Goal: Task Accomplishment & Management: Manage account settings

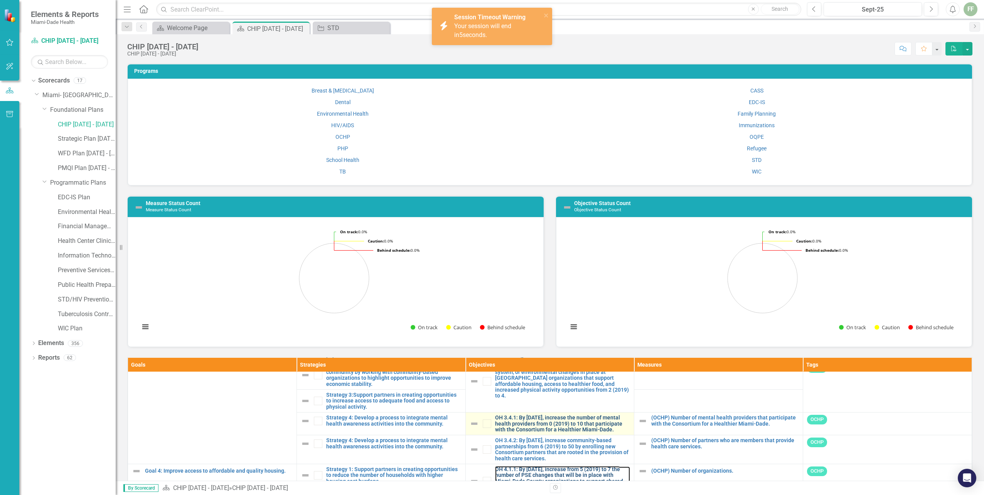
scroll to position [361, 0]
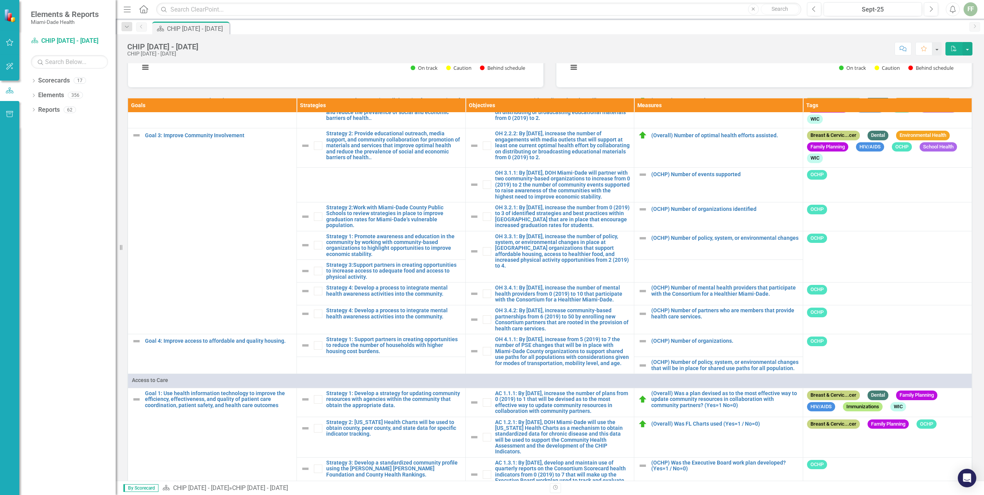
scroll to position [270, 0]
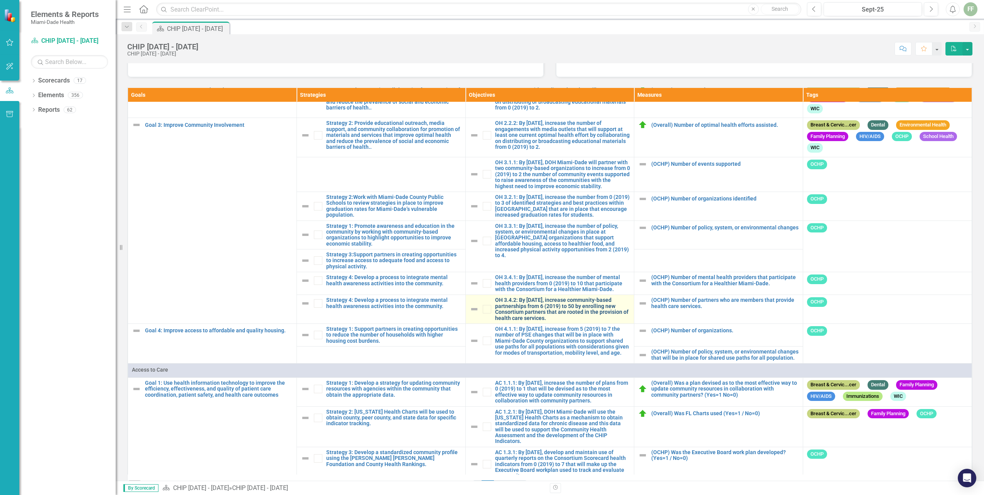
click at [516, 320] on link "OH 3.4.2: By June 30, 2025, increase community-based partnerships from 6 (2019)…" at bounding box center [562, 309] width 135 height 24
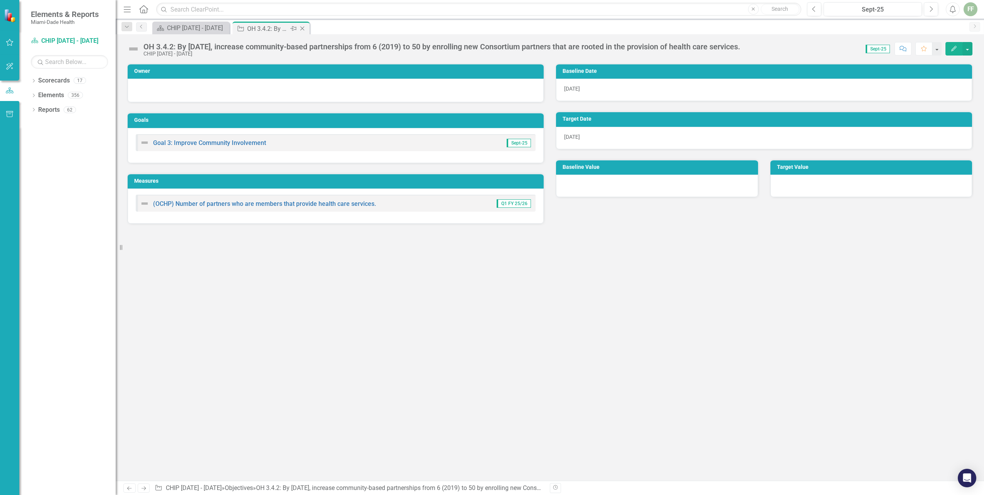
click at [303, 28] on icon "Close" at bounding box center [302, 28] width 8 height 6
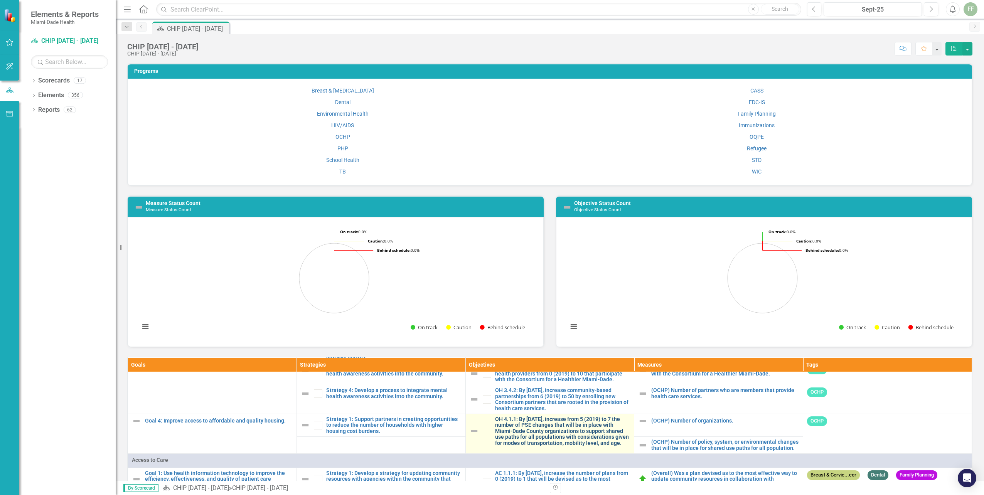
scroll to position [385, 0]
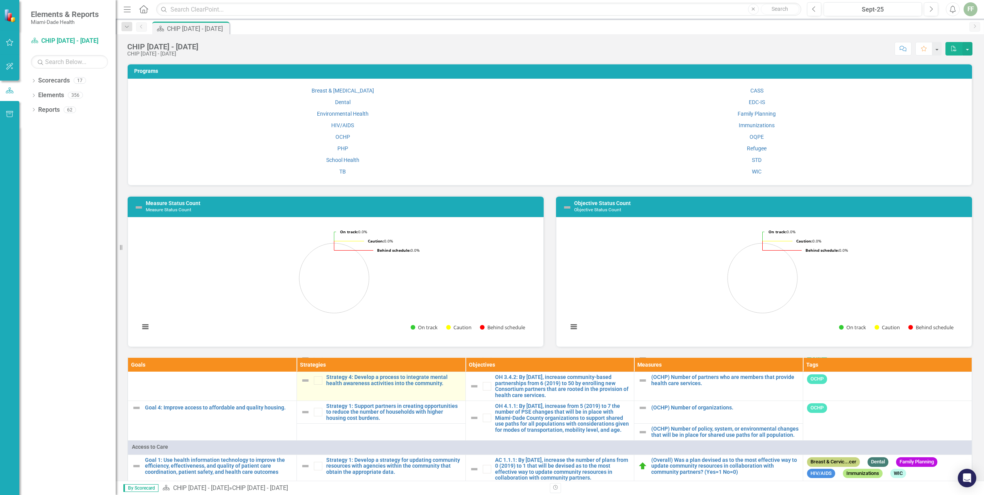
click at [301, 385] on img at bounding box center [305, 380] width 9 height 9
click at [336, 386] on link "Strategy 4: Develop a process to integrate mental health awareness activities i…" at bounding box center [393, 380] width 135 height 12
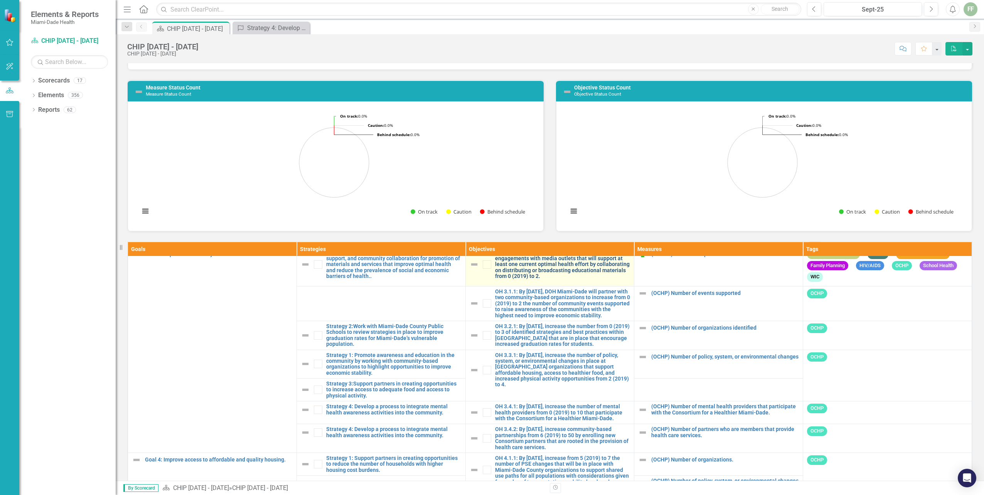
scroll to position [231, 0]
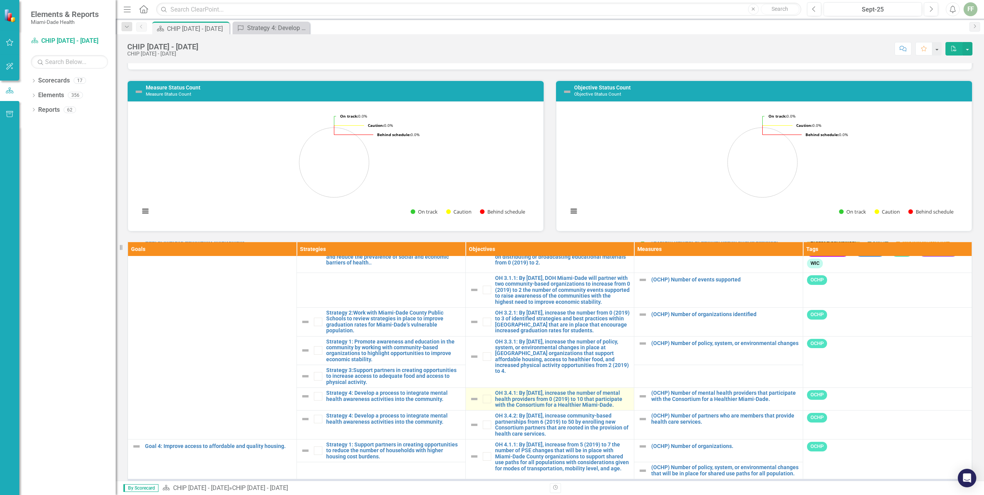
click at [469, 404] on img at bounding box center [473, 398] width 9 height 9
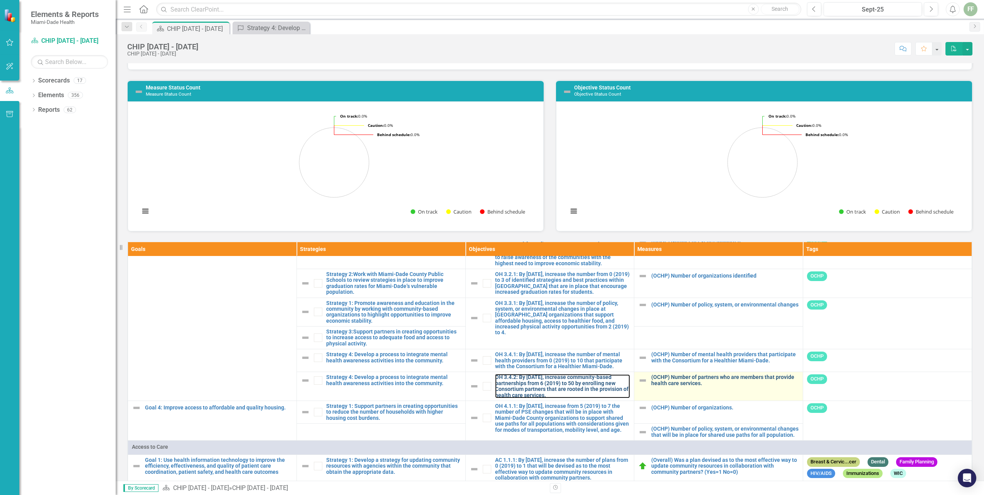
scroll to position [308, 0]
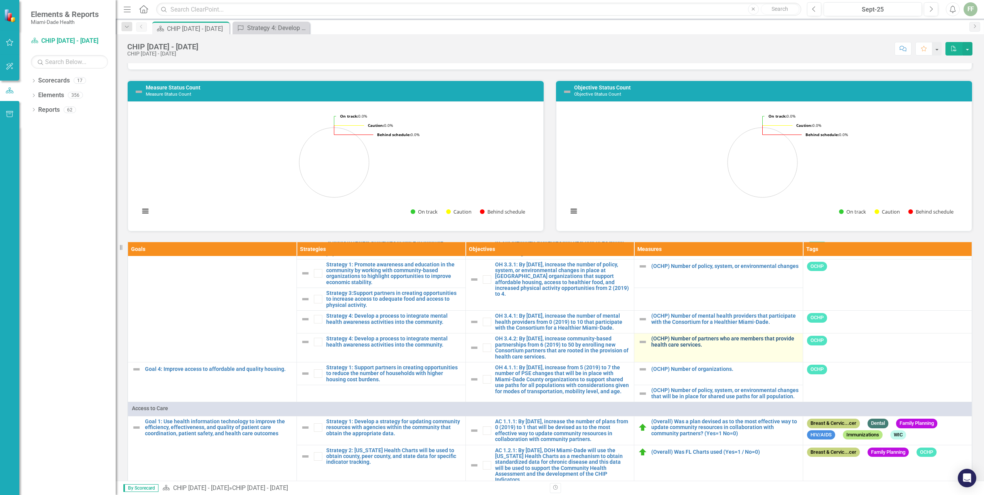
click at [651, 348] on link "(OCHP) Number of partners who are members that provide health care services." at bounding box center [725, 342] width 148 height 12
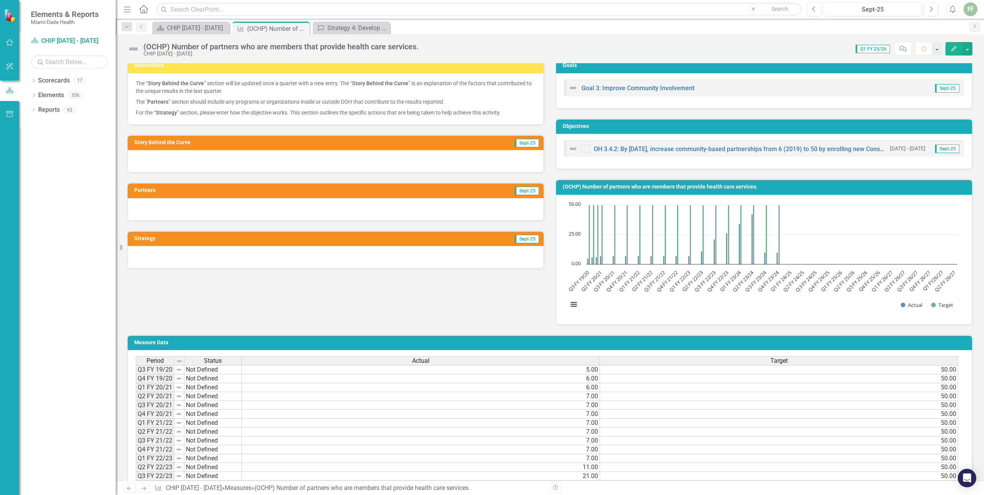
scroll to position [15, 0]
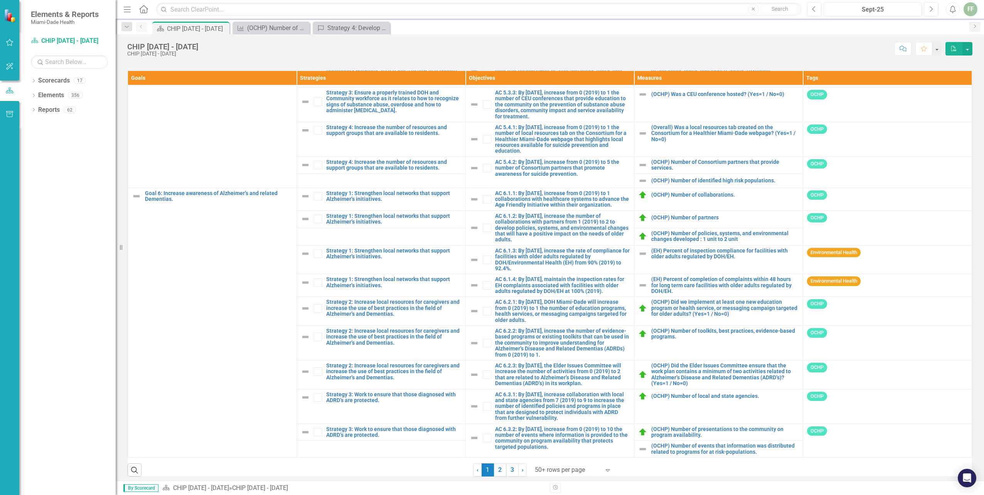
scroll to position [291, 0]
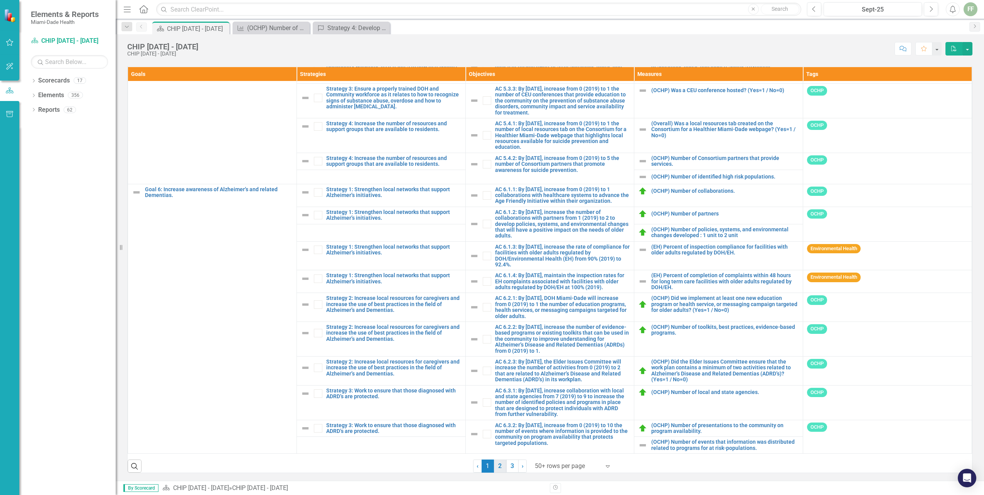
click at [496, 464] on link "2" at bounding box center [500, 465] width 12 height 13
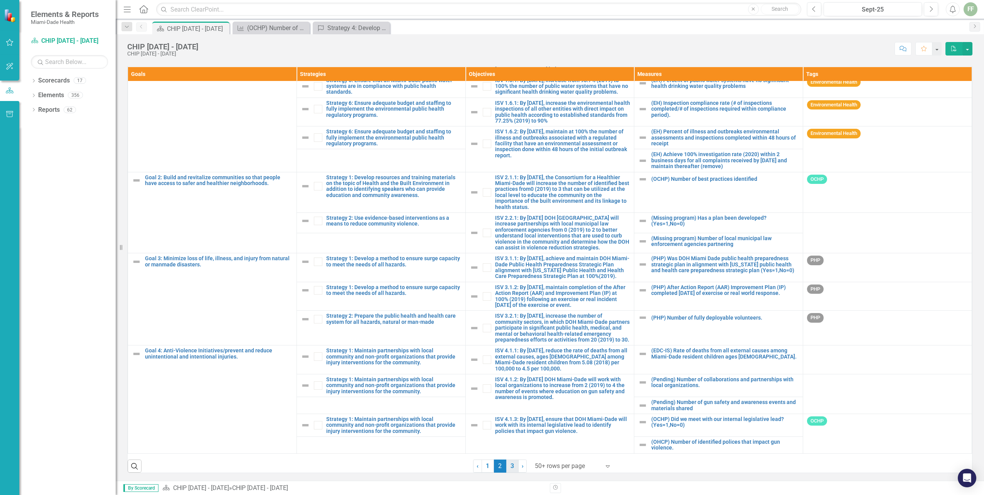
click at [508, 466] on link "3" at bounding box center [512, 465] width 12 height 13
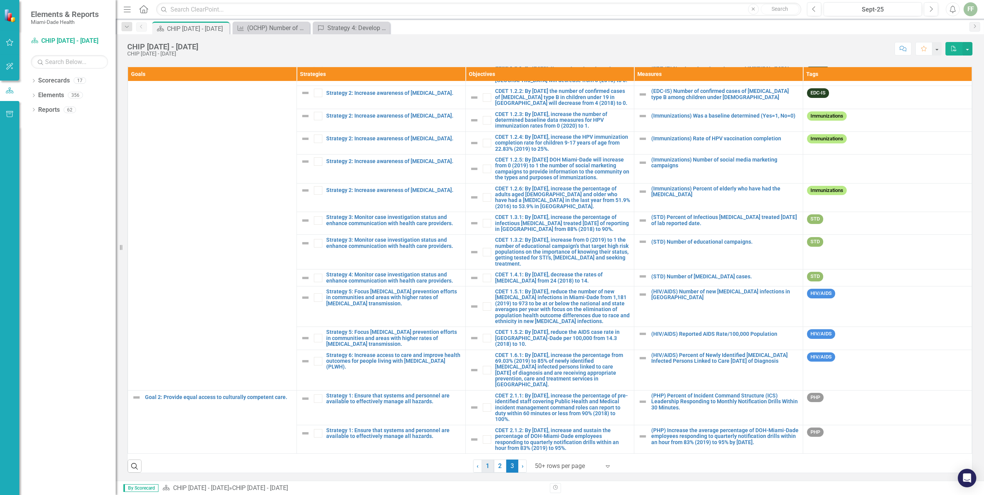
click at [483, 466] on link "1" at bounding box center [487, 465] width 12 height 13
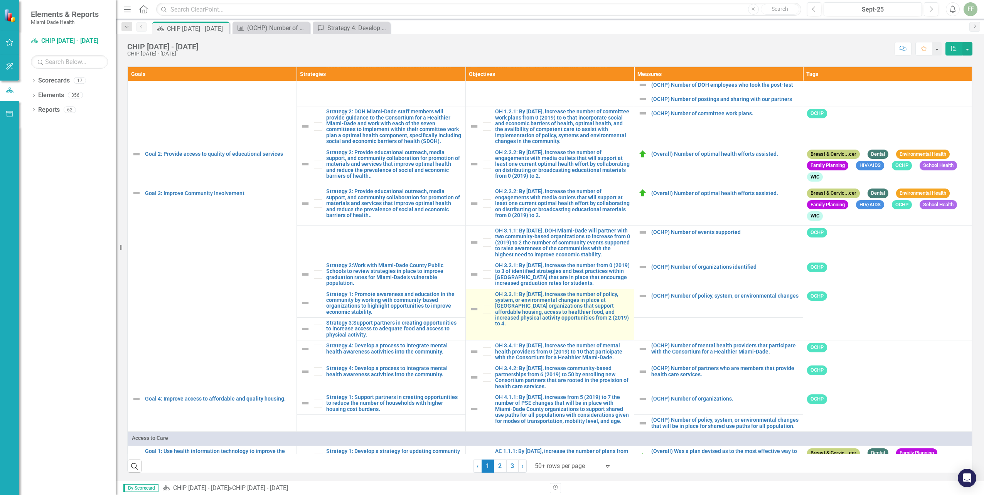
scroll to position [116, 0]
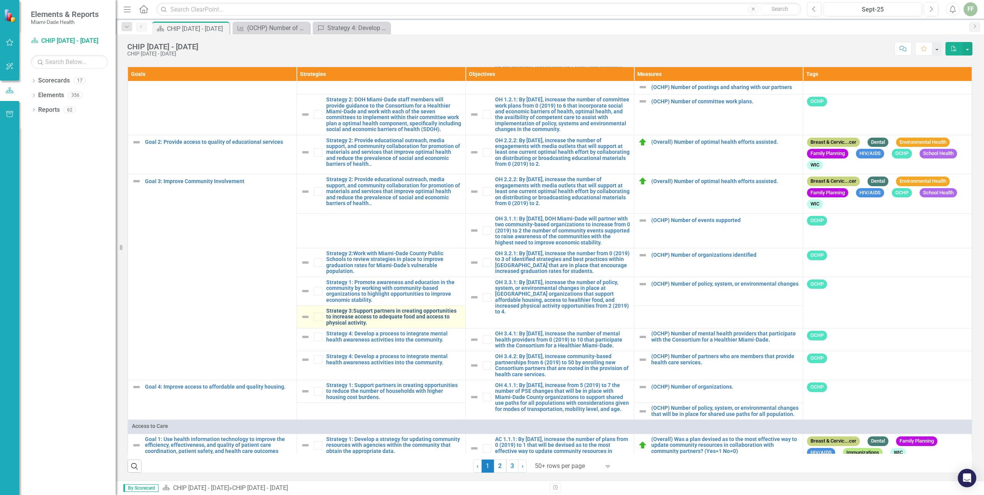
click at [331, 321] on link "Strategy 3:Support partners in creating opportunities to increase access to ade…" at bounding box center [393, 317] width 135 height 18
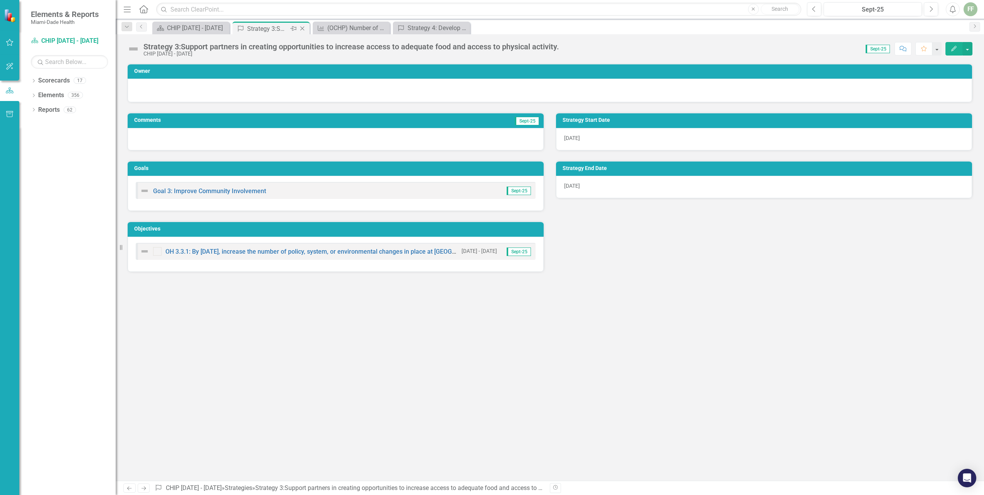
click at [303, 29] on icon "Close" at bounding box center [302, 28] width 8 height 6
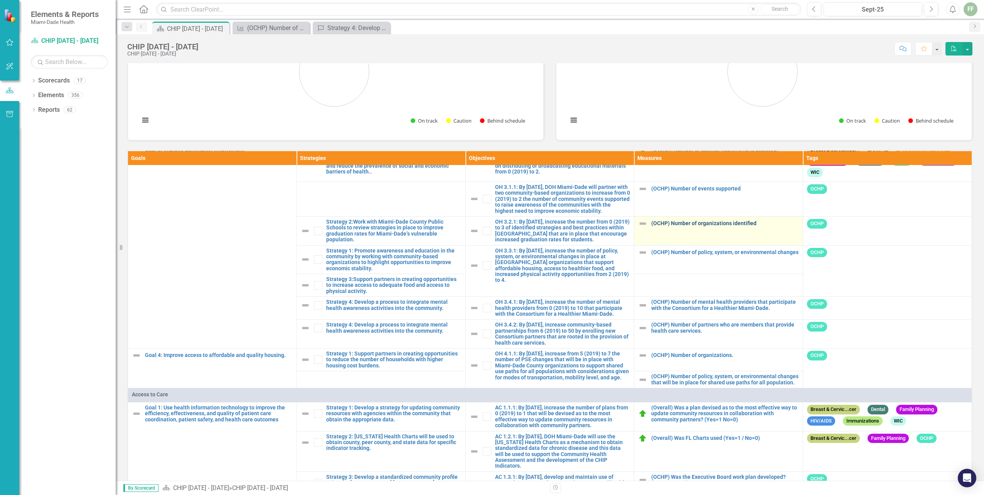
scroll to position [193, 0]
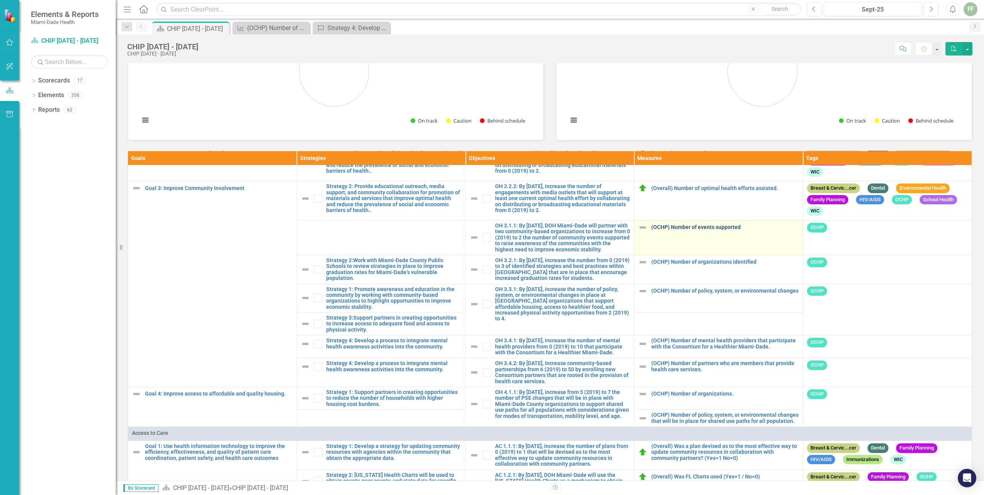
click at [653, 229] on link "(OCHP) Number of events supported" at bounding box center [725, 227] width 148 height 6
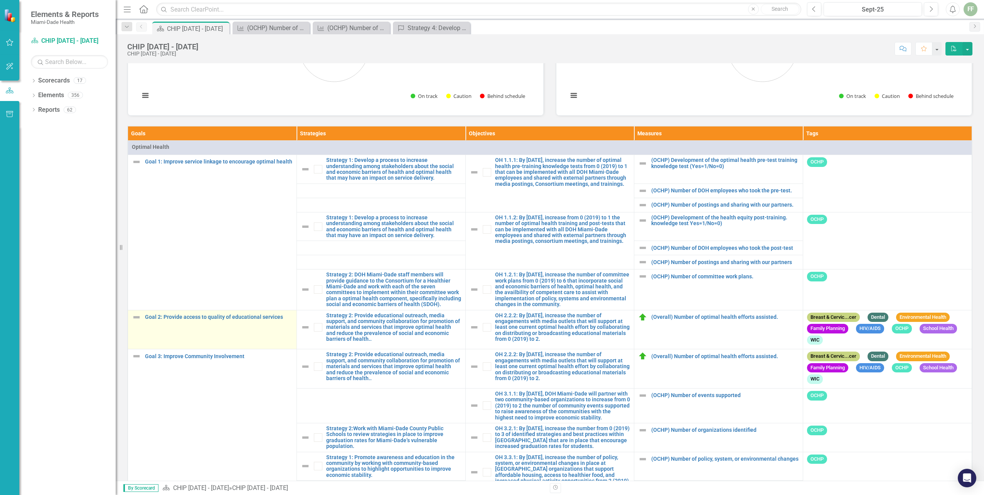
click at [138, 316] on img at bounding box center [136, 317] width 9 height 9
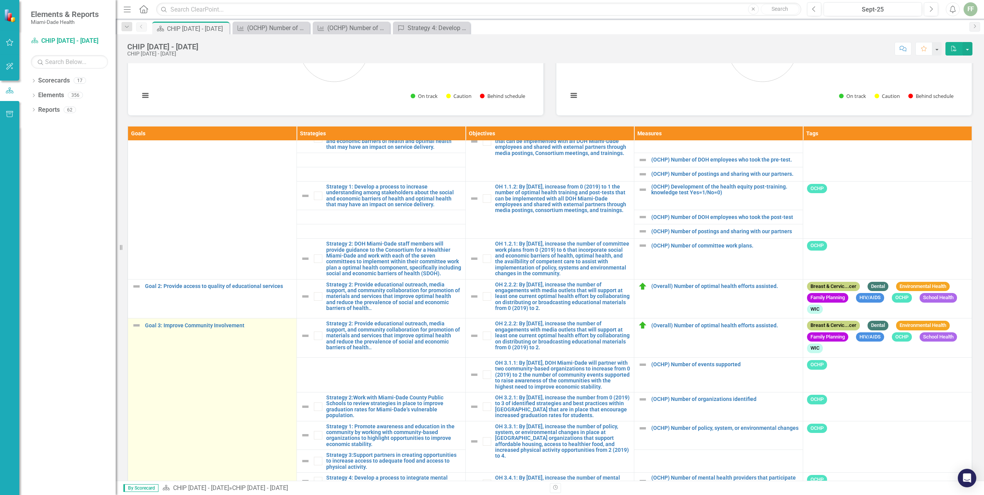
scroll to position [77, 0]
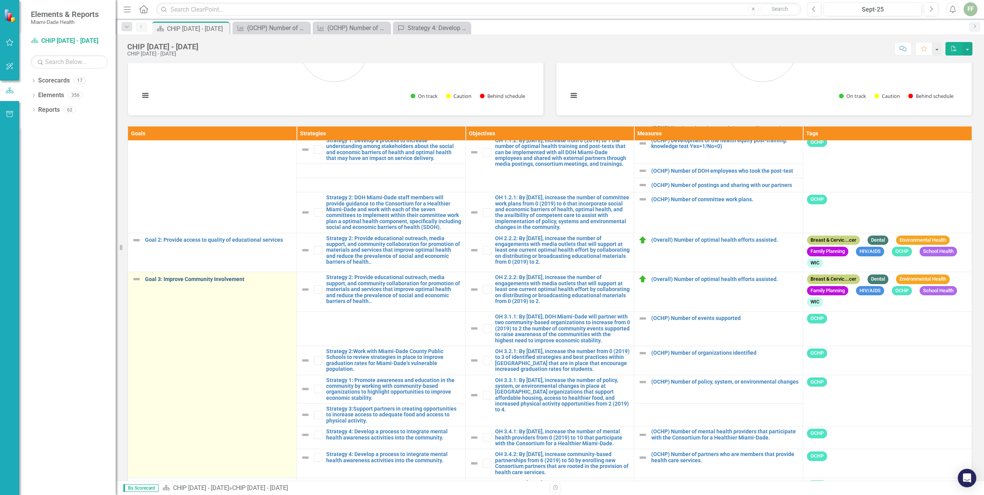
click at [168, 279] on link "Goal 3: Improve Community Involvement" at bounding box center [219, 279] width 148 height 6
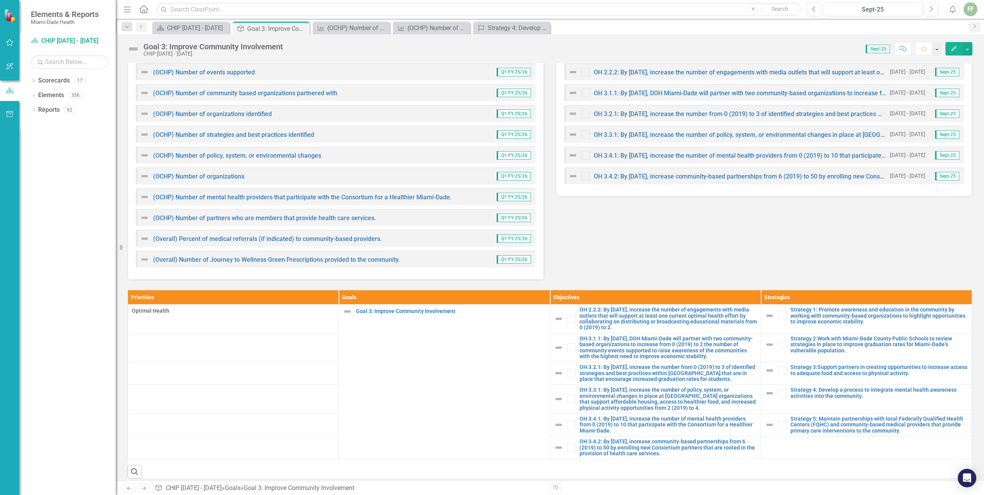
scroll to position [125, 0]
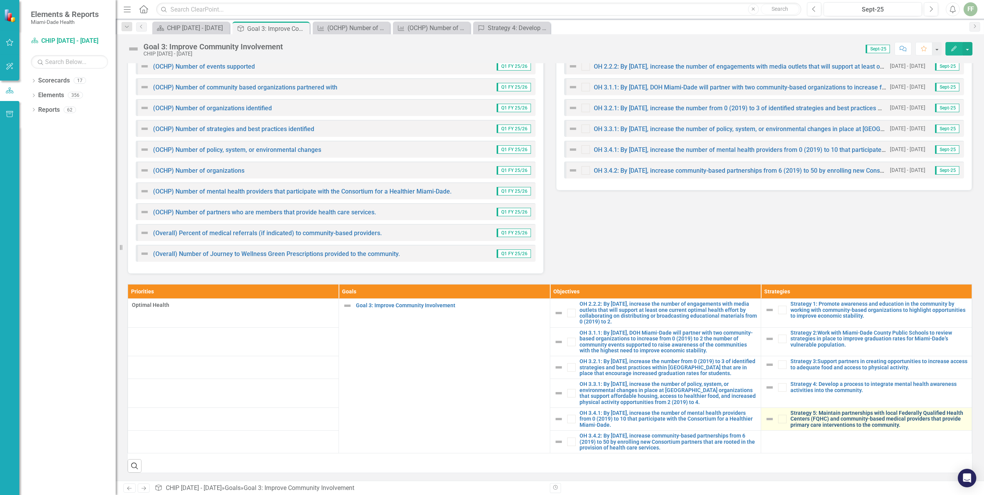
click at [794, 416] on link "Strategy 5: Maintain partnerships with local Federally Qualified Health Centers…" at bounding box center [878, 419] width 177 height 18
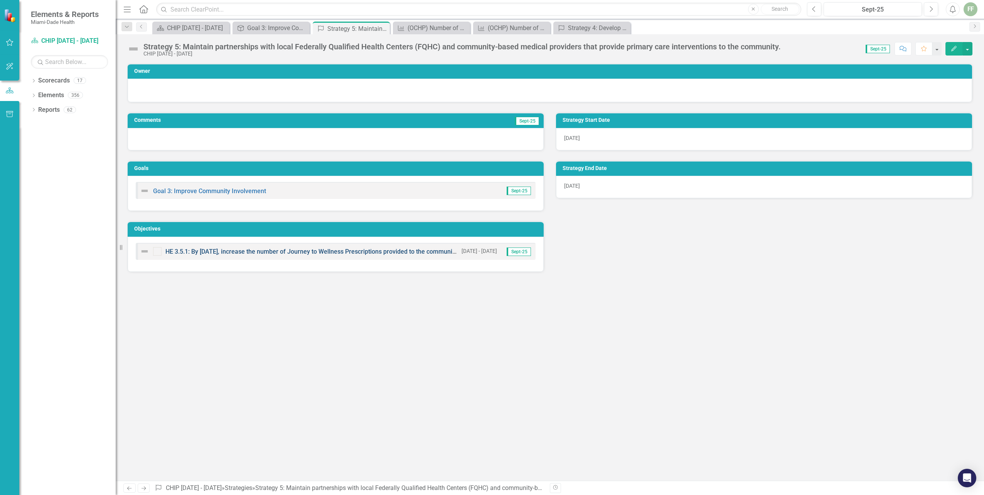
click at [263, 251] on link "HE 3.5.1: By [DATE], increase the number of Journey to Wellness Prescriptions p…" at bounding box center [343, 251] width 356 height 7
click at [812, 6] on icon "Previous" at bounding box center [814, 9] width 4 height 7
click at [815, 10] on icon "Previous" at bounding box center [814, 9] width 4 height 7
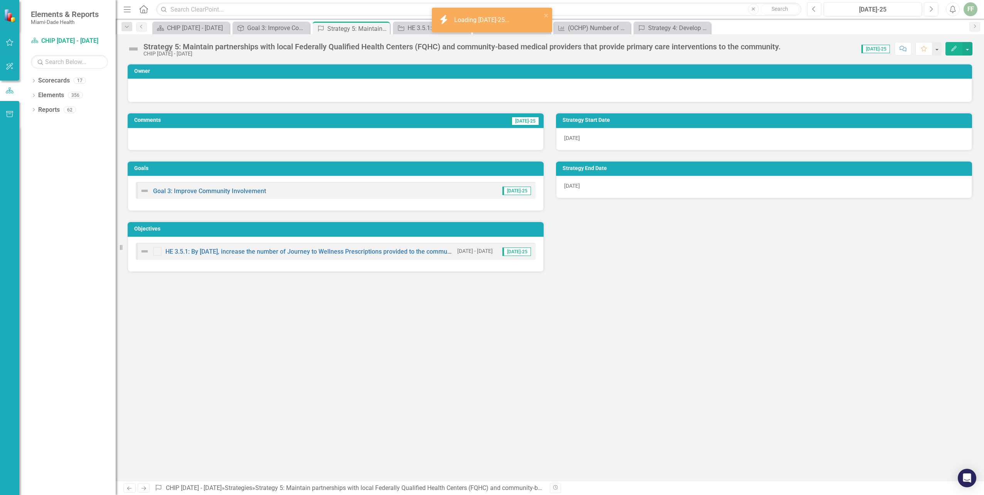
click at [816, 10] on icon "Previous" at bounding box center [814, 9] width 4 height 7
click at [815, 10] on icon "Previous" at bounding box center [814, 9] width 4 height 7
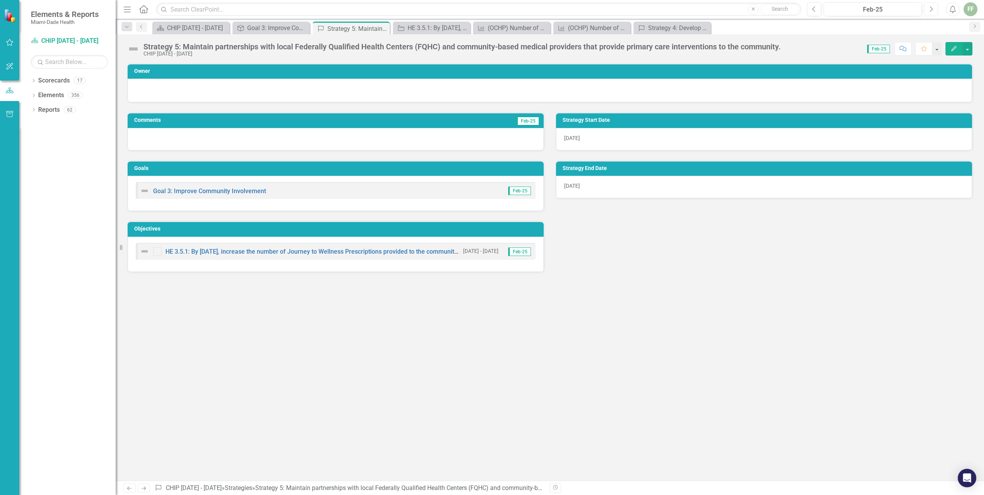
click at [930, 9] on icon "Next" at bounding box center [931, 9] width 4 height 7
click at [954, 50] on icon "Edit" at bounding box center [953, 48] width 7 height 5
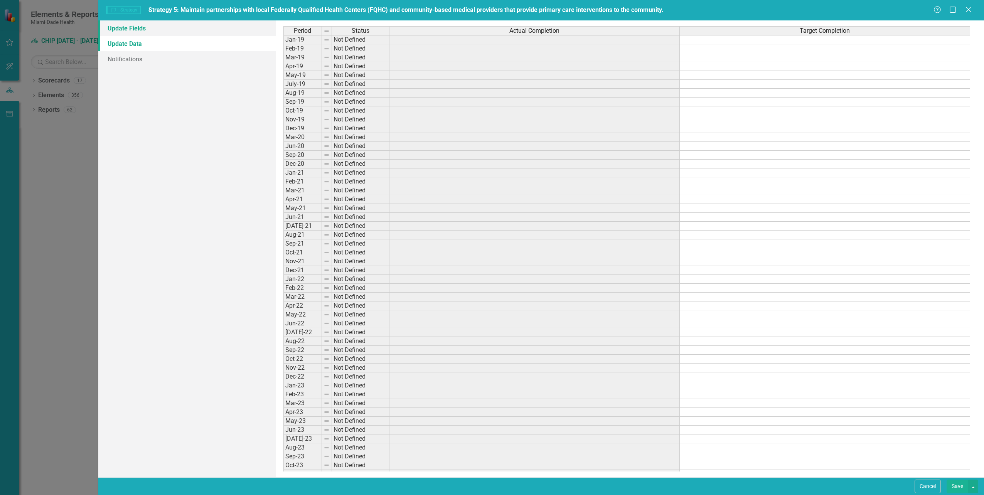
click at [136, 28] on link "Update Fields" at bounding box center [186, 27] width 177 height 15
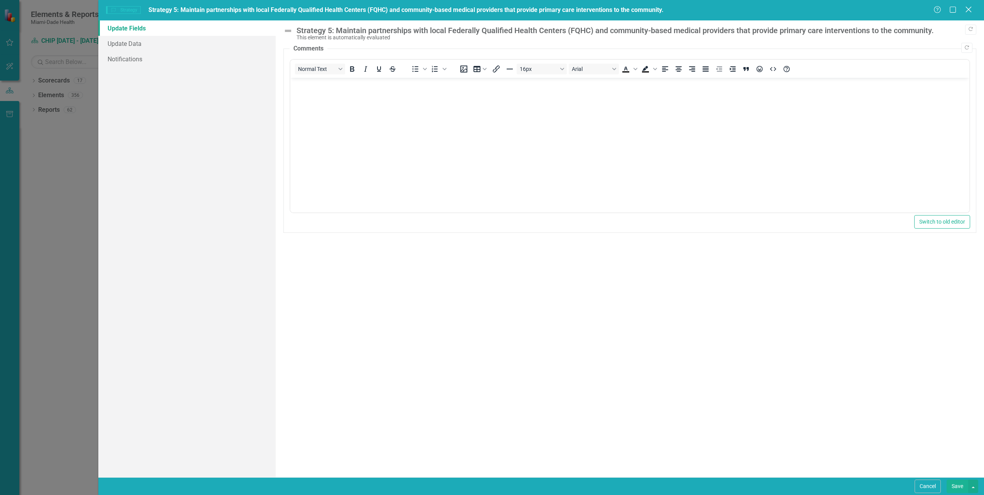
click at [968, 11] on icon "Close" at bounding box center [968, 9] width 10 height 7
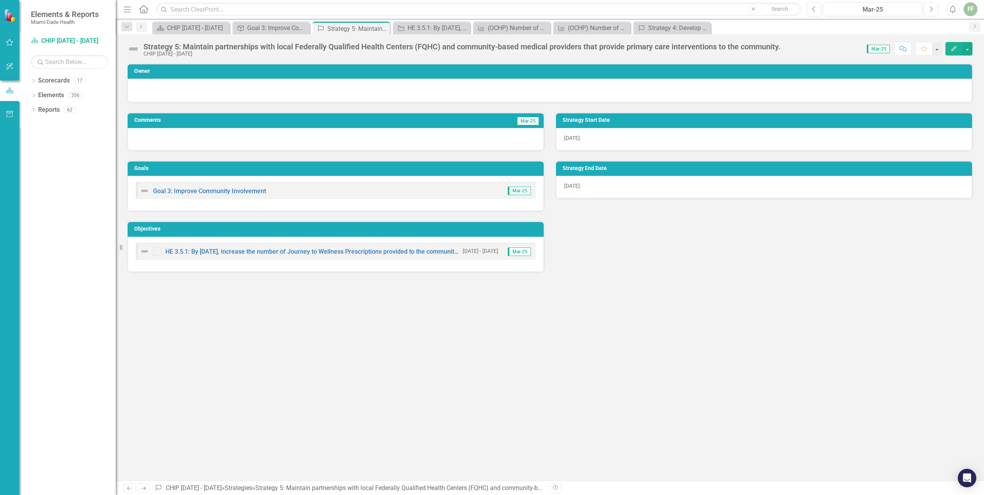
click at [512, 251] on span "Mar-25" at bounding box center [519, 251] width 23 height 8
click at [203, 250] on link "HE 3.5.1: By [DATE], increase the number of Journey to Wellness Prescriptions p…" at bounding box center [343, 251] width 356 height 7
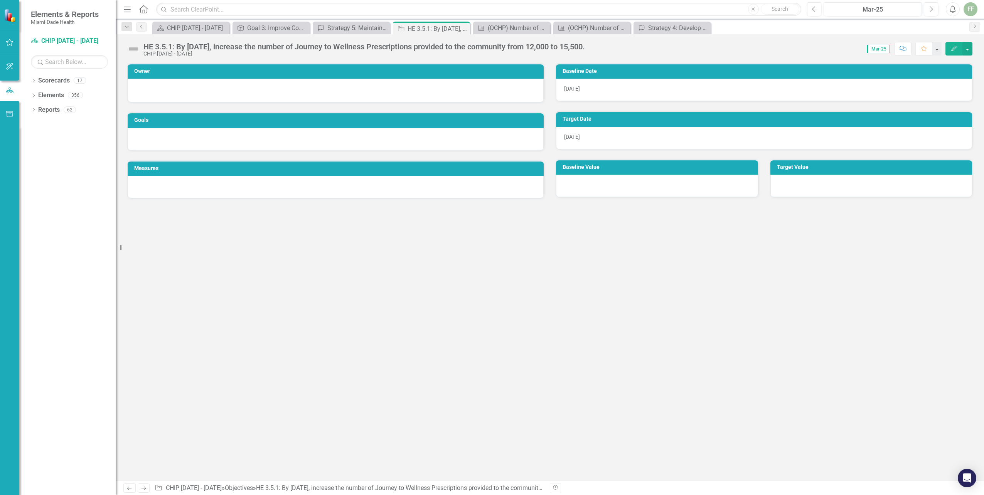
click at [951, 48] on icon "Edit" at bounding box center [953, 48] width 7 height 5
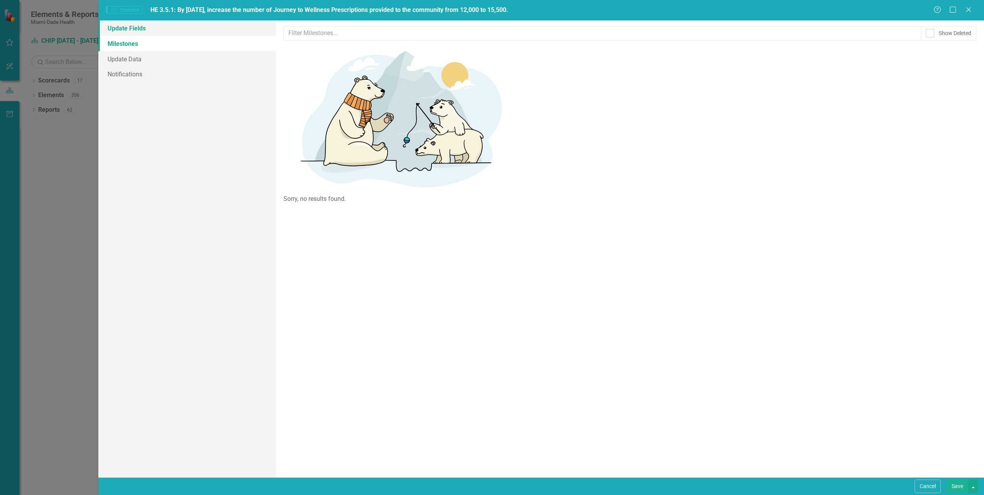
click at [135, 27] on link "Update Fields" at bounding box center [186, 27] width 177 height 15
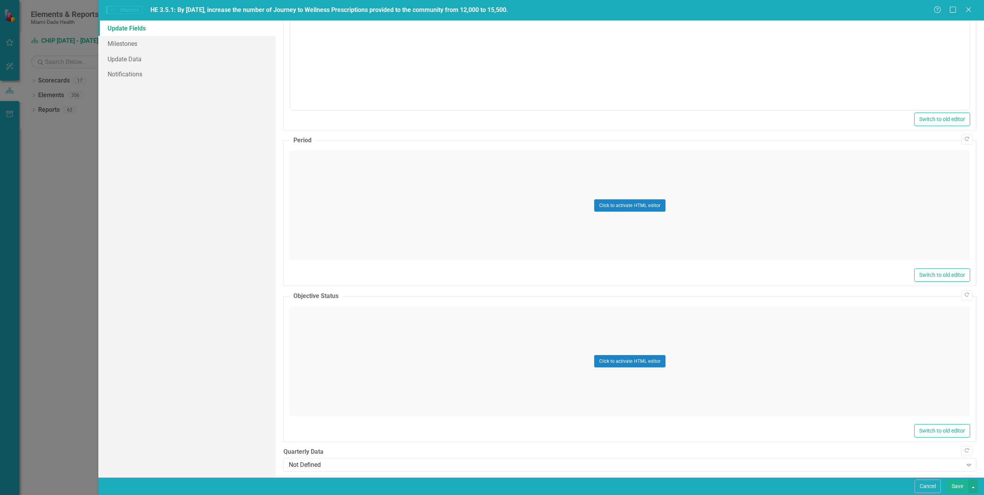
drag, startPoint x: 113, startPoint y: 58, endPoint x: 403, endPoint y: 196, distance: 321.2
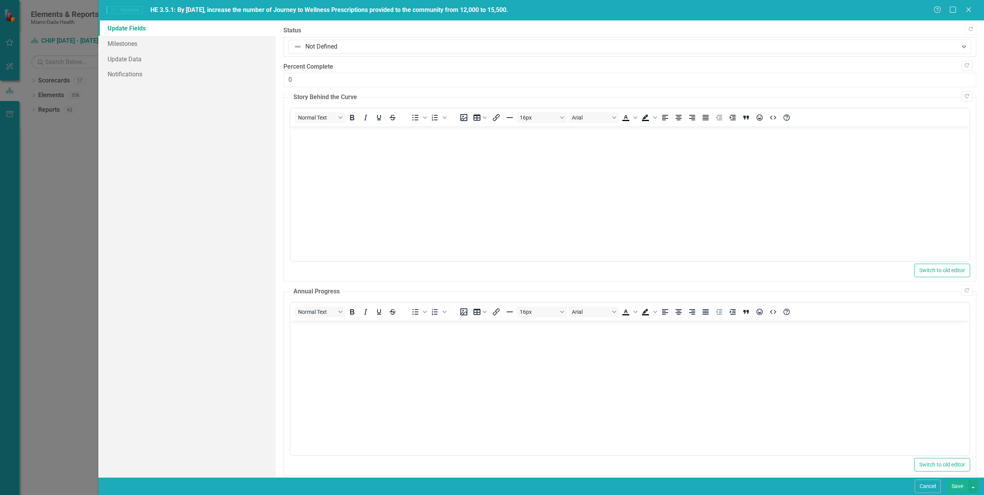
click at [124, 27] on link "Update Fields" at bounding box center [186, 27] width 177 height 15
click at [114, 44] on link "Milestones" at bounding box center [186, 43] width 177 height 15
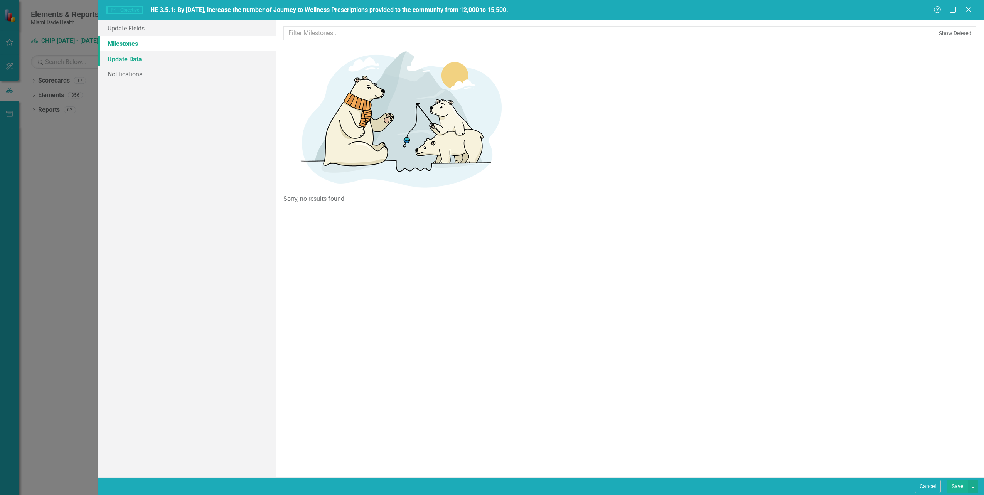
click at [118, 61] on link "Update Data" at bounding box center [186, 58] width 177 height 15
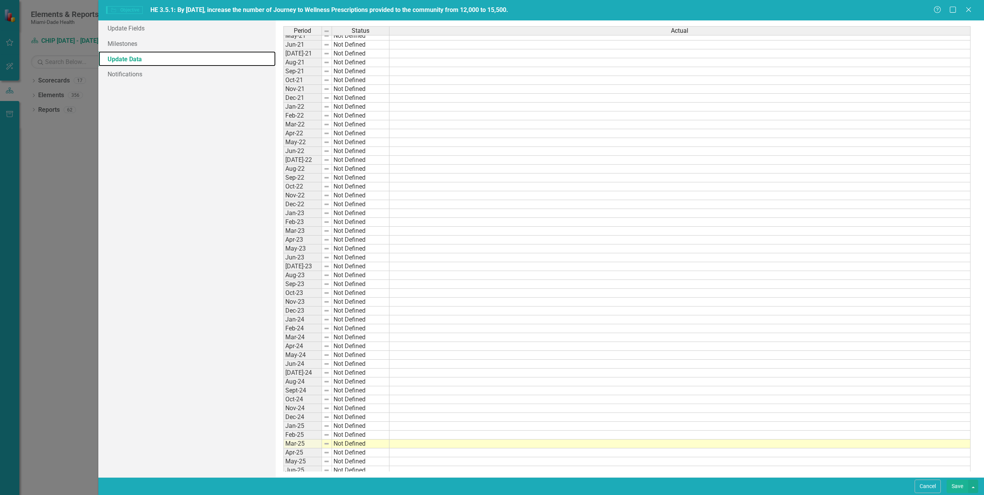
scroll to position [19, 0]
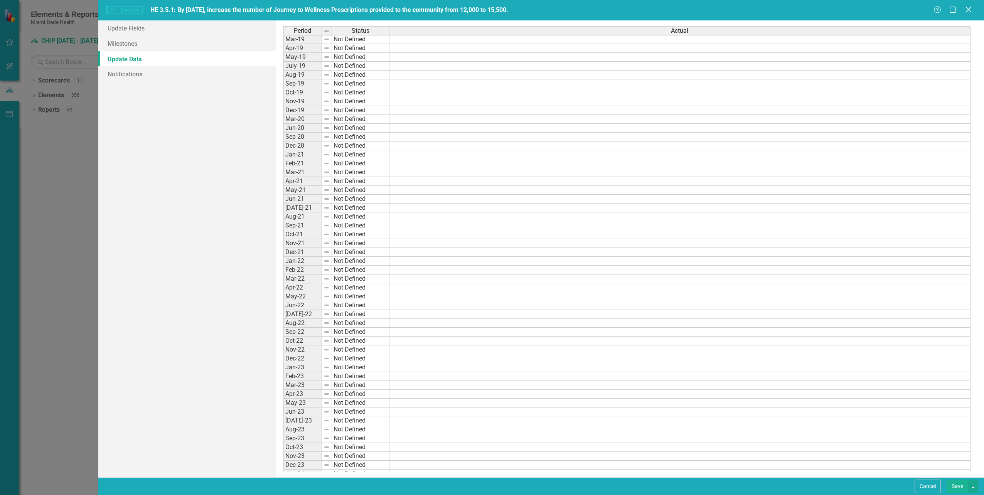
click at [968, 10] on icon at bounding box center [968, 10] width 6 height 6
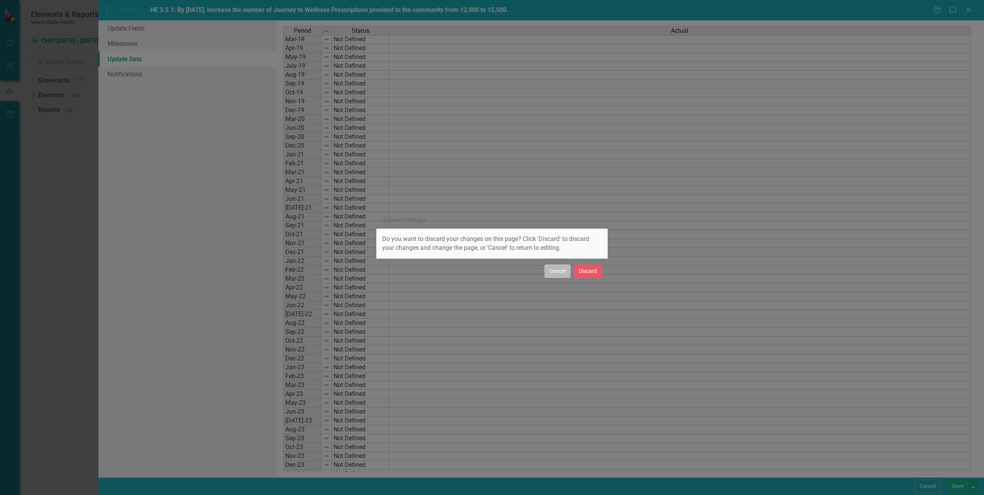
click at [560, 274] on button "Cancel" at bounding box center [557, 270] width 26 height 13
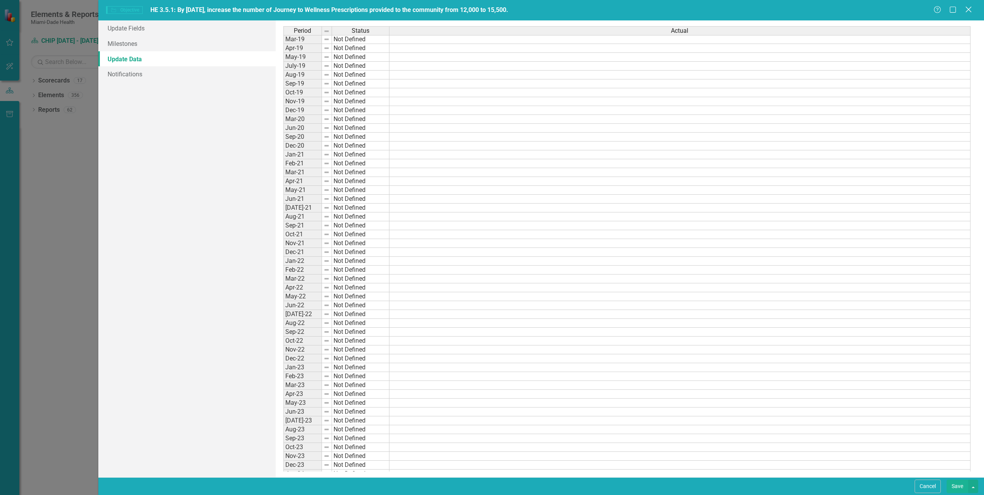
click at [967, 12] on icon "Close" at bounding box center [968, 9] width 10 height 7
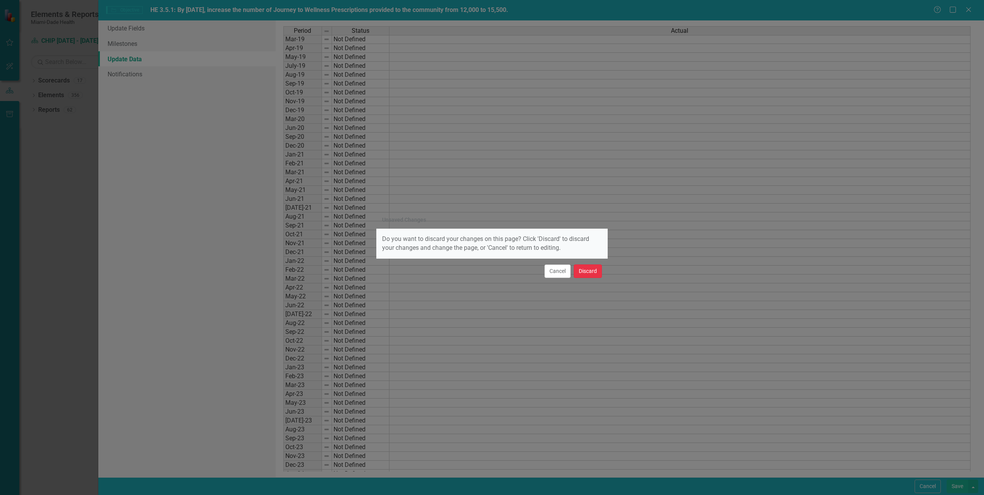
click at [582, 269] on button "Discard" at bounding box center [588, 270] width 28 height 13
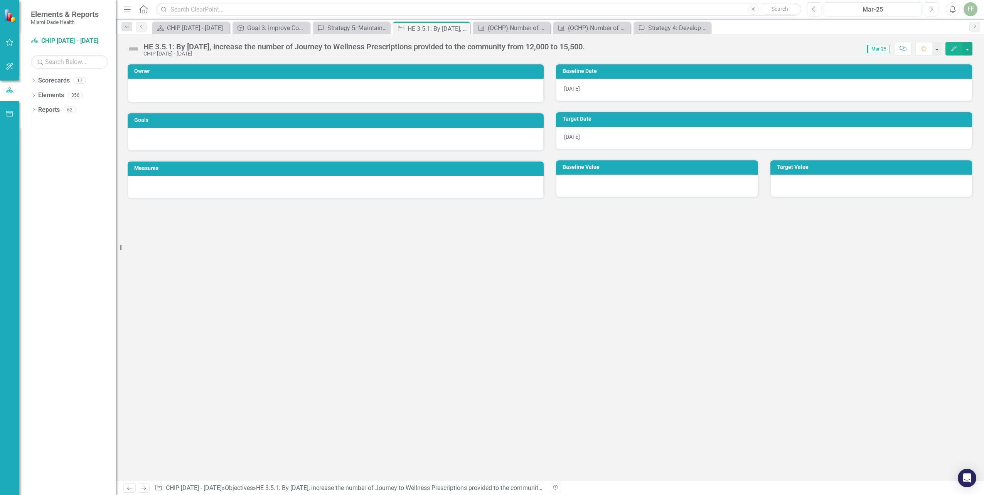
click at [124, 345] on div "Owner Goals Measures Baseline Date 11/7/23 Target Date 12/7/23 Baseline Value T…" at bounding box center [550, 271] width 868 height 417
click at [34, 81] on icon at bounding box center [34, 80] width 2 height 3
click at [29, 93] on icon "Dropdown" at bounding box center [26, 95] width 6 height 5
click at [29, 109] on icon "Dropdown" at bounding box center [26, 106] width 6 height 5
click at [29, 157] on icon "Dropdown" at bounding box center [26, 154] width 6 height 5
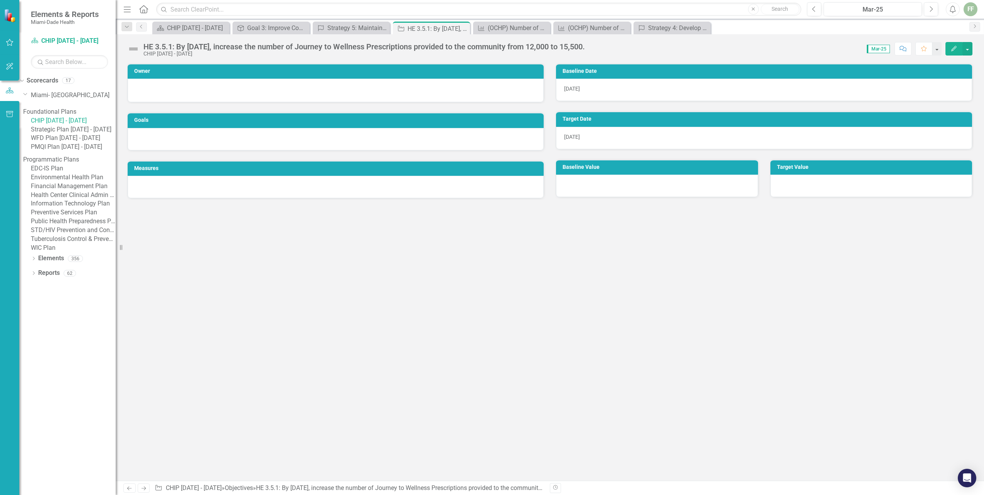
click at [79, 134] on link "Strategic Plan [DATE] - [DATE]" at bounding box center [73, 129] width 85 height 9
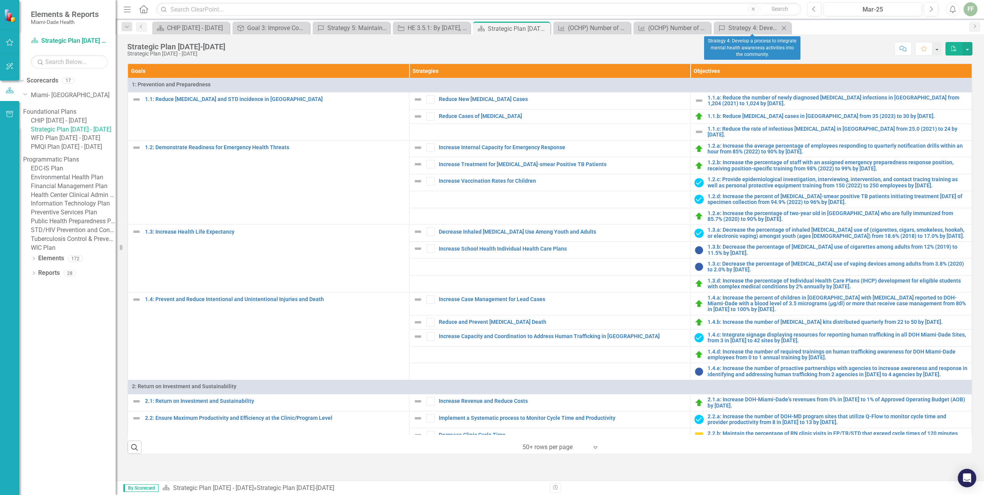
click at [784, 28] on icon at bounding box center [784, 28] width 4 height 4
click at [0, 0] on icon "Close" at bounding box center [0, 0] width 0 height 0
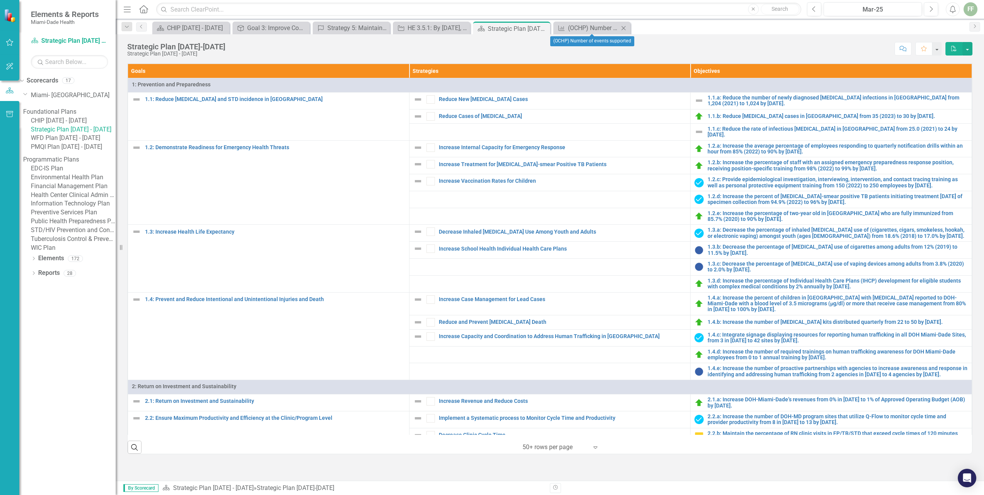
click at [622, 27] on icon "Close" at bounding box center [623, 28] width 8 height 6
click at [461, 27] on icon "Close" at bounding box center [463, 28] width 8 height 6
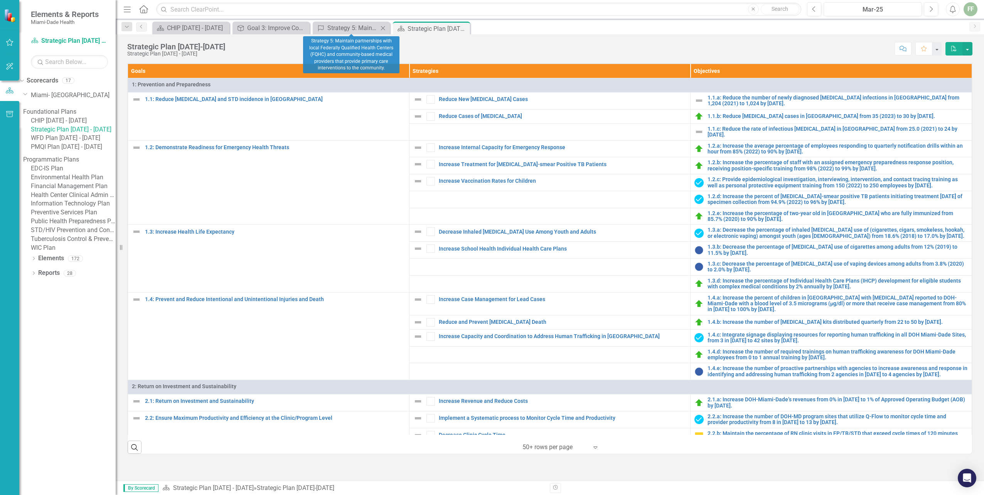
click at [383, 28] on icon at bounding box center [383, 28] width 4 height 4
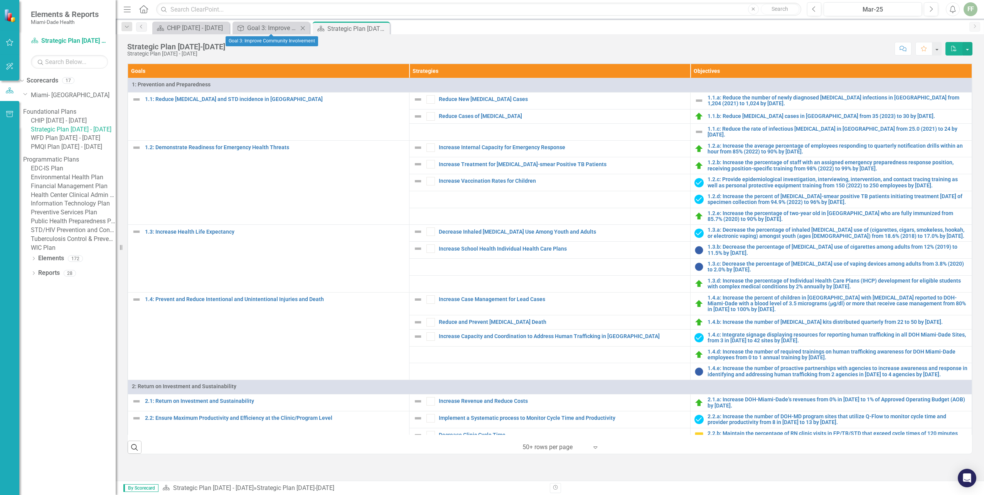
click at [302, 25] on icon "Close" at bounding box center [303, 28] width 8 height 6
click at [222, 29] on icon at bounding box center [222, 28] width 4 height 4
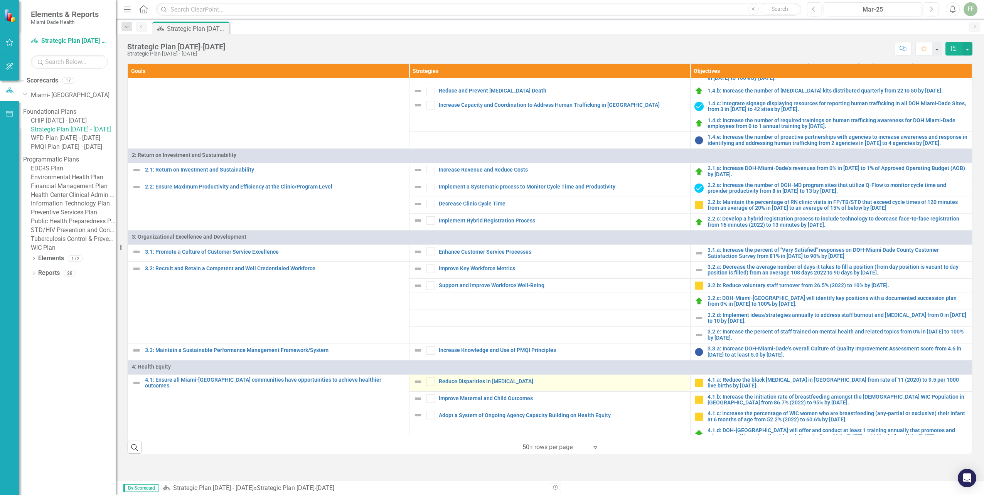
scroll to position [268, 0]
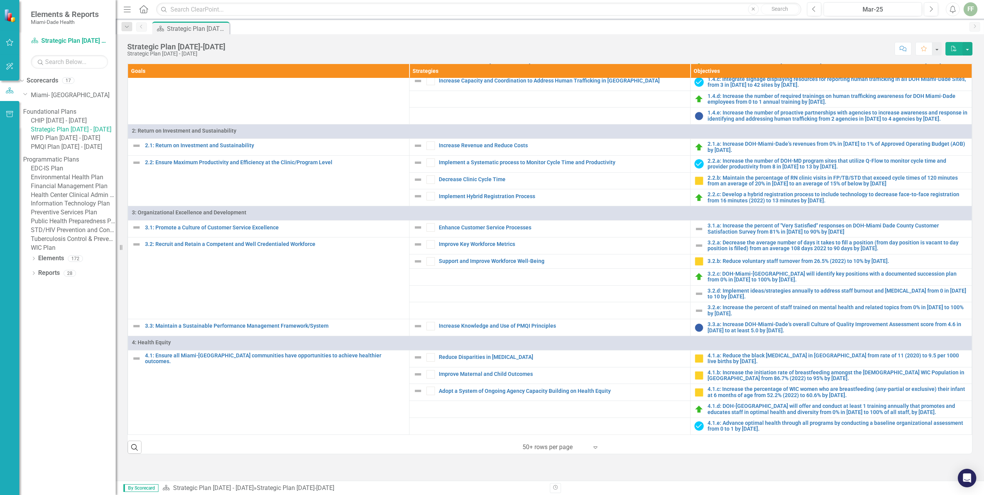
click at [62, 143] on link "WFD Plan [DATE] - [DATE]" at bounding box center [73, 138] width 85 height 9
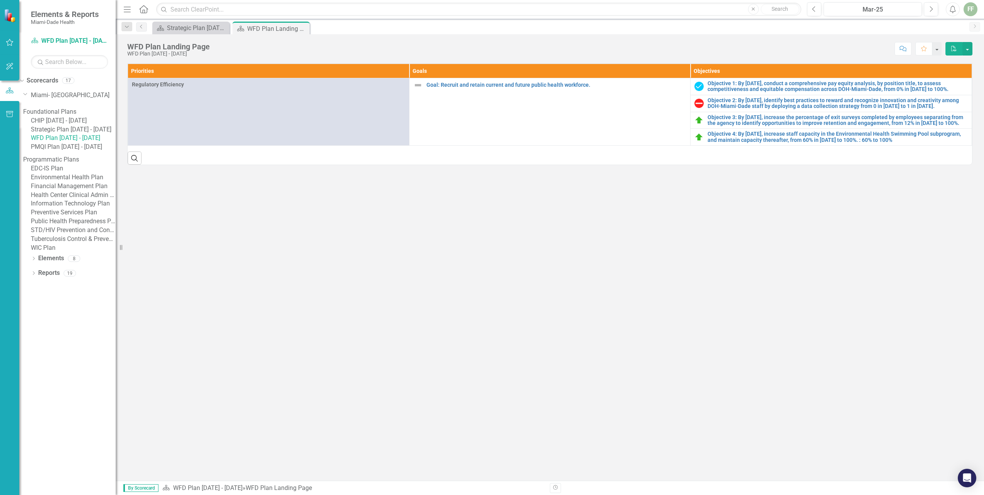
click at [65, 151] on link "PMQI Plan [DATE] - [DATE]" at bounding box center [73, 147] width 85 height 9
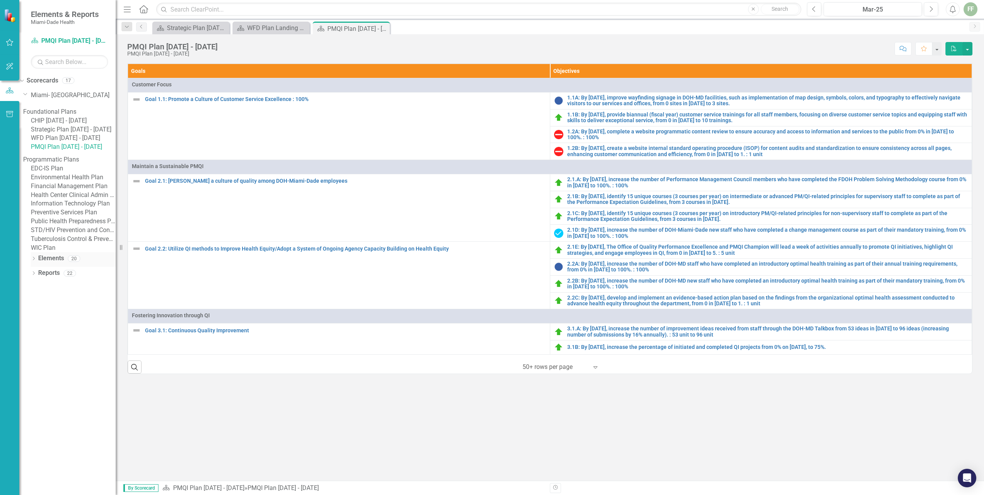
click at [33, 261] on icon "Dropdown" at bounding box center [33, 259] width 5 height 4
click at [34, 348] on icon at bounding box center [34, 345] width 2 height 3
click at [73, 134] on link "Strategic Plan [DATE] - [DATE]" at bounding box center [73, 129] width 85 height 9
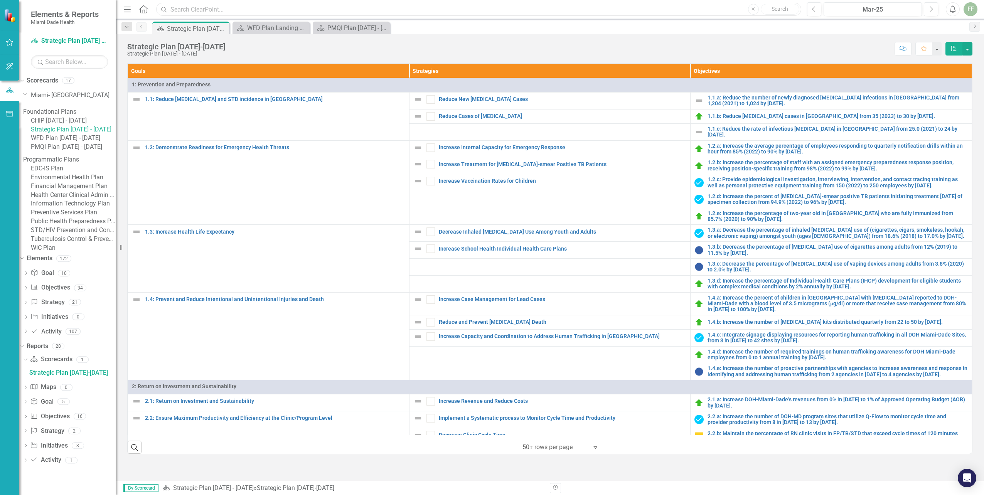
click at [175, 8] on input "text" at bounding box center [478, 9] width 645 height 13
drag, startPoint x: 221, startPoint y: 8, endPoint x: 162, endPoint y: 11, distance: 59.8
click at [162, 11] on div "Search CHIP 2019 - 2025 Close Search" at bounding box center [476, 9] width 645 height 13
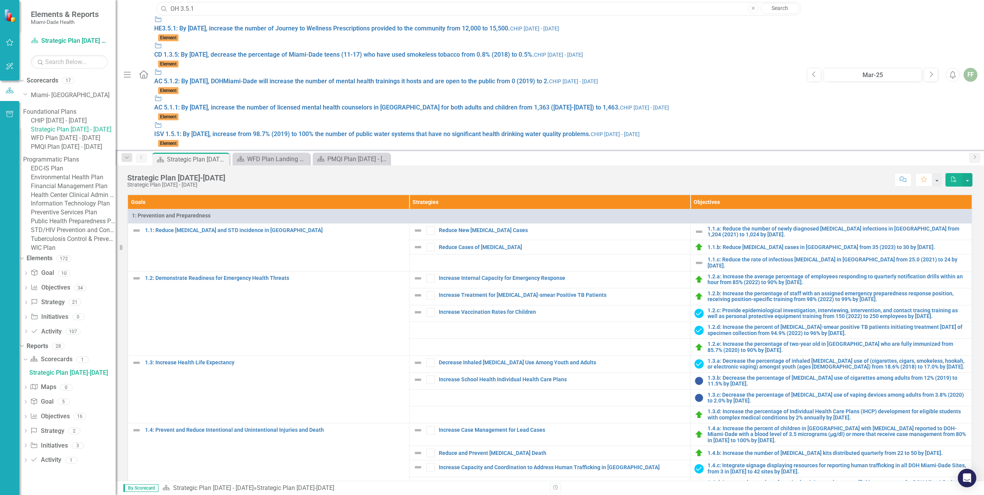
type input "OH 3.5.1"
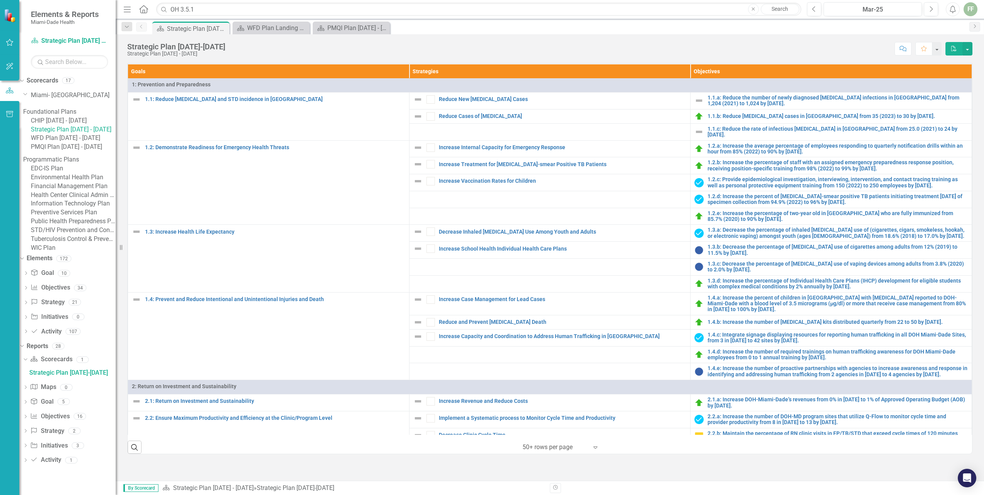
click at [34, 252] on div "Dropdown Scorecards 17 Dropdown Miami- Dade County Dropdown Foundational Plans …" at bounding box center [67, 163] width 96 height 178
click at [52, 121] on div "CHIP [DATE] - [DATE]" at bounding box center [73, 120] width 85 height 9
click at [23, 79] on icon "Dropdown" at bounding box center [21, 79] width 4 height 5
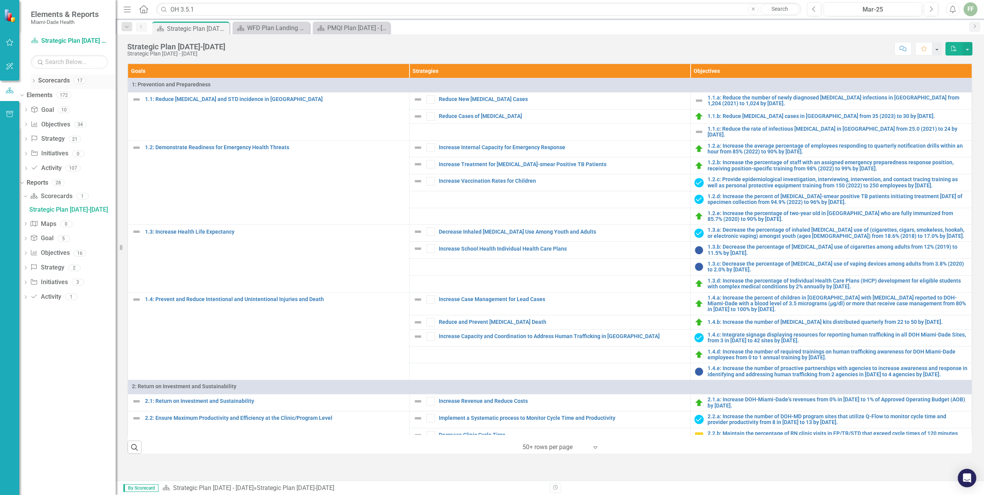
click at [34, 83] on icon "Dropdown" at bounding box center [33, 81] width 5 height 4
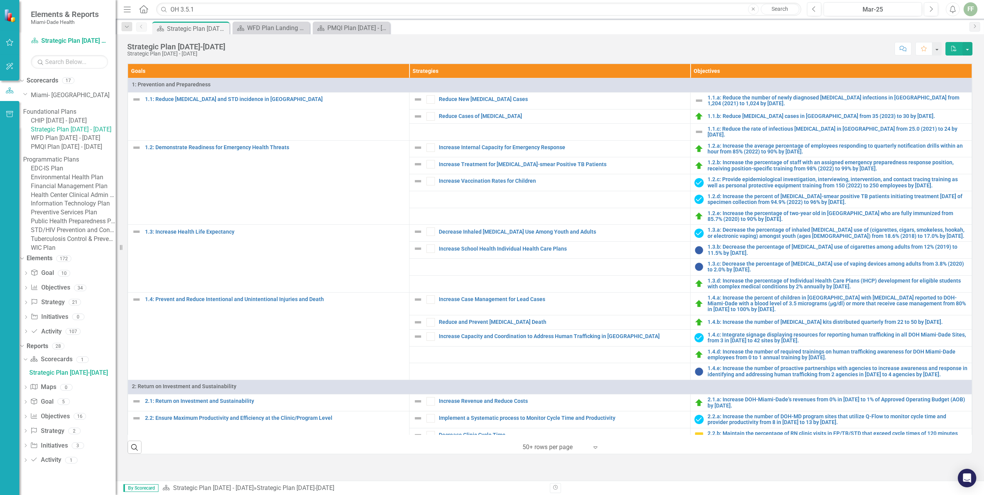
scroll to position [31, 0]
click at [529, 42] on div "Score: N/A Mar-25 Completed Comment Favorite PDF" at bounding box center [600, 48] width 743 height 13
click at [66, 65] on icon "Dropdown" at bounding box center [68, 62] width 5 height 6
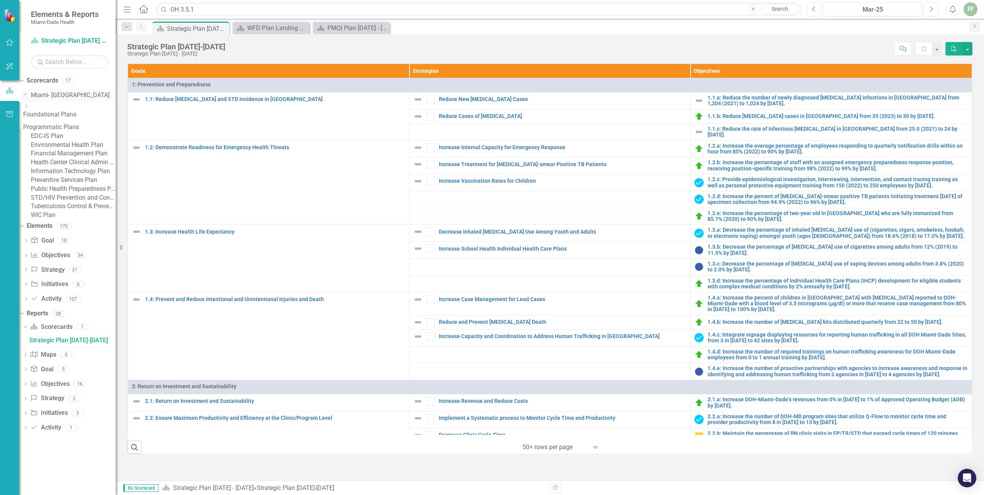
scroll to position [12, 0]
click at [72, 211] on link "Tuberculosis Control & Prevention Plan" at bounding box center [73, 206] width 85 height 9
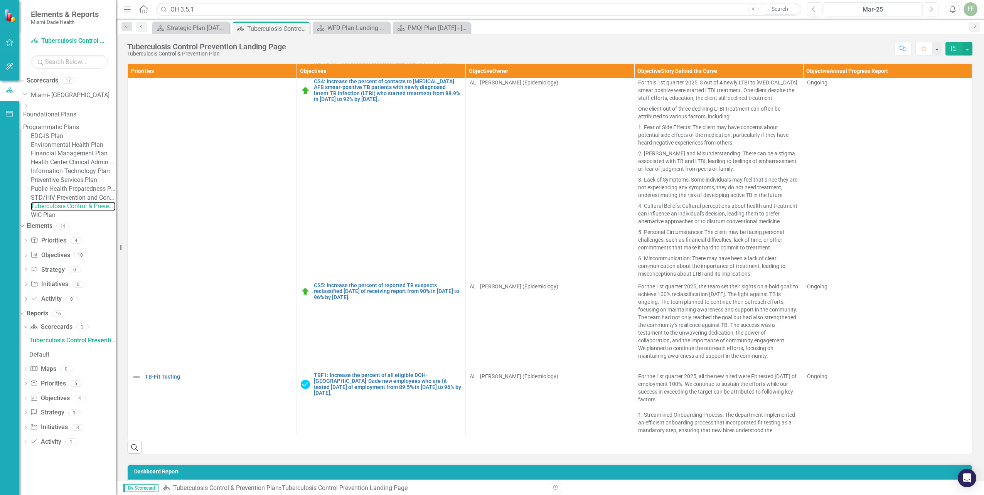
scroll to position [567, 0]
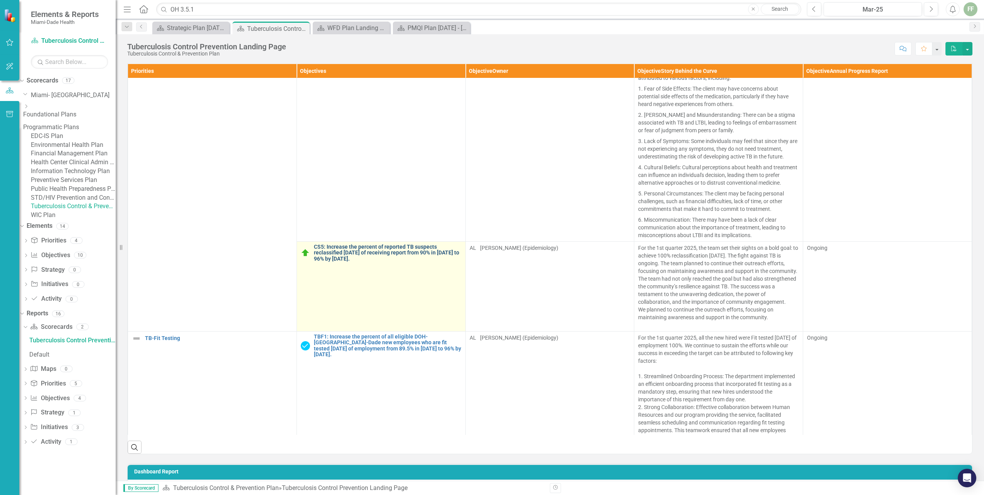
click at [357, 262] on link "CS5: Increase the percent of reported TB suspects reclassified within 90 days o…" at bounding box center [388, 253] width 148 height 18
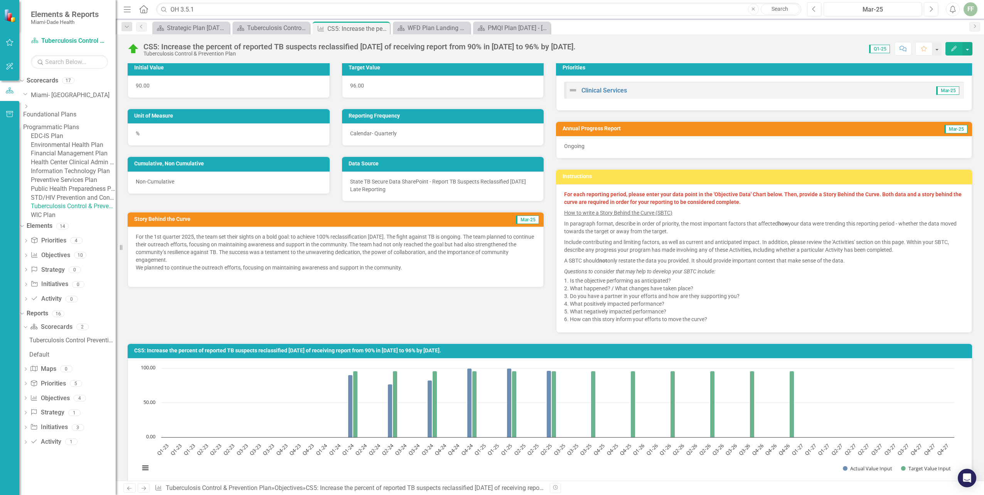
scroll to position [39, 0]
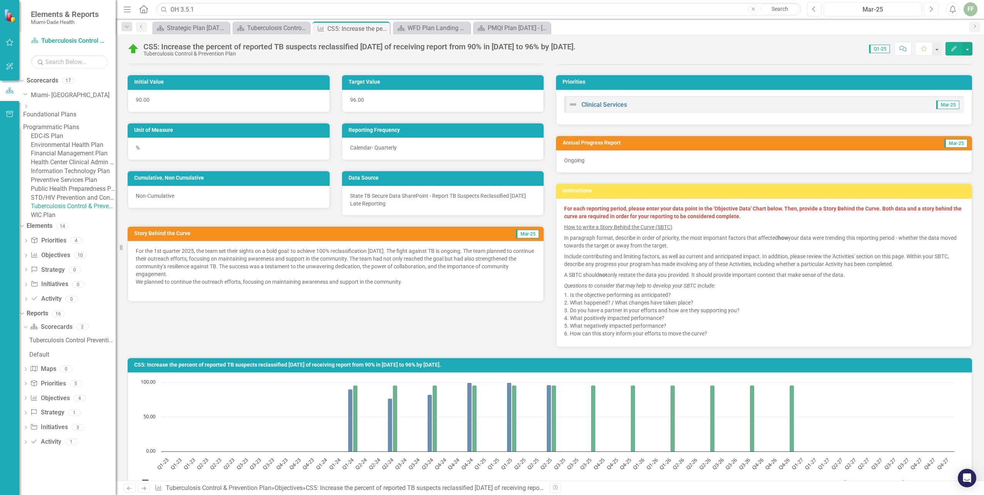
click at [930, 8] on icon "Next" at bounding box center [931, 9] width 4 height 7
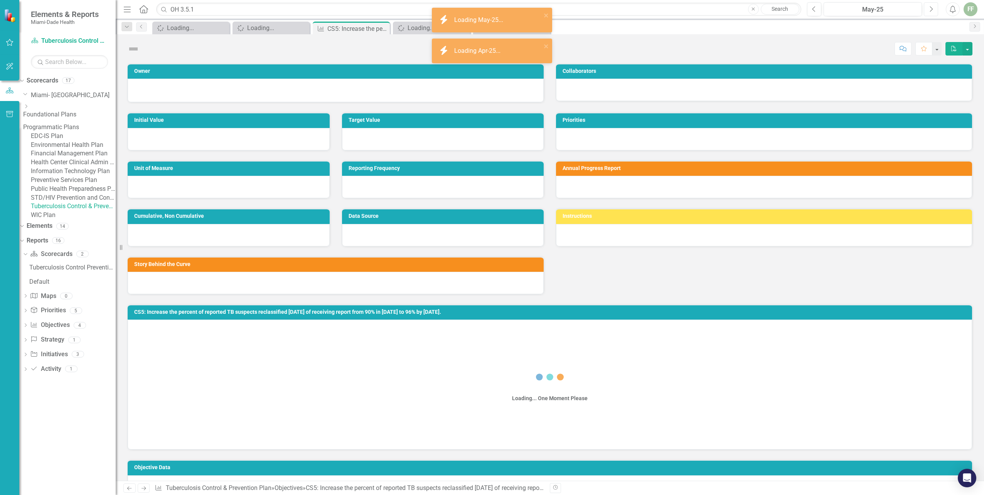
click at [930, 8] on icon "Next" at bounding box center [931, 9] width 4 height 7
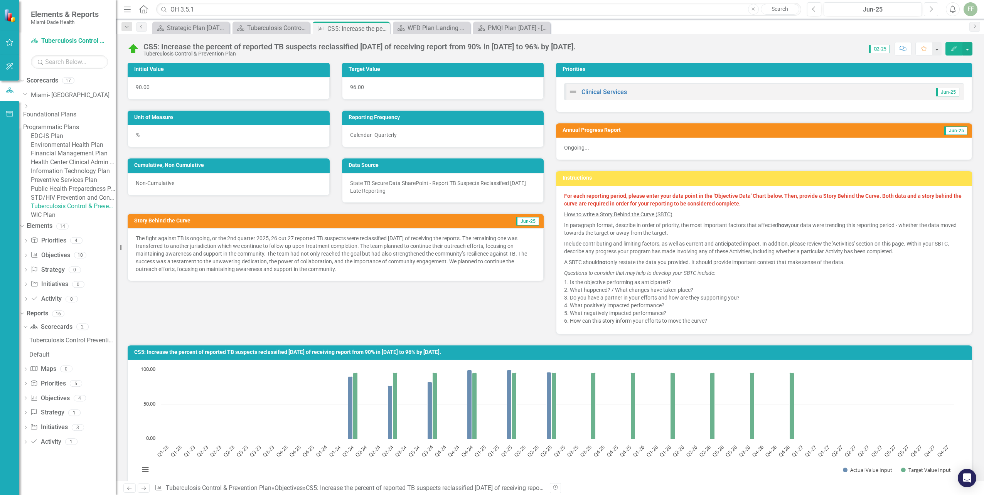
scroll to position [77, 0]
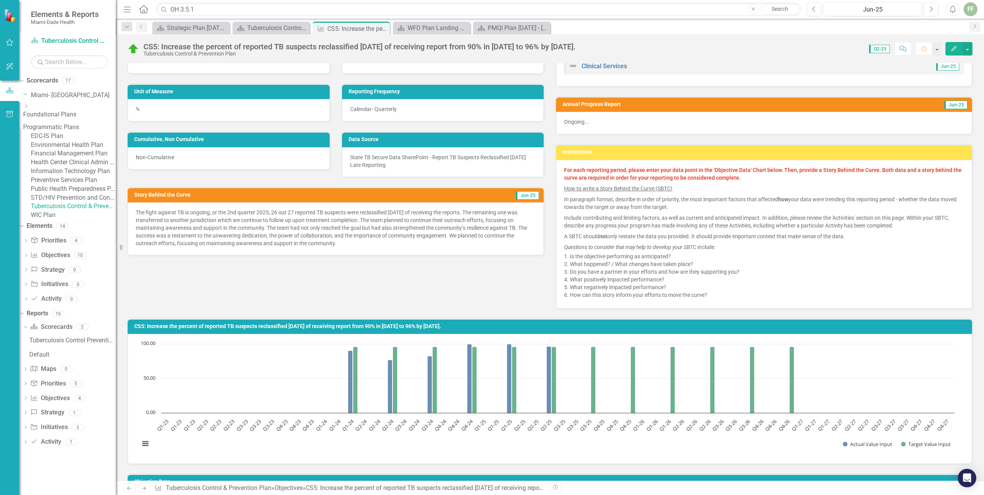
click at [483, 286] on div "Initial Value 90.00 Target Value 96.00 Unit of Measure % Reporting Frequency Ca…" at bounding box center [549, 167] width 856 height 283
click at [814, 9] on icon "Previous" at bounding box center [814, 9] width 4 height 7
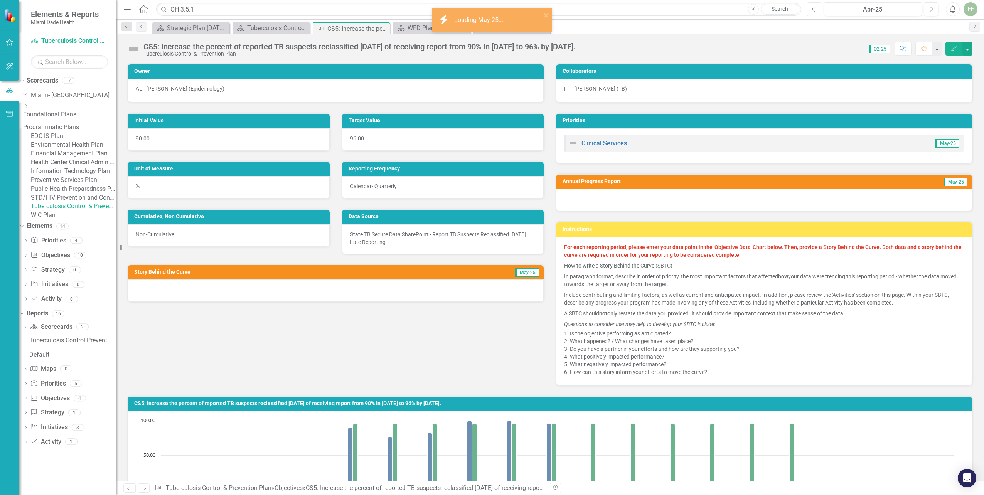
click at [814, 9] on icon "Previous" at bounding box center [814, 9] width 4 height 7
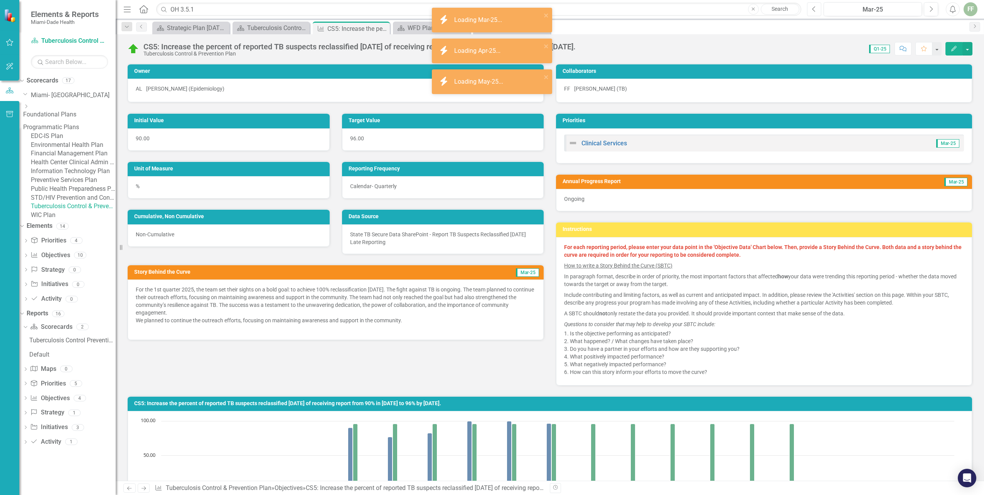
click at [814, 9] on icon "Previous" at bounding box center [814, 9] width 4 height 7
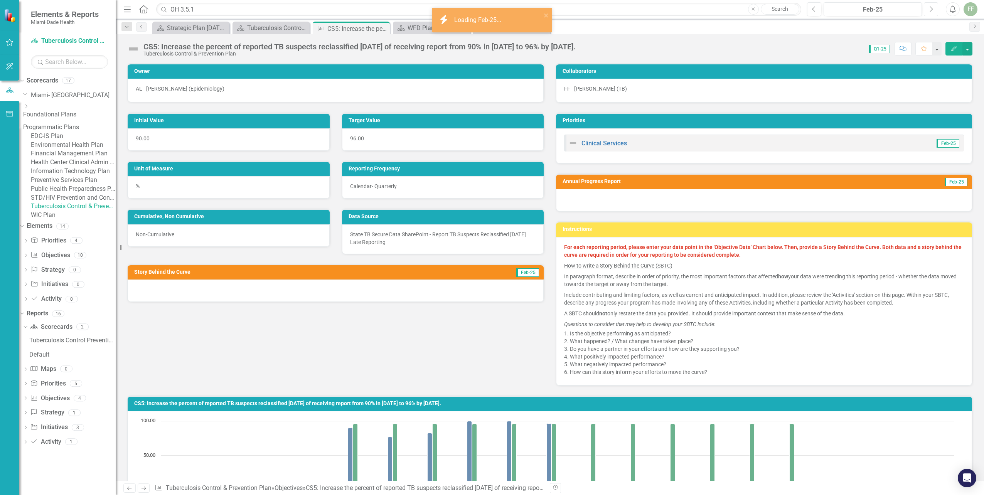
click at [930, 9] on icon "Next" at bounding box center [931, 9] width 4 height 7
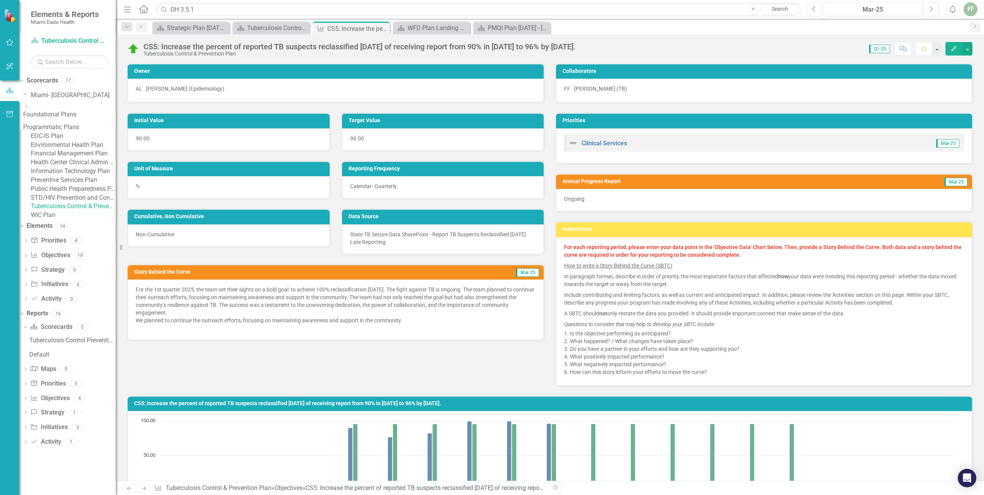
click at [951, 48] on icon "Edit" at bounding box center [953, 48] width 7 height 5
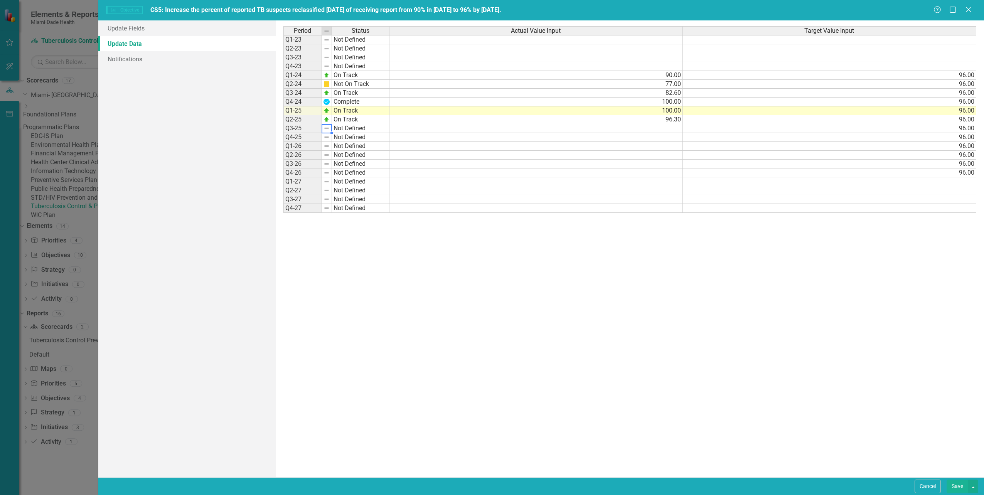
click at [326, 128] on img at bounding box center [326, 128] width 6 height 6
click at [335, 128] on td "Not Defined" at bounding box center [360, 128] width 57 height 9
click at [335, 128] on div "Period Status Actual Value Input Target Value Input Q1-23 Not Defined Q2-23 Not…" at bounding box center [629, 248] width 693 height 445
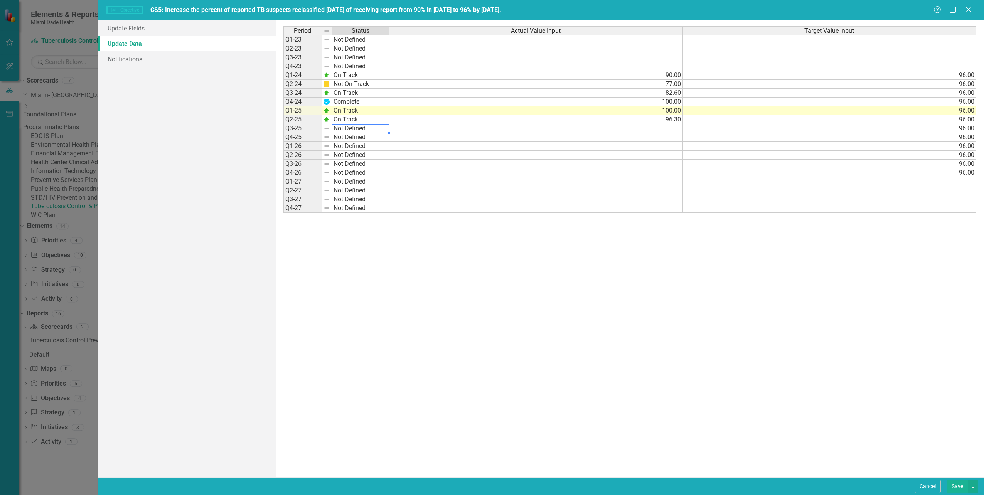
click at [335, 128] on td "Not Defined" at bounding box center [360, 128] width 57 height 9
click at [328, 128] on img at bounding box center [326, 128] width 6 height 6
click at [327, 128] on img at bounding box center [326, 128] width 6 height 6
click at [127, 27] on link "Update Fields" at bounding box center [186, 27] width 177 height 15
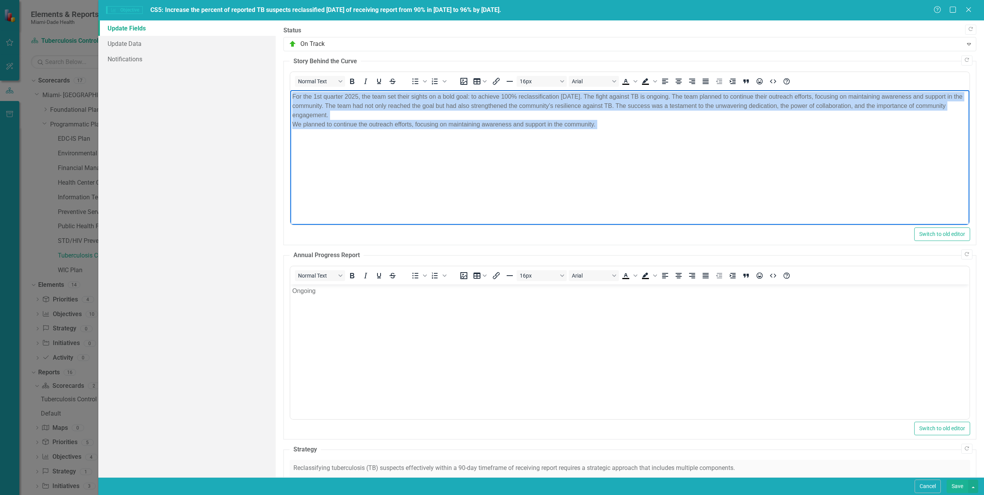
drag, startPoint x: 290, startPoint y: 96, endPoint x: 592, endPoint y: 134, distance: 305.0
click at [592, 134] on body "For the 1st quarter 2025, the team set their sights on a bold goal: to achieve …" at bounding box center [629, 148] width 679 height 116
copy p "For the 1st quarter 2025, the team set their sights on a bold goal: to achieve …"
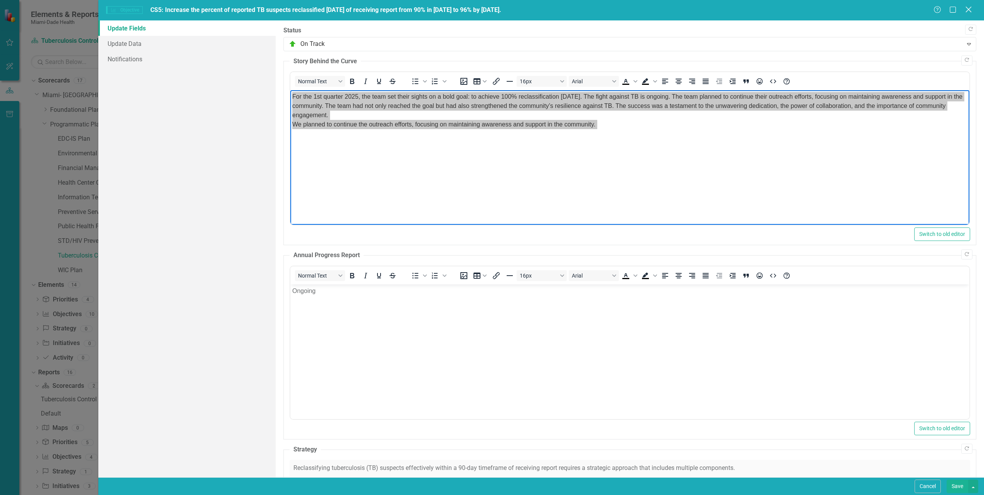
click at [966, 10] on icon "Close" at bounding box center [968, 9] width 10 height 7
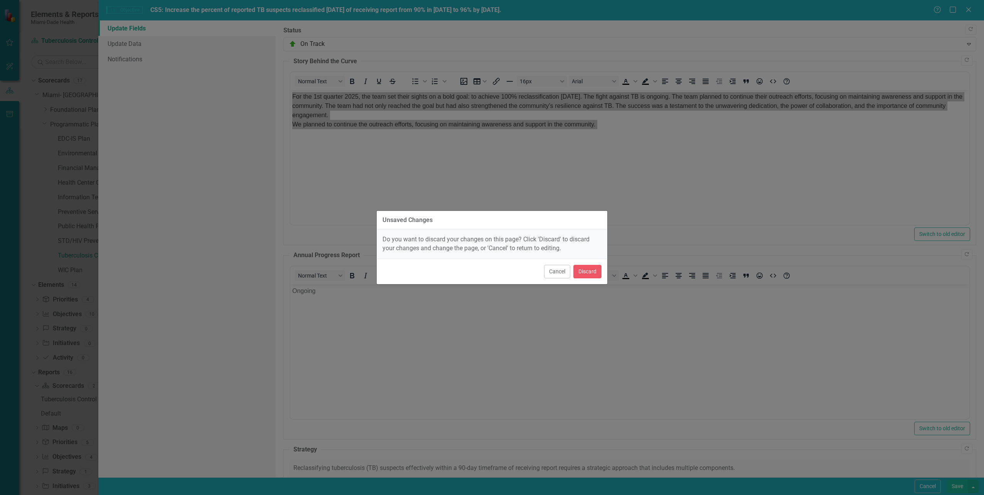
click at [666, 227] on div "Unsaved Changes Do you want to discard your changes on this page? Click 'Discar…" at bounding box center [492, 247] width 984 height 495
click at [561, 272] on button "Cancel" at bounding box center [557, 271] width 26 height 13
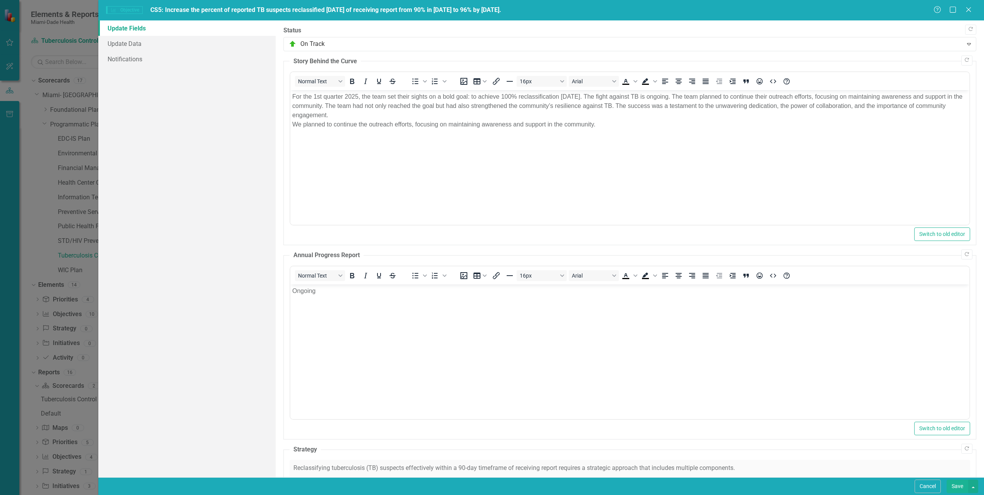
click at [695, 206] on html "For the 1st quarter 2025, the team set their sights on a bold goal: to achieve …" at bounding box center [629, 148] width 679 height 116
click at [964, 13] on div "Help Maximize Close" at bounding box center [954, 10] width 43 height 9
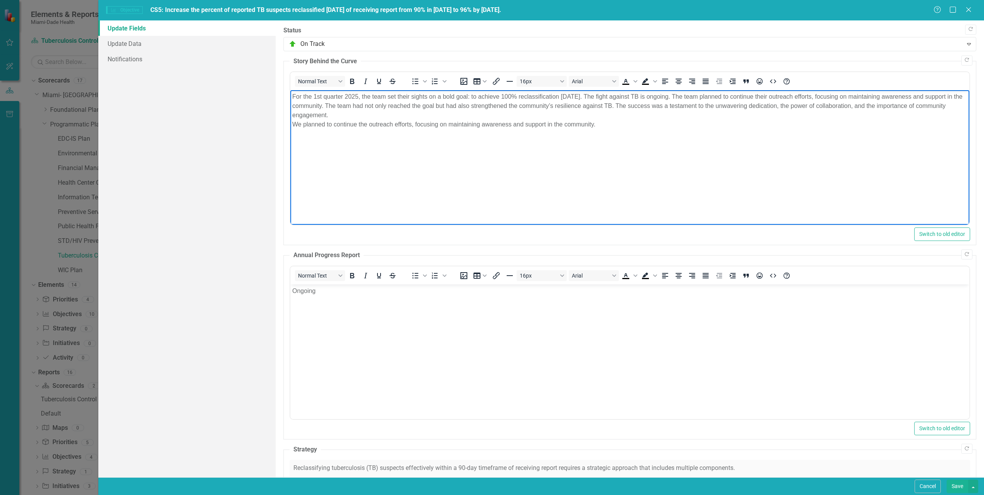
drag, startPoint x: 291, startPoint y: 94, endPoint x: 615, endPoint y: 127, distance: 325.4
click at [617, 127] on body "For the 1st quarter 2025, the team set their sights on a bold goal: to achieve …" at bounding box center [629, 148] width 679 height 116
copy p "For the 1st quarter 2025, the team set their sights on a bold goal: to achieve …"
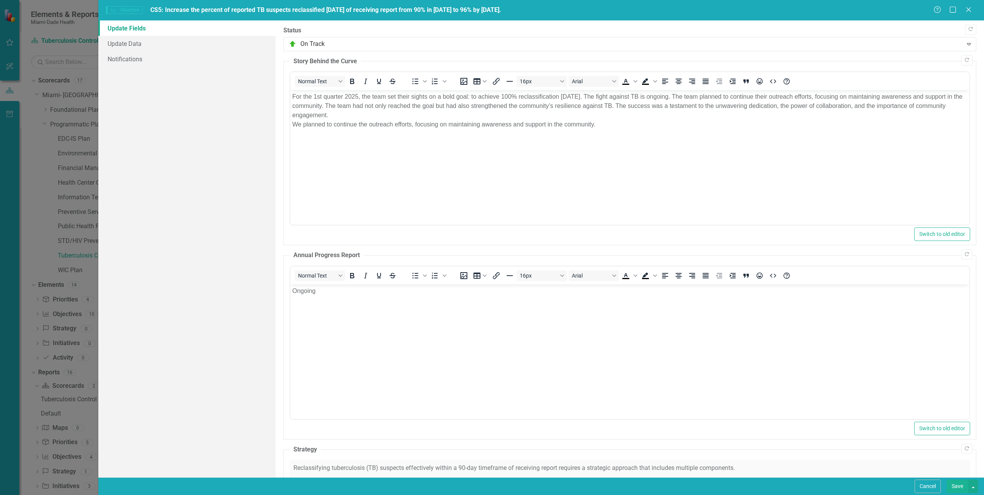
click at [864, 53] on div "Copy Forward Status On Track Expand Copy Forward Story Behind the Curve <p>For …" at bounding box center [629, 388] width 693 height 725
click at [968, 9] on icon "Close" at bounding box center [968, 9] width 10 height 7
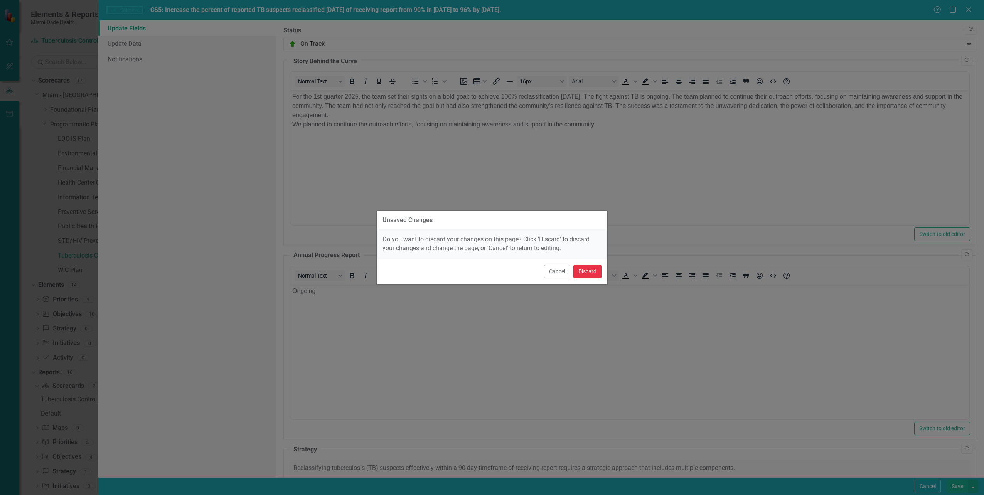
click at [585, 274] on button "Discard" at bounding box center [587, 271] width 28 height 13
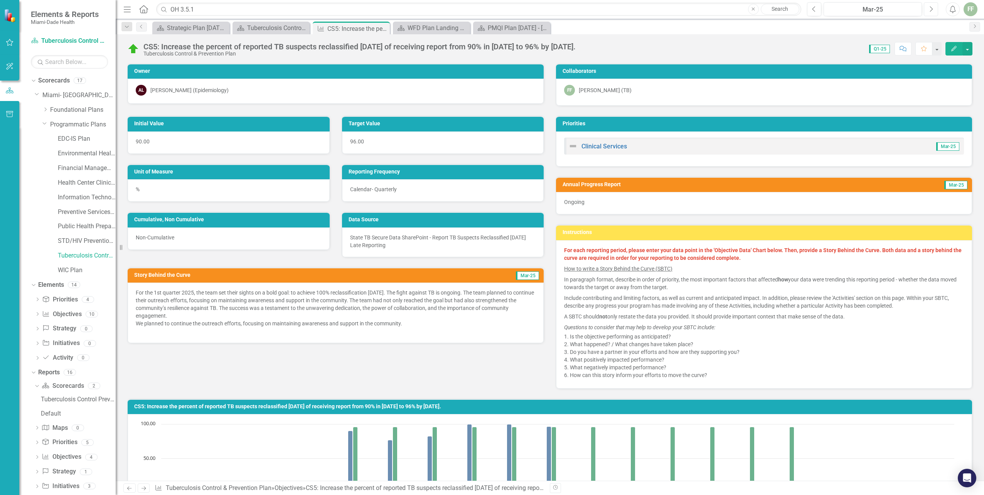
click at [928, 9] on button "Next" at bounding box center [931, 9] width 14 height 14
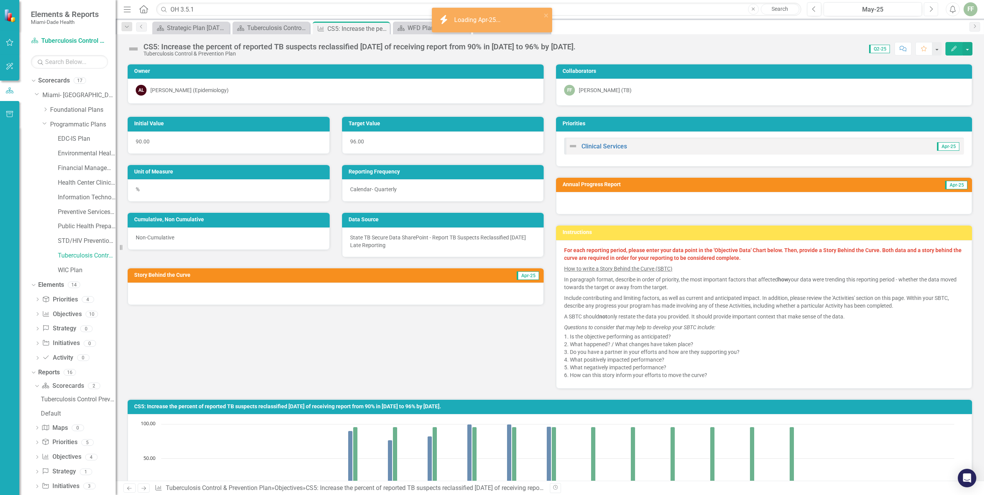
click at [928, 9] on button "Next" at bounding box center [931, 9] width 14 height 14
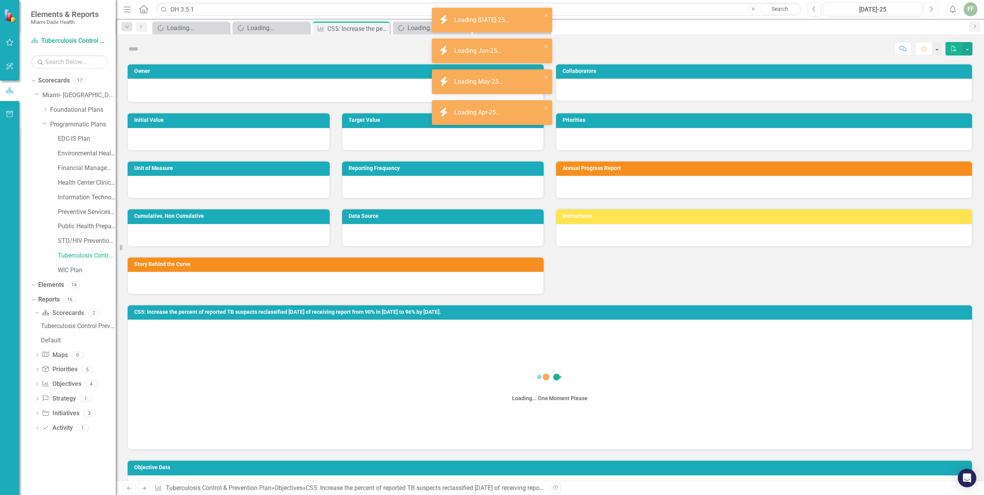
click at [928, 9] on button "Next" at bounding box center [931, 9] width 14 height 14
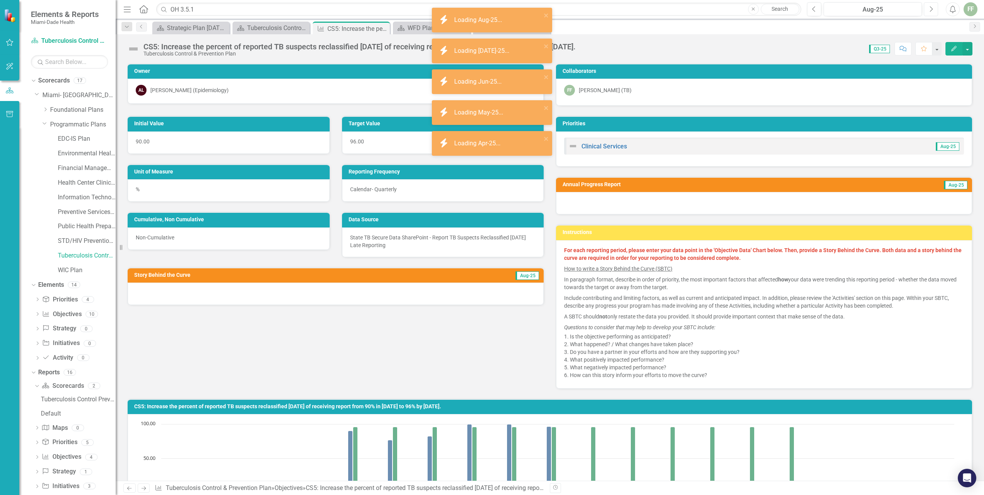
click at [928, 9] on button "Next" at bounding box center [931, 9] width 14 height 14
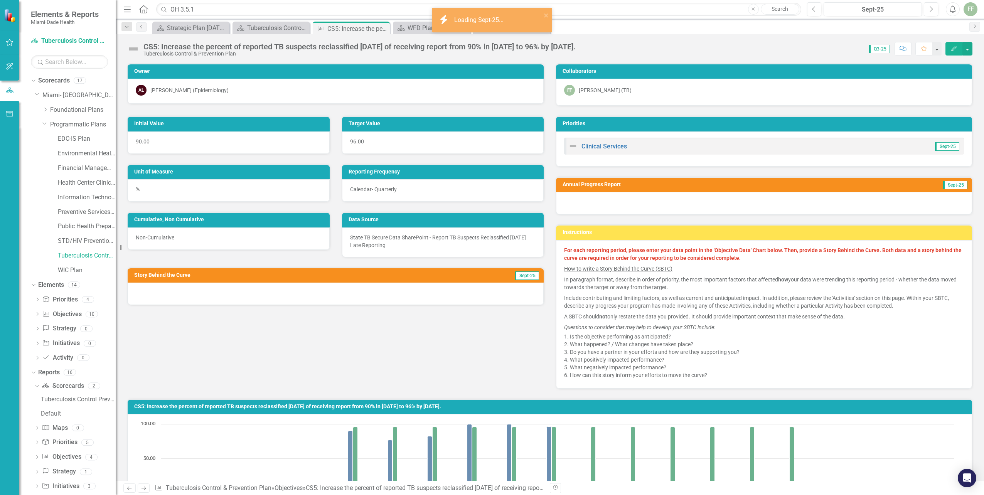
click at [950, 47] on icon "Edit" at bounding box center [953, 48] width 7 height 5
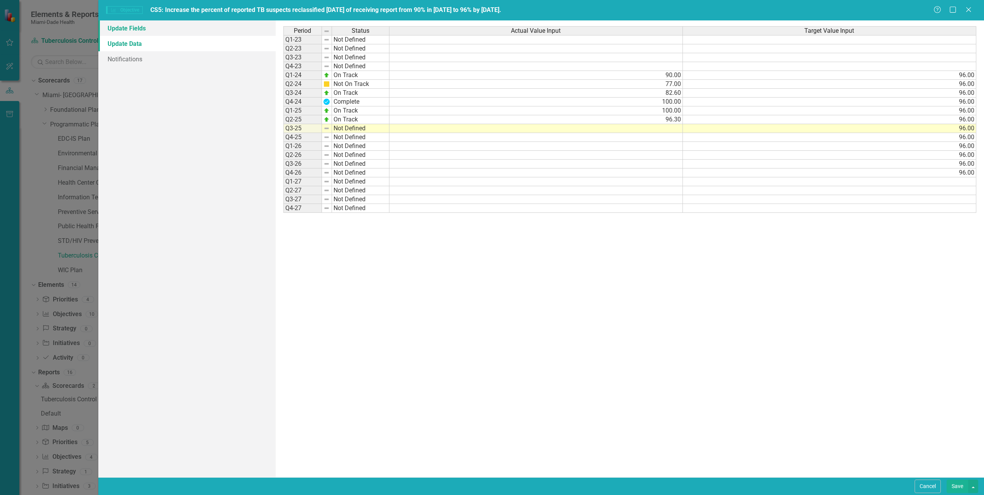
click at [136, 27] on link "Update Fields" at bounding box center [186, 27] width 177 height 15
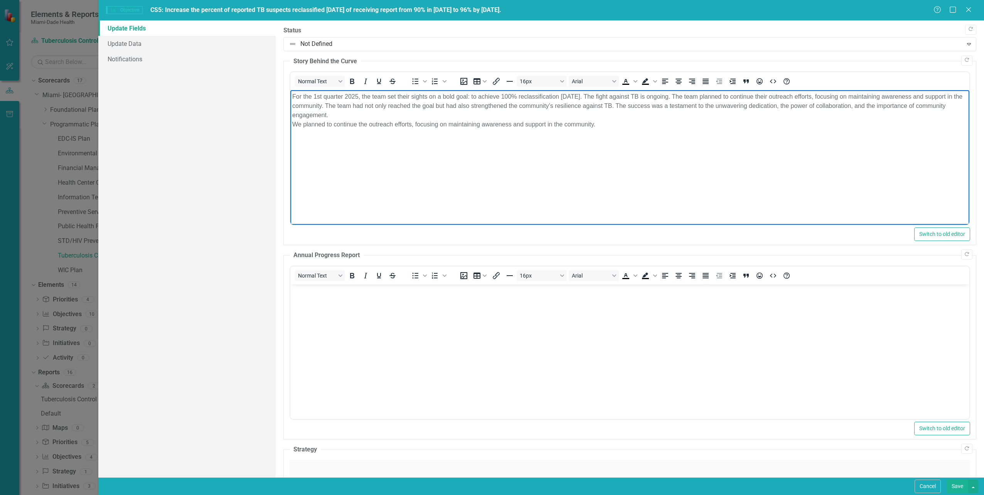
click at [313, 97] on p "For the 1st quarter 2025, the team set their sights on a bold goal: to achieve …" at bounding box center [629, 110] width 675 height 37
click at [362, 114] on p "For the 3rd quarter 2025, the team set their sights on a bold goal: to achieve …" at bounding box center [629, 110] width 675 height 37
click at [535, 181] on body "For the 3rd quarter 2025, the team set their sights on a bold goal: to achieve …" at bounding box center [629, 148] width 679 height 116
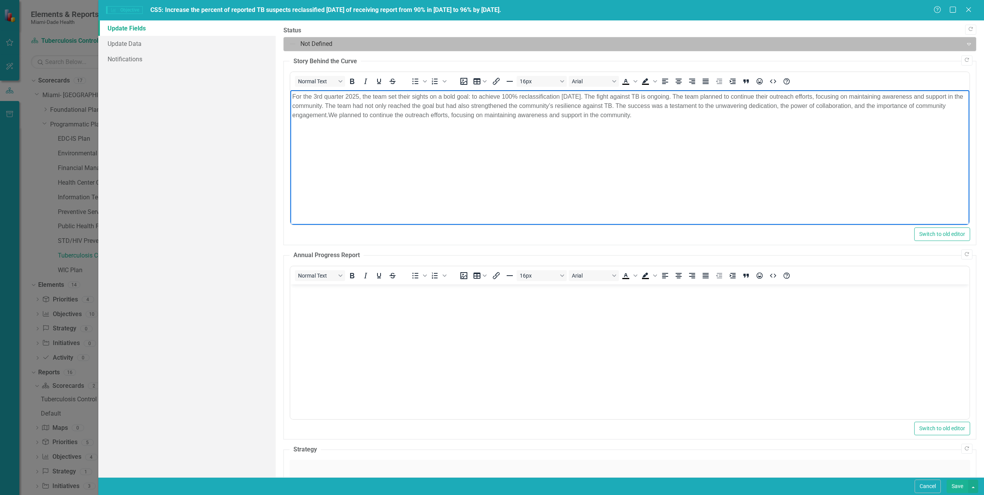
click at [295, 42] on div at bounding box center [623, 44] width 669 height 10
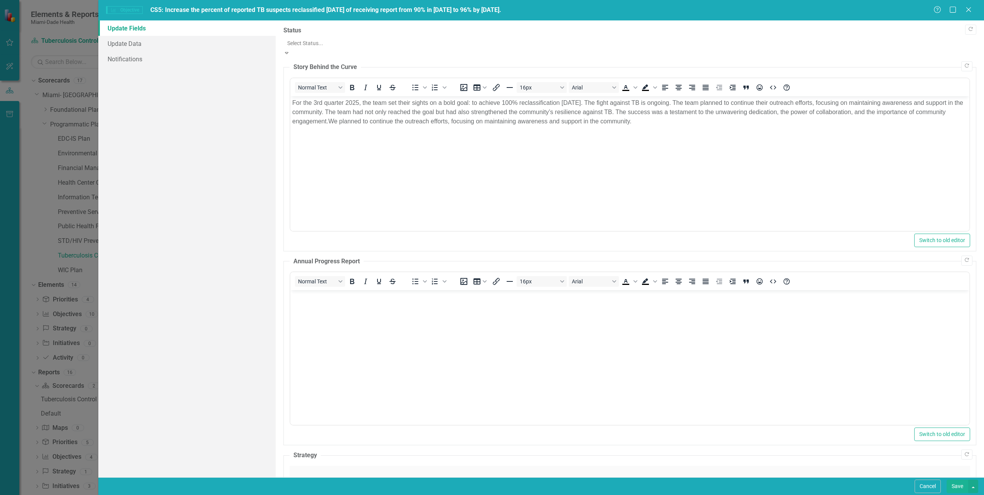
click at [131, 42] on link "Update Data" at bounding box center [186, 43] width 177 height 15
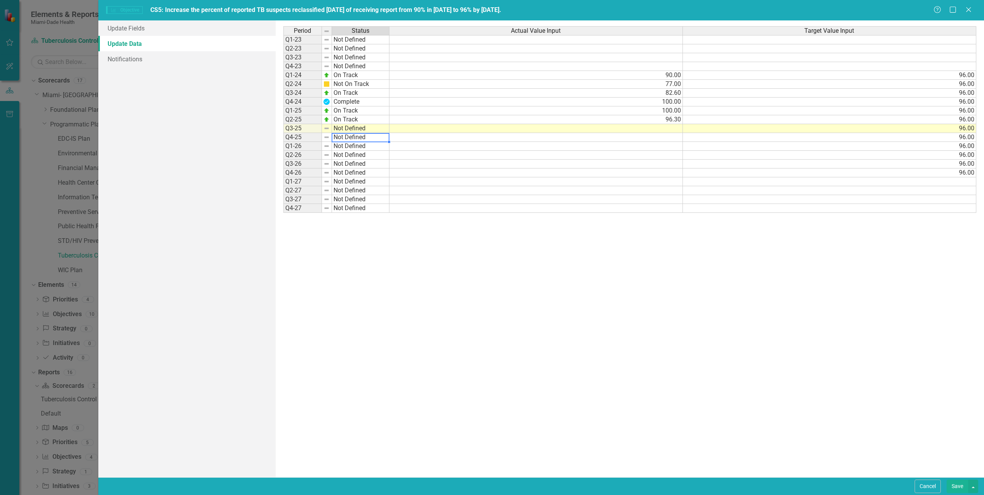
click at [332, 137] on td "Not Defined" at bounding box center [360, 137] width 57 height 9
click at [333, 137] on td "Not Defined" at bounding box center [360, 137] width 57 height 9
click at [334, 137] on div "Period Status Actual Value Input Target Value Input Q1-23 Not Defined Q2-23 Not…" at bounding box center [629, 248] width 693 height 445
click at [334, 137] on td "Not Defined" at bounding box center [360, 137] width 57 height 9
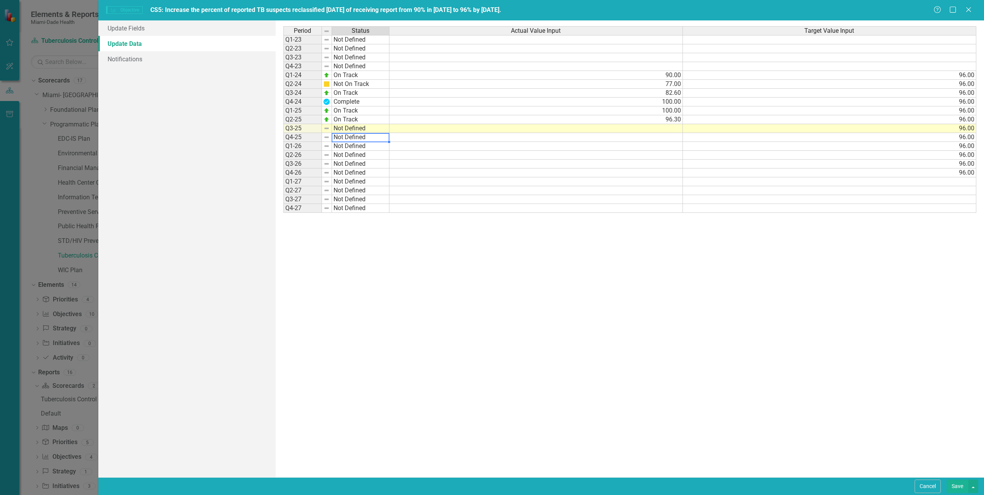
click at [335, 138] on td "Not Defined" at bounding box center [360, 137] width 57 height 9
click at [336, 127] on td "Not Defined" at bounding box center [360, 128] width 57 height 9
click at [332, 127] on td "Not Defined" at bounding box center [360, 128] width 57 height 9
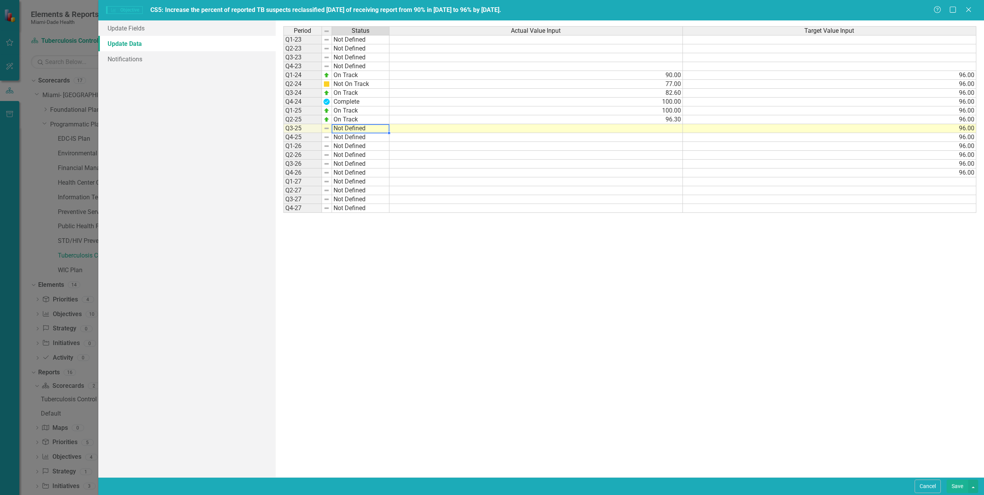
click at [332, 127] on td "Not Defined" at bounding box center [360, 128] width 57 height 9
type textarea "On Track"
click at [343, 136] on div "Period Status Actual Value Input Target Value Input Q1-23 Not Defined Q2-23 Not…" at bounding box center [629, 248] width 693 height 445
click at [671, 127] on td at bounding box center [535, 128] width 293 height 9
type textarea "100"
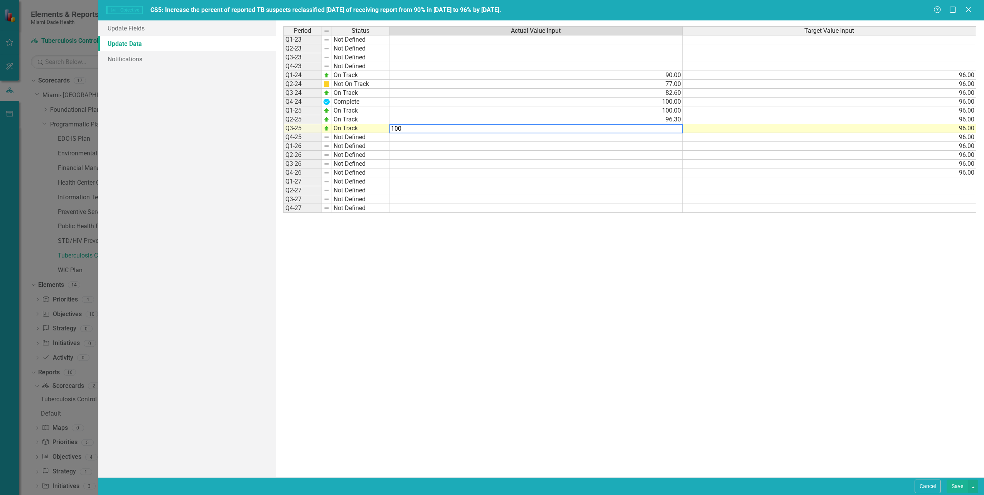
click at [712, 322] on div "Period Status Actual Value Input Target Value Input Q1-23 Not Defined Q2-23 Not…" at bounding box center [629, 248] width 693 height 445
click at [963, 486] on button "Save" at bounding box center [957, 486] width 22 height 13
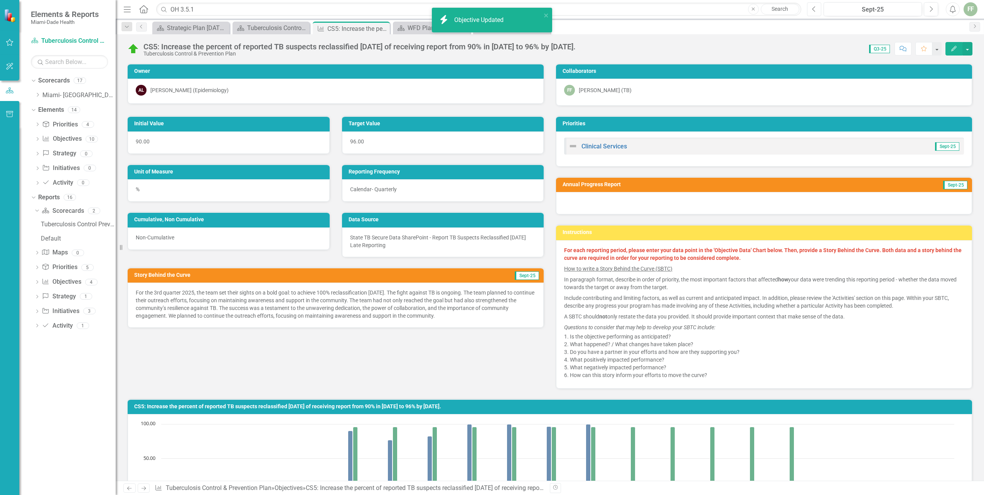
click at [812, 8] on icon "Previous" at bounding box center [814, 9] width 4 height 7
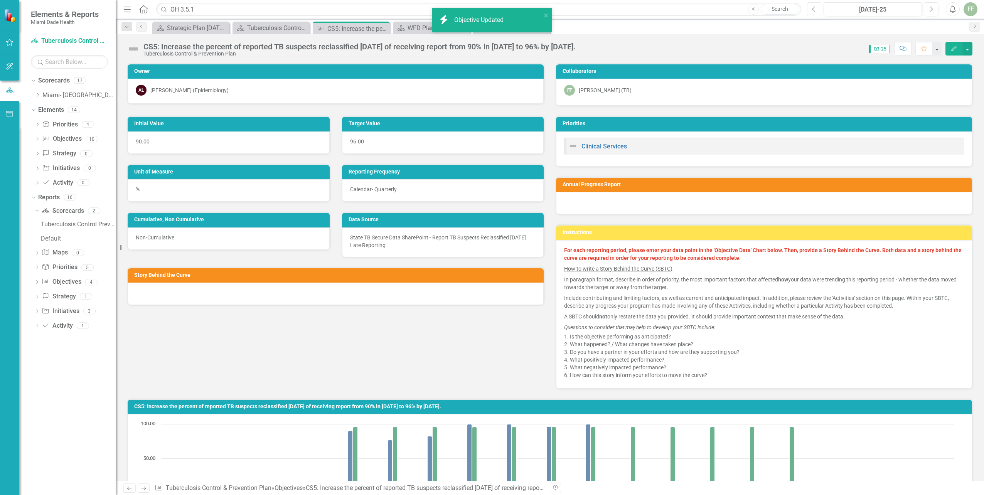
click at [812, 8] on icon "Previous" at bounding box center [814, 9] width 4 height 7
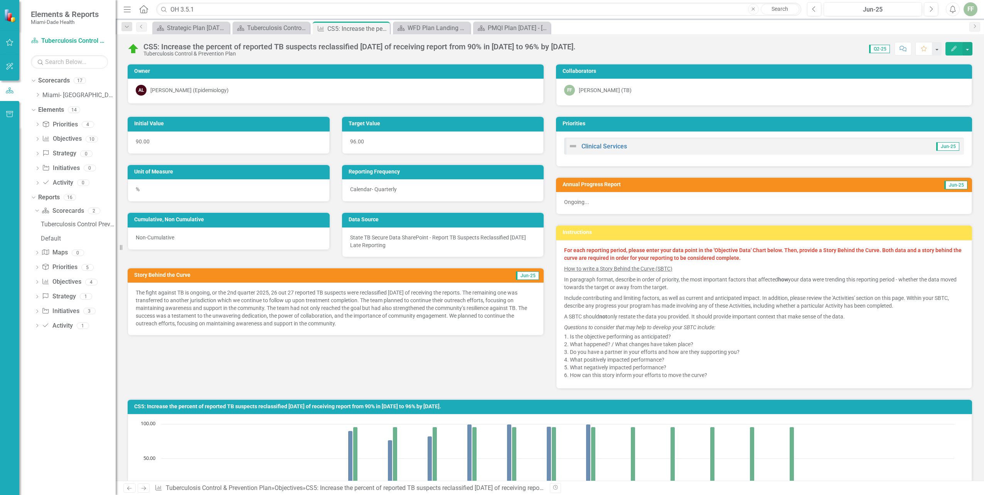
click at [953, 46] on icon "Edit" at bounding box center [953, 48] width 7 height 5
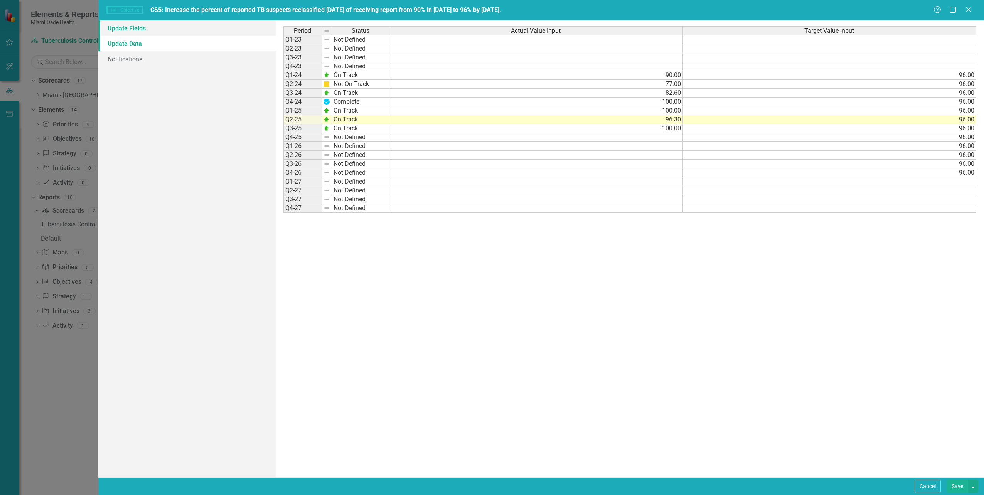
click at [128, 27] on link "Update Fields" at bounding box center [186, 27] width 177 height 15
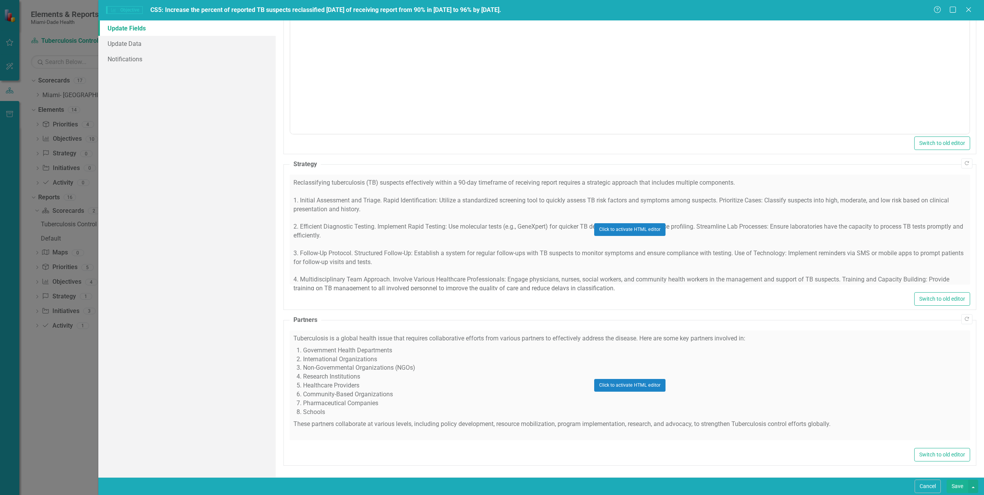
click at [338, 229] on div "Click to activate HTML editor" at bounding box center [629, 230] width 680 height 110
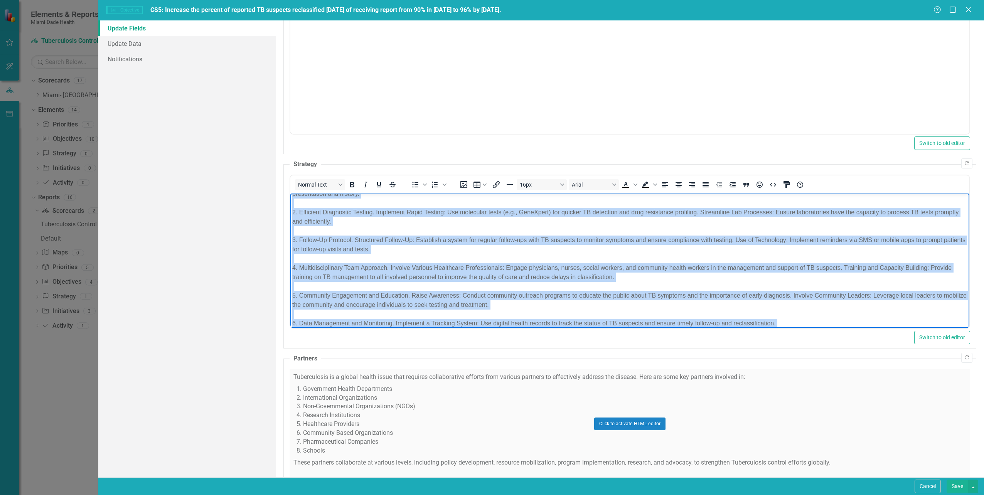
scroll to position [125, 0]
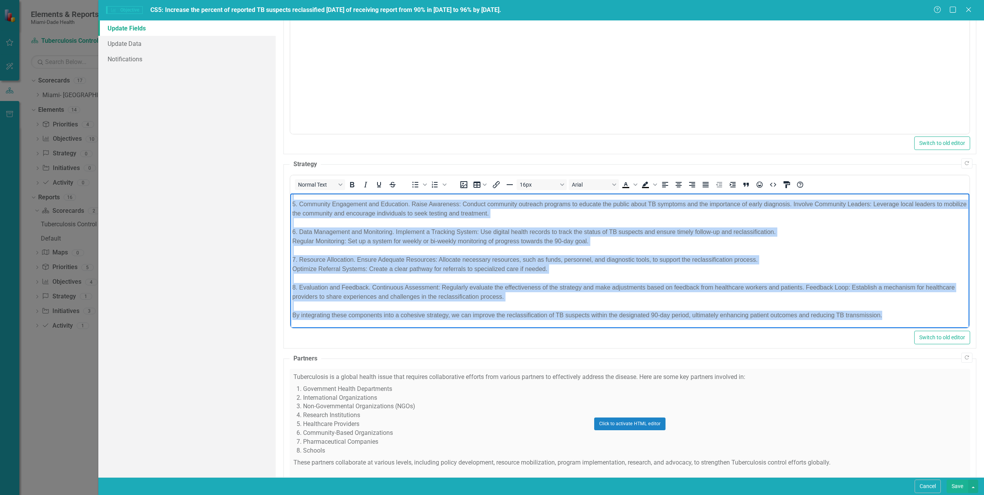
drag, startPoint x: 290, startPoint y: 199, endPoint x: 1188, endPoint y: 525, distance: 954.9
click at [897, 328] on html "Reclassifying tuberculosis (TB) suspects effectively within a 90-day timeframe …" at bounding box center [629, 198] width 679 height 260
copy p "Reclassifying tuberculosis (TB) suspects effectively within a 90-day timeframe …"
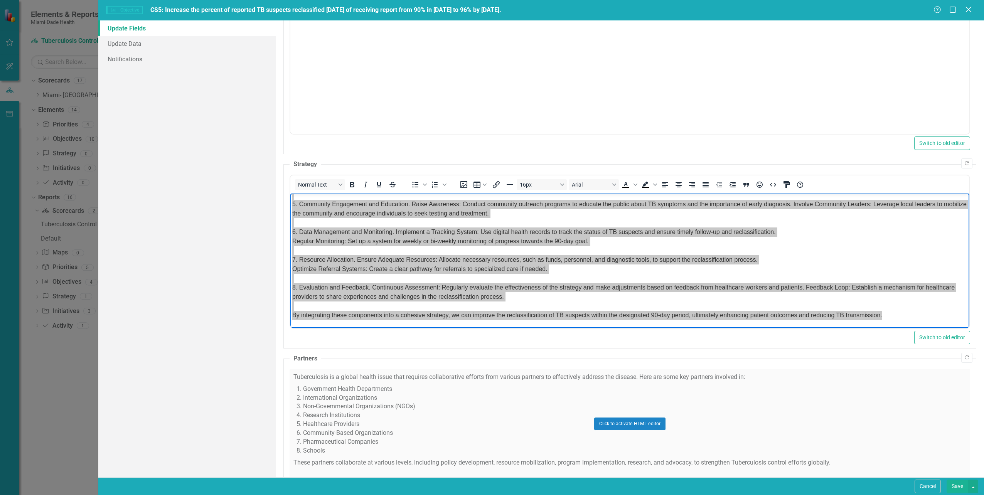
click at [968, 9] on icon at bounding box center [968, 10] width 6 height 6
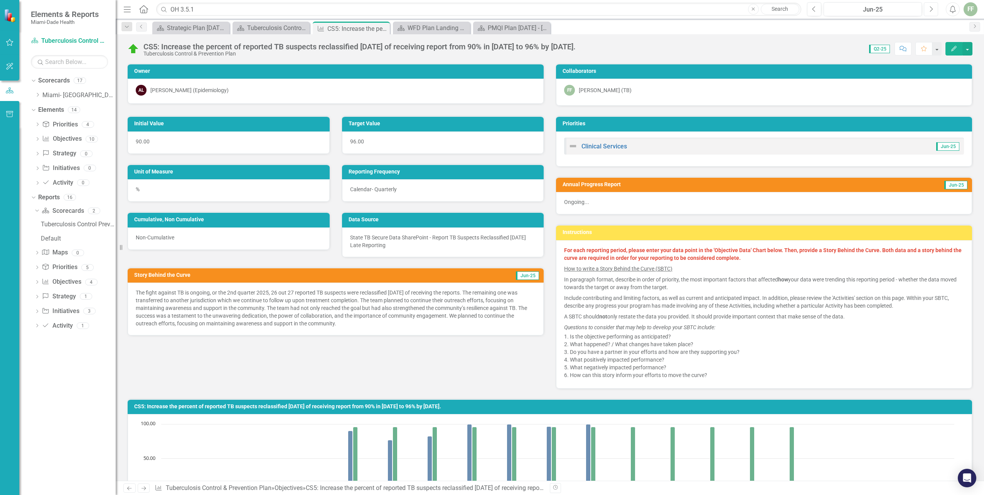
click at [930, 10] on icon "Next" at bounding box center [931, 9] width 4 height 7
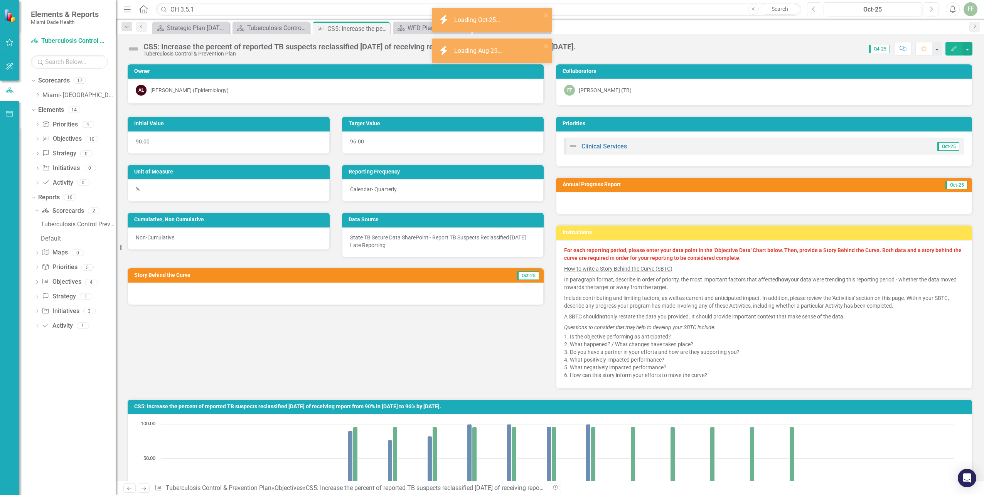
click at [814, 11] on icon "Previous" at bounding box center [814, 9] width 4 height 7
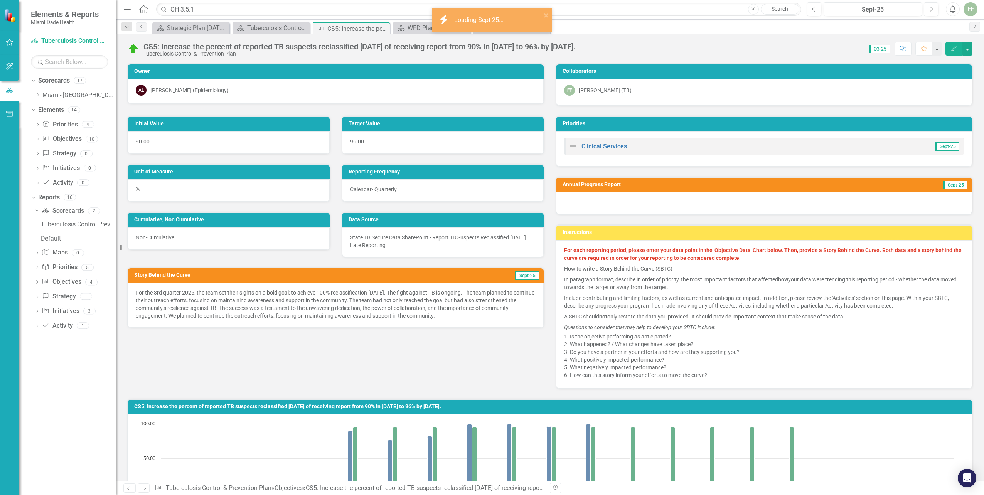
click at [953, 47] on icon "Edit" at bounding box center [953, 48] width 7 height 5
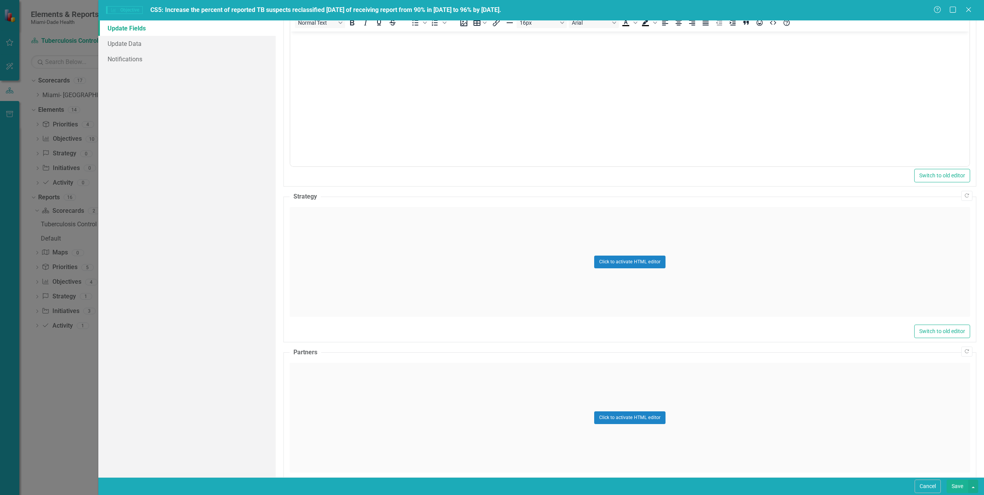
scroll to position [270, 0]
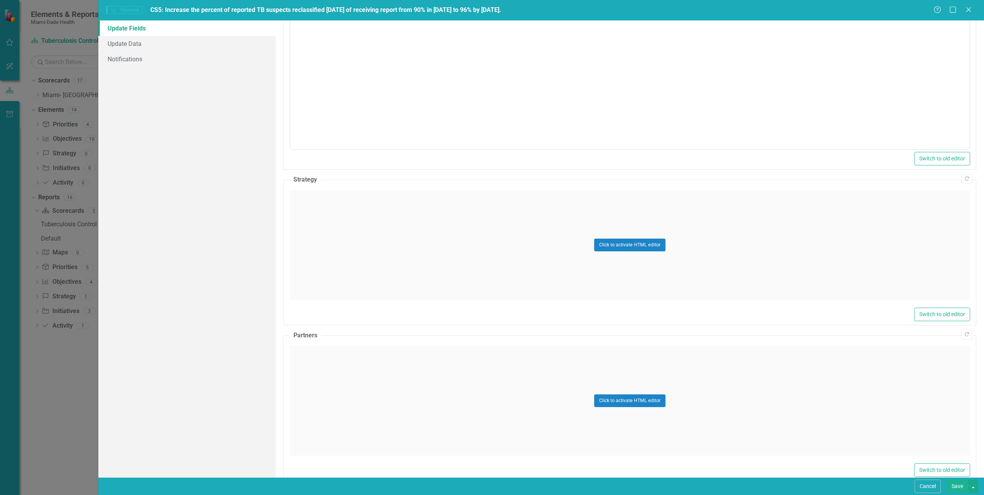
click at [326, 247] on div "Click to activate HTML editor" at bounding box center [629, 245] width 680 height 110
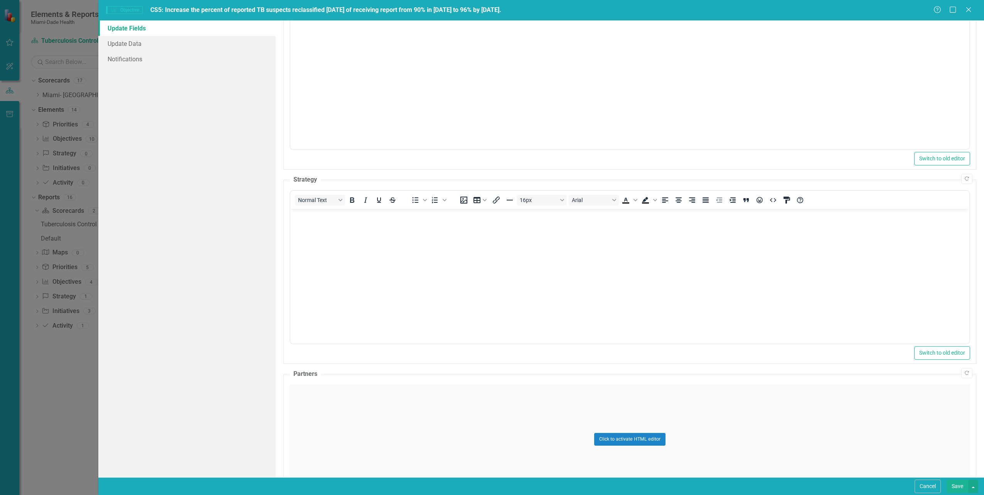
scroll to position [0, 0]
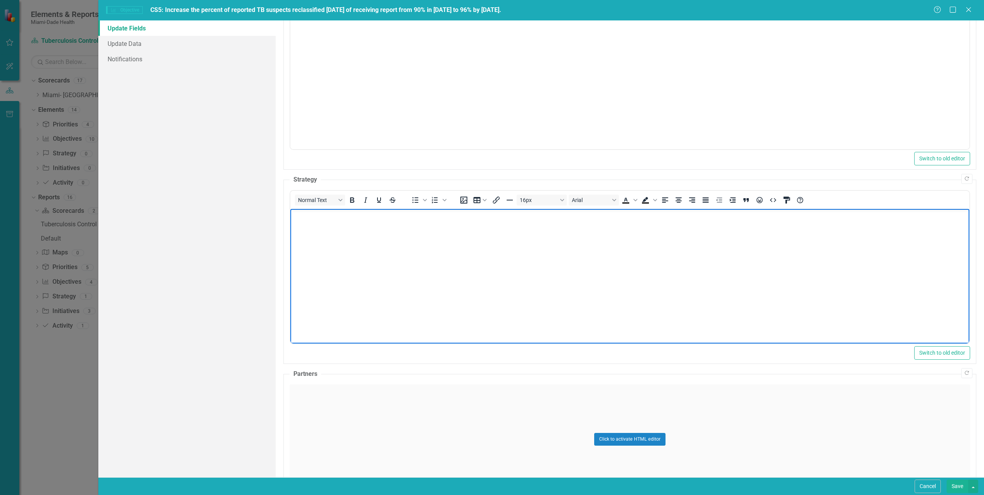
click at [295, 221] on body "Rich Text Area. Press ALT-0 for help." at bounding box center [629, 267] width 679 height 116
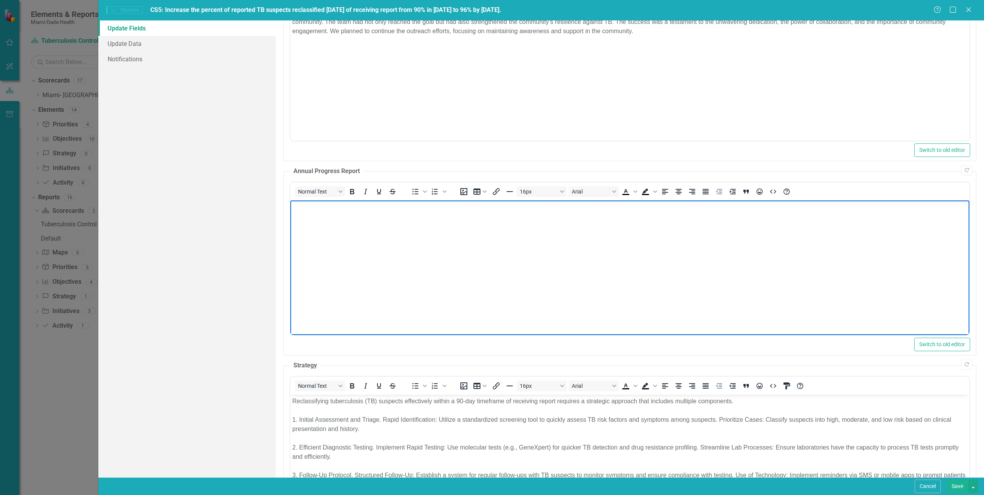
scroll to position [79, 0]
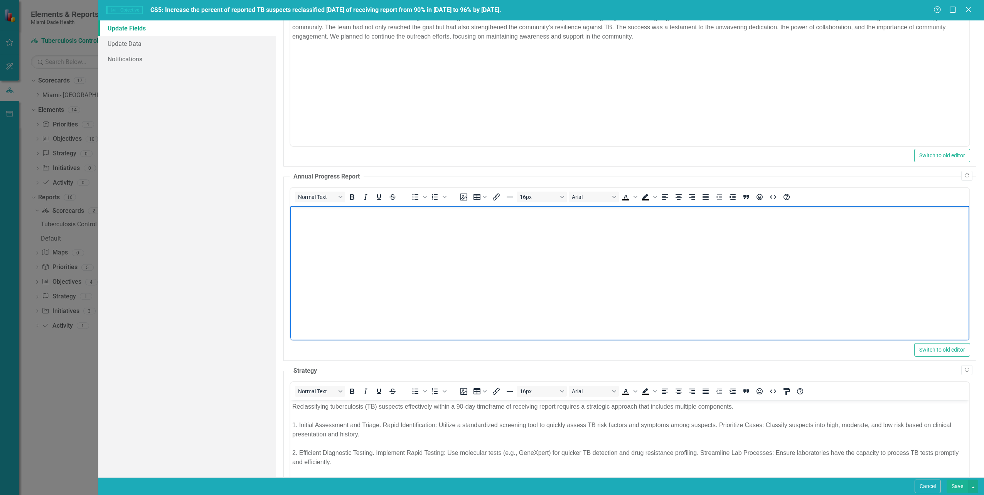
click at [301, 217] on body "Rich Text Area. Press ALT-0 for help." at bounding box center [629, 264] width 679 height 116
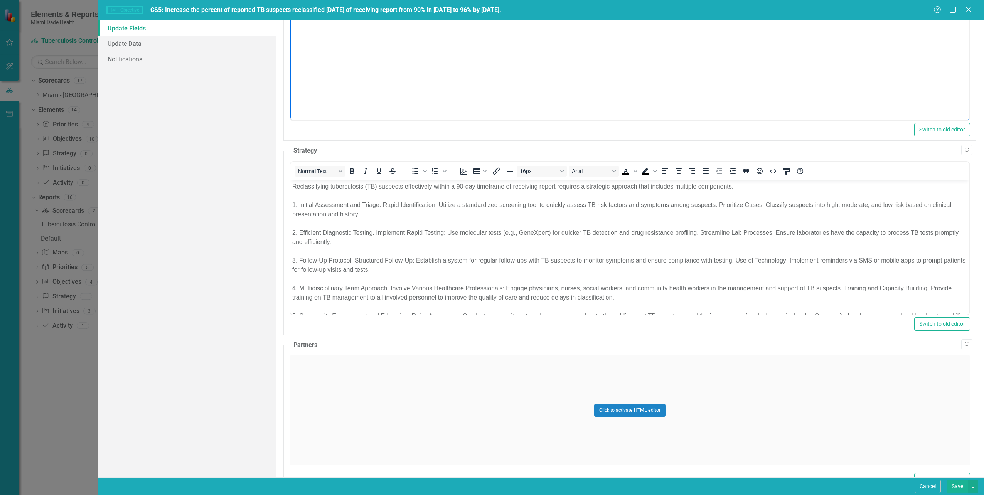
scroll to position [310, 0]
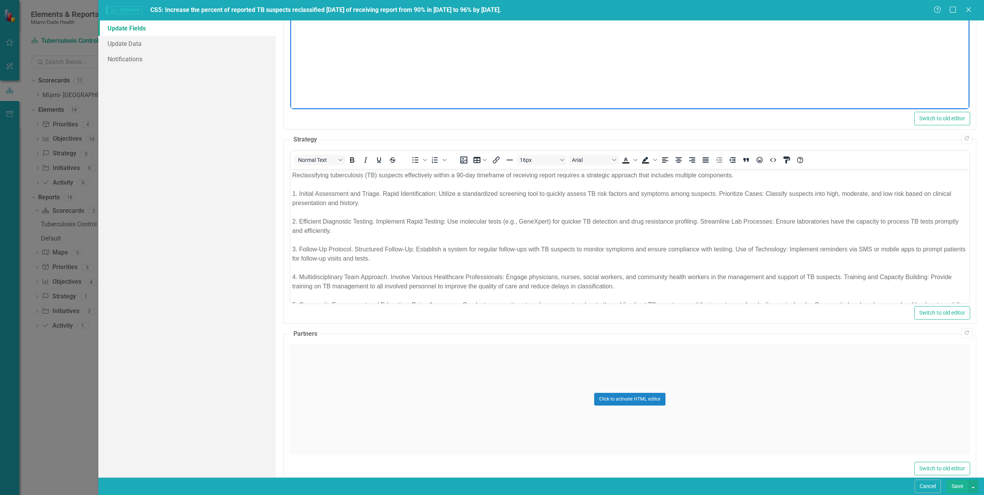
click at [957, 488] on button "Save" at bounding box center [957, 486] width 22 height 13
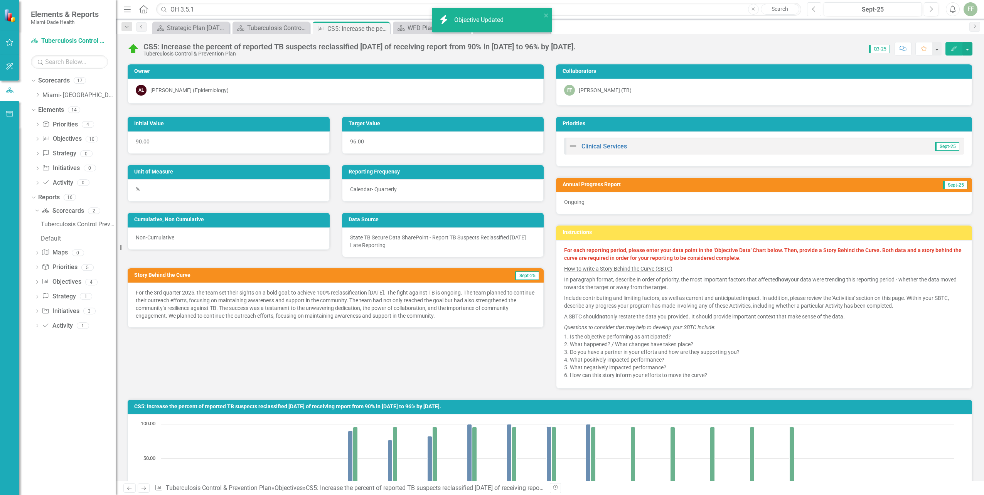
click at [813, 8] on icon "button" at bounding box center [813, 8] width 3 height 5
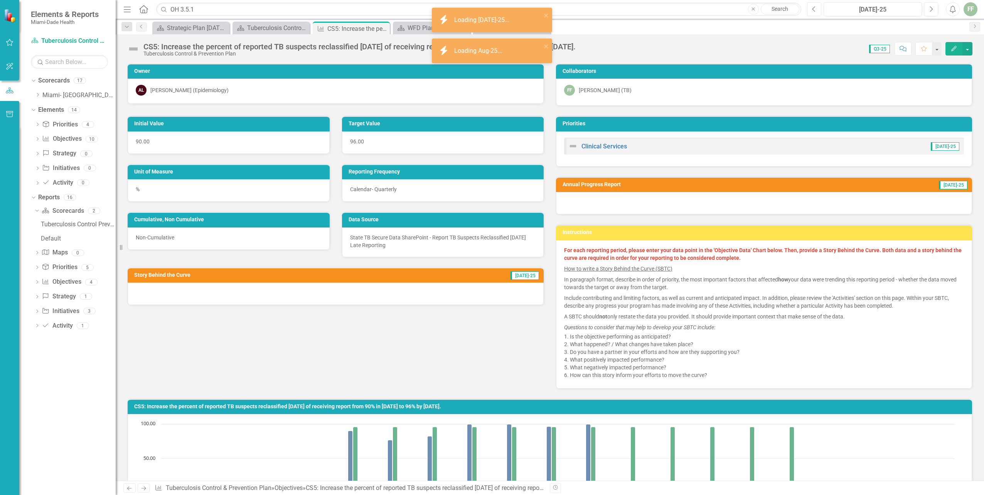
click at [813, 10] on icon "Previous" at bounding box center [814, 9] width 4 height 7
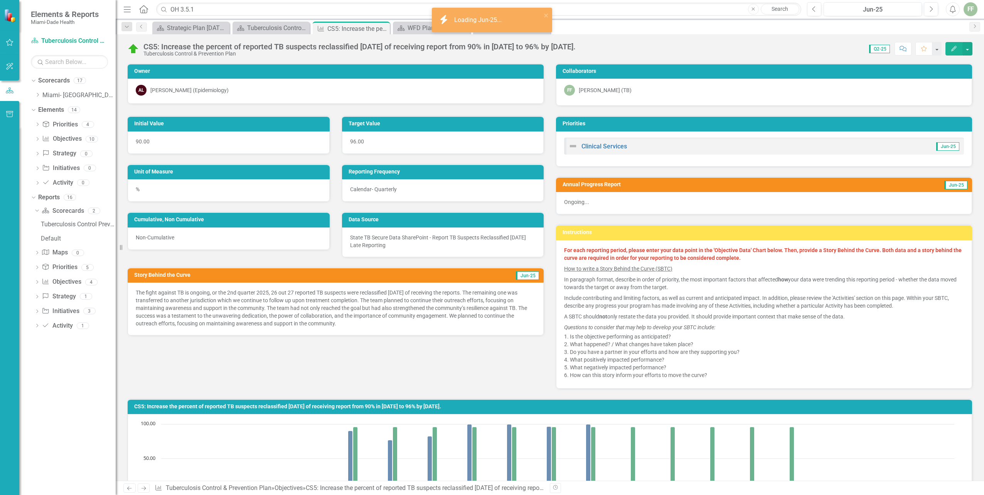
click at [954, 47] on icon "button" at bounding box center [953, 48] width 5 height 5
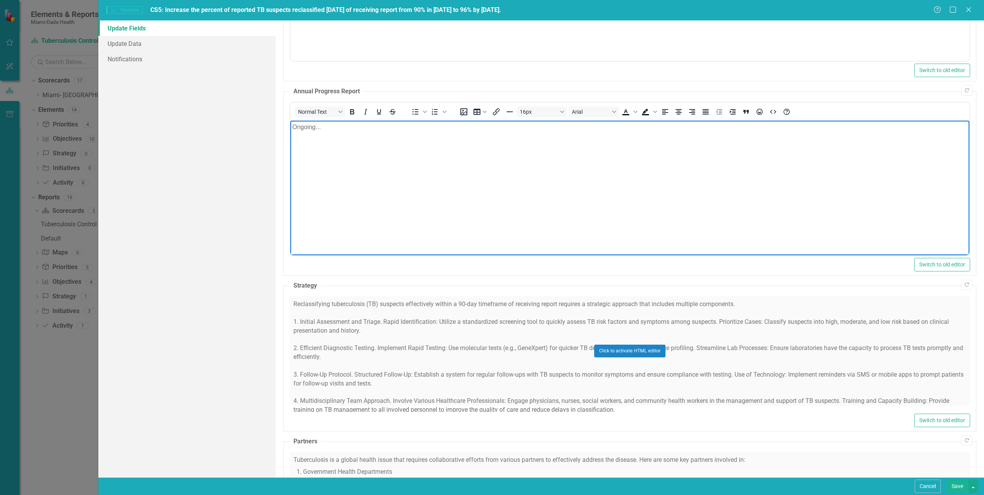
scroll to position [285, 0]
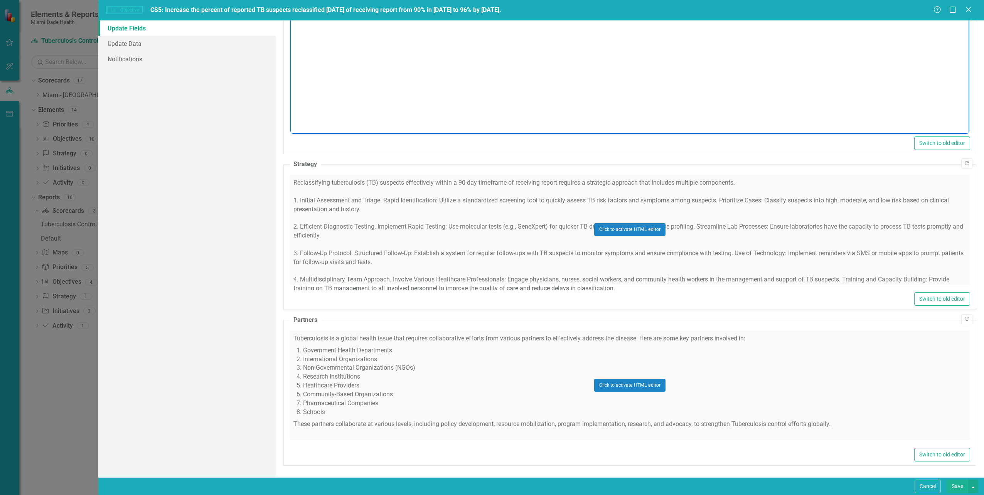
click at [530, 338] on div "Click to activate HTML editor" at bounding box center [629, 385] width 680 height 110
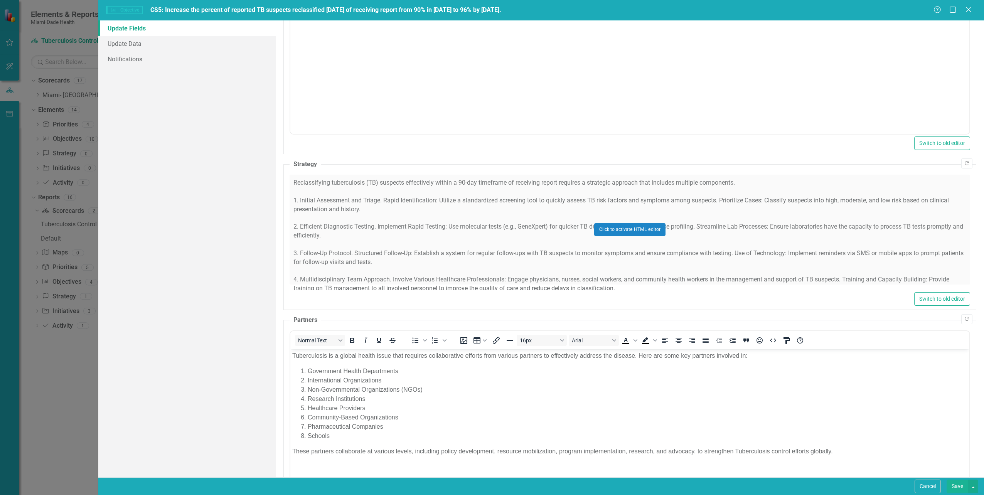
scroll to position [0, 0]
click at [294, 355] on p "Tuberculosis is a global health issue that requires collaborative efforts from …" at bounding box center [629, 355] width 675 height 9
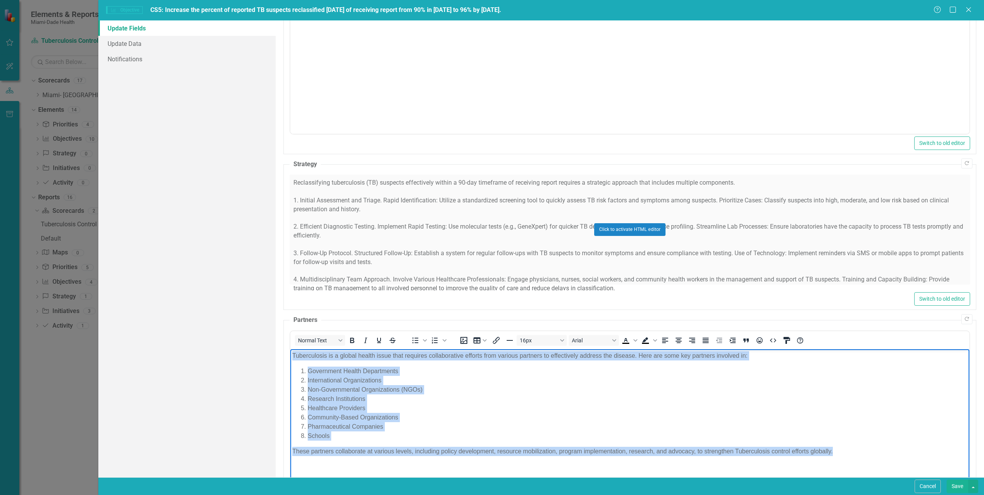
drag, startPoint x: 293, startPoint y: 355, endPoint x: 842, endPoint y: 457, distance: 558.6
click at [842, 457] on body "Tuberculosis is a global health issue that requires collaborative efforts from …" at bounding box center [629, 407] width 679 height 116
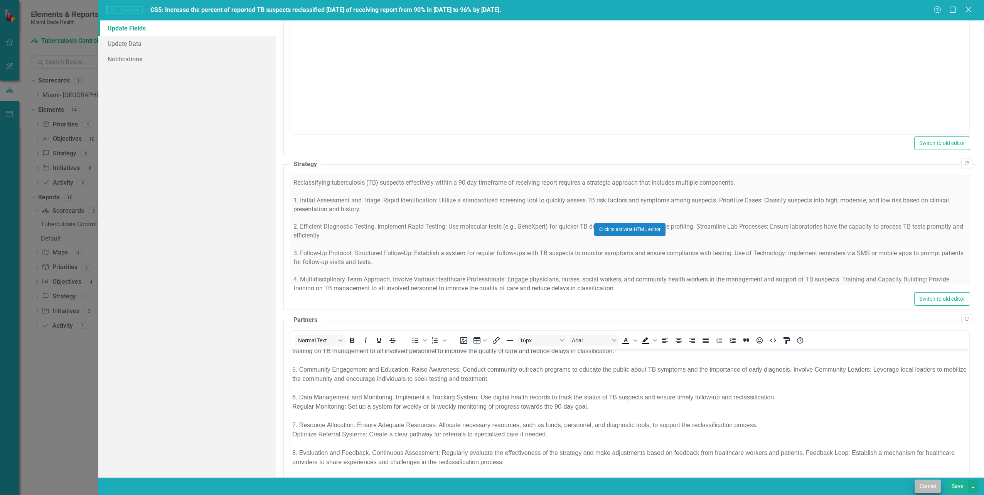
click at [932, 485] on button "Cancel" at bounding box center [927, 486] width 26 height 13
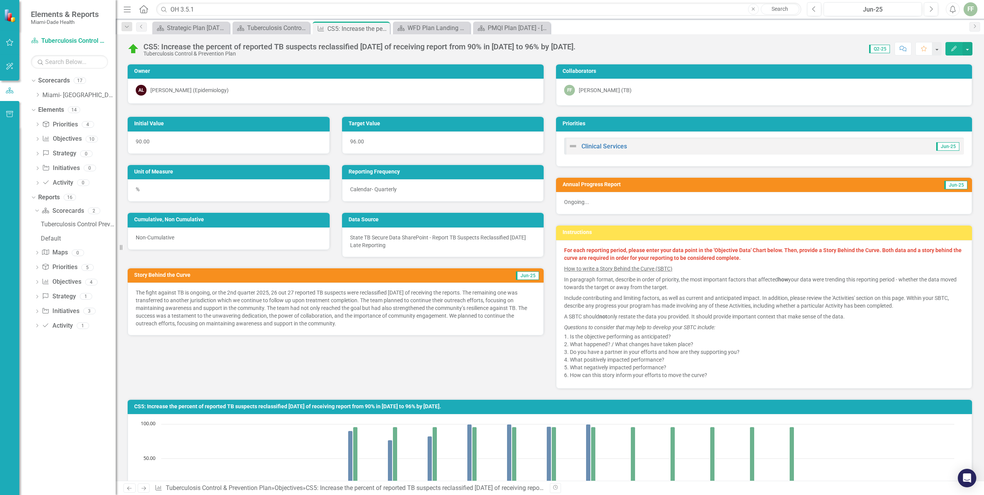
click at [952, 46] on icon "Edit" at bounding box center [953, 48] width 7 height 5
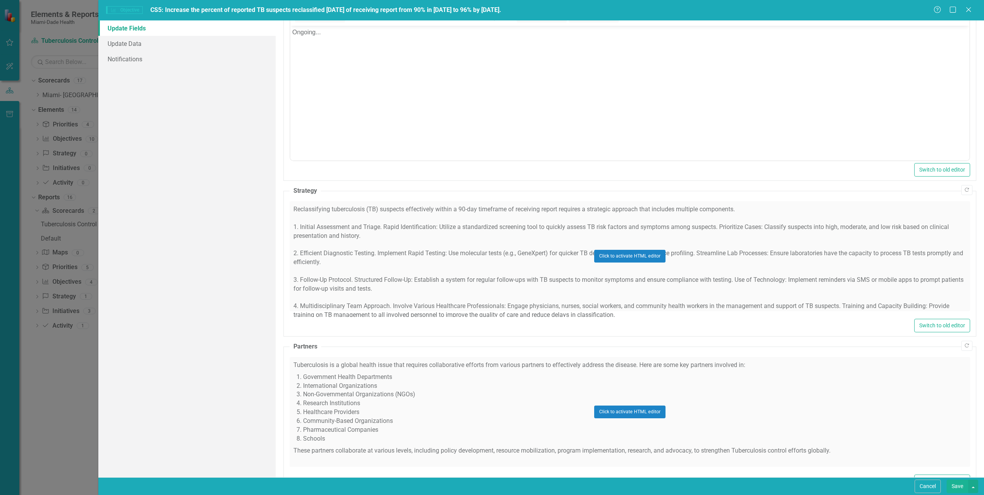
scroll to position [285, 0]
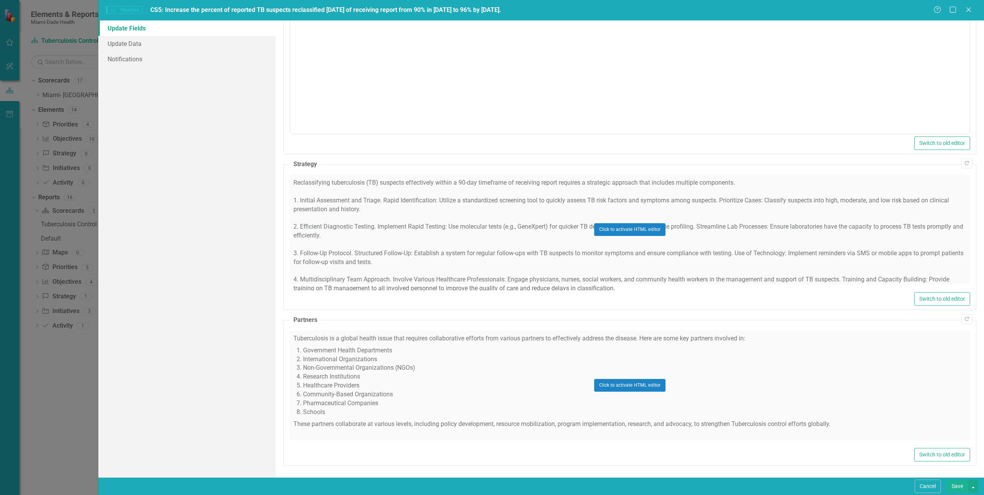
click at [478, 396] on div "Click to activate HTML editor" at bounding box center [629, 385] width 680 height 110
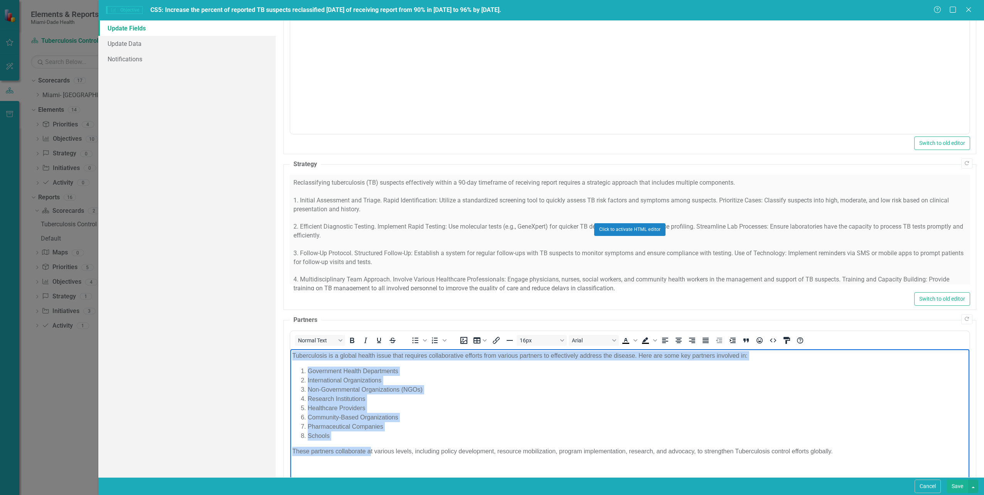
scroll to position [324, 0]
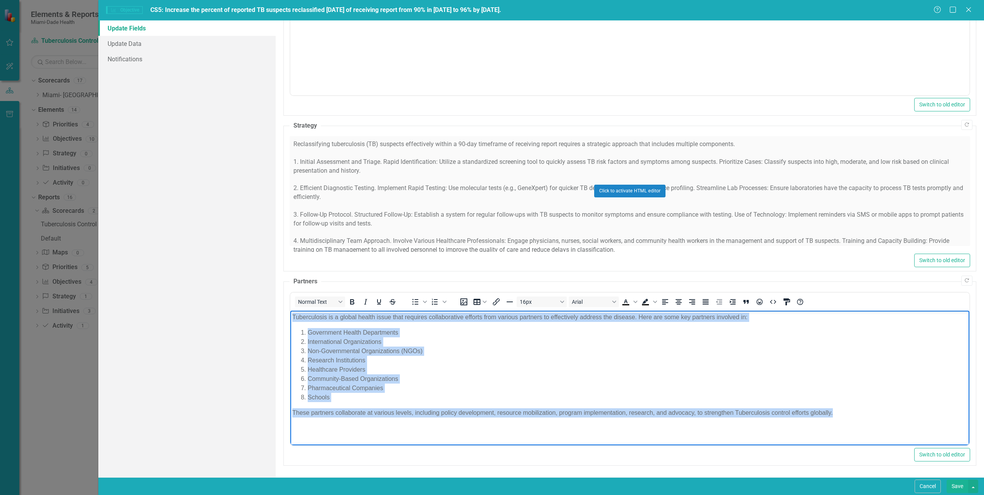
drag, startPoint x: 290, startPoint y: 316, endPoint x: 894, endPoint y: 452, distance: 619.0
click at [894, 426] on html "Tuberculosis is a global health issue that requires collaborative efforts from …" at bounding box center [629, 368] width 679 height 116
copy body "Tuberculosis is a global health issue that requires collaborative efforts from …"
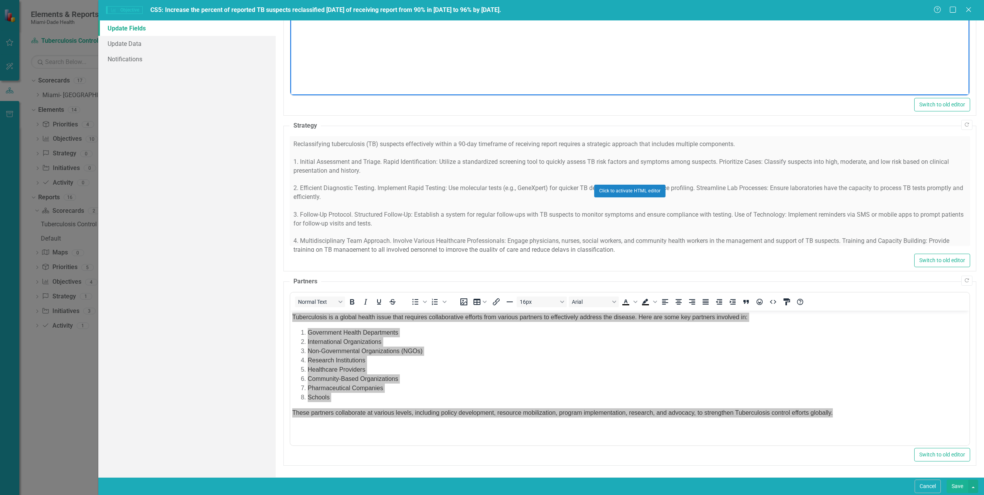
click at [856, 47] on body "Ongoing..." at bounding box center [629, 19] width 679 height 116
click at [966, 10] on icon "Close" at bounding box center [968, 9] width 10 height 7
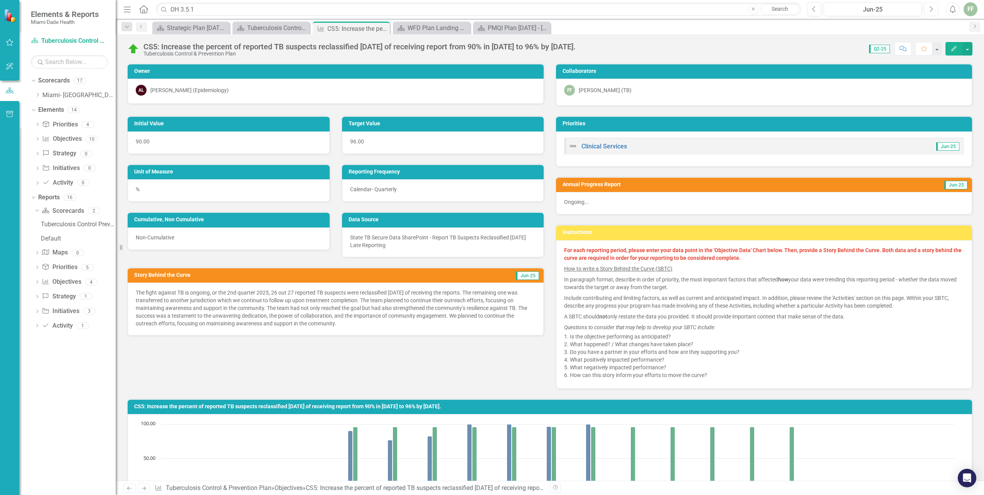
click at [930, 7] on icon "Next" at bounding box center [931, 9] width 4 height 7
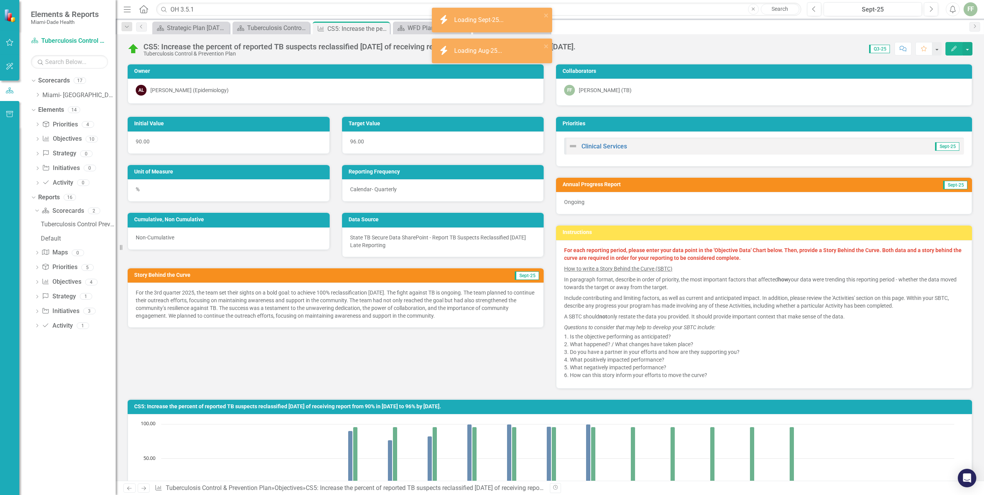
click at [951, 48] on icon "Edit" at bounding box center [953, 48] width 7 height 5
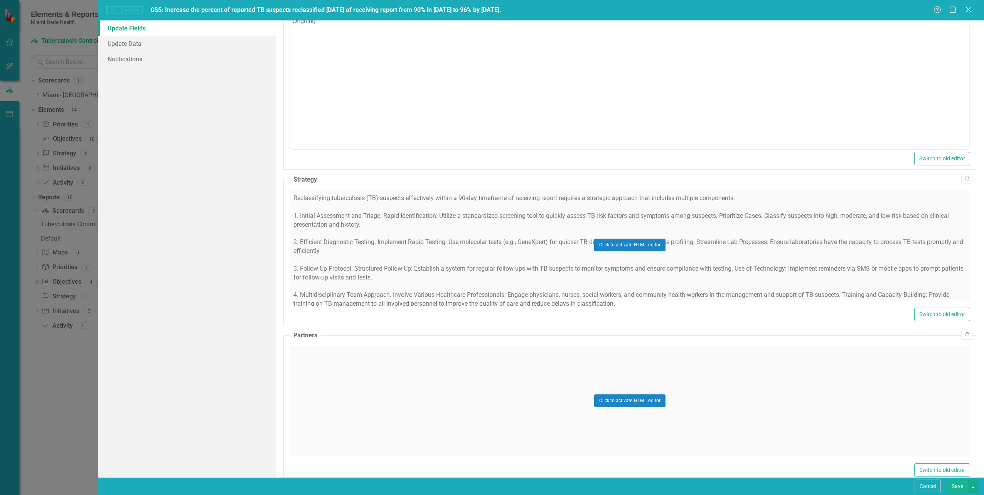
scroll to position [285, 0]
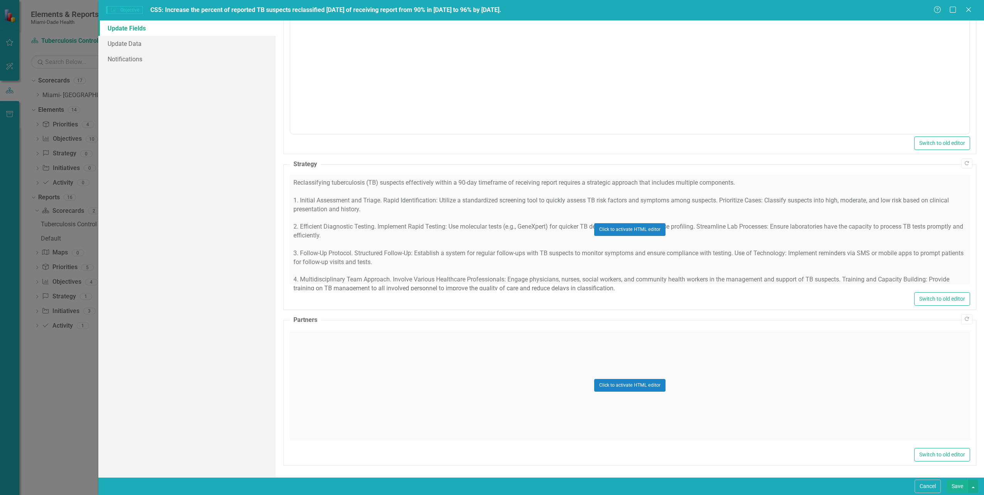
click at [333, 366] on div "Click to activate HTML editor" at bounding box center [629, 385] width 680 height 110
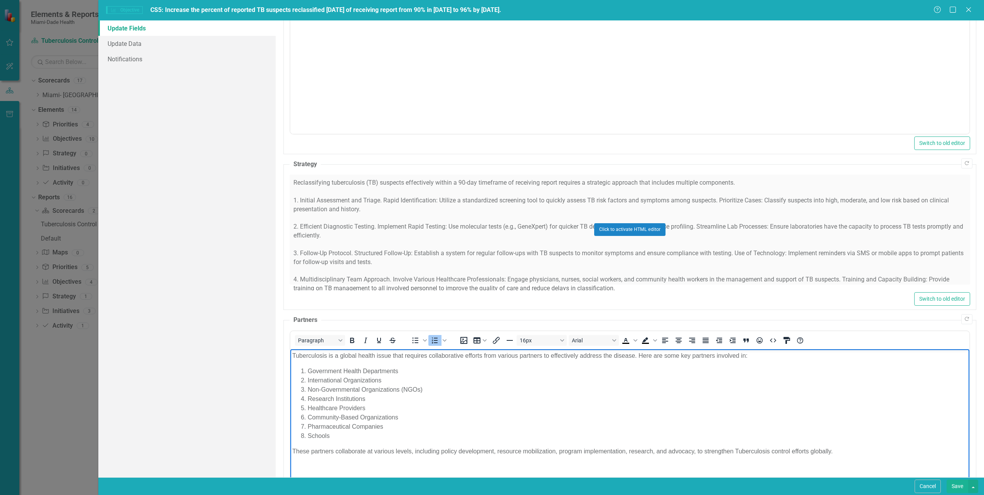
click at [561, 388] on li "Non-Governmental Organizations (NGOs)" at bounding box center [637, 389] width 660 height 9
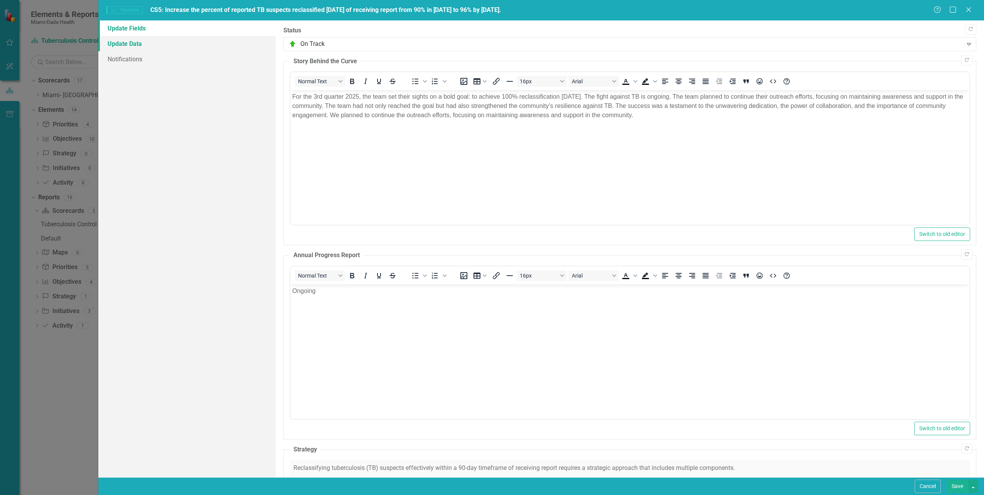
click at [132, 37] on link "Update Data" at bounding box center [186, 43] width 177 height 15
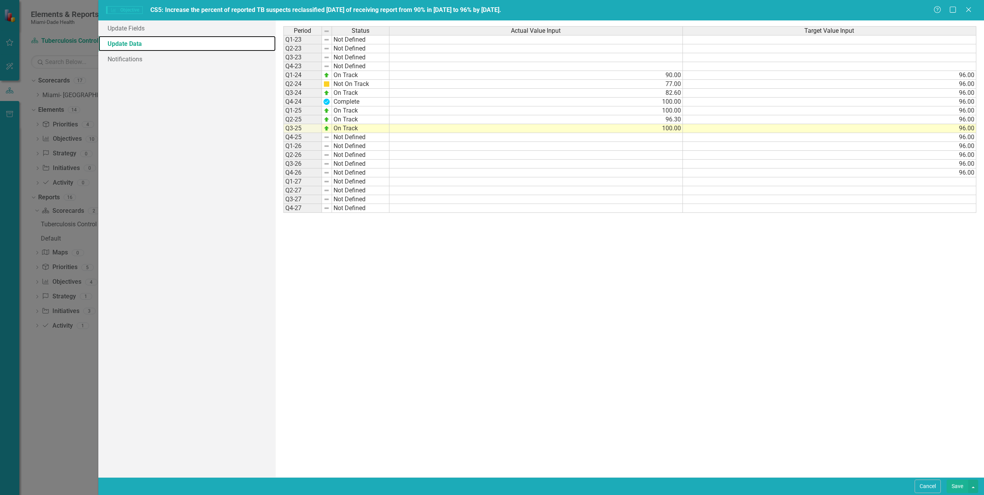
click at [460, 305] on div "Period Status Actual Value Input Target Value Input Q1-23 Not Defined Q2-23 Not…" at bounding box center [629, 248] width 693 height 445
click at [957, 487] on button "Save" at bounding box center [957, 486] width 22 height 13
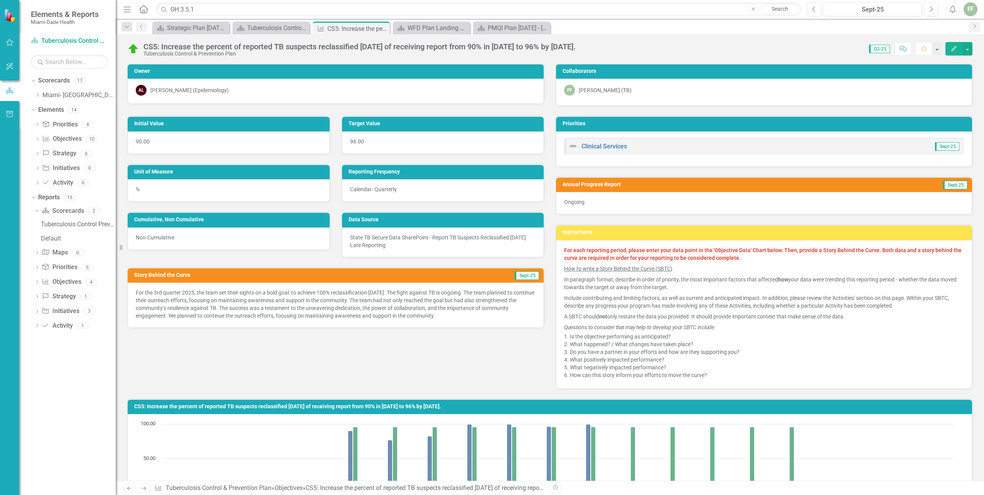
click at [370, 359] on div "Initial Value 90.00 Target Value 96.00 Unit of Measure % Reporting Frequency Ca…" at bounding box center [549, 247] width 856 height 283
click at [382, 28] on icon at bounding box center [382, 29] width 4 height 4
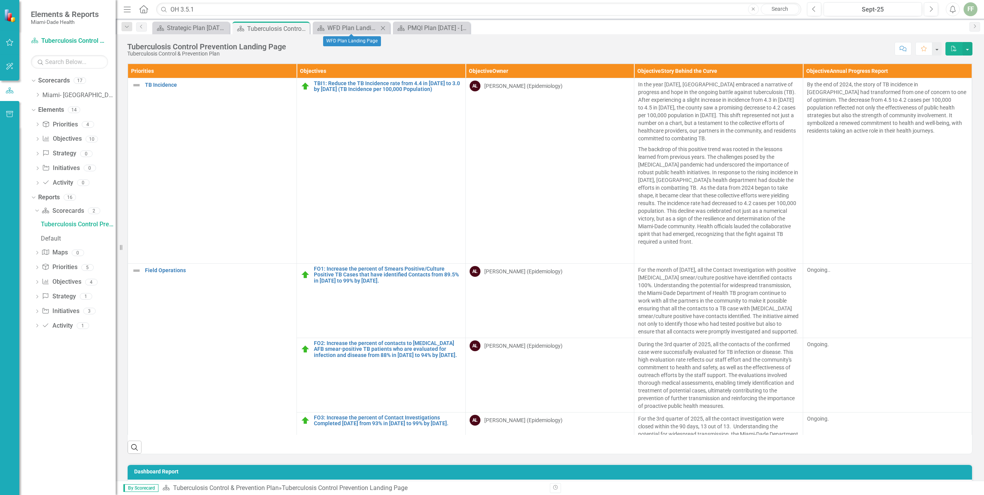
click at [382, 26] on icon "Close" at bounding box center [383, 28] width 8 height 6
click at [0, 0] on icon "Close" at bounding box center [0, 0] width 0 height 0
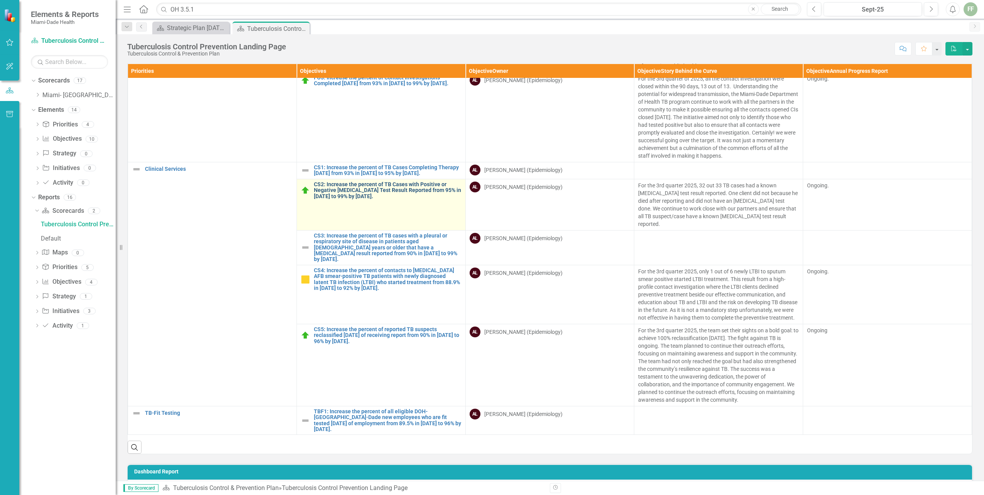
scroll to position [353, 0]
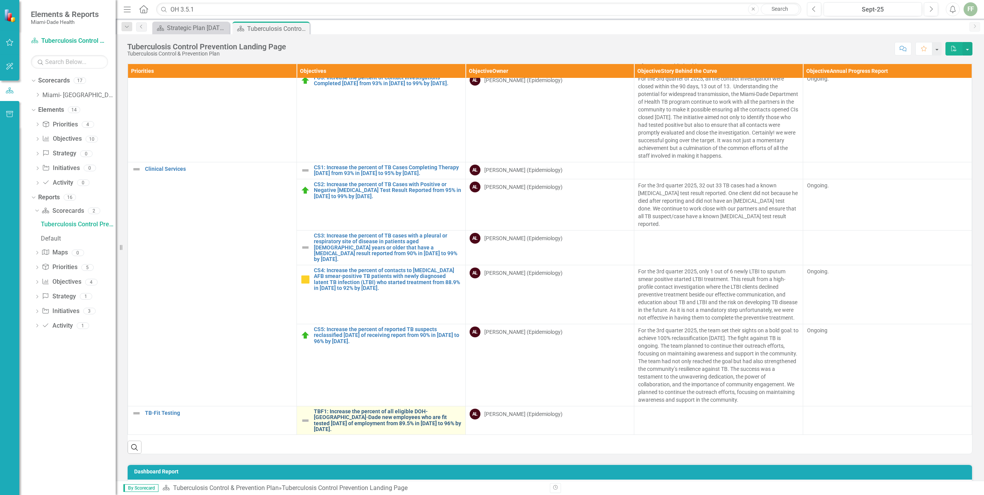
click at [353, 410] on link "TBF1: Increase the percent of all eligible DOH-Miami-Dade new employees who are…" at bounding box center [388, 421] width 148 height 24
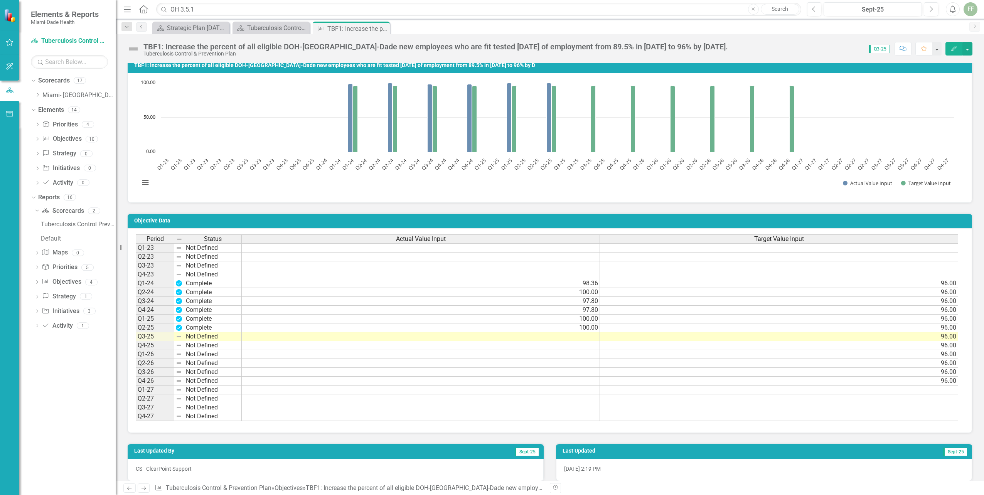
scroll to position [352, 0]
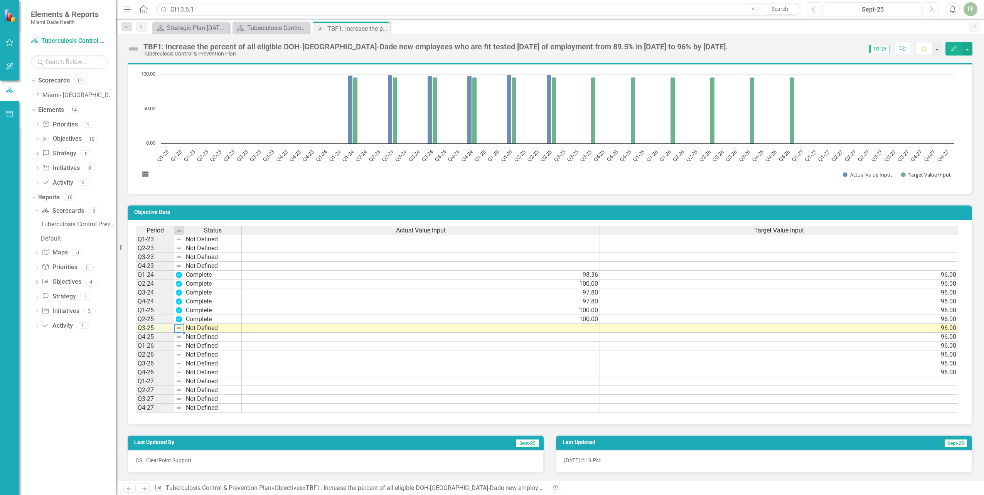
click at [185, 325] on td "Not Defined" at bounding box center [212, 328] width 57 height 9
click at [189, 325] on td "Not Defined" at bounding box center [212, 328] width 57 height 9
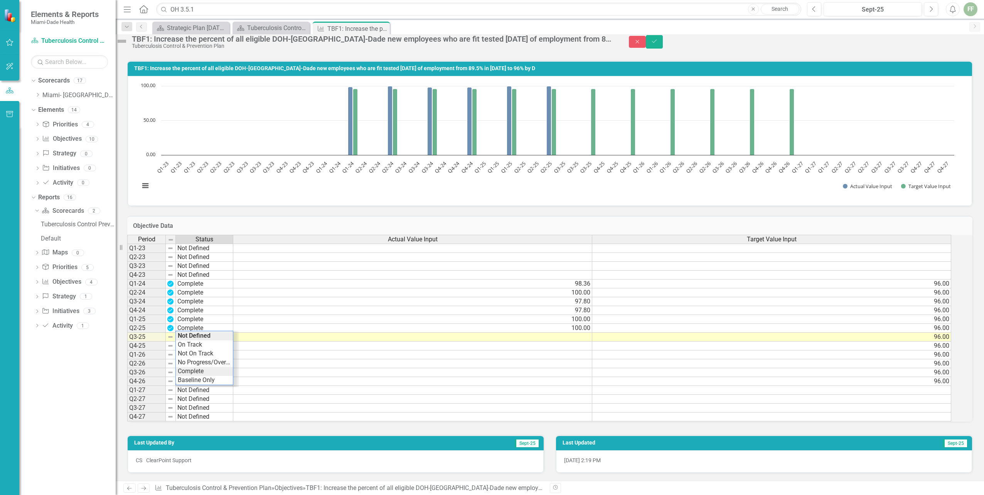
type textarea "Complete"
click at [193, 364] on div "Period Status Actual Value Input Target Value Input Q1-23 Not Defined Q2-23 Not…" at bounding box center [539, 328] width 824 height 187
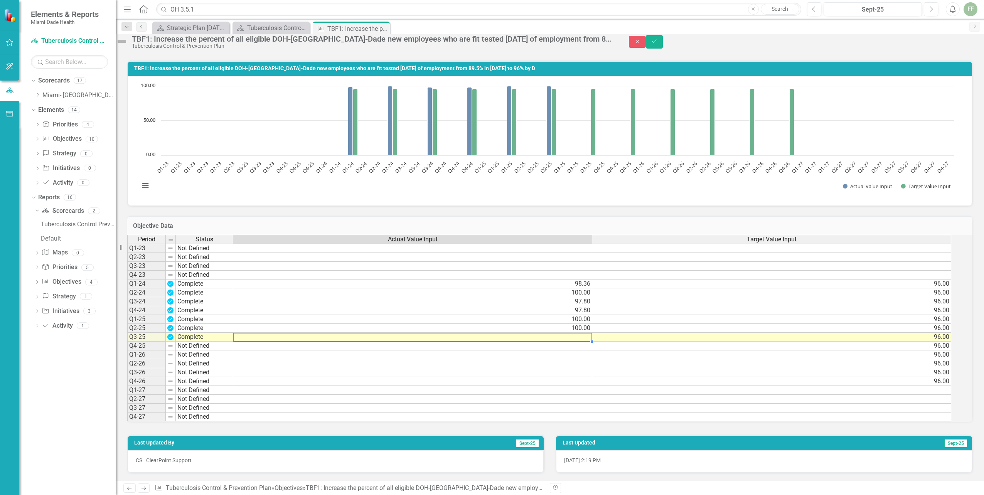
click at [590, 333] on td at bounding box center [412, 337] width 359 height 9
type textarea "100"
click at [550, 386] on td at bounding box center [412, 390] width 359 height 9
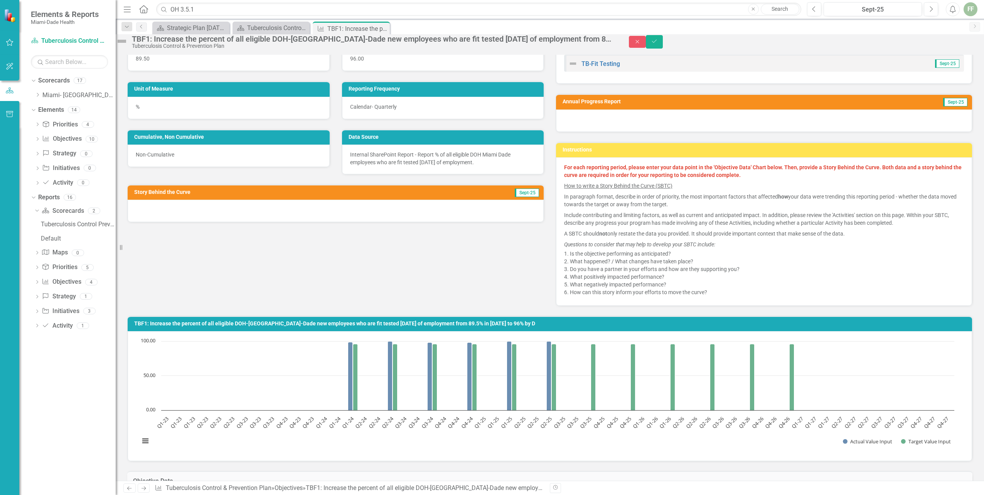
scroll to position [46, 0]
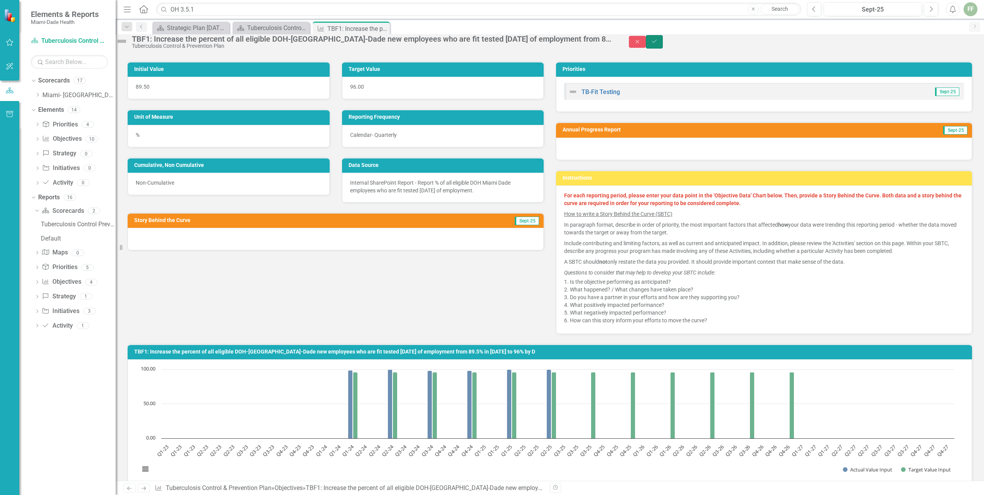
click at [658, 44] on icon "Save" at bounding box center [654, 41] width 7 height 5
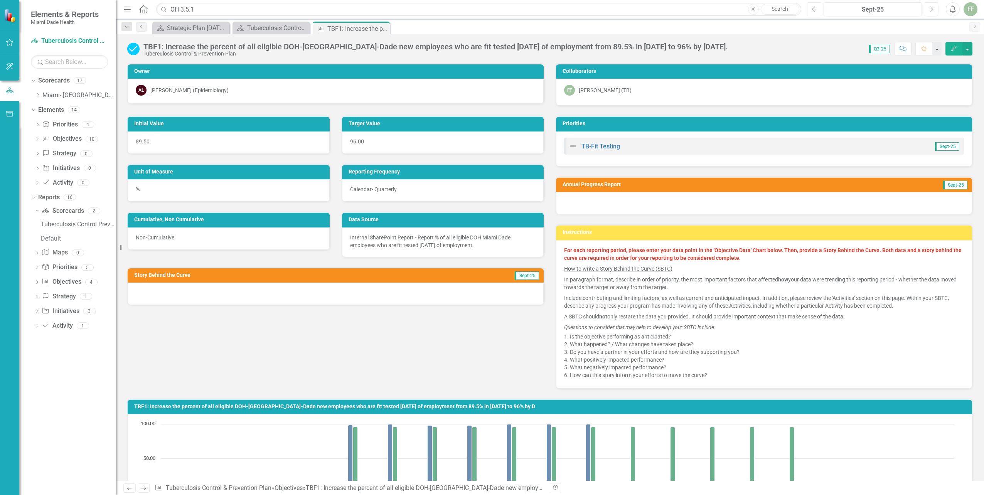
click at [812, 8] on icon "Previous" at bounding box center [814, 9] width 4 height 7
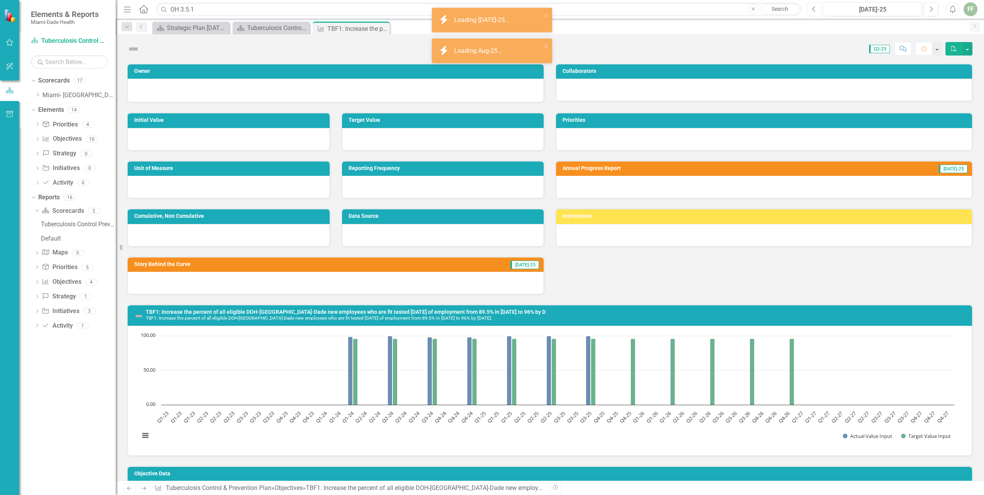
click at [812, 8] on icon "Previous" at bounding box center [814, 9] width 4 height 7
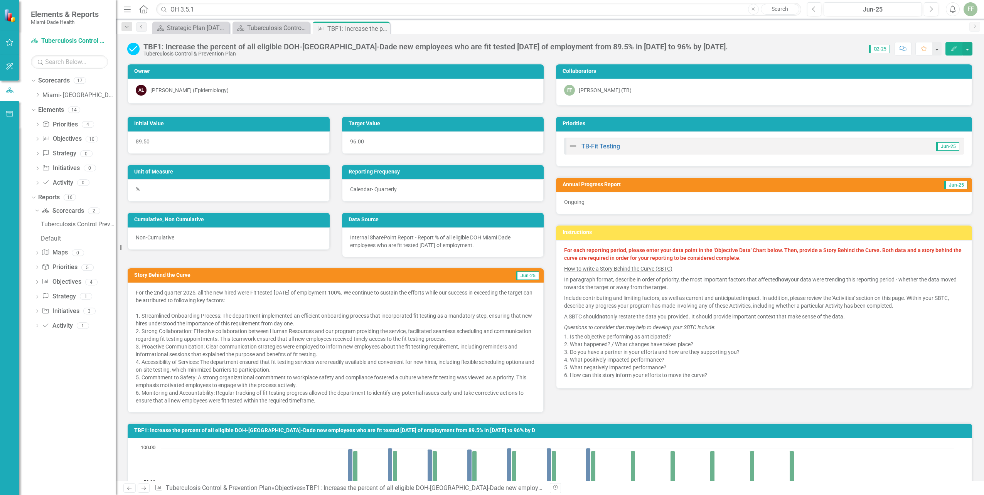
click at [138, 295] on p "For the 2nd quarter 2025, all the new hired were Fit tested within 90 days of e…" at bounding box center [336, 347] width 400 height 116
click at [955, 45] on button "Edit" at bounding box center [953, 48] width 17 height 13
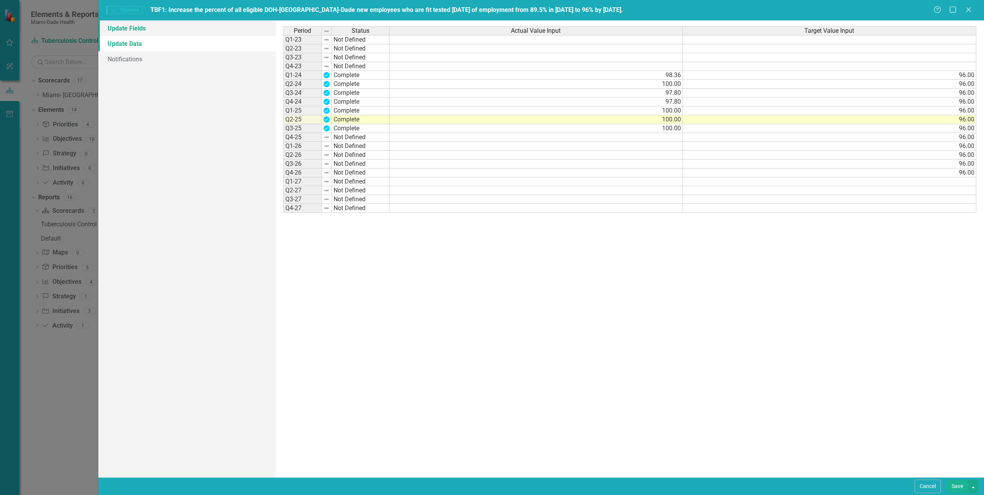
click at [128, 29] on link "Update Fields" at bounding box center [186, 27] width 177 height 15
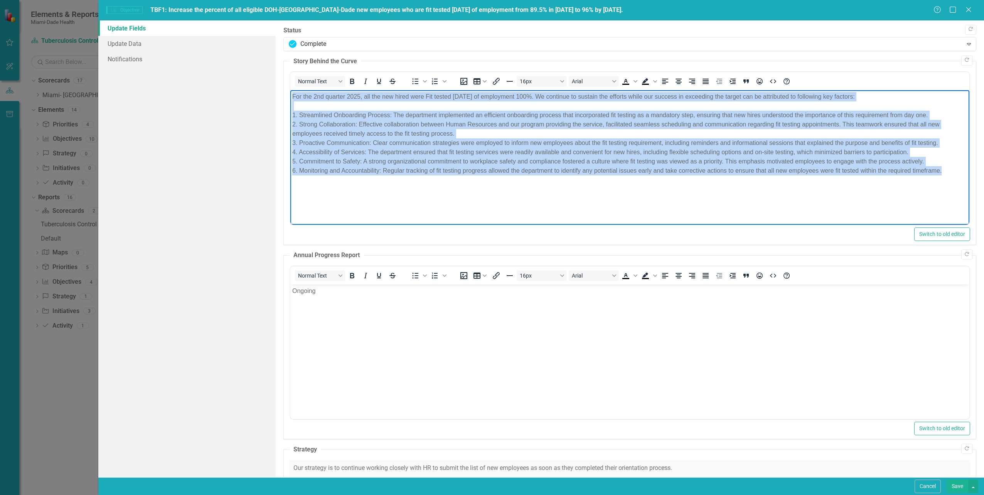
drag, startPoint x: 290, startPoint y: 95, endPoint x: 946, endPoint y: 179, distance: 660.6
click at [946, 179] on body "For the 2nd quarter 2025, all the new hired were Fit tested within 90 days of e…" at bounding box center [629, 148] width 679 height 116
copy p "For the 2nd quarter 2025, all the new hired were Fit tested within 90 days of e…"
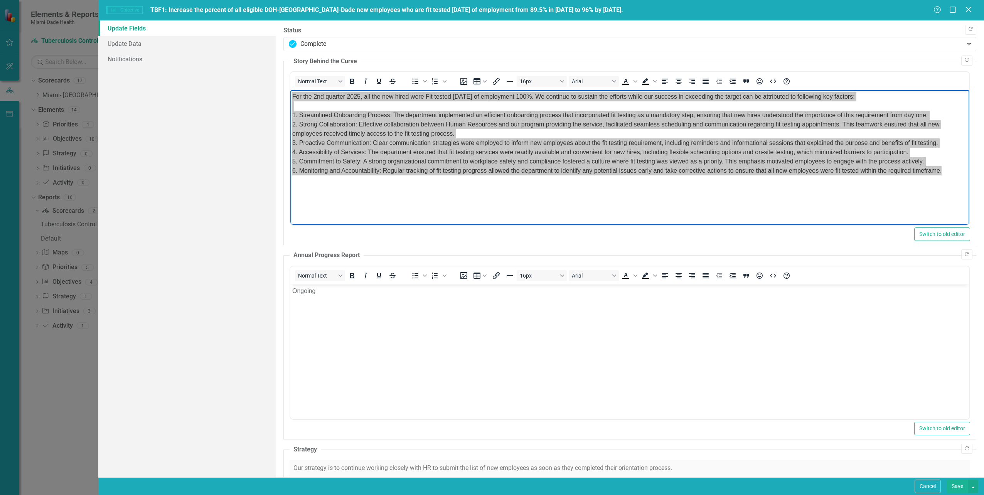
click at [968, 9] on icon "Close" at bounding box center [968, 9] width 10 height 7
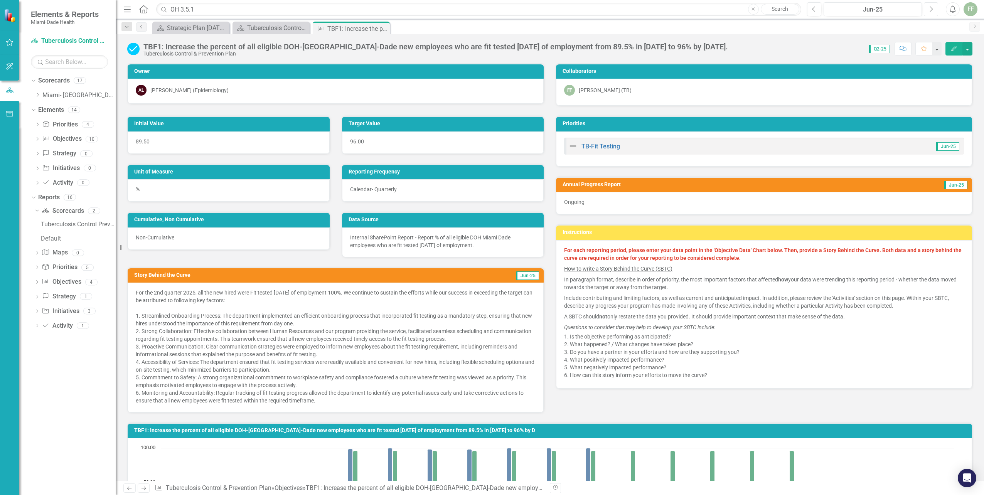
click at [930, 9] on icon "Next" at bounding box center [931, 9] width 4 height 7
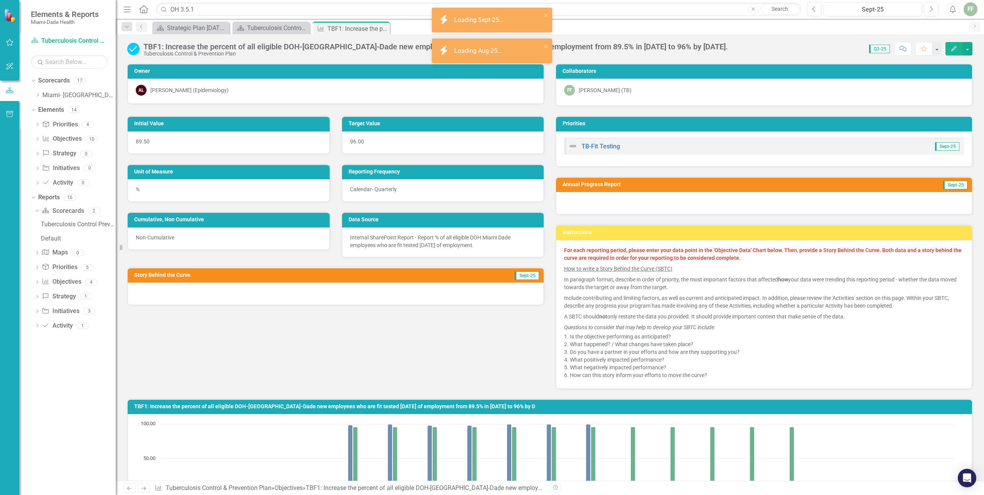
click at [954, 47] on icon "button" at bounding box center [953, 48] width 5 height 5
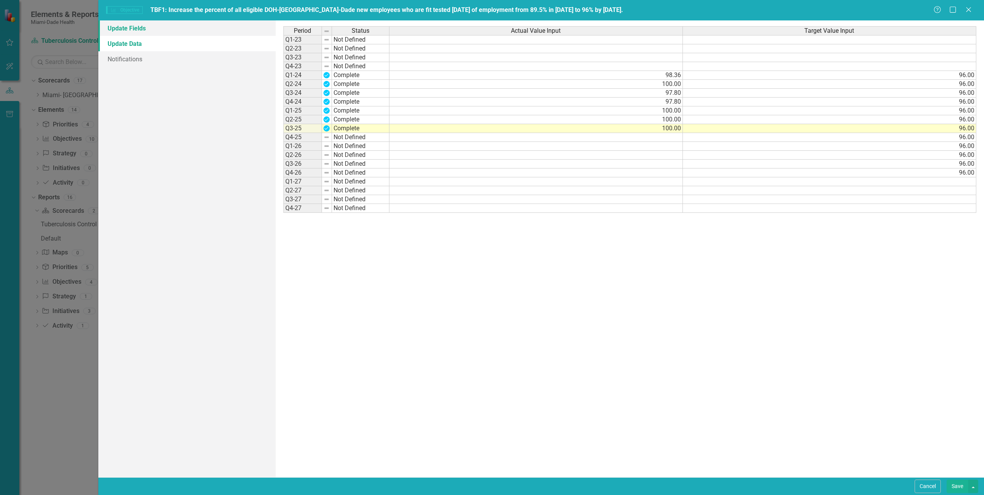
click at [131, 26] on link "Update Fields" at bounding box center [186, 27] width 177 height 15
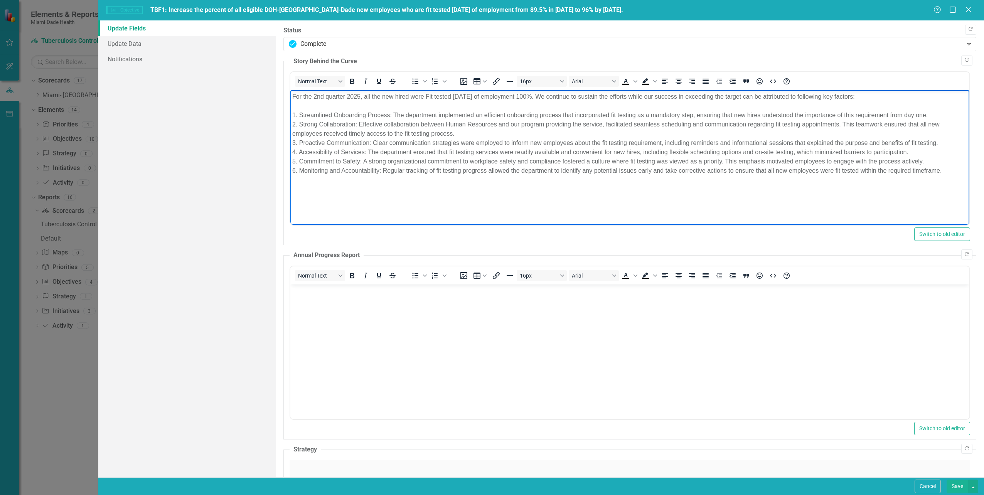
click at [313, 95] on p "For the 2nd quarter 2025, all the new hired were Fit tested within 90 days of e…" at bounding box center [629, 133] width 675 height 83
click at [313, 297] on body "Rich Text Area. Press ALT-0 for help." at bounding box center [629, 342] width 679 height 116
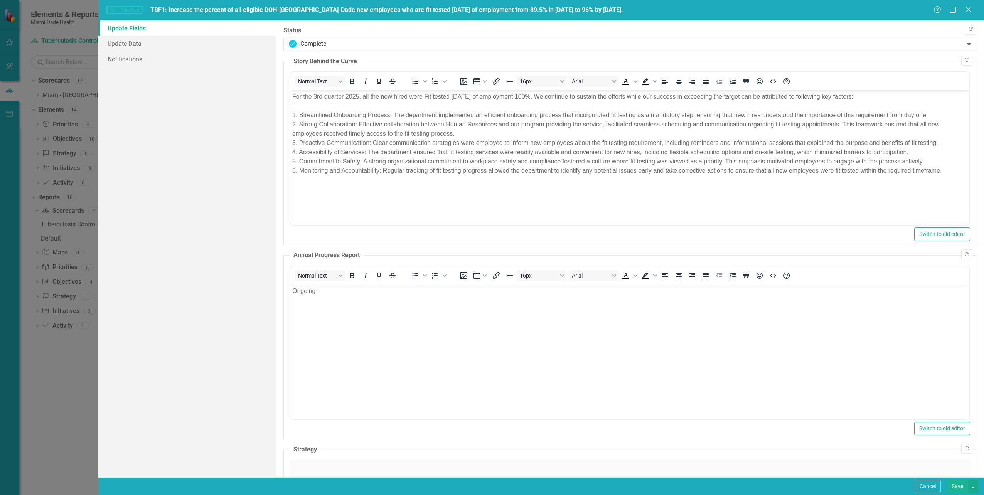
click at [956, 484] on button "Save" at bounding box center [957, 486] width 22 height 13
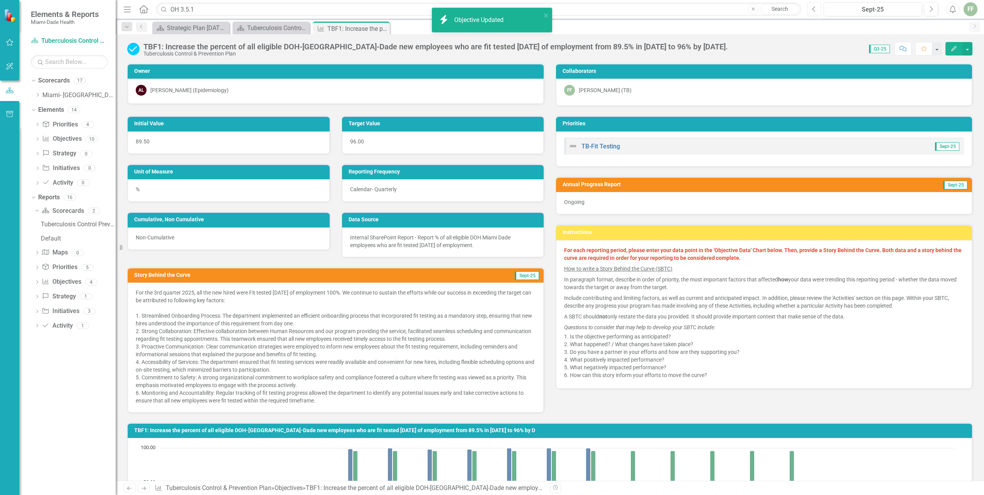
click at [813, 10] on icon "Previous" at bounding box center [814, 9] width 4 height 7
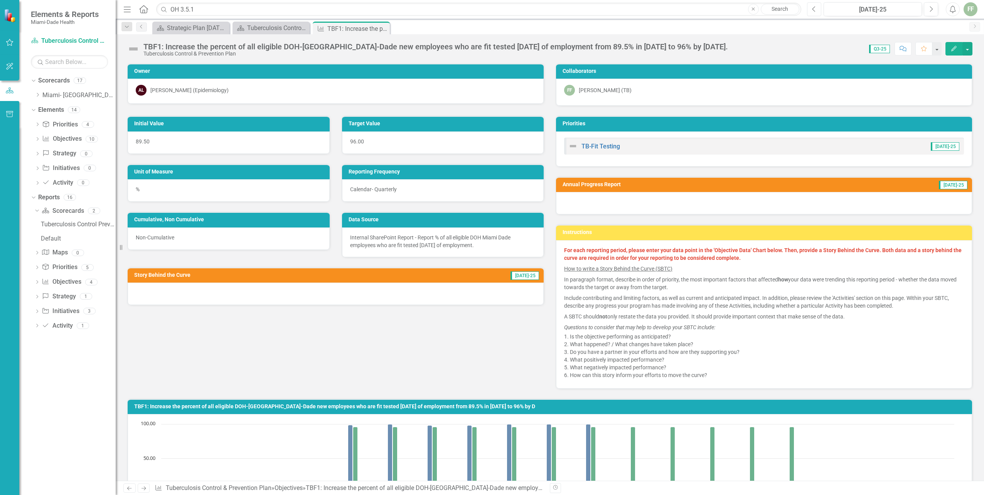
click at [811, 10] on button "Previous" at bounding box center [814, 9] width 14 height 14
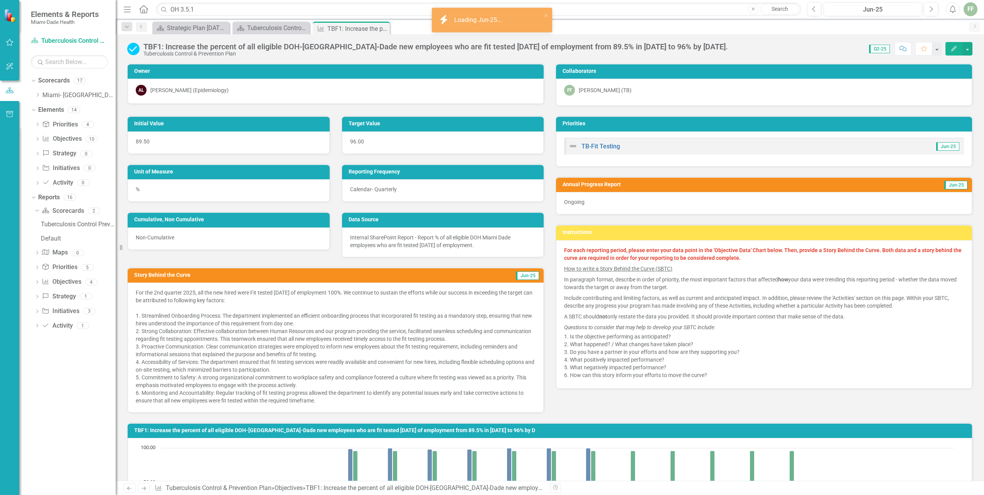
click at [957, 50] on button "Edit" at bounding box center [953, 48] width 17 height 13
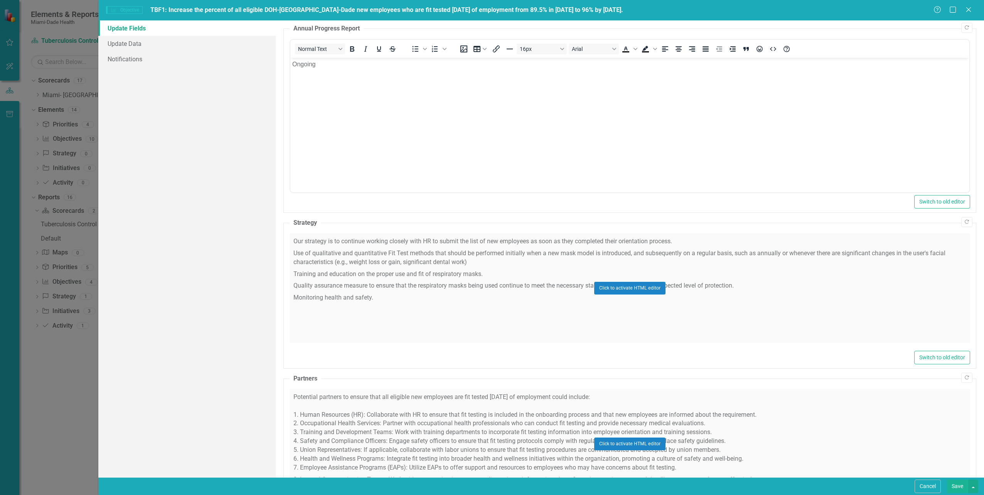
scroll to position [231, 0]
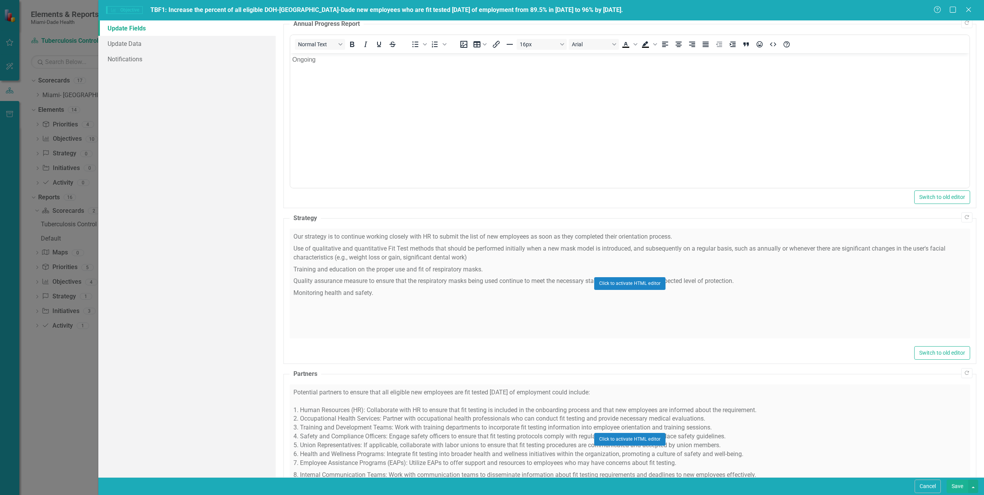
click at [348, 260] on div "Click to activate HTML editor" at bounding box center [629, 284] width 680 height 110
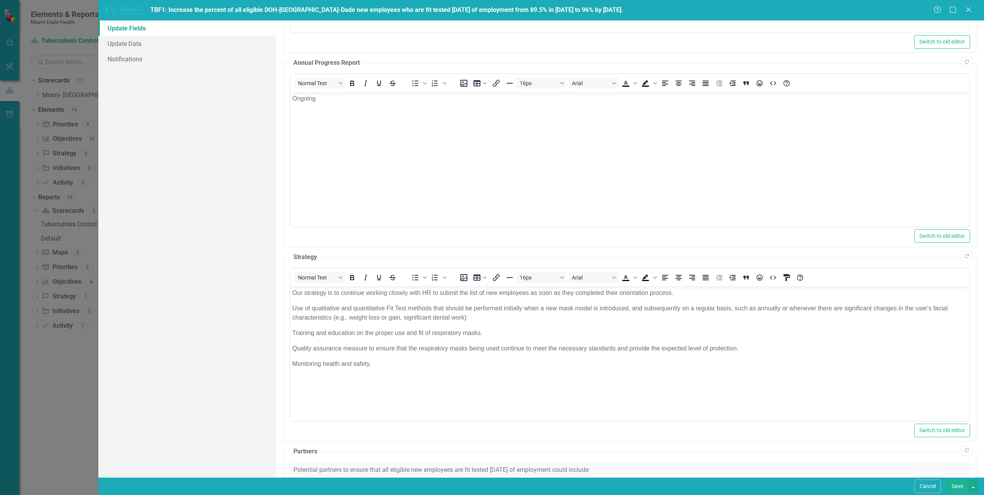
scroll to position [193, 0]
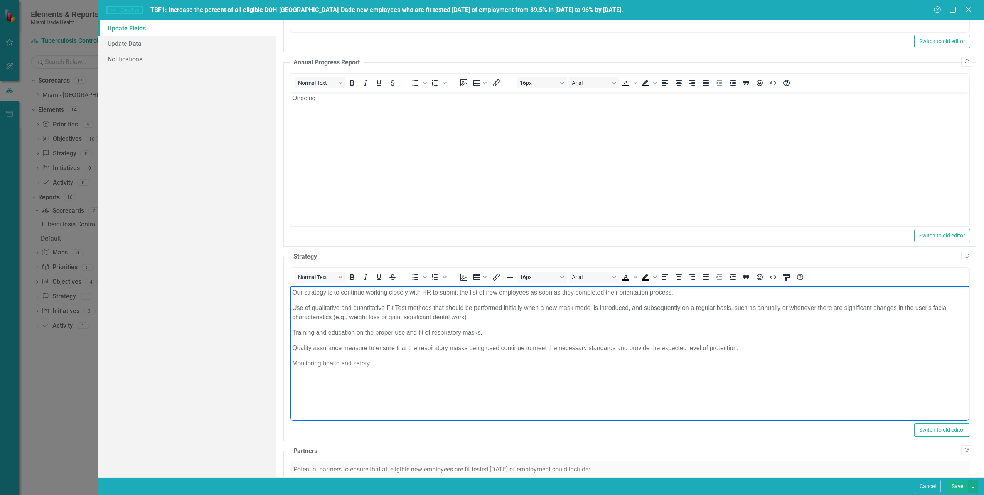
drag, startPoint x: 292, startPoint y: 293, endPoint x: 388, endPoint y: 368, distance: 122.1
click at [388, 368] on body "Our strategy is to continue working closely with HR to submit the list of new e…" at bounding box center [629, 344] width 679 height 116
copy body "Our strategy is to continue working closely with HR to submit the list of new e…"
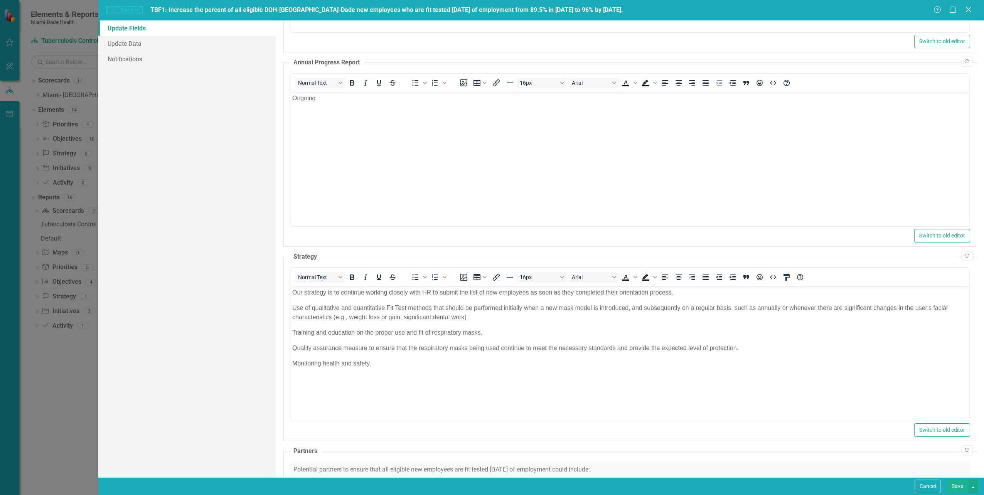
click at [969, 9] on icon at bounding box center [968, 10] width 6 height 6
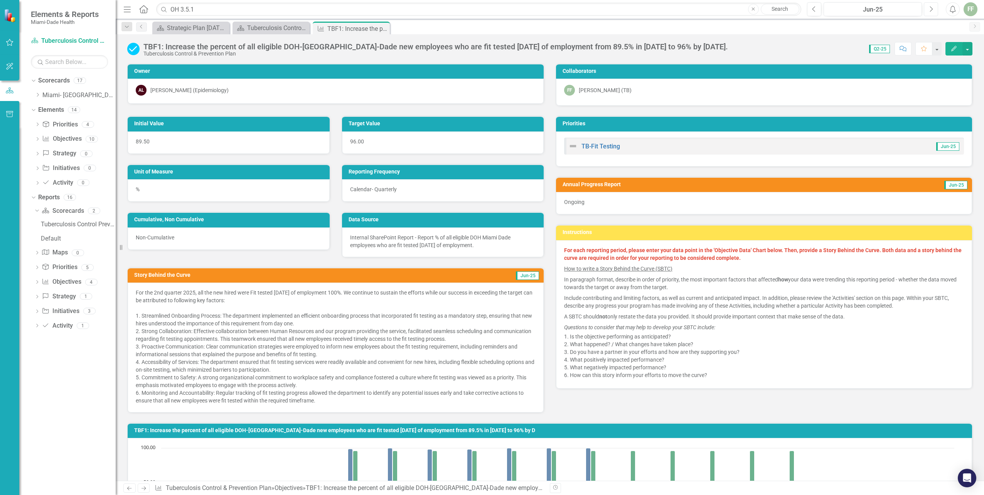
click at [932, 9] on icon "button" at bounding box center [931, 8] width 3 height 5
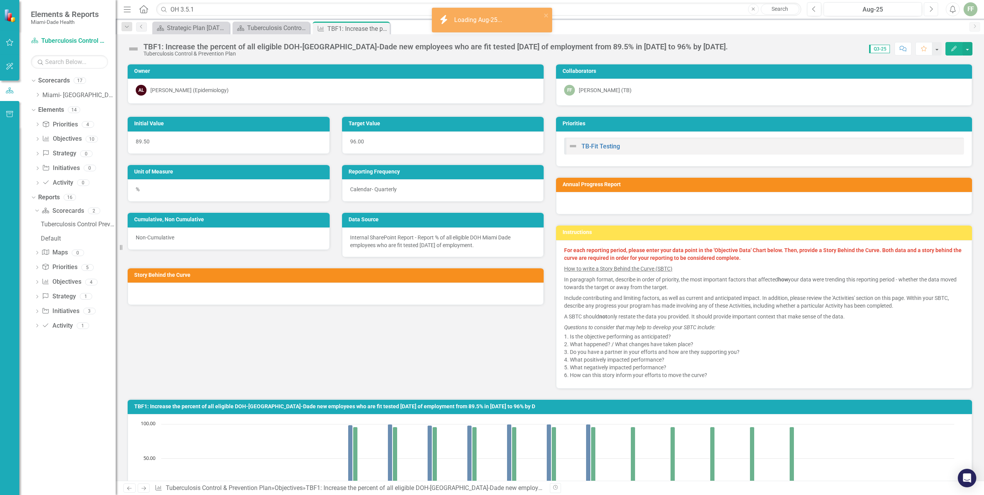
click at [932, 9] on icon "button" at bounding box center [931, 8] width 3 height 5
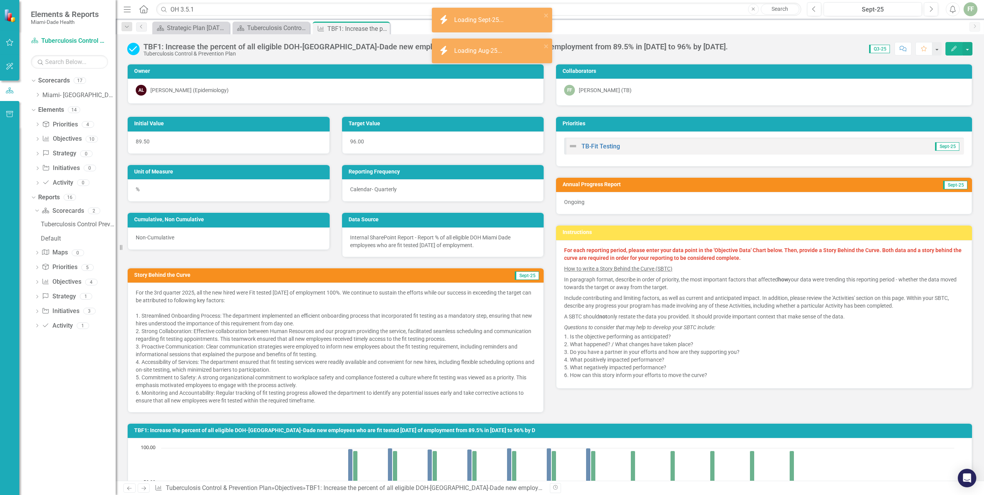
click at [956, 49] on icon "Edit" at bounding box center [953, 48] width 7 height 5
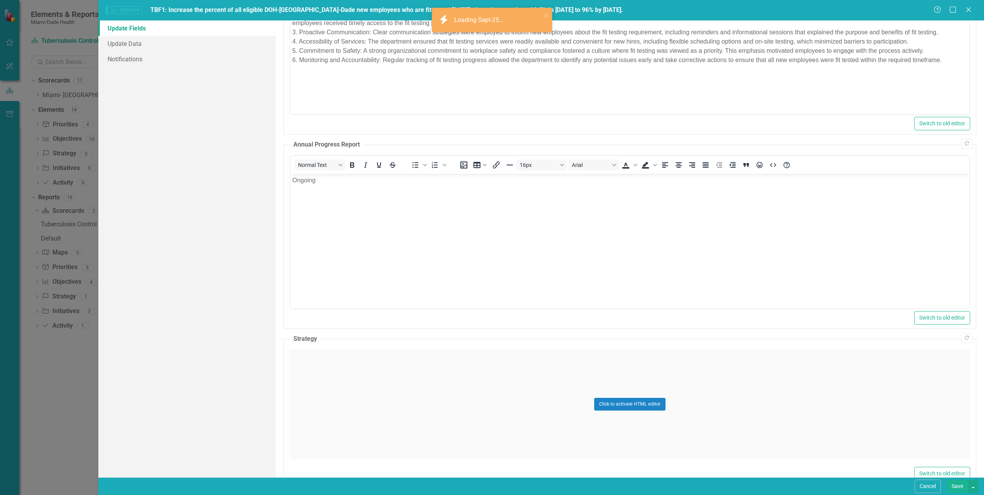
scroll to position [231, 0]
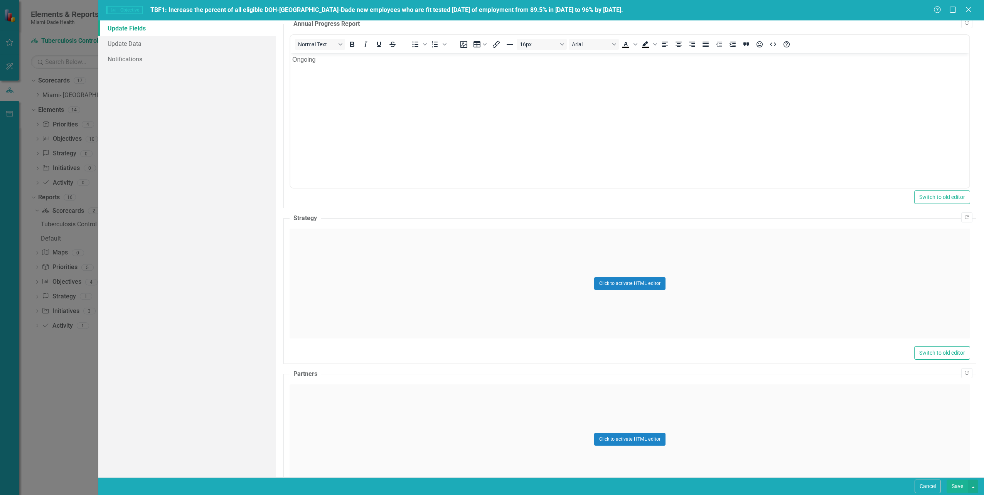
click at [365, 311] on div "Click to activate HTML editor" at bounding box center [629, 284] width 680 height 110
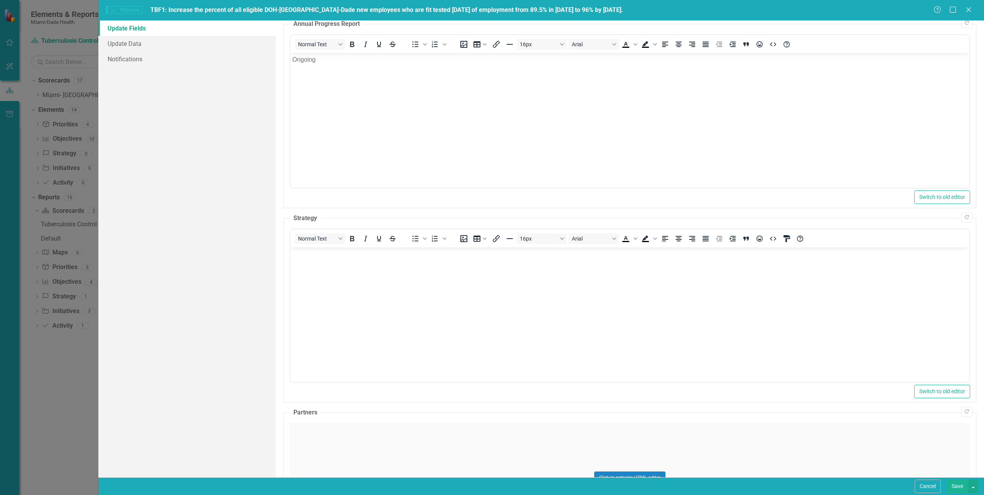
scroll to position [0, 0]
click at [305, 273] on body "Rich Text Area. Press ALT-0 for help." at bounding box center [629, 305] width 679 height 116
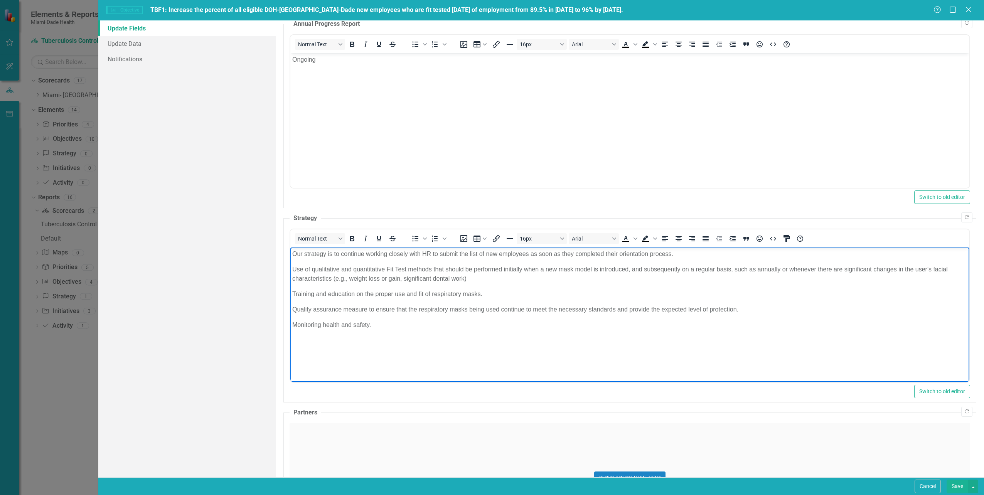
click at [960, 484] on button "Save" at bounding box center [957, 486] width 22 height 13
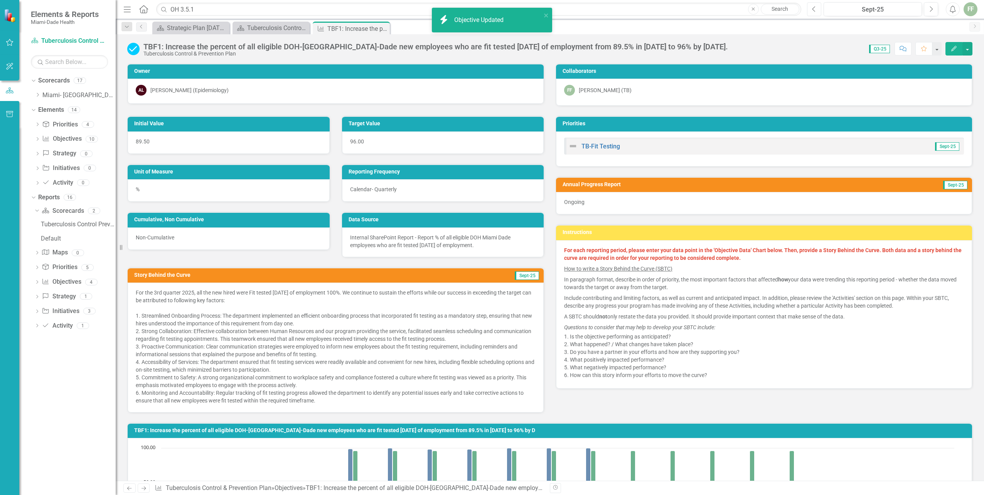
click at [814, 9] on icon "Previous" at bounding box center [814, 9] width 4 height 7
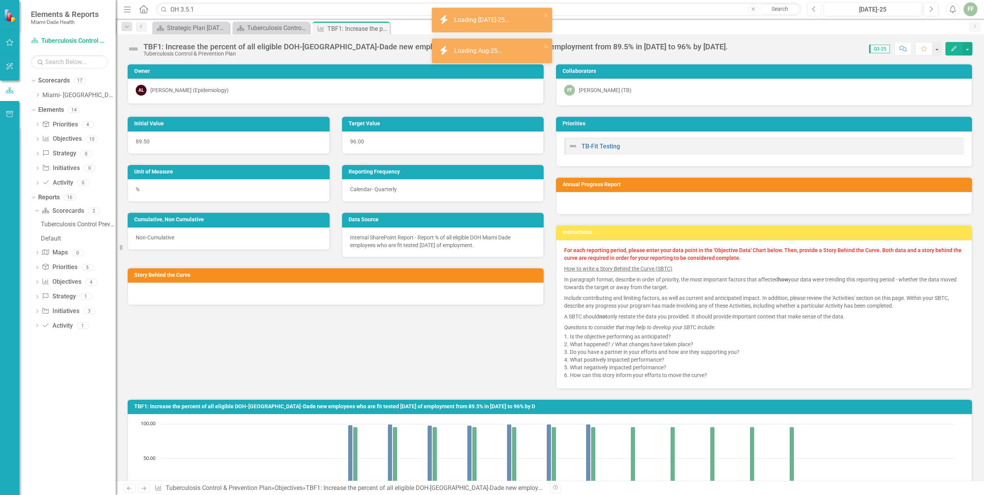
click at [814, 9] on icon "Previous" at bounding box center [814, 9] width 4 height 7
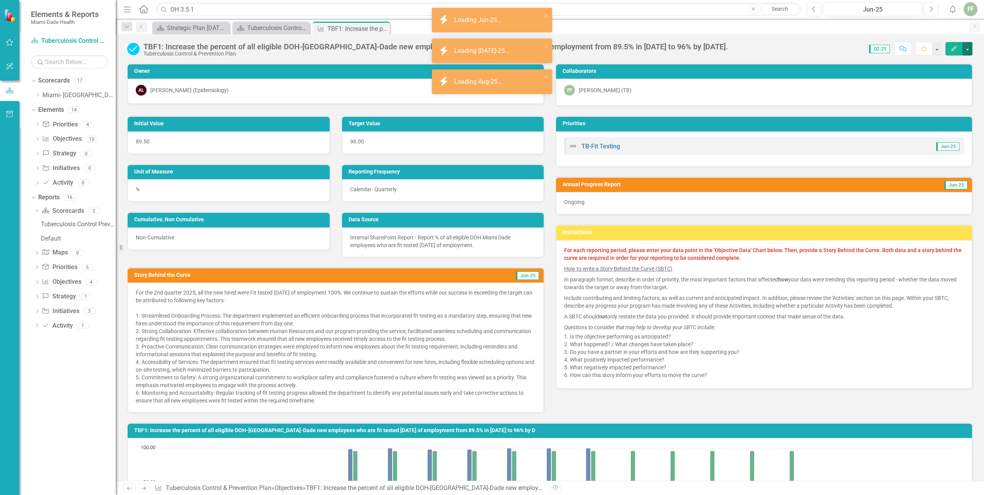
click at [963, 48] on button "button" at bounding box center [967, 48] width 10 height 13
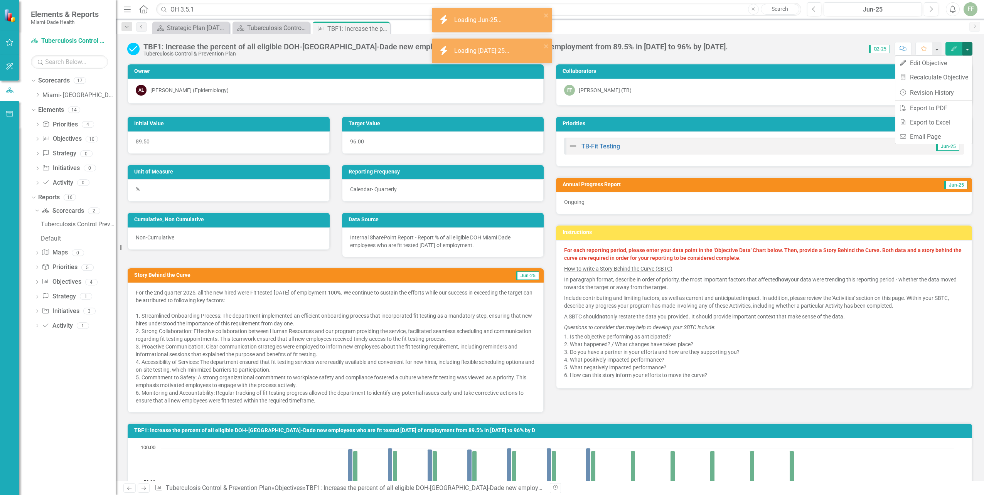
click at [956, 45] on button "Edit" at bounding box center [953, 48] width 17 height 13
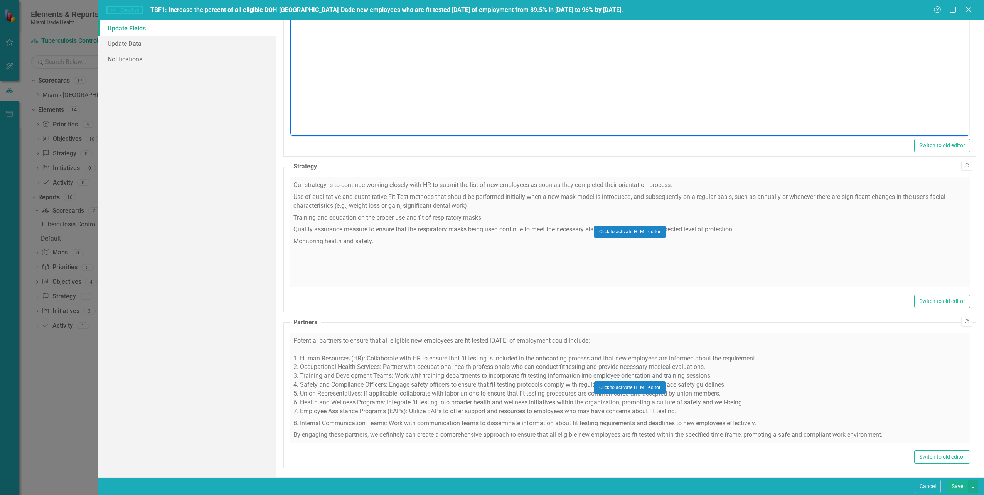
scroll to position [285, 0]
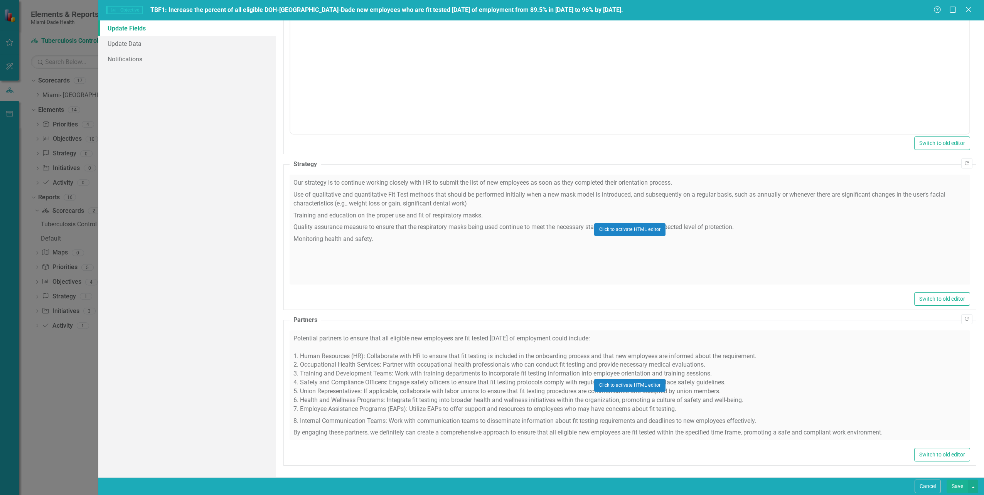
click at [315, 343] on div "Click to activate HTML editor" at bounding box center [629, 385] width 680 height 110
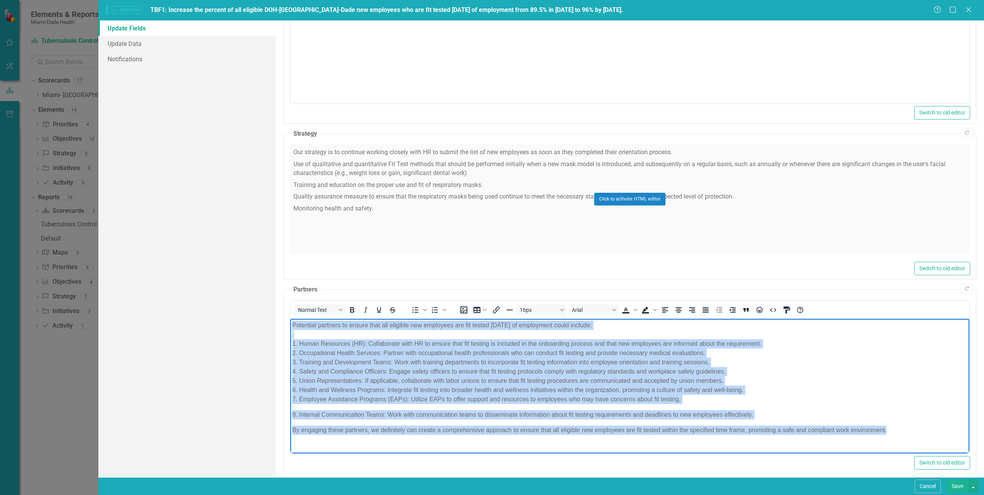
scroll to position [324, 0]
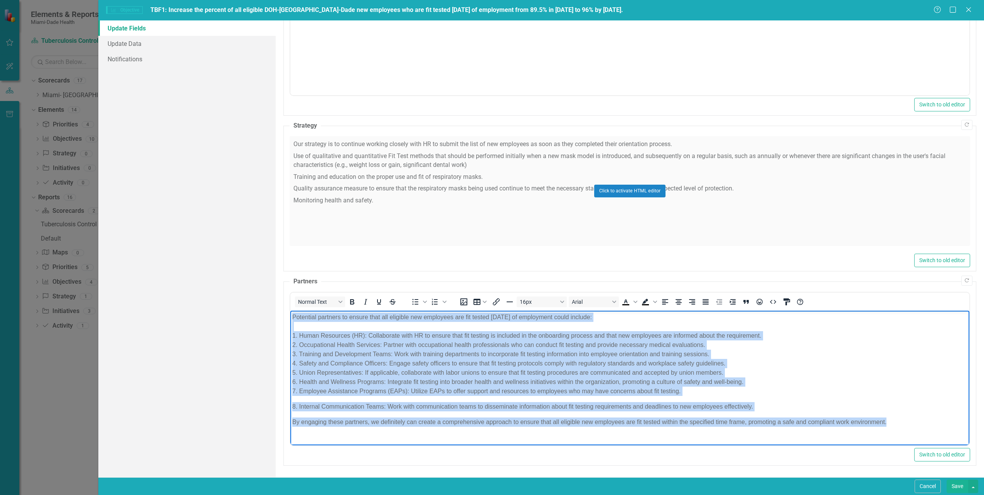
drag, startPoint x: 292, startPoint y: 317, endPoint x: 896, endPoint y: 429, distance: 614.6
click at [896, 429] on body "Potential partners to ensure that all eligible new employees are fit tested wit…" at bounding box center [629, 372] width 679 height 124
copy body "Potential partners to ensure that all eligible new employees are fit tested wit…"
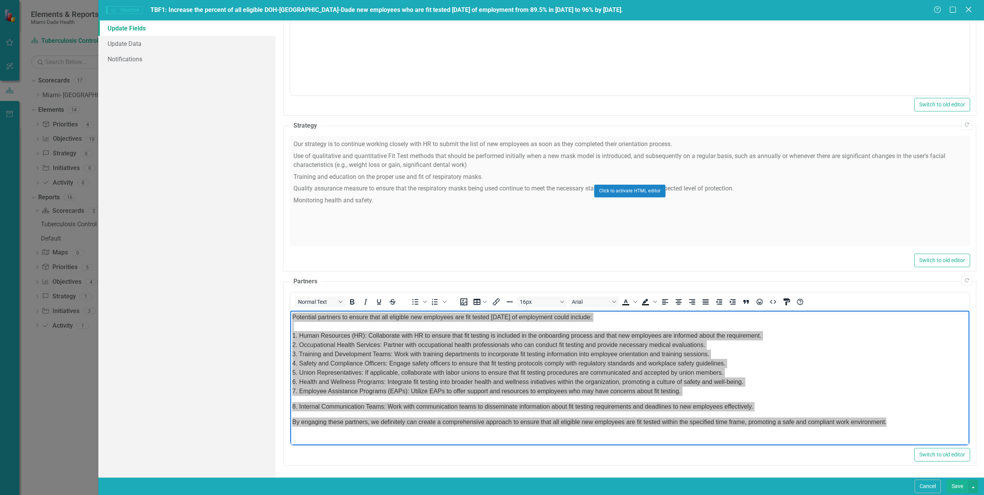
click at [969, 11] on icon "Close" at bounding box center [968, 9] width 10 height 7
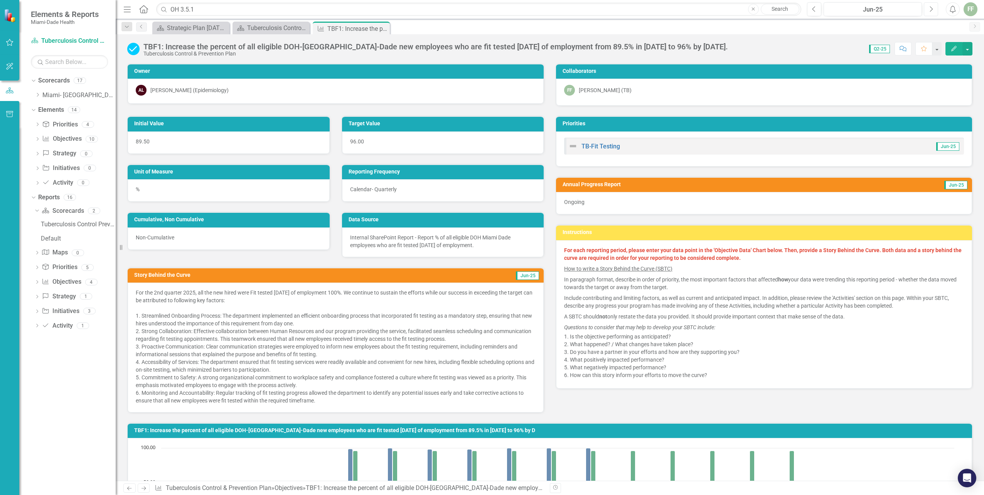
click at [930, 7] on icon "Next" at bounding box center [931, 9] width 4 height 7
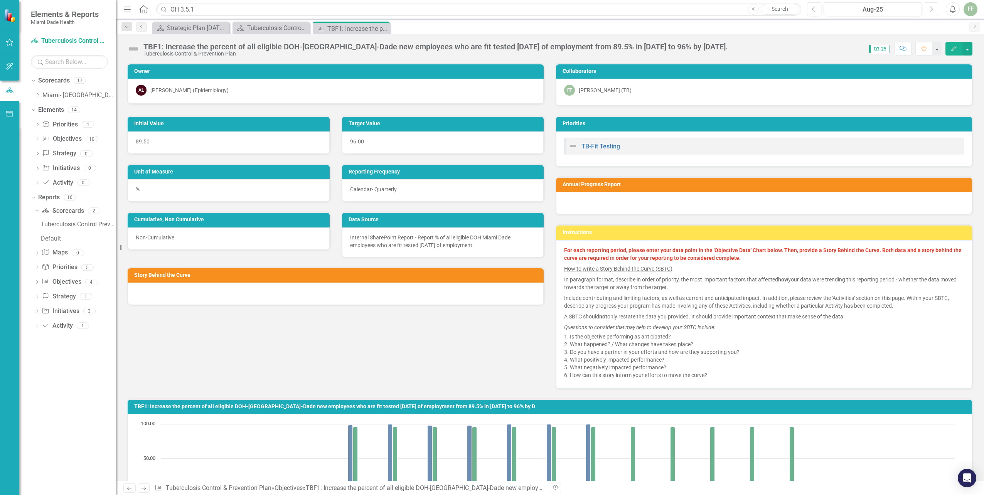
click at [930, 7] on icon "Next" at bounding box center [931, 9] width 4 height 7
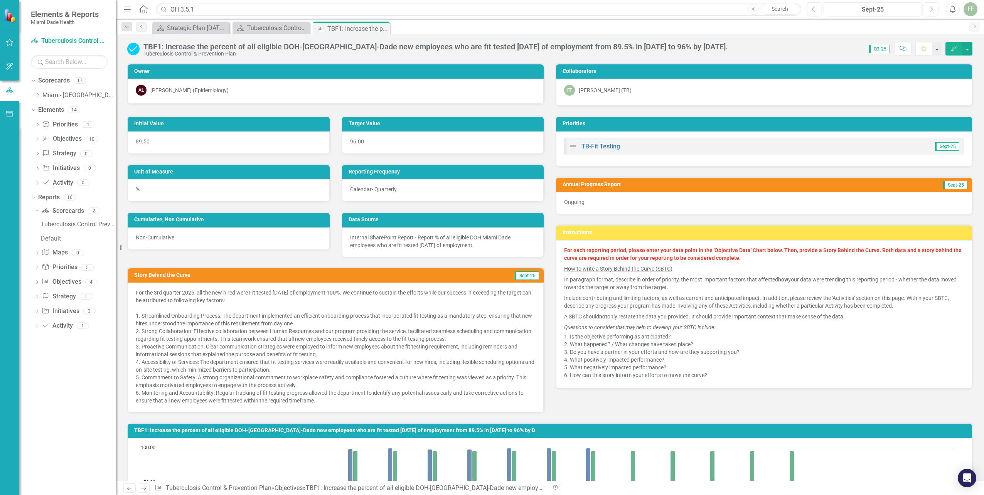
click at [953, 49] on icon "button" at bounding box center [953, 48] width 5 height 5
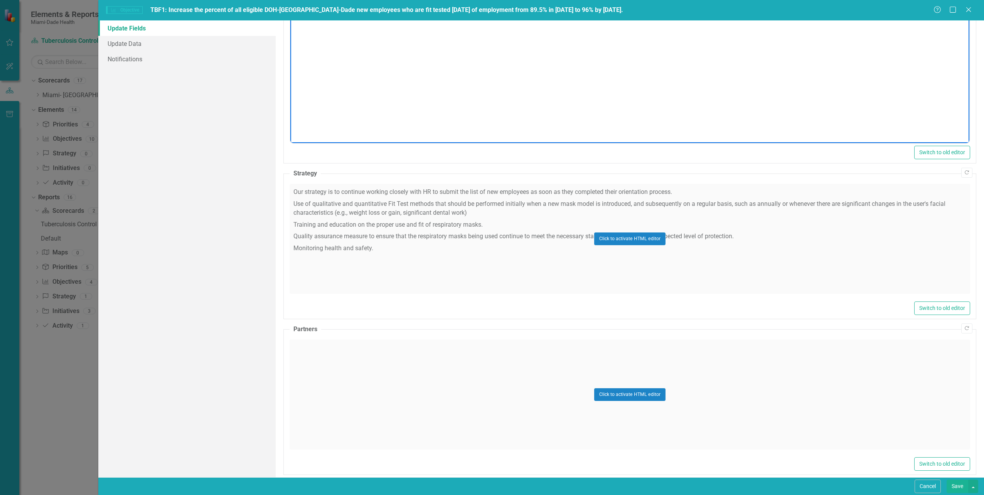
scroll to position [285, 0]
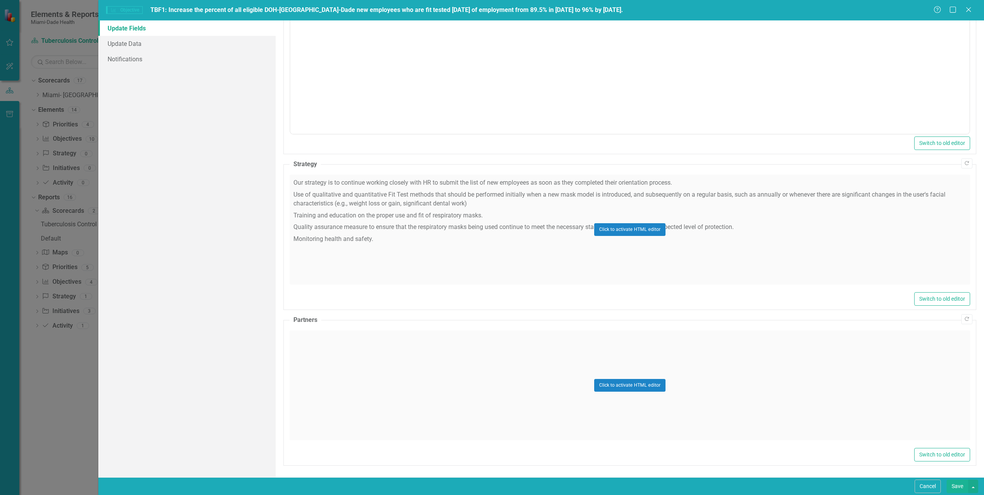
click at [352, 371] on div "Click to activate HTML editor" at bounding box center [629, 385] width 680 height 110
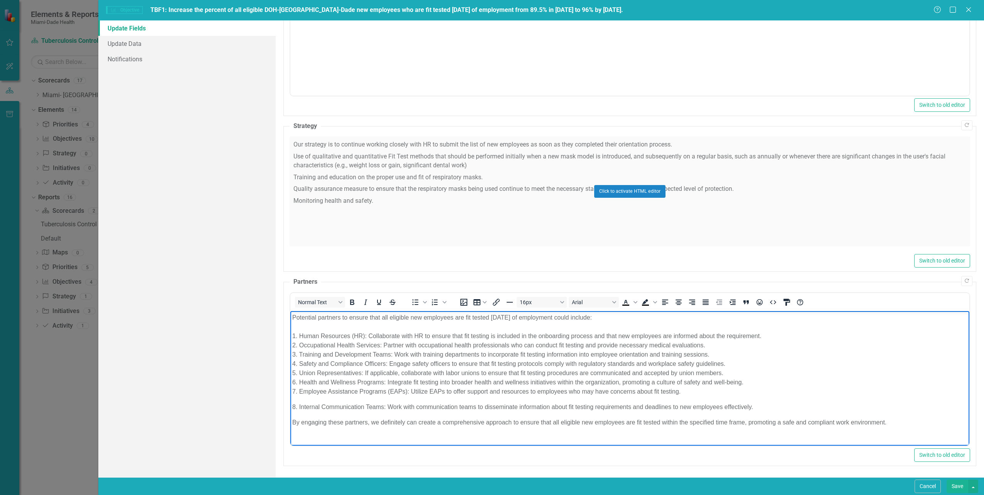
scroll to position [324, 0]
click at [302, 397] on body "Potential partners to ensure that all eligible new employees are fit tested wit…" at bounding box center [629, 372] width 679 height 124
click at [685, 393] on p "Potential partners to ensure that all eligible new employees are fit tested wit…" at bounding box center [629, 353] width 675 height 83
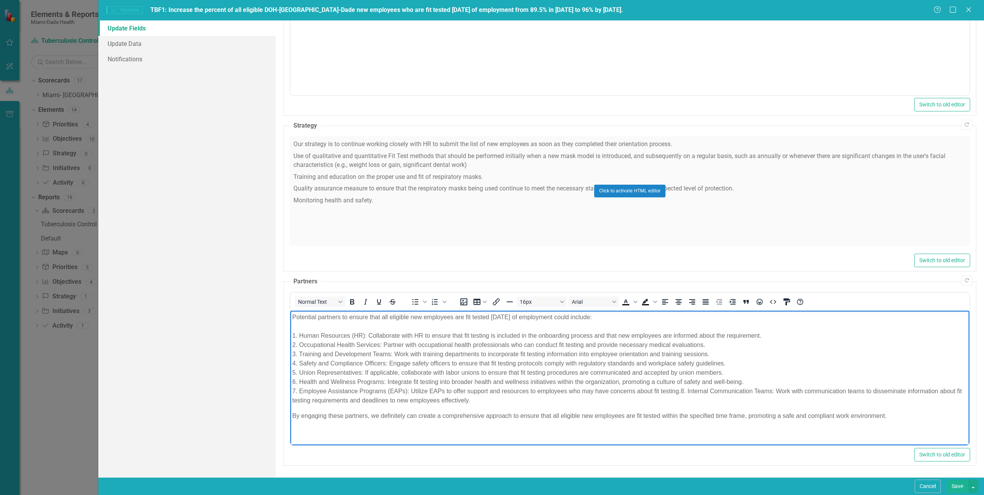
click at [783, 365] on p "Potential partners to ensure that all eligible new employees are fit tested wit…" at bounding box center [629, 358] width 675 height 93
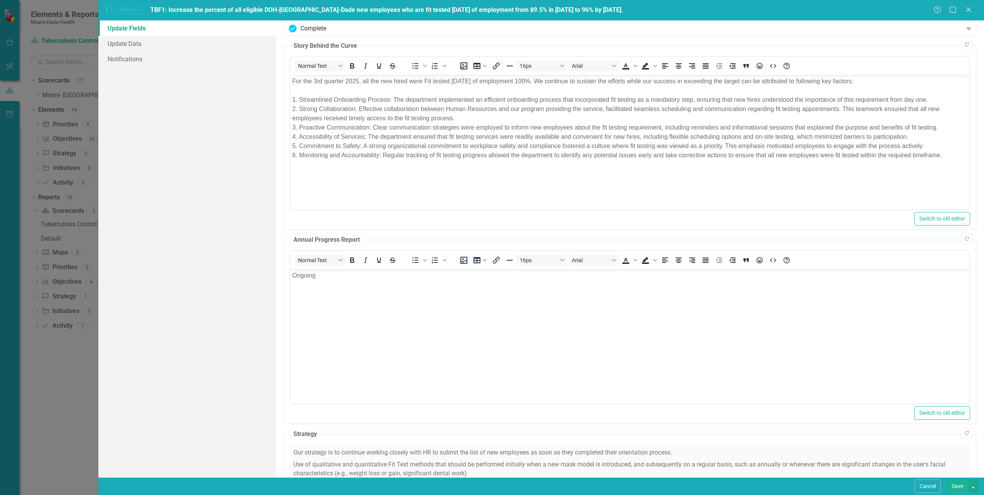
scroll to position [0, 0]
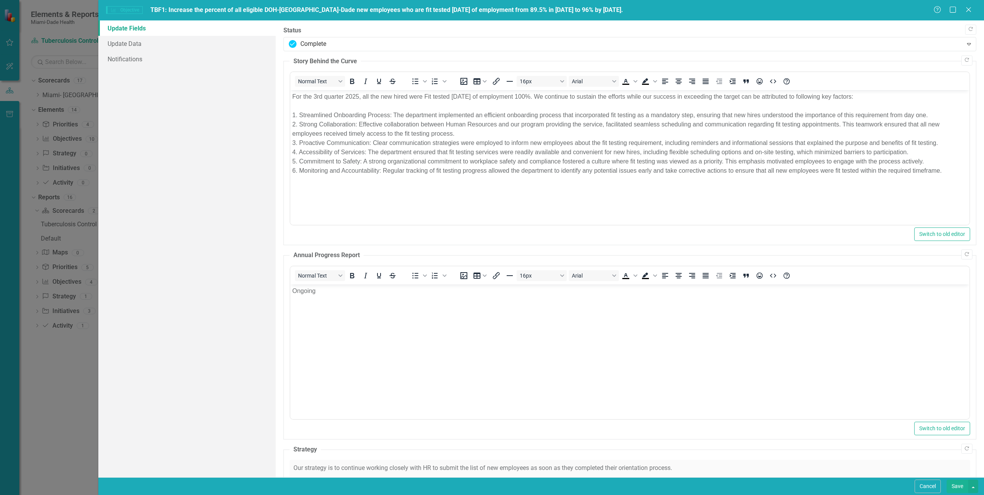
click at [242, 162] on div "Update Fields Update Data Notifications" at bounding box center [186, 248] width 177 height 457
click at [125, 41] on link "Update Data" at bounding box center [186, 43] width 177 height 15
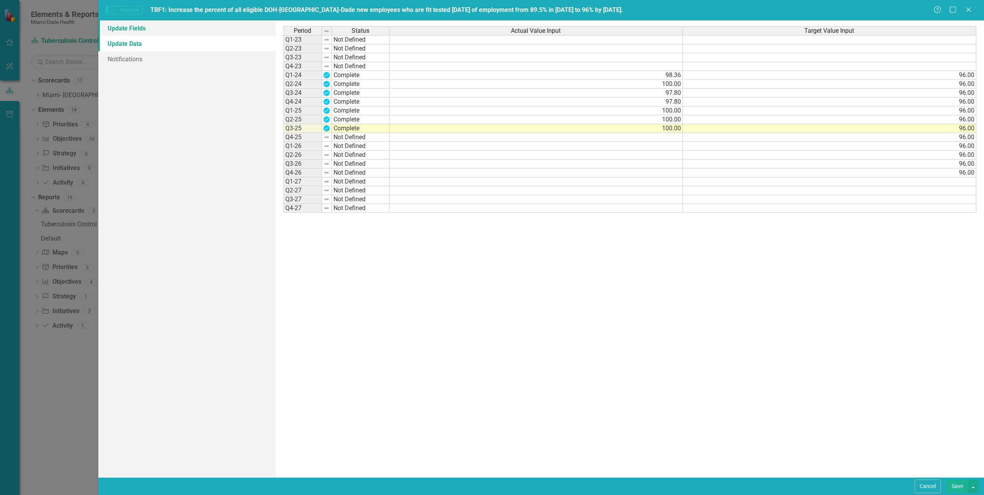
click at [141, 29] on link "Update Fields" at bounding box center [186, 27] width 177 height 15
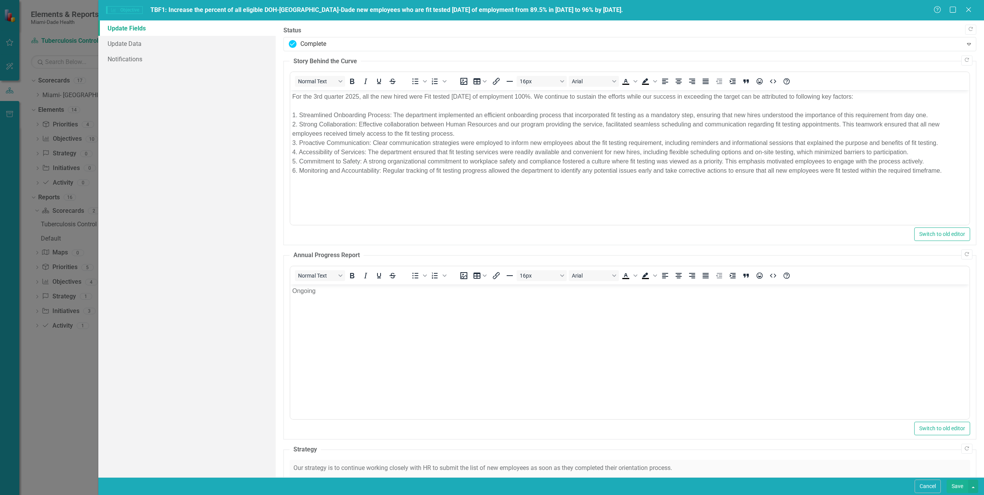
click at [959, 486] on button "Save" at bounding box center [957, 486] width 22 height 13
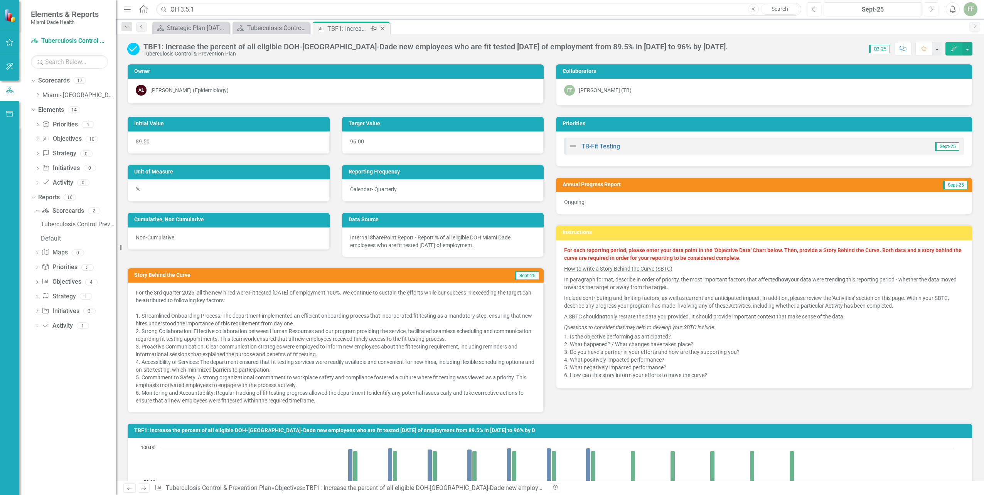
click at [384, 29] on icon "Close" at bounding box center [383, 28] width 8 height 6
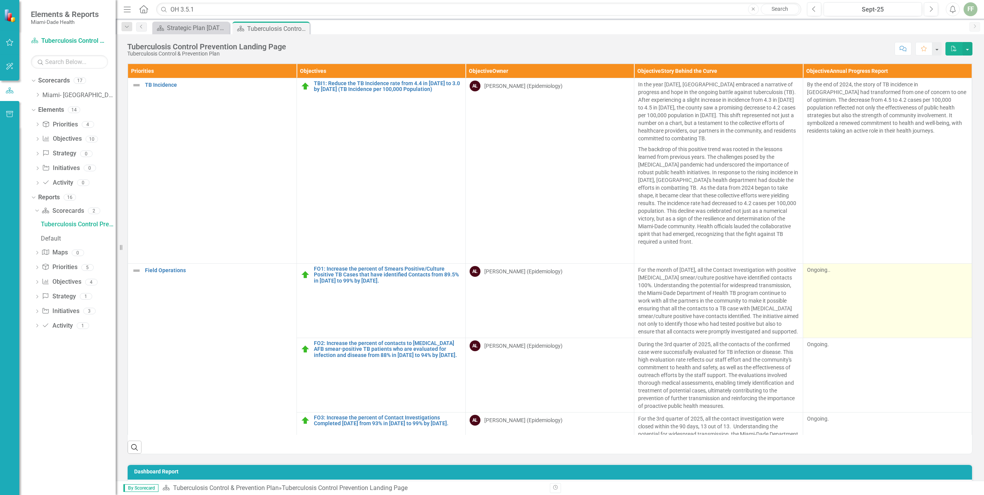
scroll to position [39, 0]
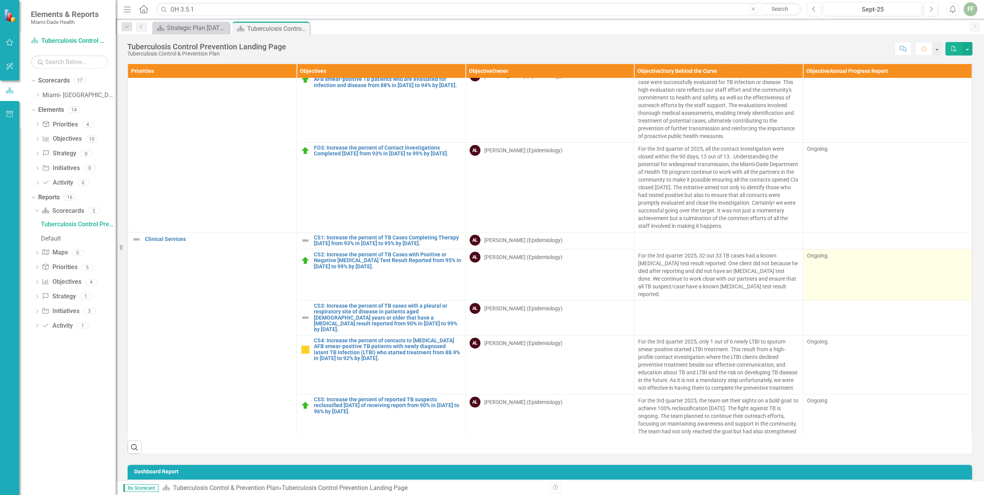
scroll to position [308, 0]
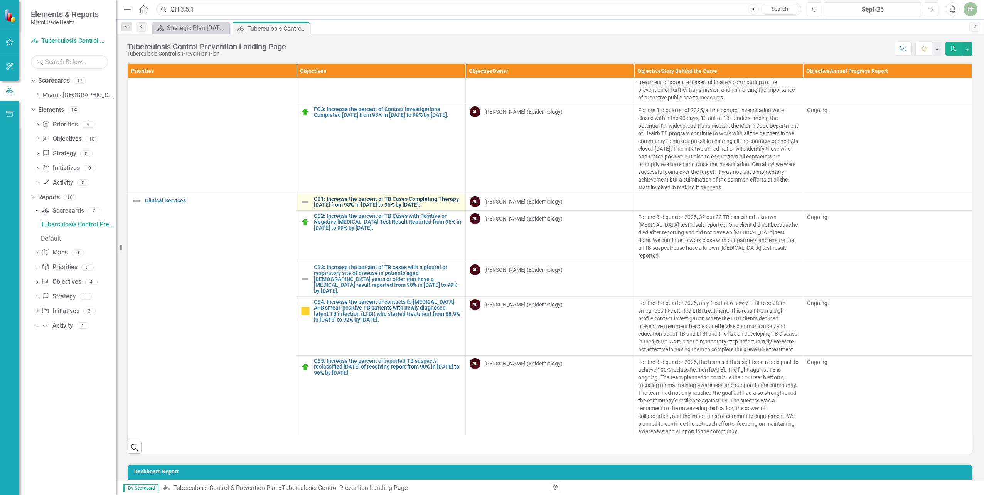
click at [389, 208] on link "CS1: Increase the percent of TB Cases Completing Therapy [DATE] from 93% in [DA…" at bounding box center [388, 202] width 148 height 12
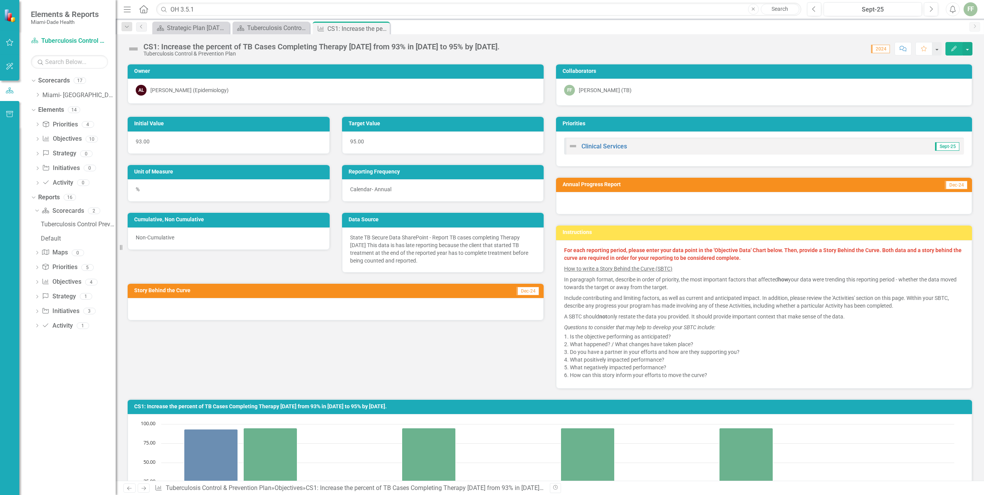
click at [952, 44] on button "Edit" at bounding box center [953, 48] width 17 height 13
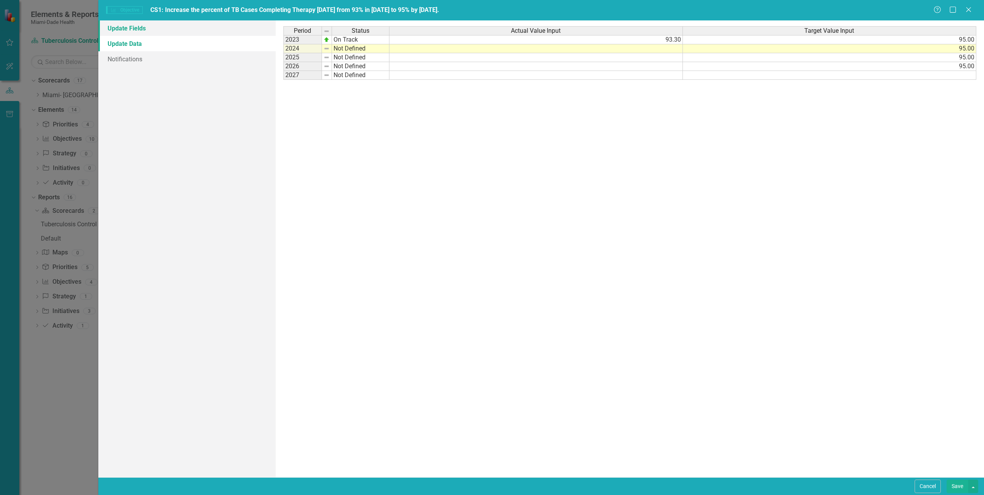
click at [129, 28] on link "Update Fields" at bounding box center [186, 27] width 177 height 15
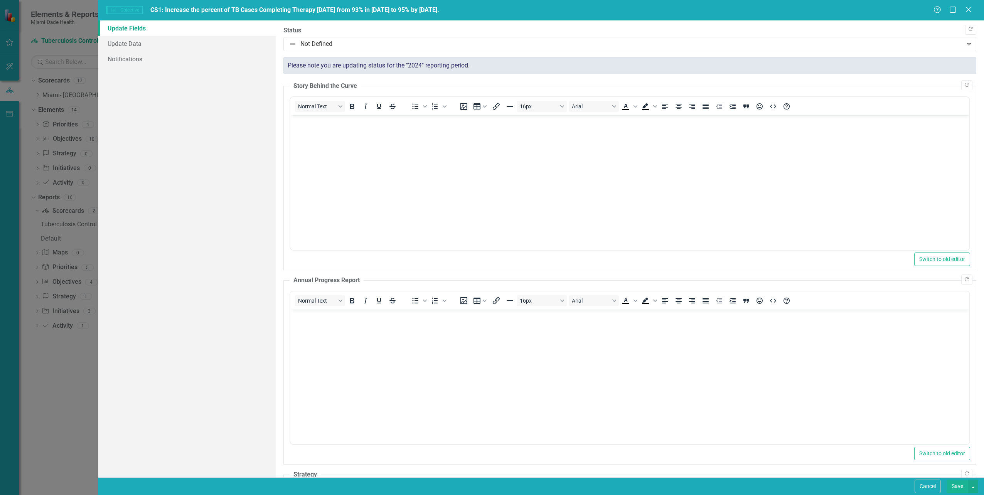
click at [310, 325] on body "Rich Text Area. Press ALT-0 for help." at bounding box center [629, 368] width 679 height 116
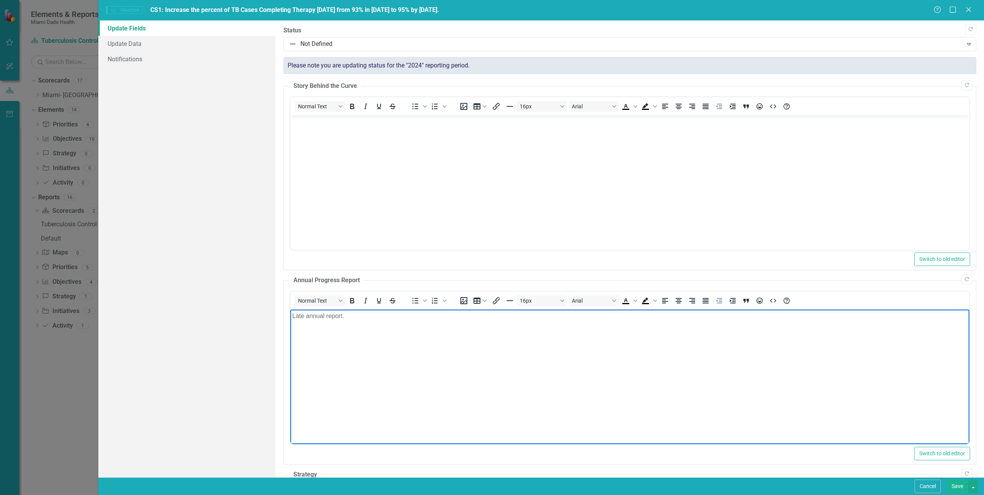
click at [959, 486] on button "Save" at bounding box center [957, 486] width 22 height 13
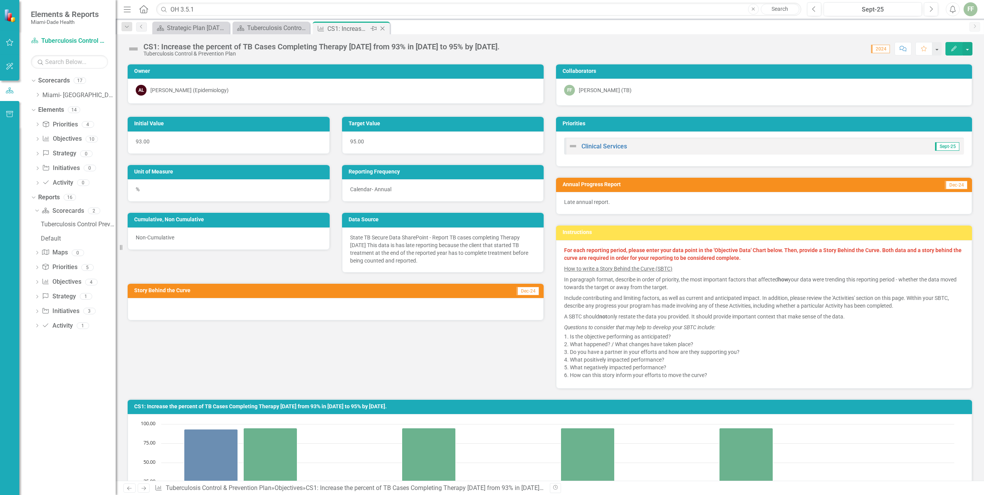
click at [384, 29] on icon "Close" at bounding box center [383, 28] width 8 height 6
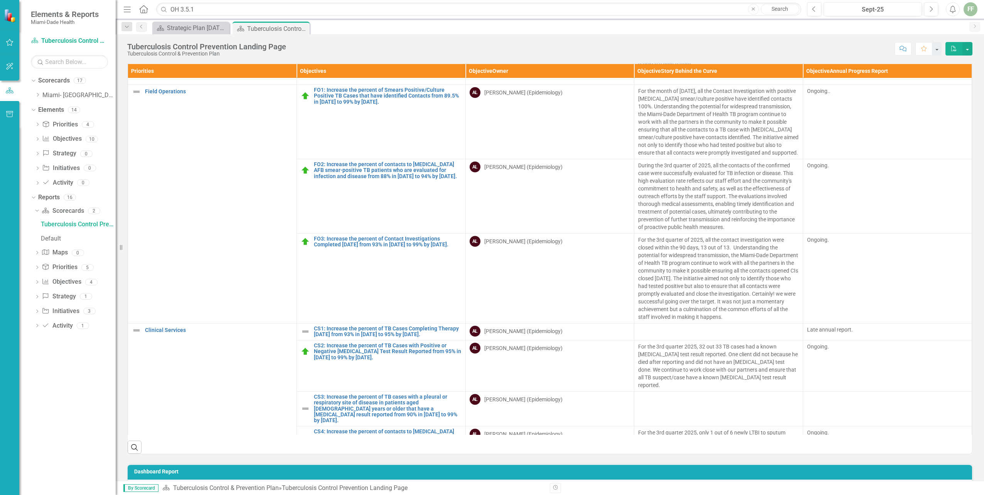
scroll to position [193, 0]
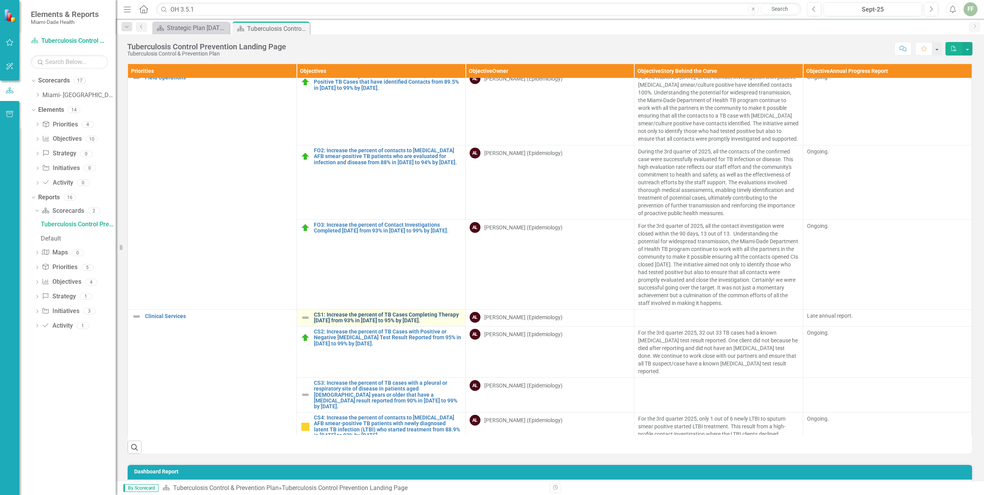
click at [399, 323] on link "CS1: Increase the percent of TB Cases Completing Therapy within 12 months from …" at bounding box center [388, 318] width 148 height 12
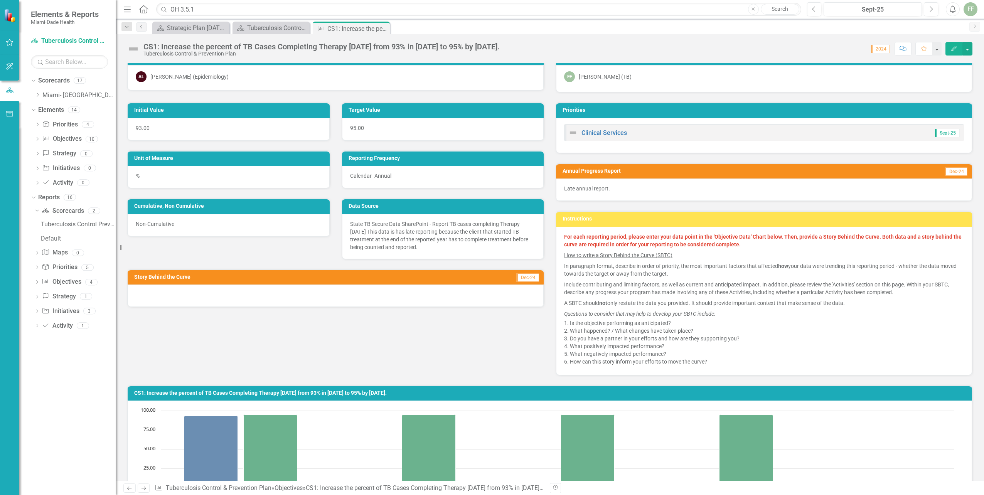
scroll to position [11, 0]
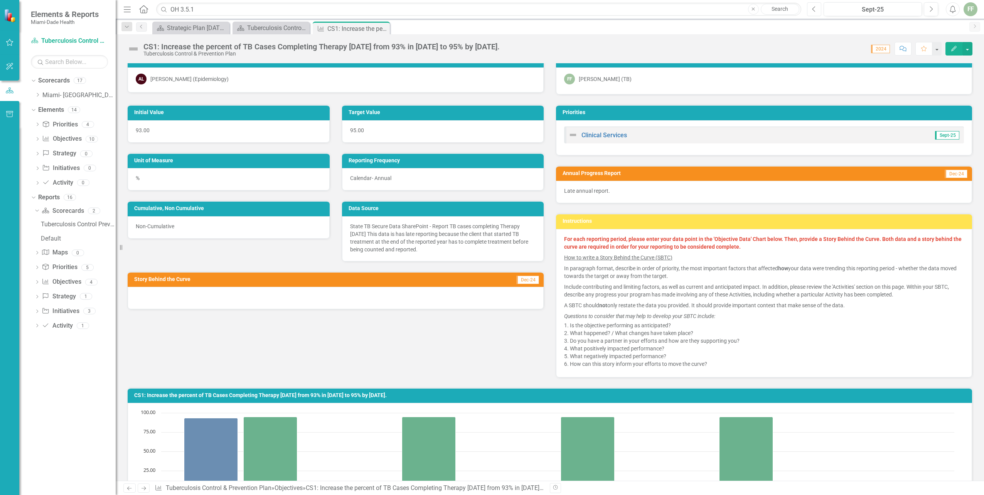
click at [813, 8] on icon "Previous" at bounding box center [814, 9] width 4 height 7
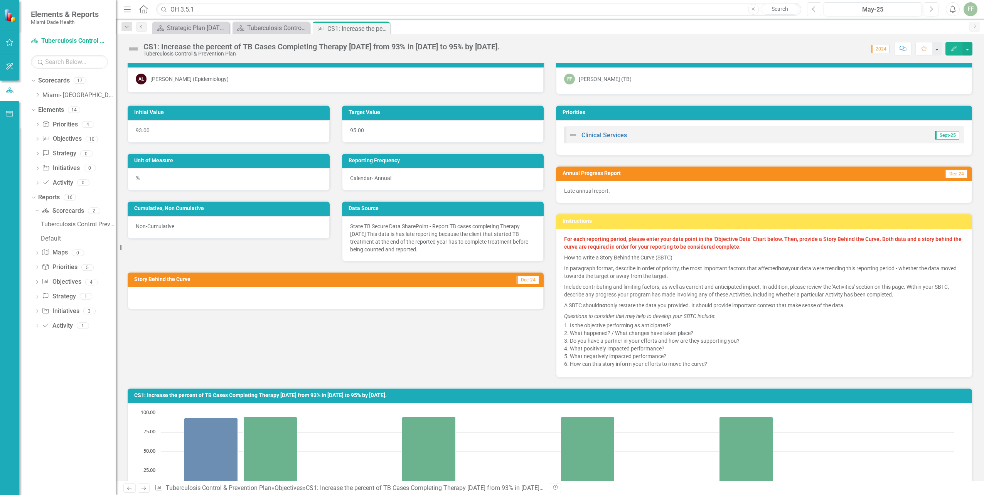
click at [813, 8] on icon "Previous" at bounding box center [814, 9] width 4 height 7
click at [812, 8] on icon "Previous" at bounding box center [814, 9] width 4 height 7
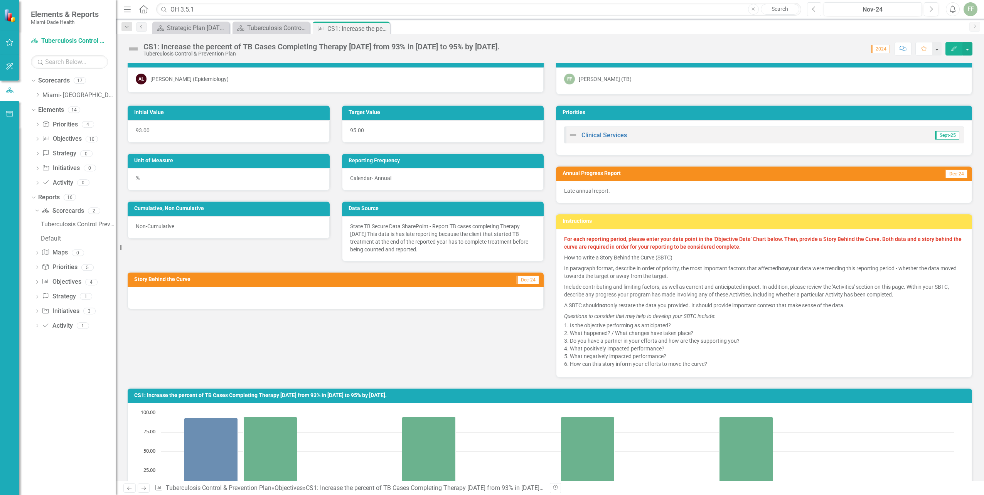
click at [812, 8] on icon "Previous" at bounding box center [814, 9] width 4 height 7
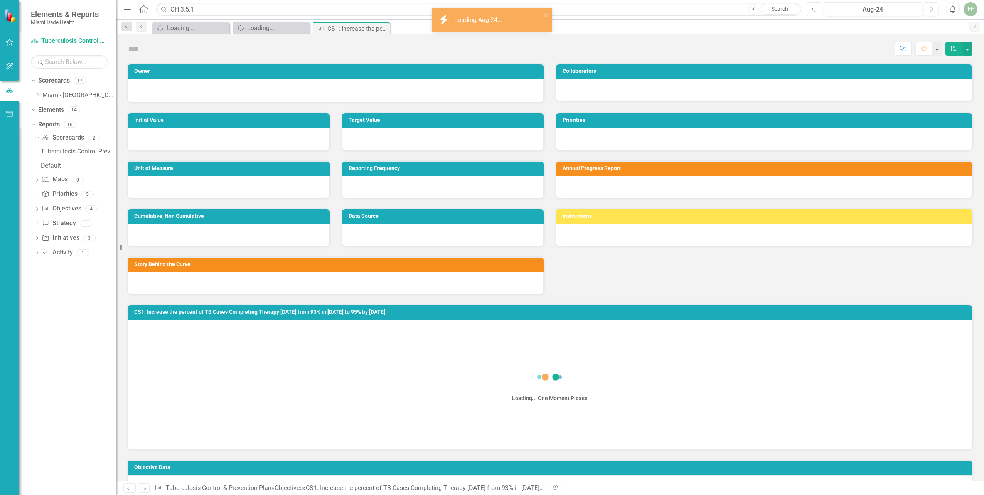
click at [812, 8] on icon "Previous" at bounding box center [814, 9] width 4 height 7
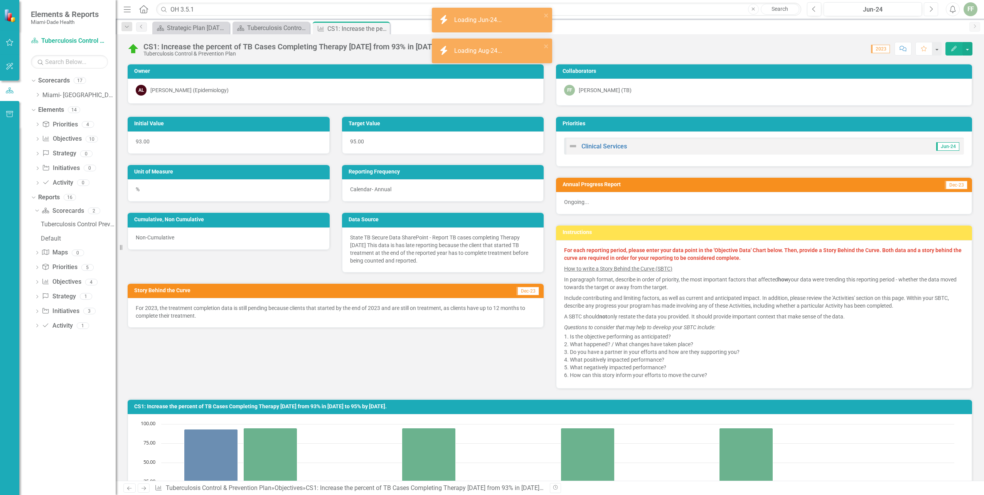
click at [930, 7] on icon "Next" at bounding box center [931, 9] width 4 height 7
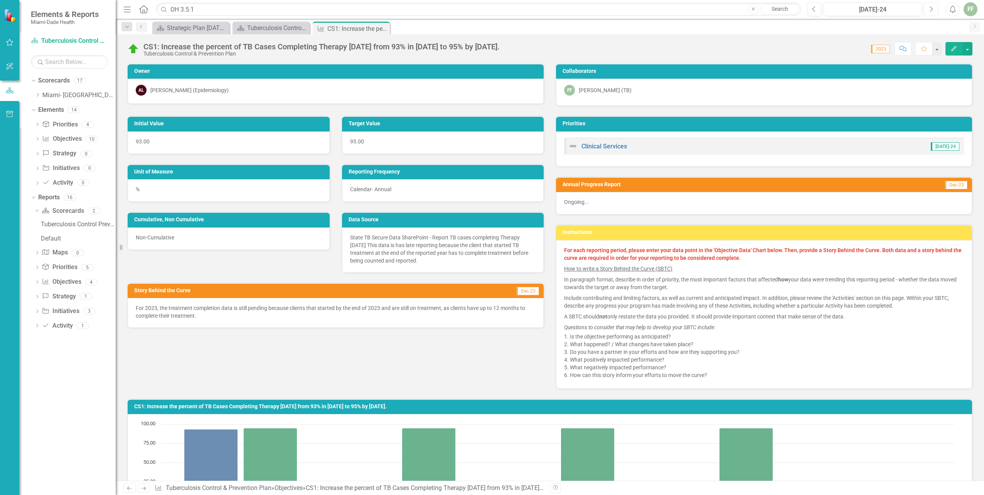
click at [930, 7] on icon "Next" at bounding box center [931, 9] width 4 height 7
click at [930, 7] on icon "button" at bounding box center [931, 8] width 3 height 5
click at [930, 7] on icon "Next" at bounding box center [931, 9] width 4 height 7
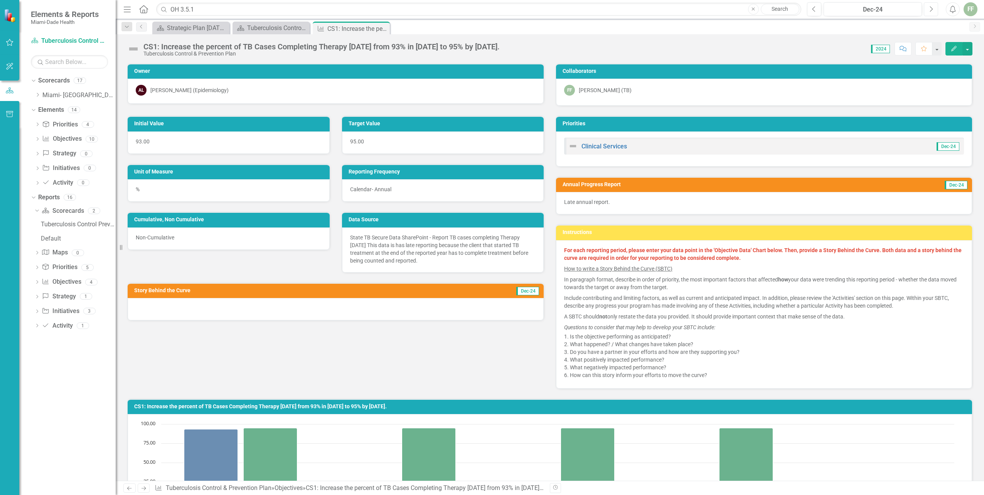
click at [929, 7] on icon "Next" at bounding box center [931, 9] width 4 height 7
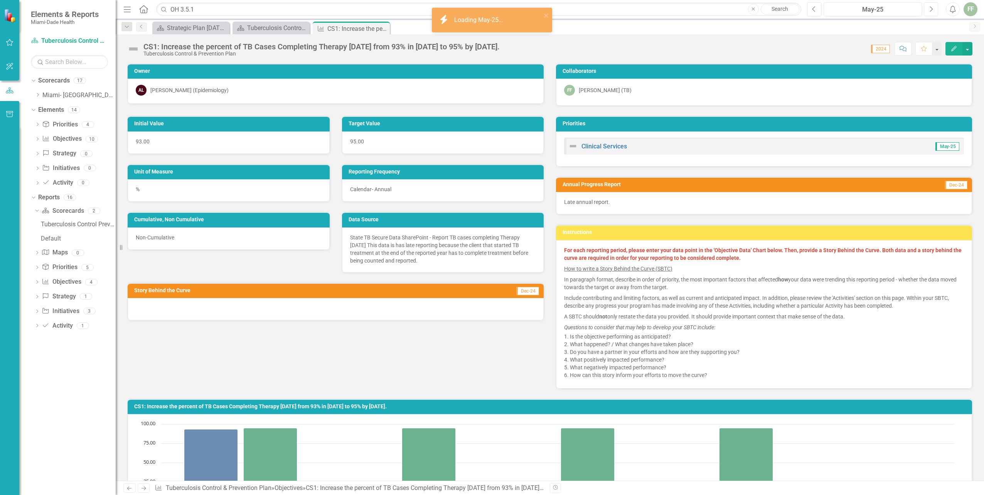
click at [929, 7] on icon "Next" at bounding box center [931, 9] width 4 height 7
click at [813, 7] on icon "Previous" at bounding box center [814, 9] width 4 height 7
click at [812, 7] on icon "Previous" at bounding box center [814, 9] width 4 height 7
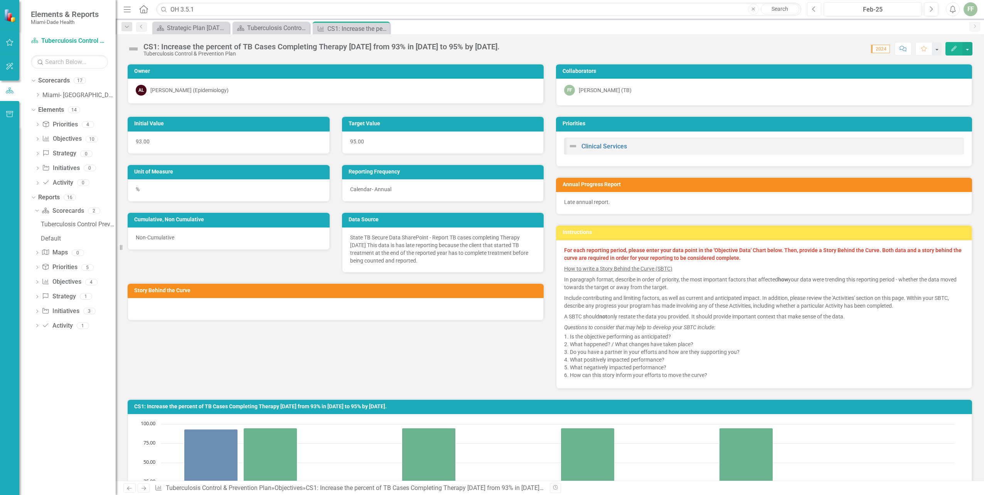
click at [812, 7] on icon "Previous" at bounding box center [814, 9] width 4 height 7
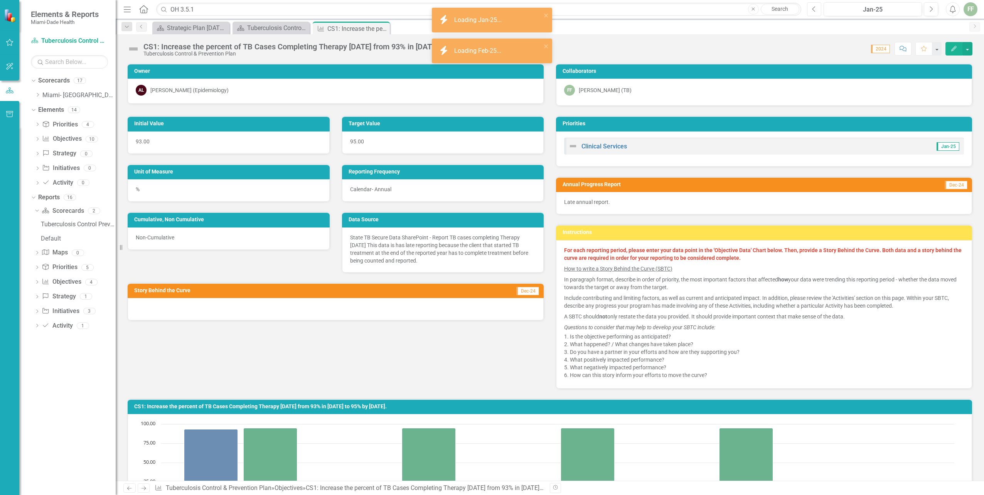
click at [812, 7] on icon "Previous" at bounding box center [814, 9] width 4 height 7
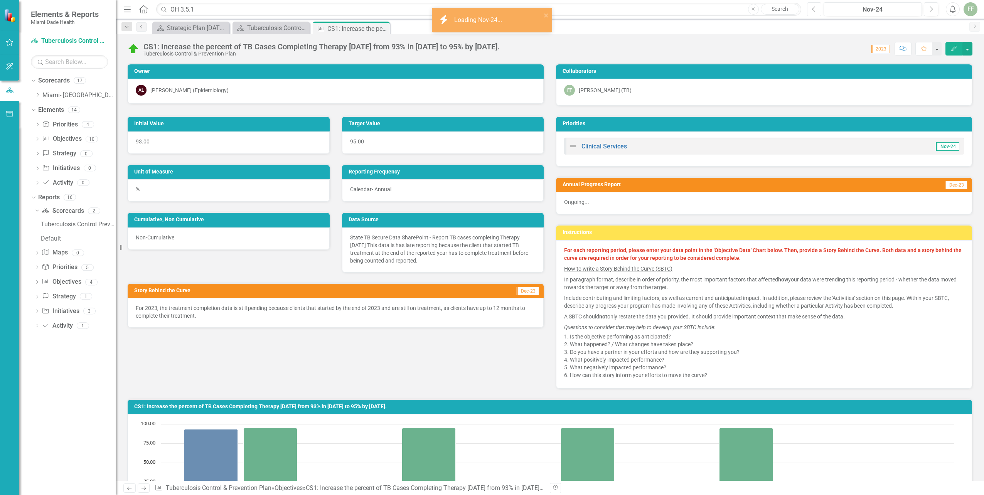
click at [812, 7] on icon "Previous" at bounding box center [814, 9] width 4 height 7
click at [931, 8] on icon "Next" at bounding box center [931, 9] width 4 height 7
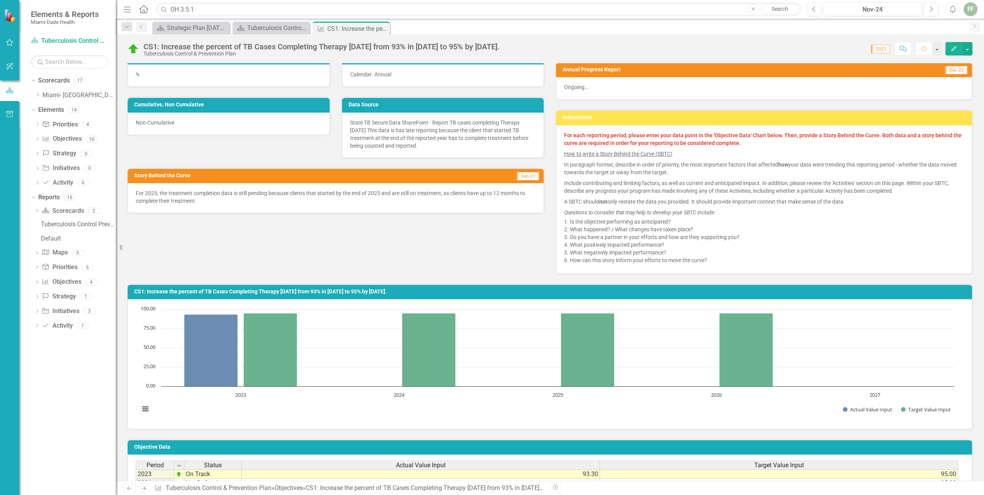
scroll to position [50, 0]
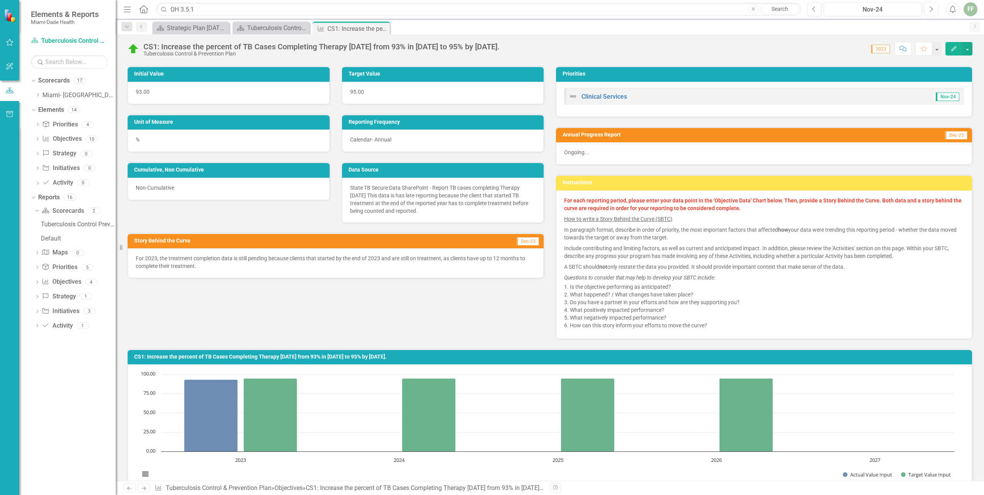
click at [931, 8] on icon "Next" at bounding box center [931, 9] width 4 height 7
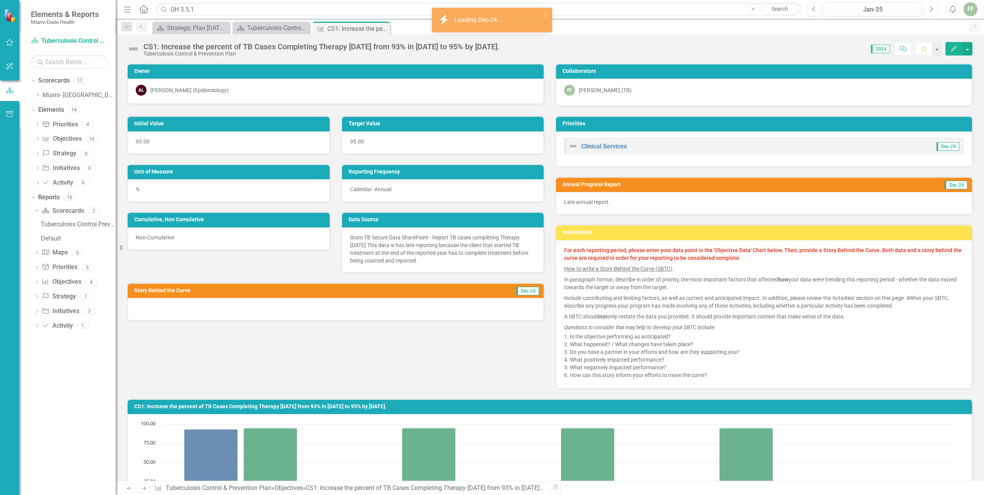
click at [931, 8] on icon "Next" at bounding box center [931, 9] width 4 height 7
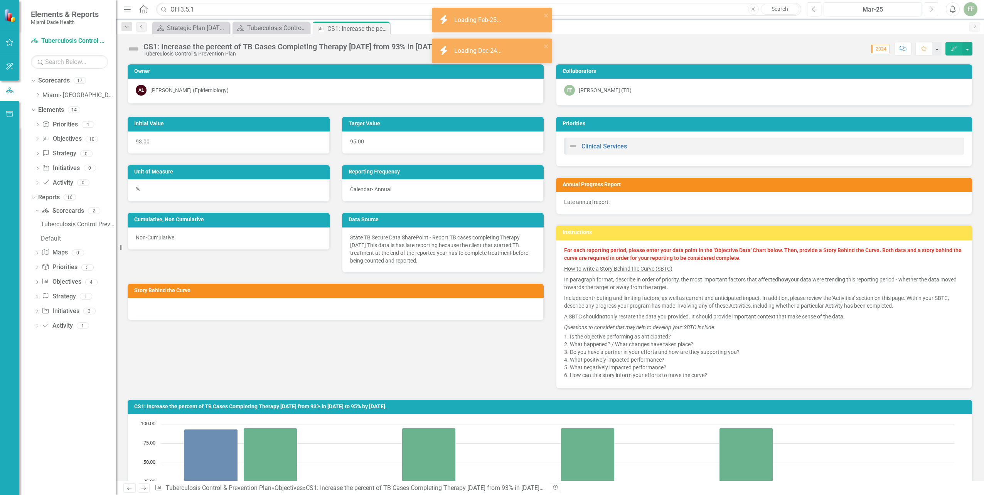
click at [931, 8] on icon "Next" at bounding box center [931, 9] width 4 height 7
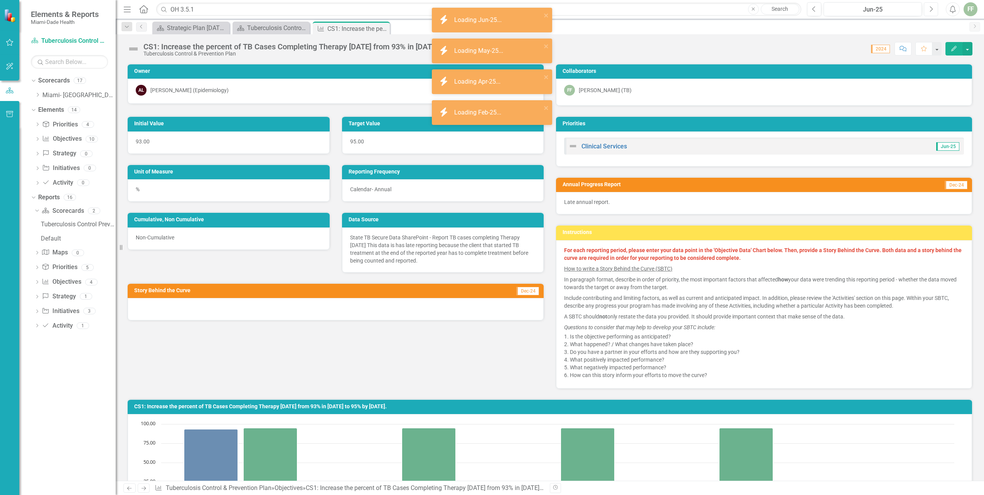
click at [931, 8] on icon "Next" at bounding box center [931, 9] width 4 height 7
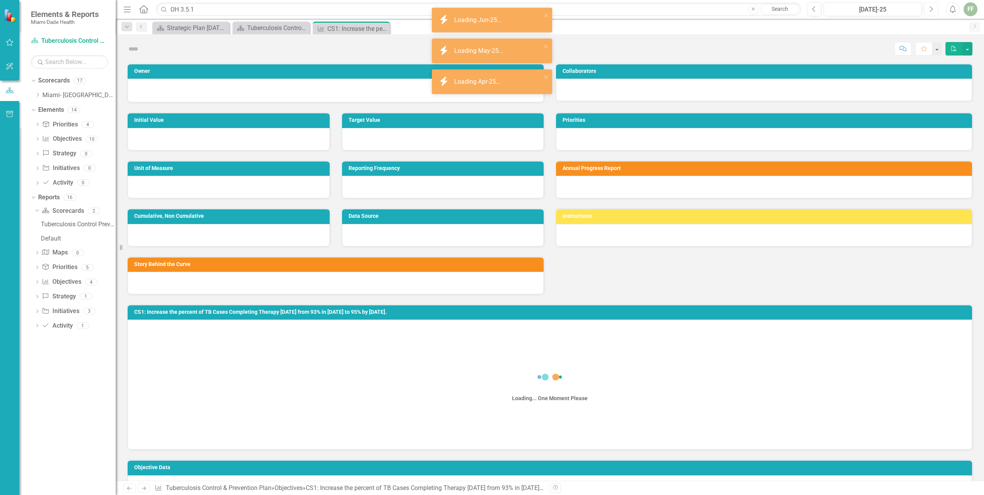
click at [931, 8] on icon "Next" at bounding box center [931, 9] width 4 height 7
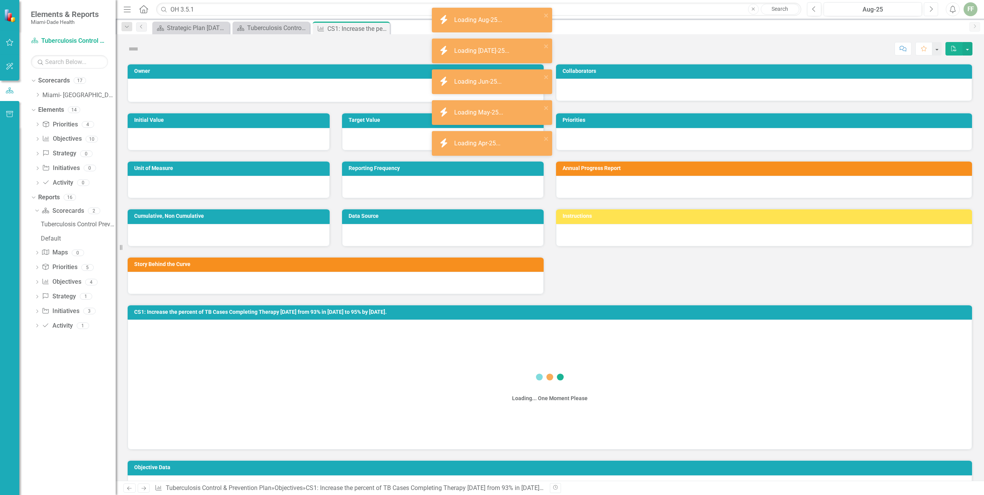
click at [931, 8] on icon "Next" at bounding box center [931, 9] width 4 height 7
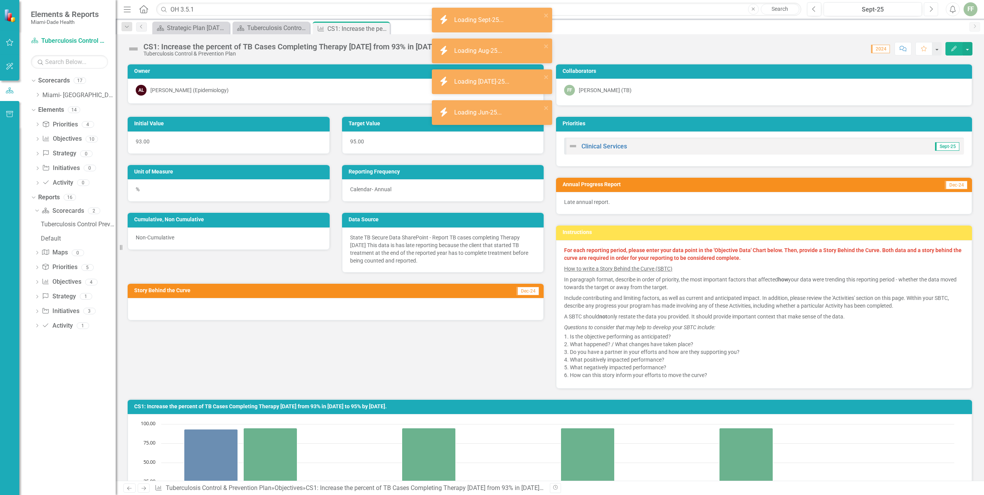
click at [931, 8] on icon "Next" at bounding box center [931, 9] width 4 height 7
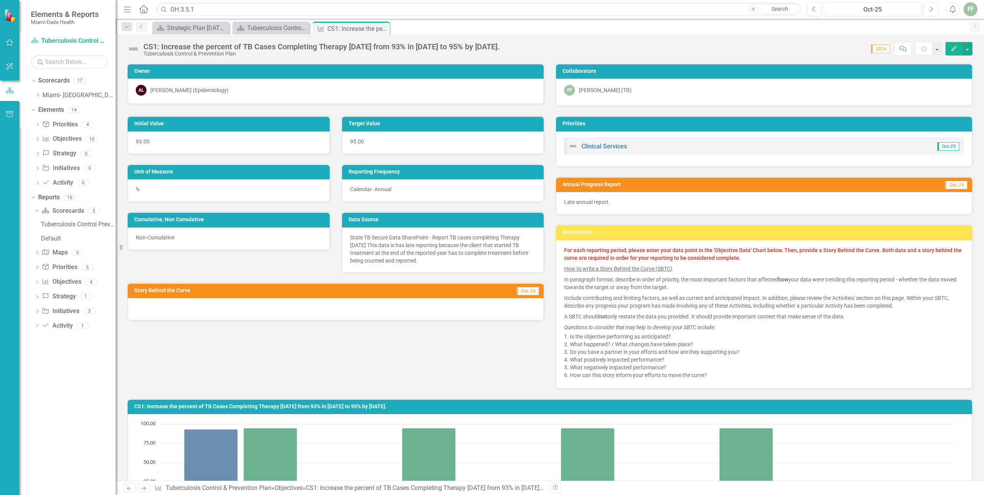
click at [956, 49] on icon "Edit" at bounding box center [953, 48] width 7 height 5
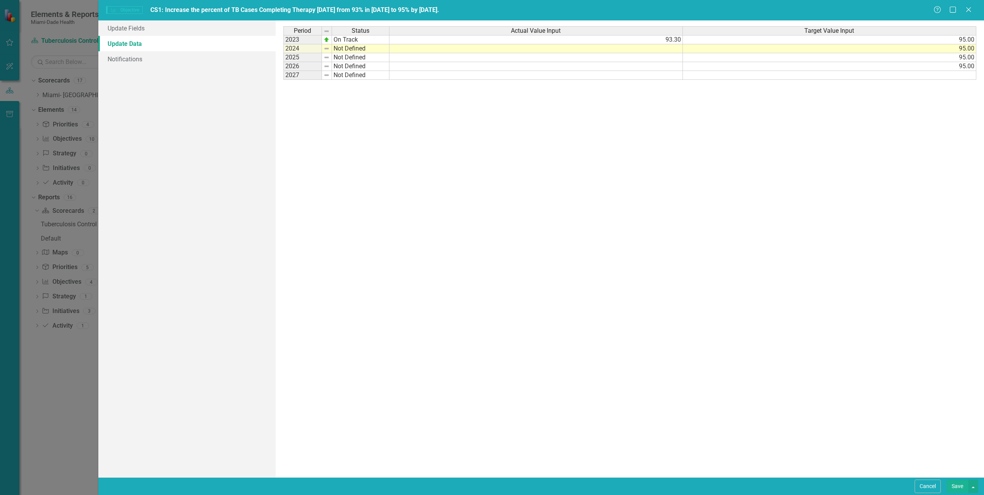
click at [335, 49] on td "Not Defined" at bounding box center [360, 48] width 57 height 9
click at [337, 49] on td "Not Defined" at bounding box center [360, 48] width 57 height 9
type textarea "On Track"
click at [342, 58] on div "Period Status Actual Value Input Target Value Input 2023 On Track 93.30 95.00 2…" at bounding box center [629, 248] width 693 height 445
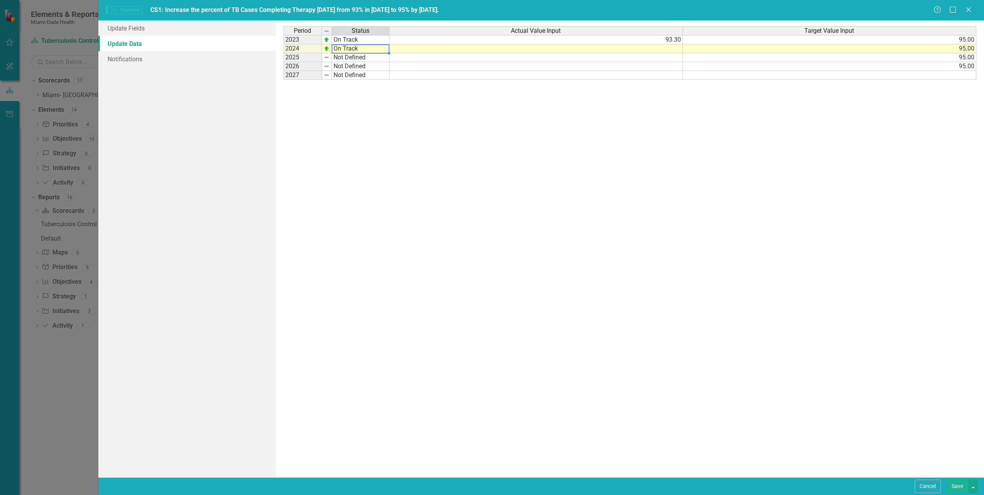
click at [662, 47] on td at bounding box center [535, 48] width 293 height 9
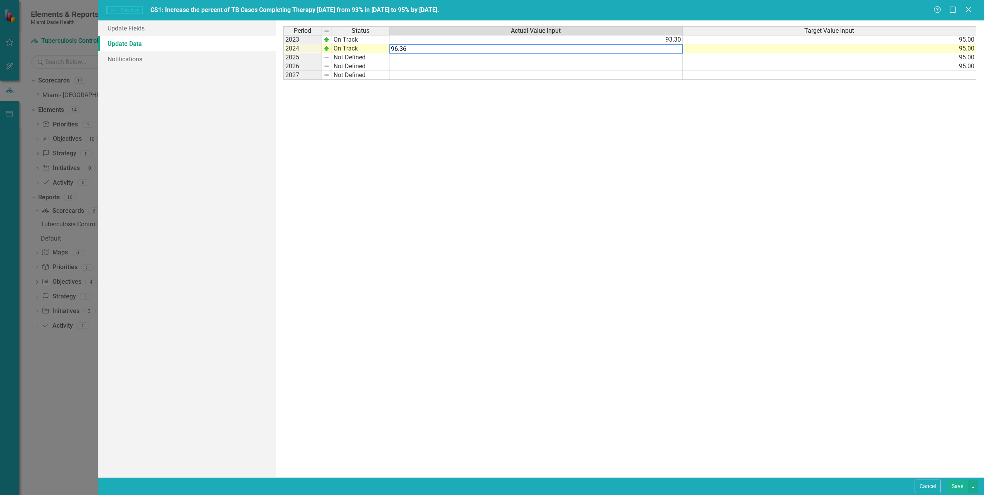
type textarea "96.36"
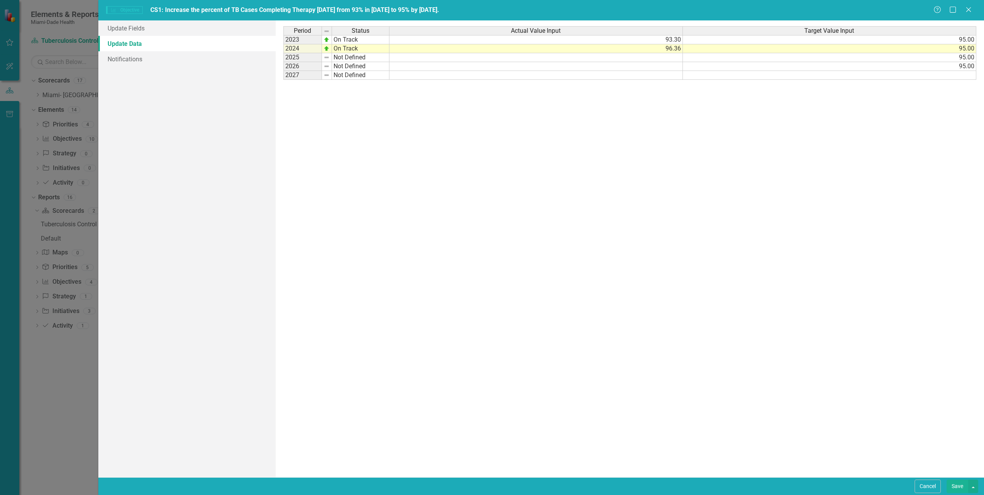
click at [564, 122] on div "Period Status Actual Value Input Target Value Input 2023 On Track 93.30 95.00 2…" at bounding box center [629, 248] width 693 height 445
click at [136, 27] on link "Update Fields" at bounding box center [186, 27] width 177 height 15
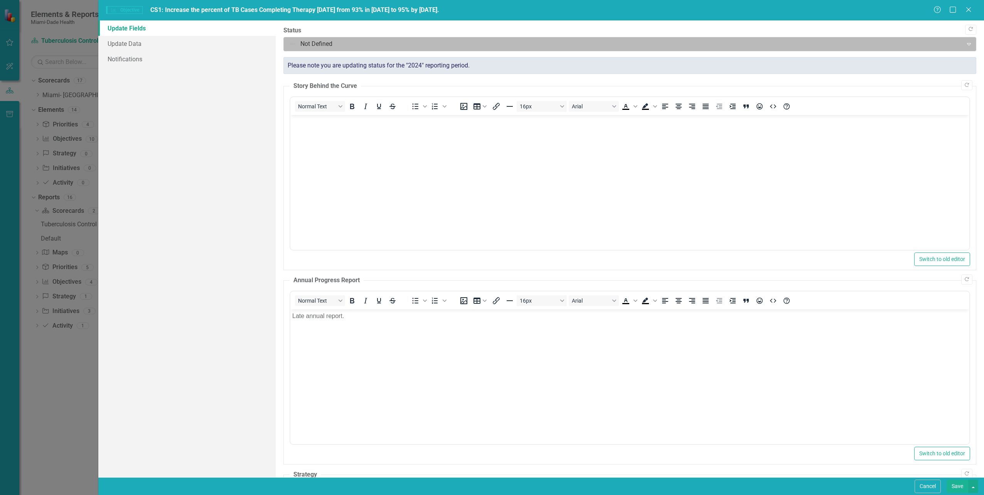
click at [297, 44] on div at bounding box center [623, 44] width 669 height 10
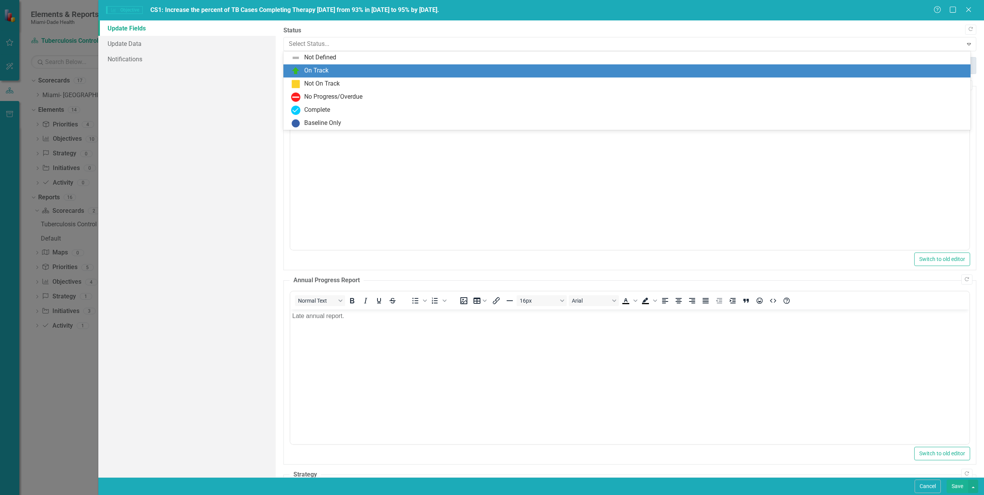
click at [314, 67] on div "On Track" at bounding box center [316, 70] width 24 height 9
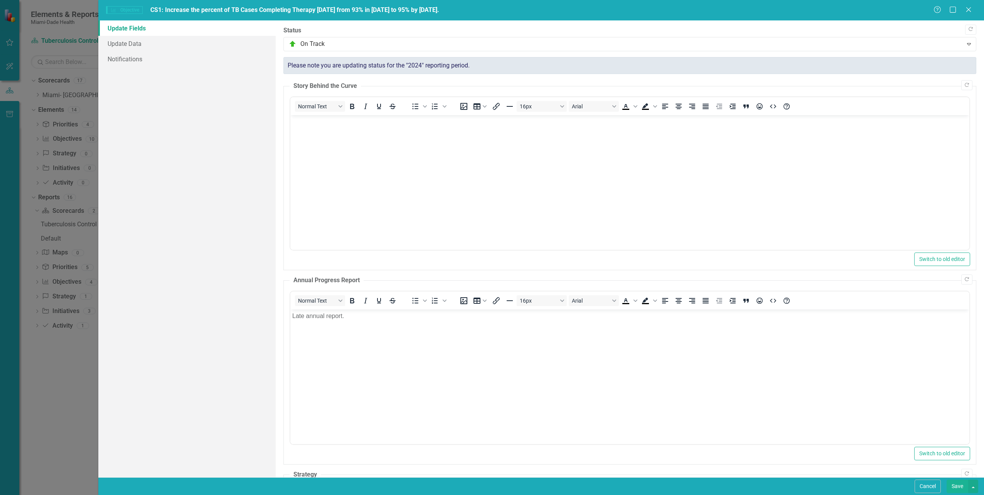
click at [302, 132] on body "Rich Text Area. Press ALT-0 for help." at bounding box center [629, 173] width 679 height 116
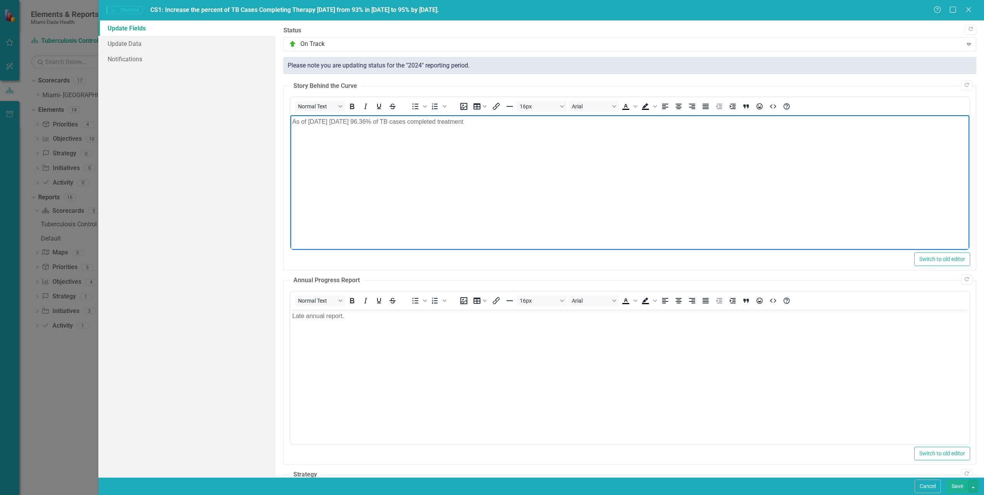
click at [417, 120] on p "As of today Oct 14, 2025 96.36% of TB cases completed treatment" at bounding box center [629, 121] width 675 height 9
click at [493, 122] on p "As of today Oct 14, 2025 96.36% of TB cases have completed treatment" at bounding box center [629, 121] width 675 height 9
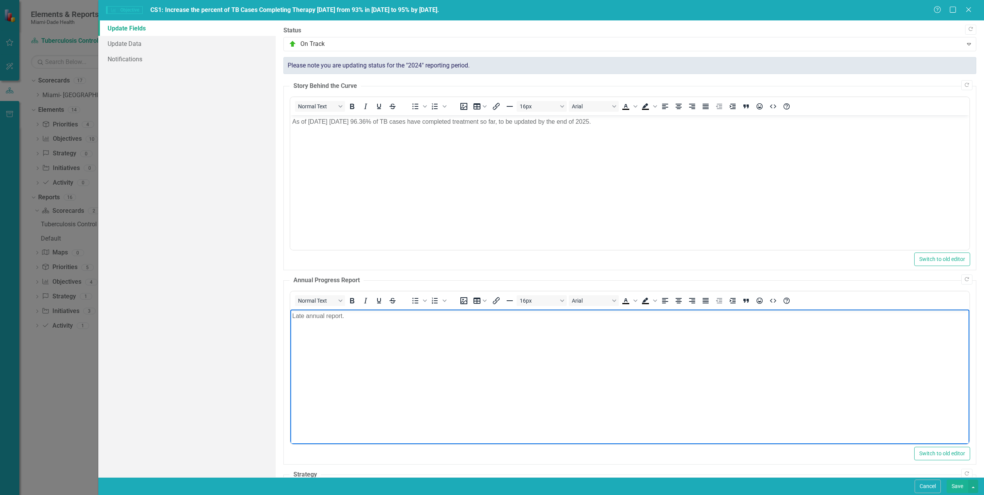
drag, startPoint x: 345, startPoint y: 317, endPoint x: 661, endPoint y: 612, distance: 432.8
click at [345, 317] on p "Late annual report." at bounding box center [629, 315] width 675 height 9
click at [957, 487] on button "Save" at bounding box center [957, 486] width 22 height 13
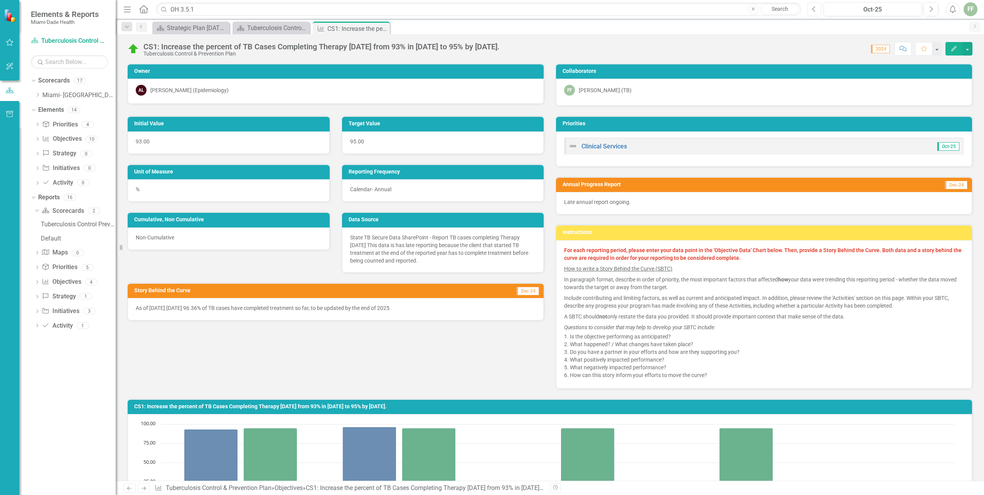
click at [812, 9] on icon "Previous" at bounding box center [814, 9] width 4 height 7
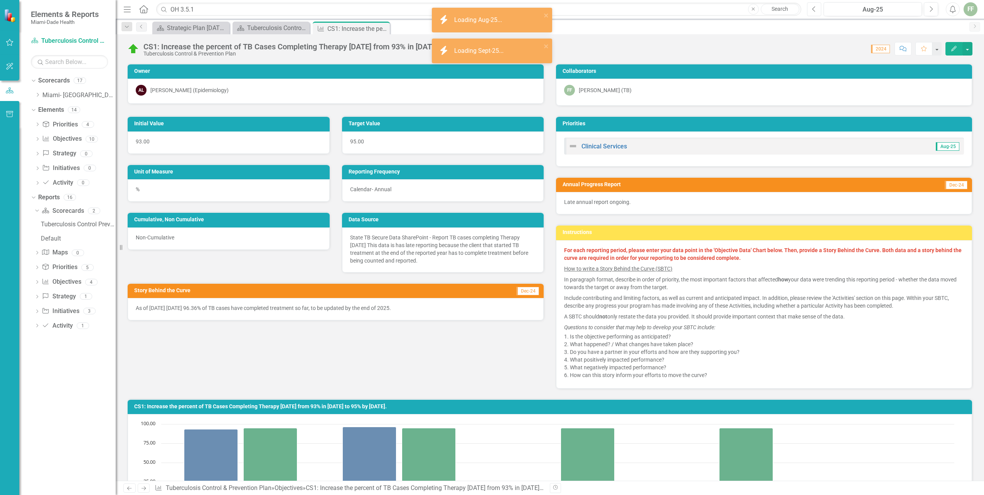
click at [812, 9] on icon "Previous" at bounding box center [814, 9] width 4 height 7
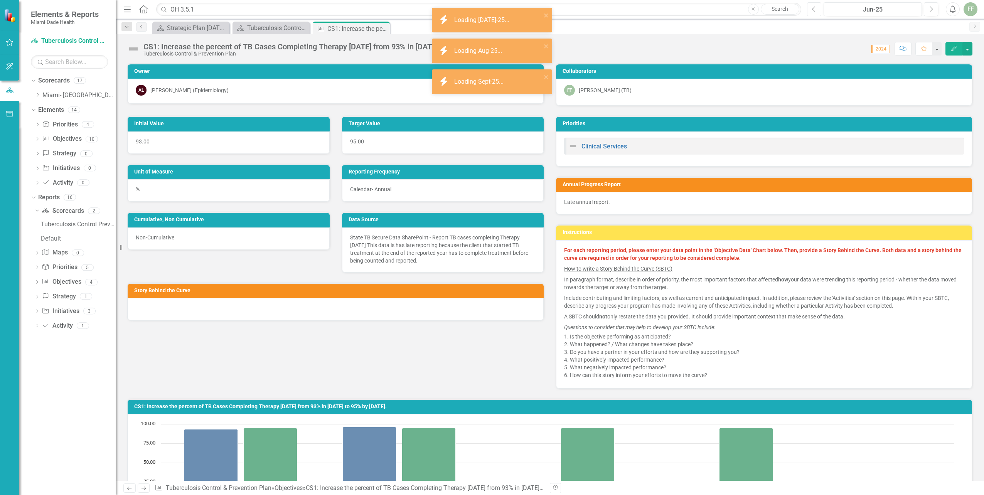
click at [812, 9] on icon "Previous" at bounding box center [814, 9] width 4 height 7
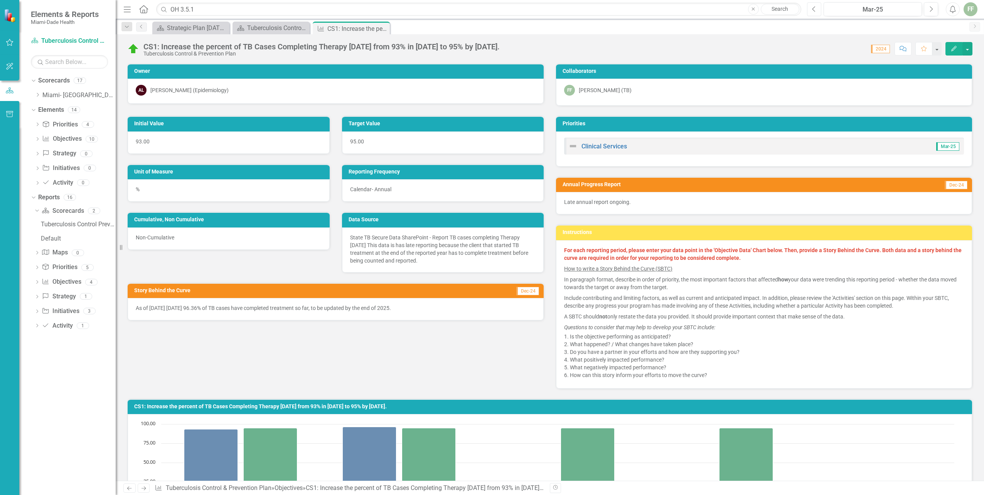
click at [812, 9] on icon "Previous" at bounding box center [814, 9] width 4 height 7
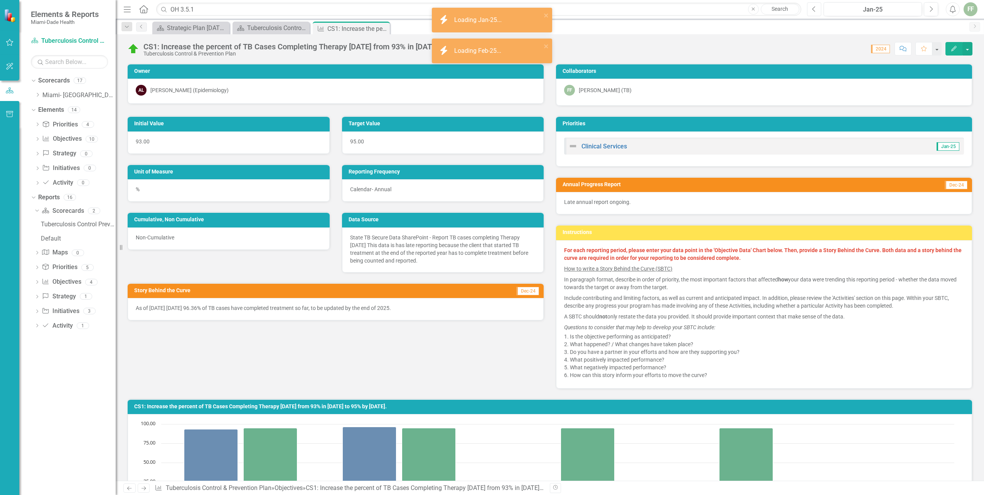
click at [812, 9] on icon "Previous" at bounding box center [814, 9] width 4 height 7
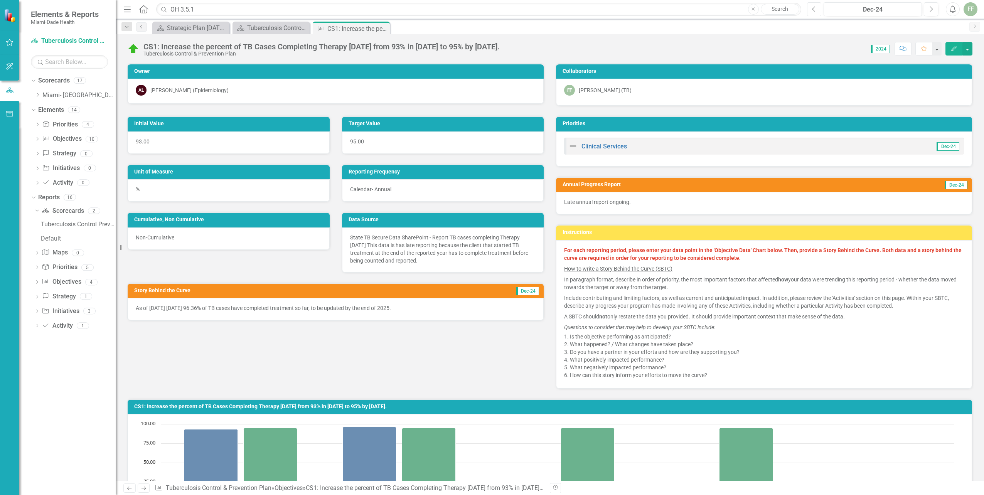
click at [812, 10] on icon "Previous" at bounding box center [814, 9] width 4 height 7
click at [950, 49] on icon "Edit" at bounding box center [953, 48] width 7 height 5
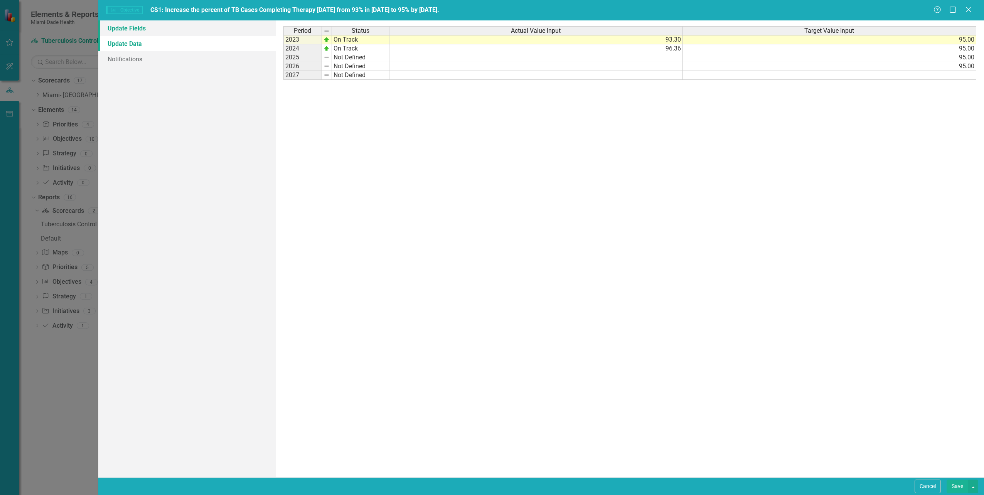
click at [133, 26] on link "Update Fields" at bounding box center [186, 27] width 177 height 15
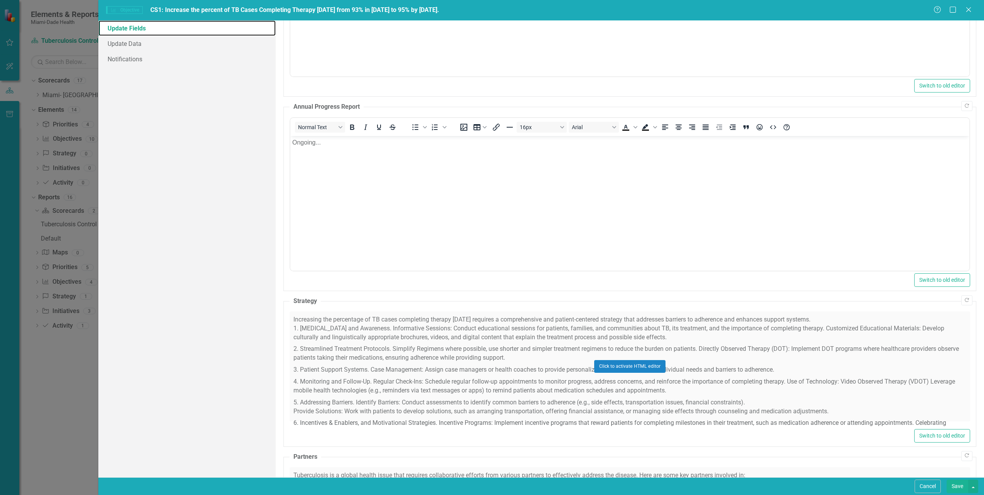
scroll to position [270, 0]
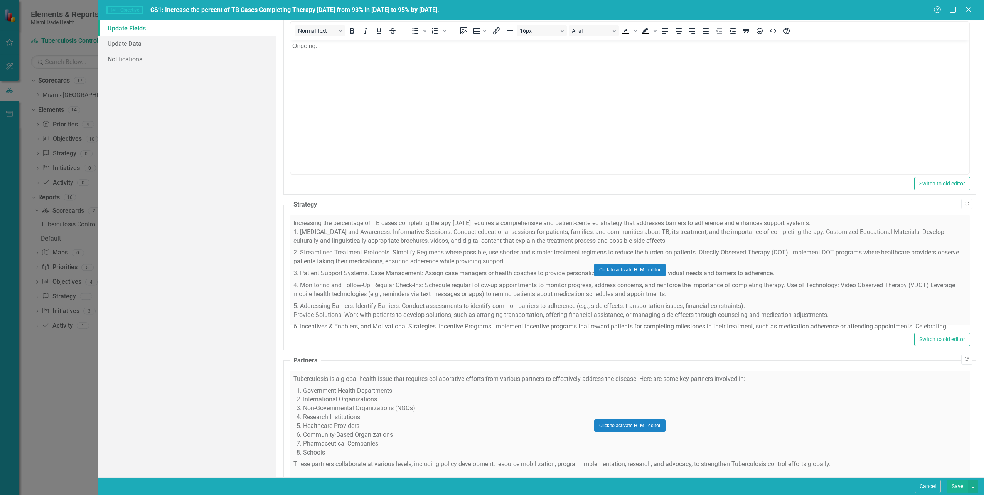
click at [406, 265] on div "Click to activate HTML editor" at bounding box center [629, 270] width 680 height 110
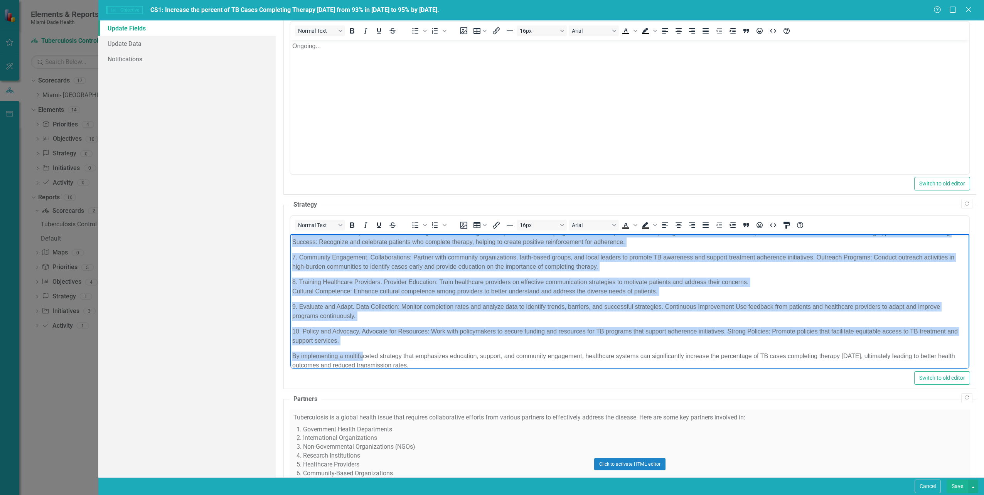
scroll to position [141, 0]
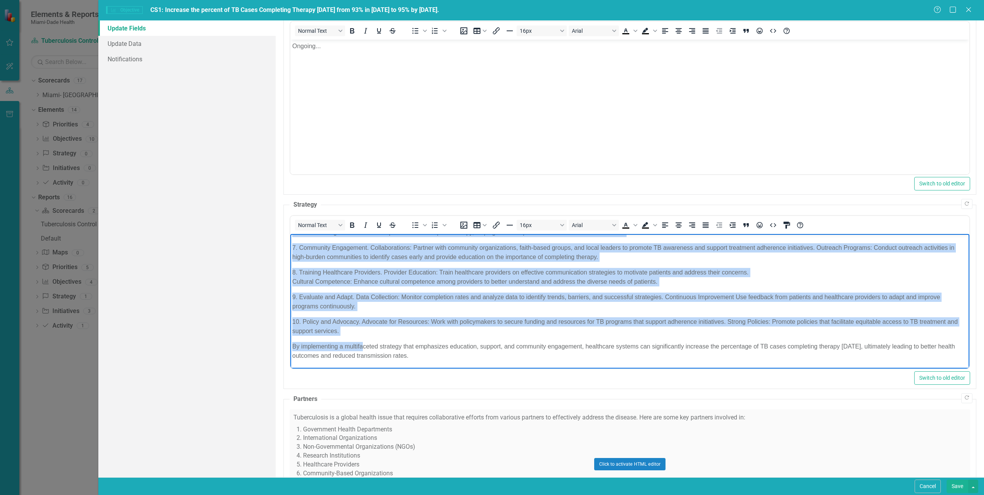
drag, startPoint x: 291, startPoint y: 240, endPoint x: 844, endPoint y: 606, distance: 662.9
click at [554, 368] on html "Increasing the percentage of TB cases completing therapy within 12 months requi…" at bounding box center [629, 230] width 679 height 275
copy body "Increasing the percentage of TB cases completing therapy within 12 months requi…"
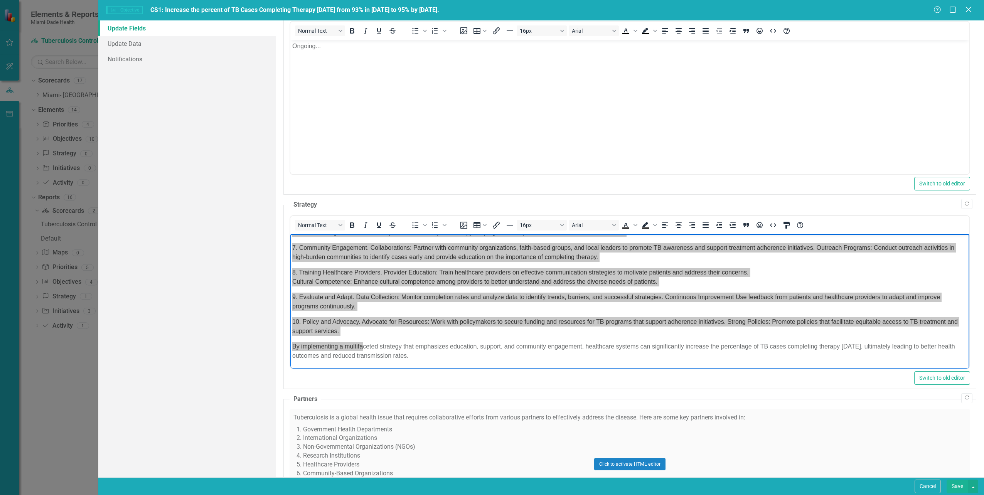
click at [970, 7] on icon "Close" at bounding box center [968, 9] width 10 height 7
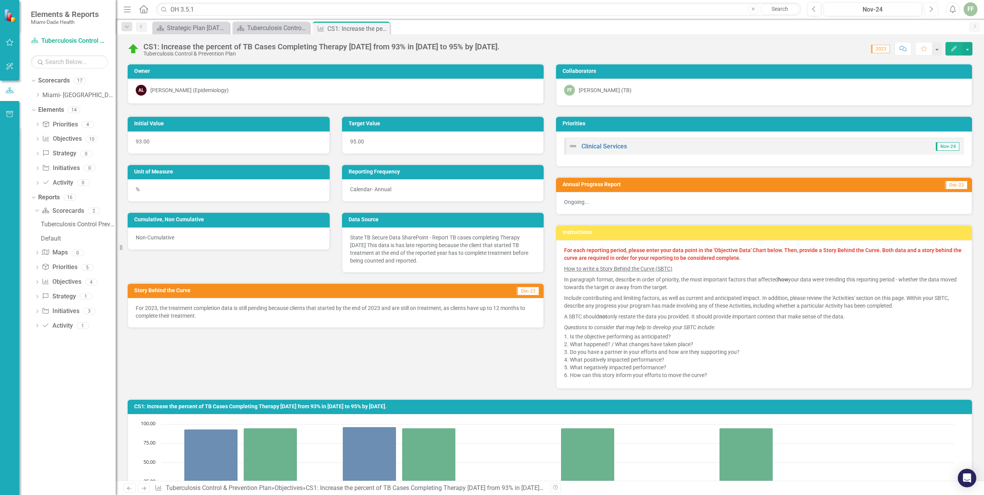
click at [932, 10] on icon "Next" at bounding box center [931, 9] width 4 height 7
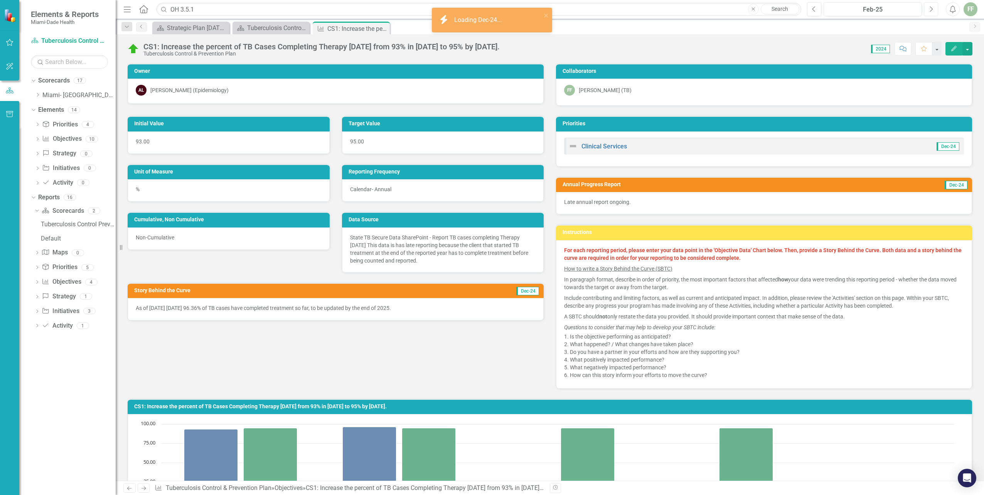
click at [932, 10] on icon "Next" at bounding box center [931, 9] width 4 height 7
click at [932, 10] on icon "button" at bounding box center [931, 8] width 3 height 5
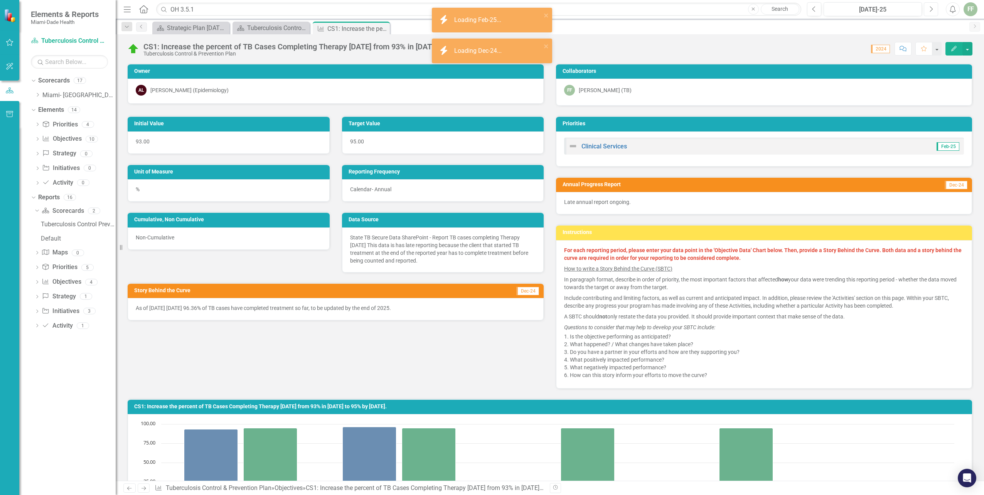
click at [932, 10] on icon "button" at bounding box center [931, 8] width 3 height 5
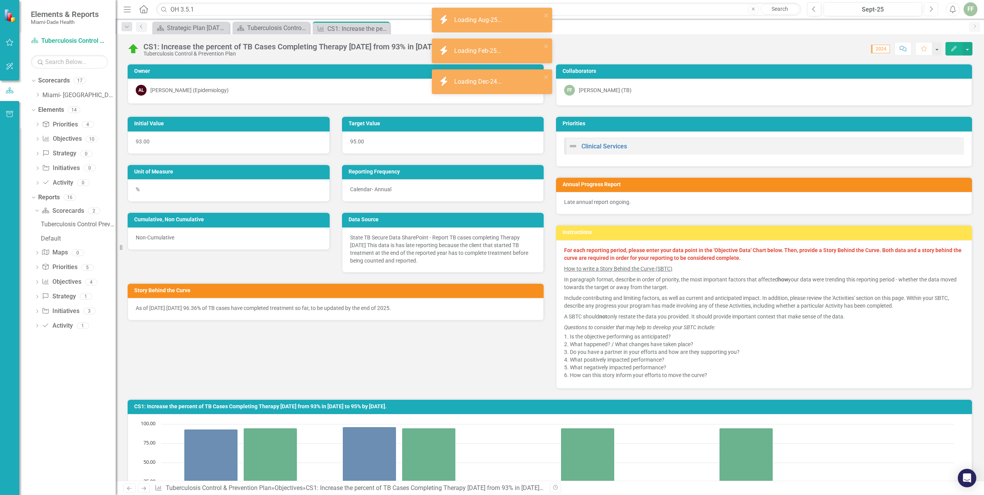
click at [932, 10] on icon "button" at bounding box center [931, 8] width 3 height 5
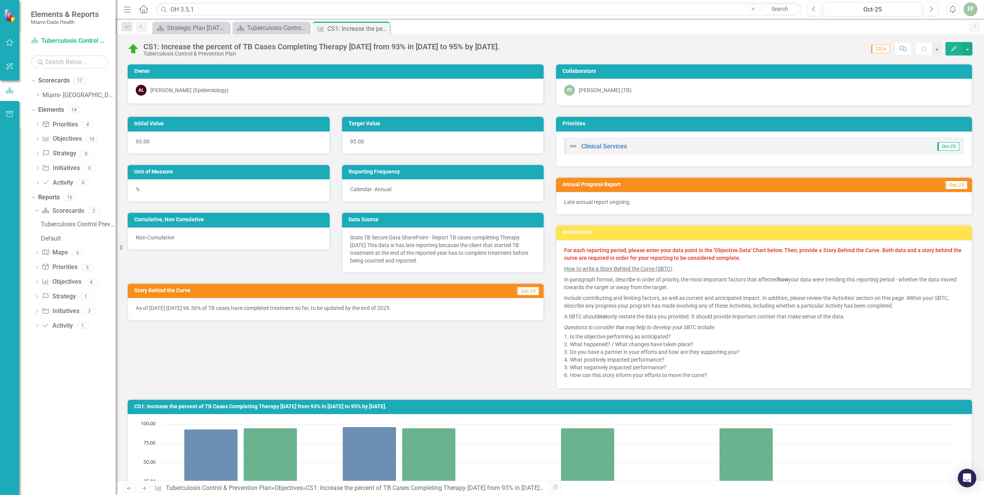
click at [954, 47] on icon "Edit" at bounding box center [953, 48] width 7 height 5
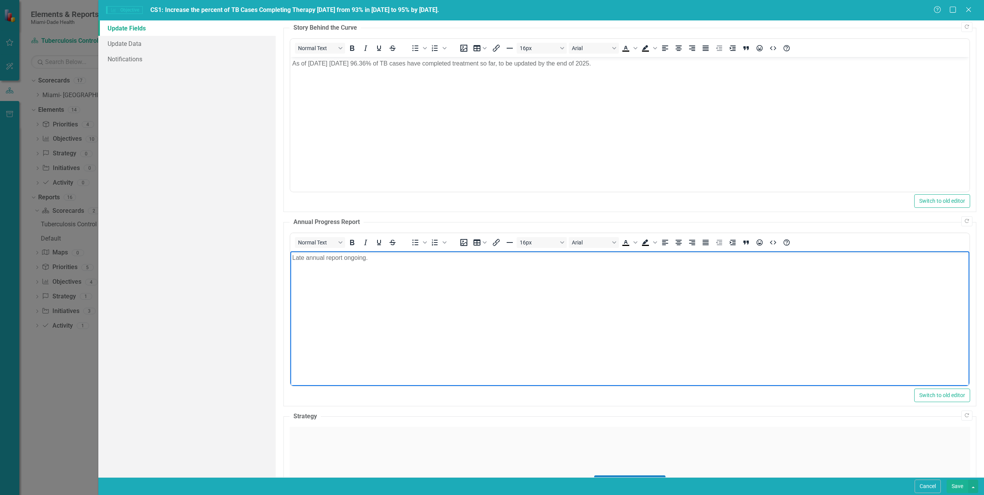
drag, startPoint x: 366, startPoint y: 284, endPoint x: 366, endPoint y: 289, distance: 5.4
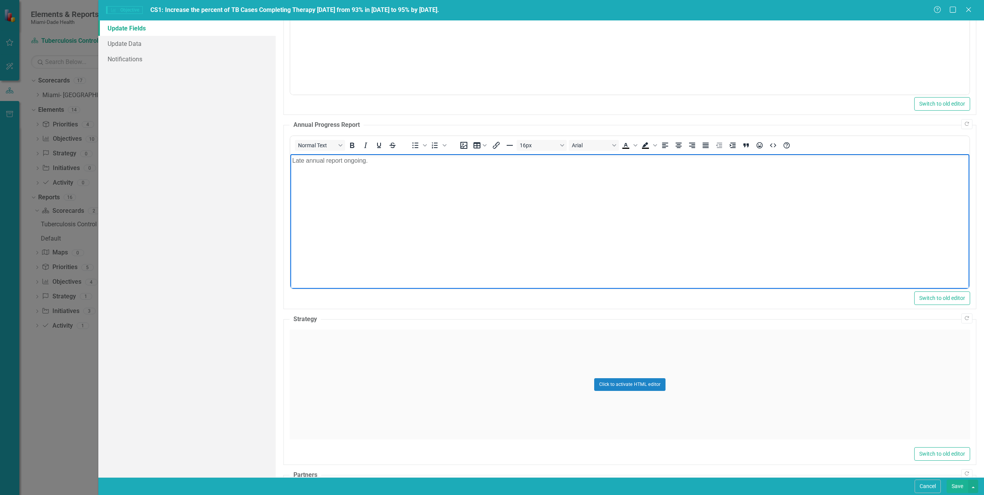
scroll to position [175, 0]
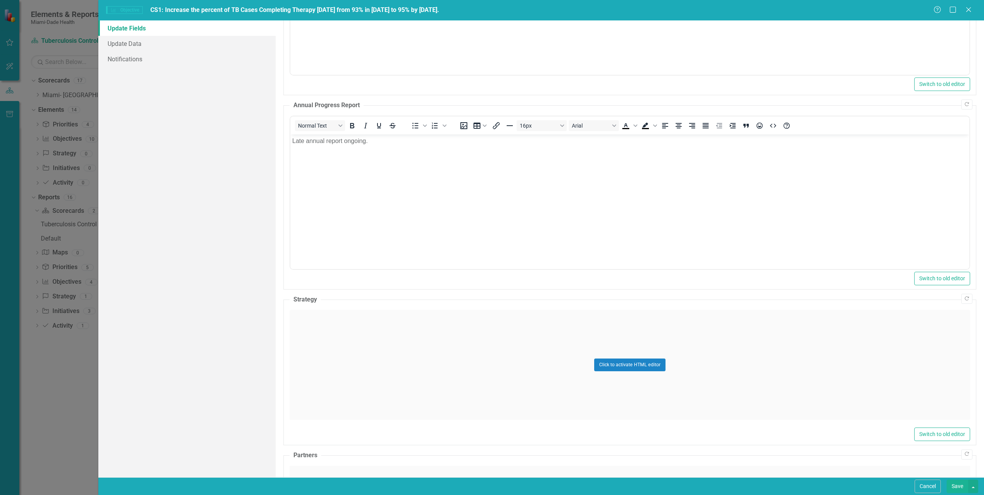
click at [311, 330] on div "Click to activate HTML editor" at bounding box center [629, 365] width 680 height 110
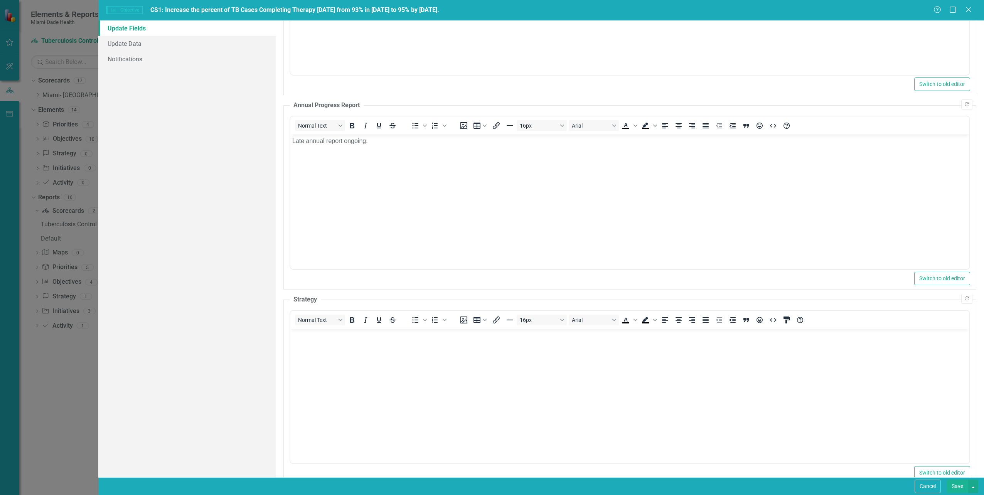
scroll to position [0, 0]
click at [296, 337] on p "Rich Text Area. Press ALT-0 for help." at bounding box center [629, 334] width 675 height 9
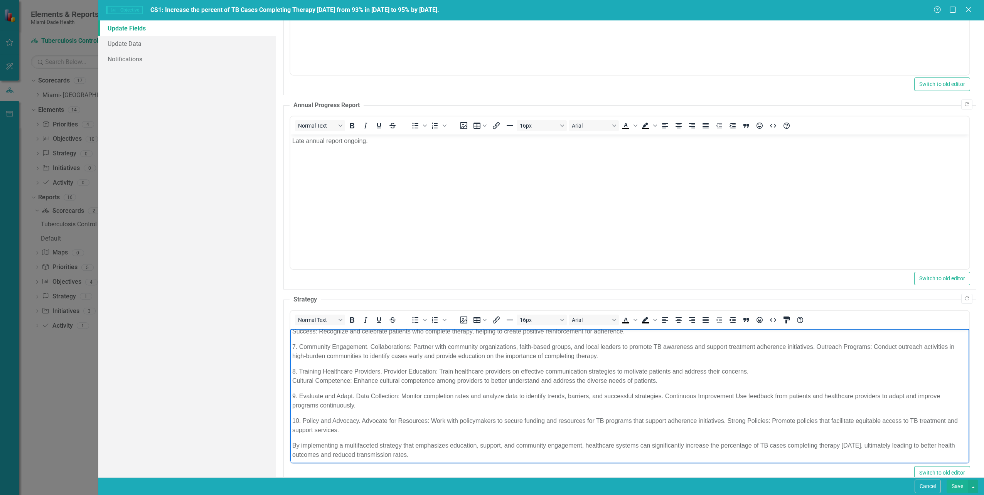
scroll to position [141, 0]
click at [958, 486] on button "Save" at bounding box center [957, 486] width 22 height 13
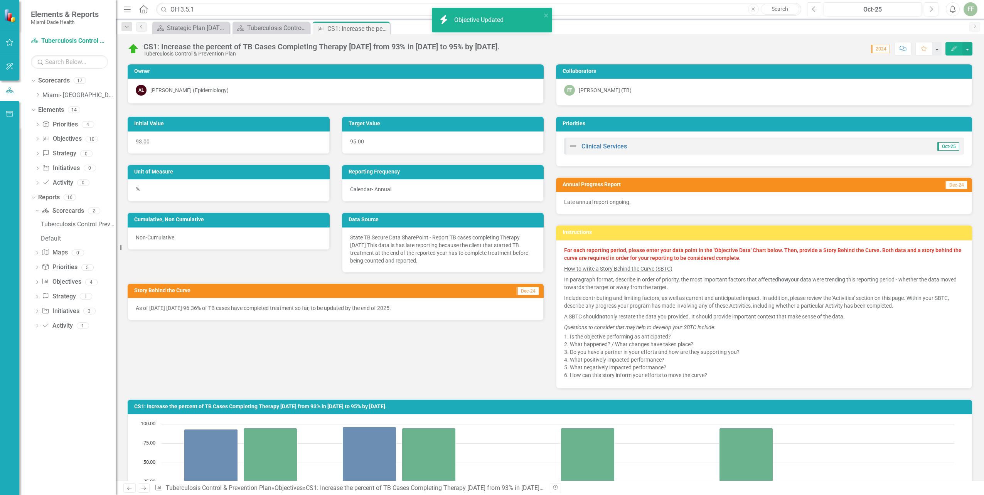
click at [813, 11] on icon "Previous" at bounding box center [814, 9] width 4 height 7
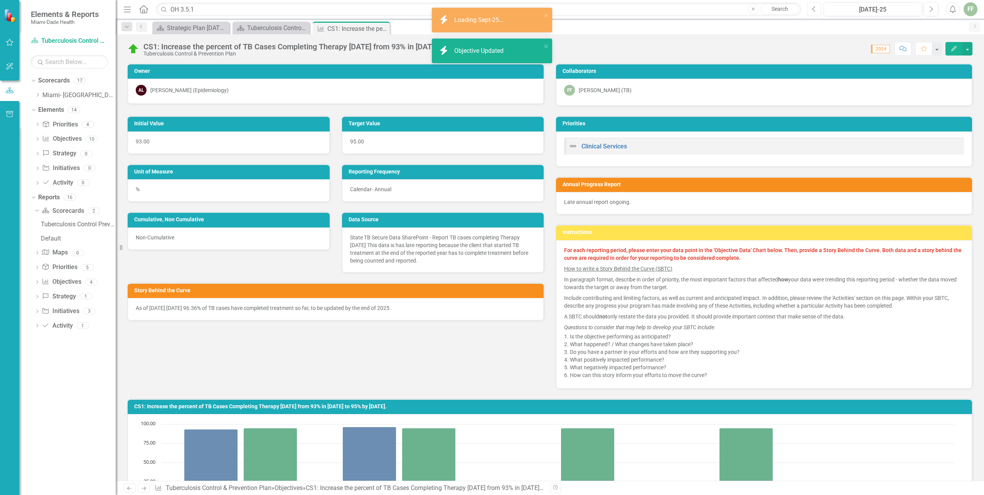
click at [813, 11] on icon "Previous" at bounding box center [814, 9] width 4 height 7
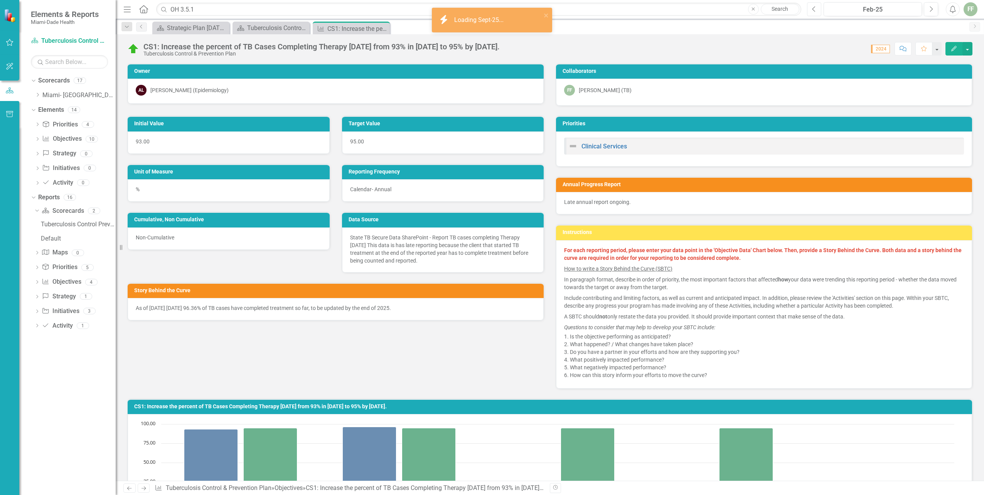
click at [813, 11] on icon "Previous" at bounding box center [814, 9] width 4 height 7
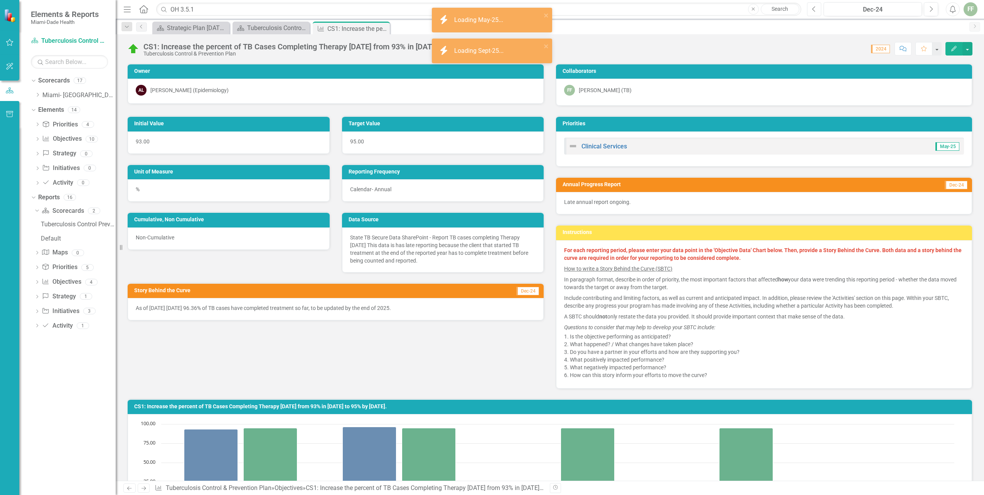
click at [813, 11] on icon "Previous" at bounding box center [814, 9] width 4 height 7
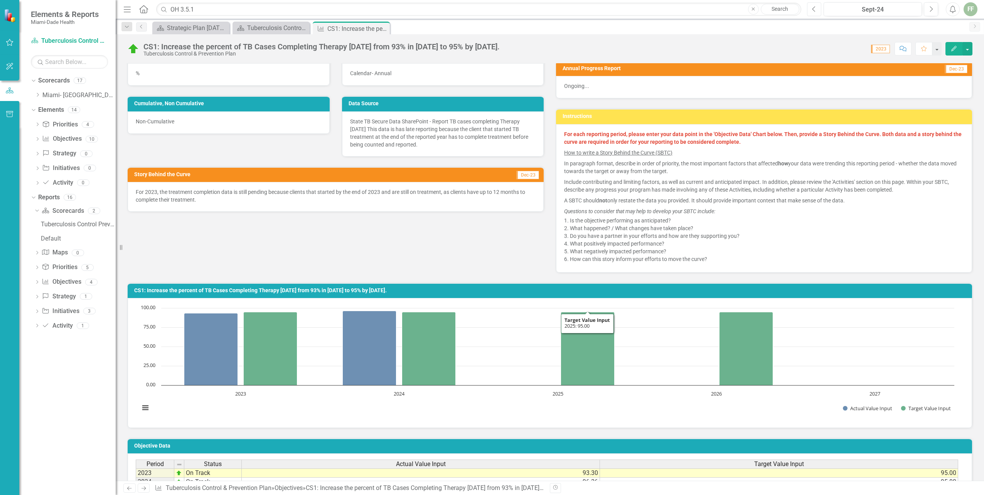
scroll to position [116, 0]
click at [951, 46] on icon "Edit" at bounding box center [953, 48] width 7 height 5
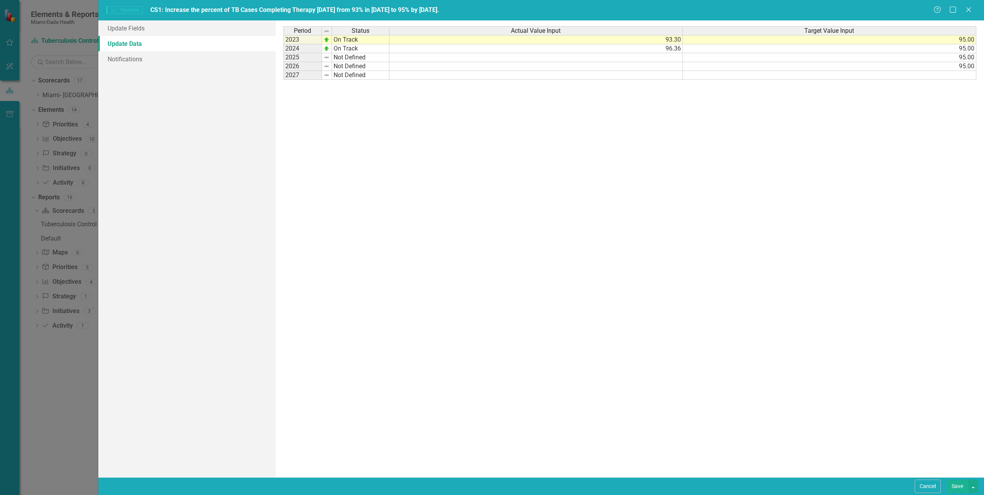
scroll to position [0, 0]
click at [133, 28] on link "Update Fields" at bounding box center [186, 27] width 177 height 15
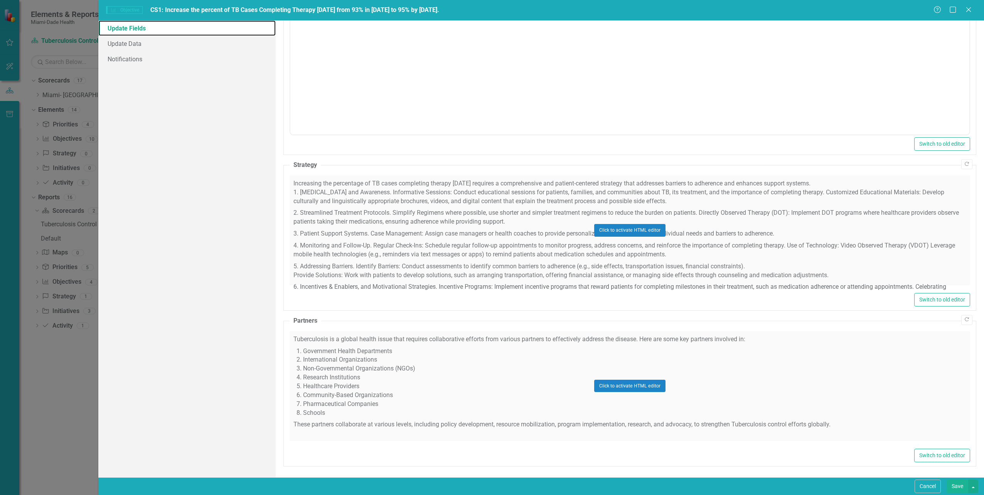
scroll to position [310, 0]
click at [399, 374] on div "Click to activate HTML editor" at bounding box center [629, 385] width 680 height 110
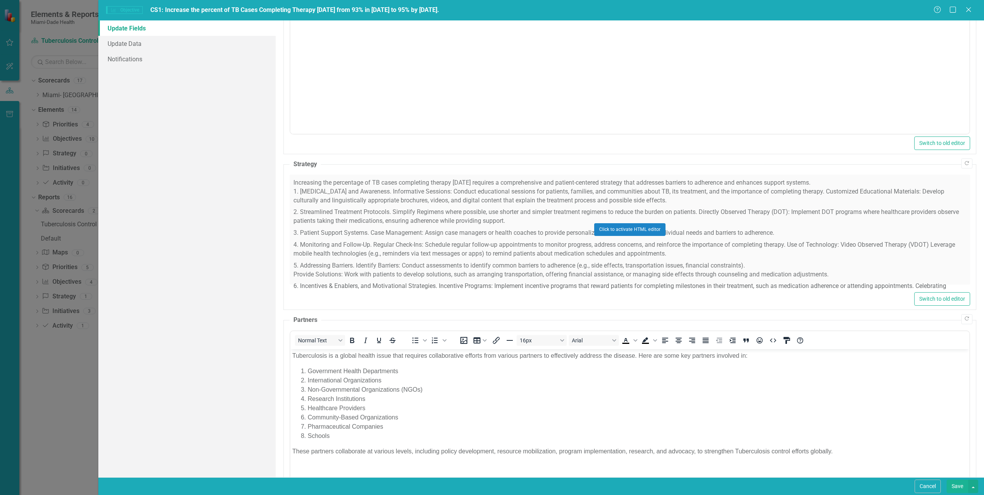
scroll to position [0, 0]
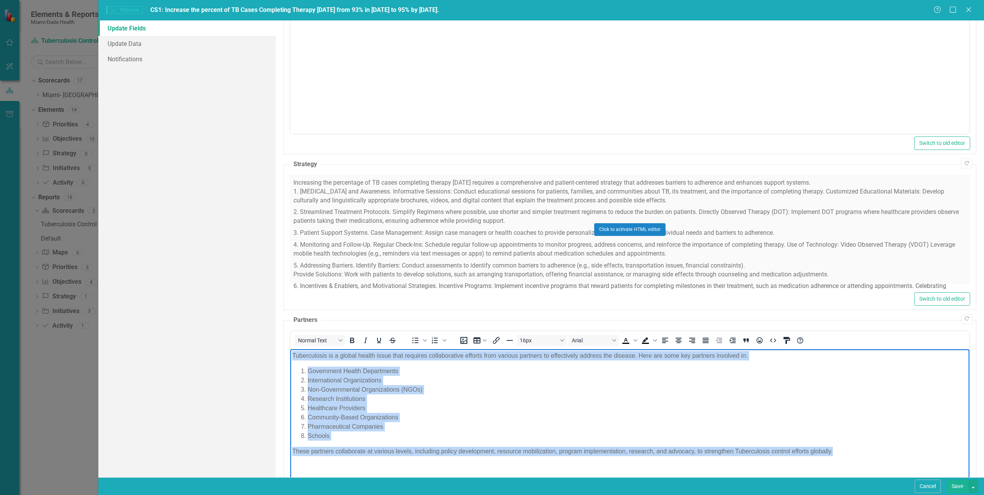
drag, startPoint x: 292, startPoint y: 355, endPoint x: 856, endPoint y: 446, distance: 572.1
click at [856, 446] on body "Tuberculosis is a global health issue that requires collaborative efforts from …" at bounding box center [629, 411] width 679 height 124
copy body "Tuberculosis is a global health issue that requires collaborative efforts from …"
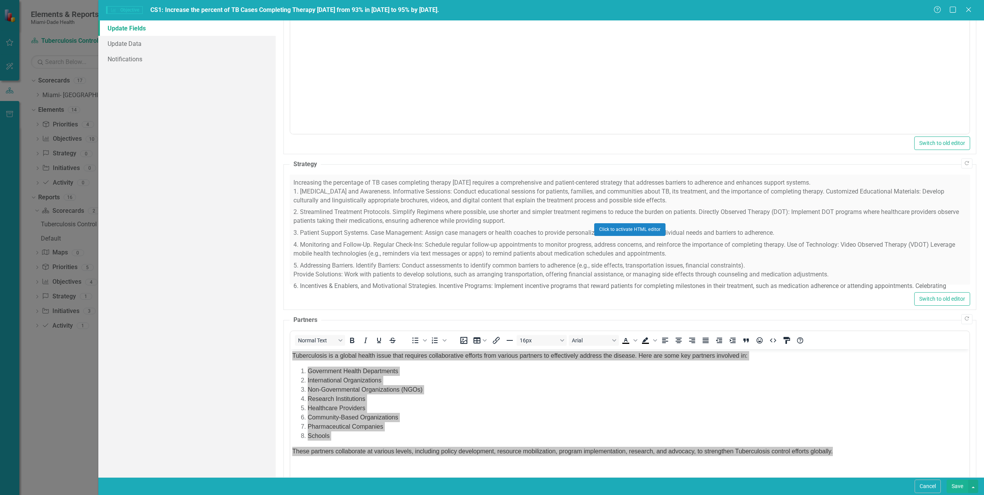
click at [204, 193] on div "Update Fields Update Data Notifications" at bounding box center [186, 248] width 177 height 457
click at [968, 11] on icon "Close" at bounding box center [968, 9] width 10 height 7
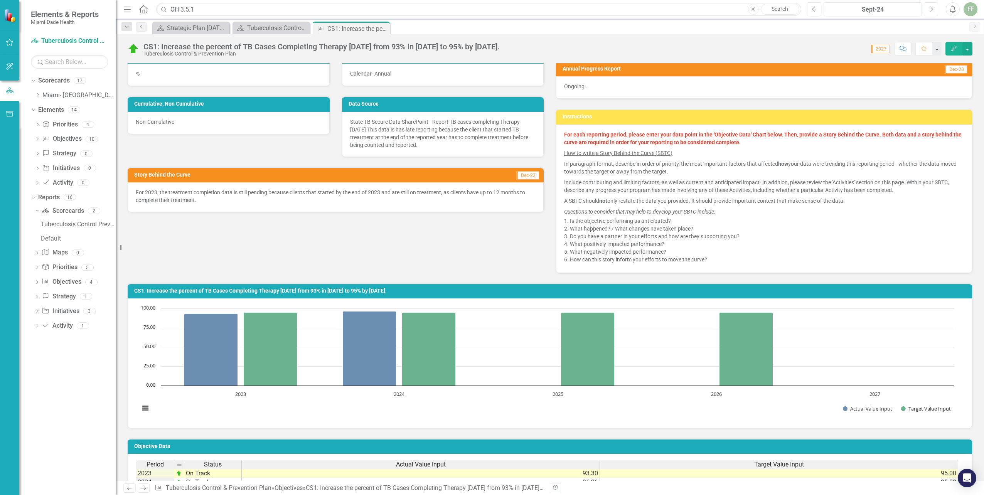
click at [930, 8] on icon "Next" at bounding box center [931, 9] width 4 height 7
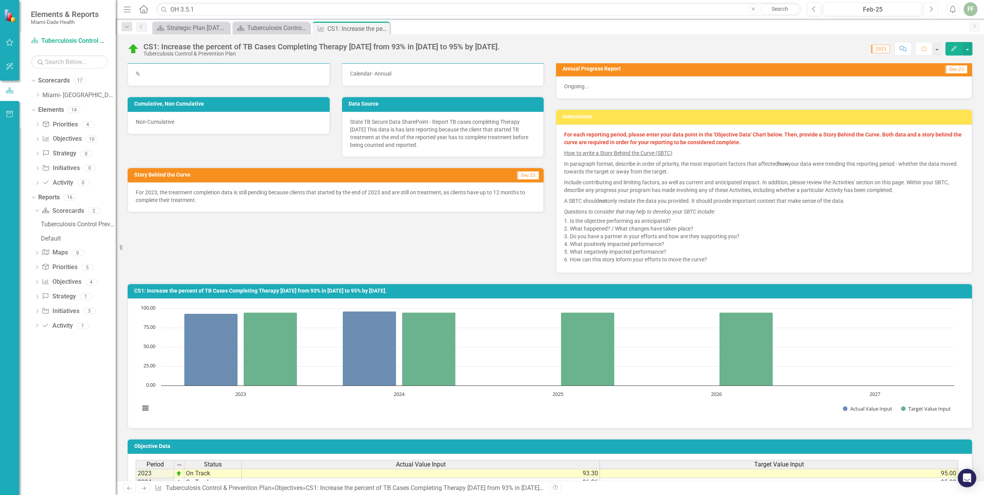
click at [930, 8] on icon "Next" at bounding box center [931, 9] width 4 height 7
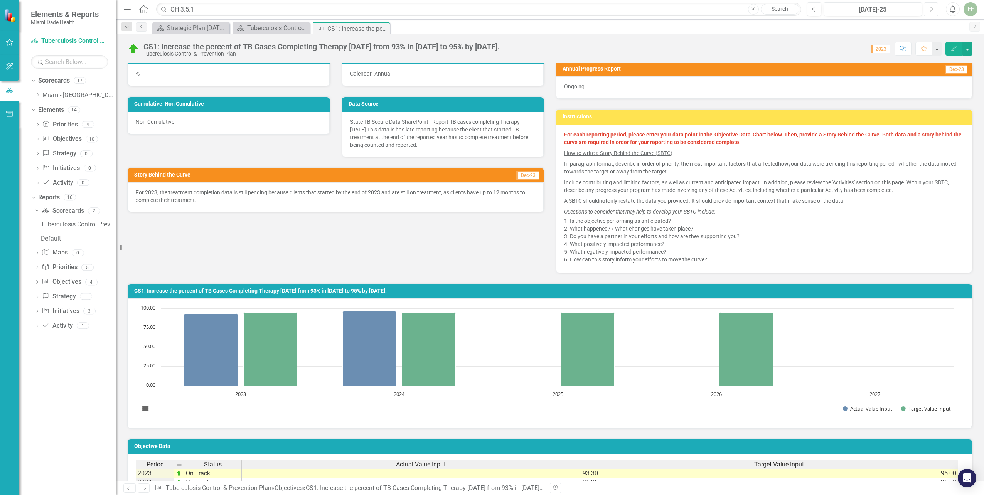
click at [930, 8] on icon "Next" at bounding box center [931, 9] width 4 height 7
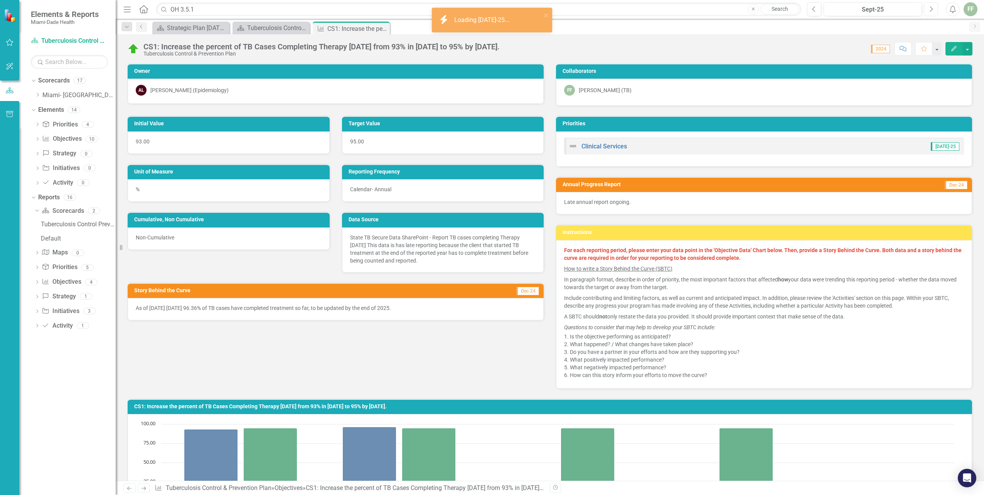
click at [930, 8] on icon "Next" at bounding box center [931, 9] width 4 height 7
click at [949, 46] on button "Edit" at bounding box center [953, 48] width 17 height 13
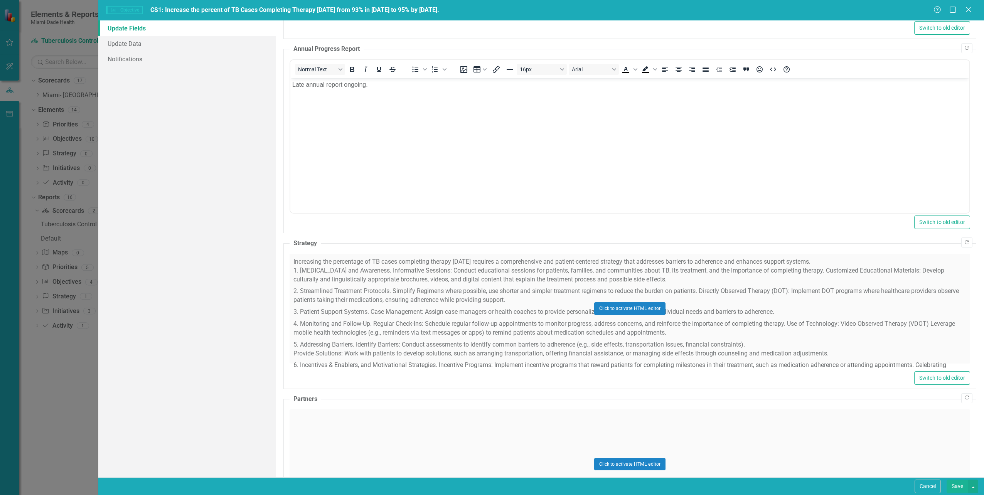
scroll to position [310, 0]
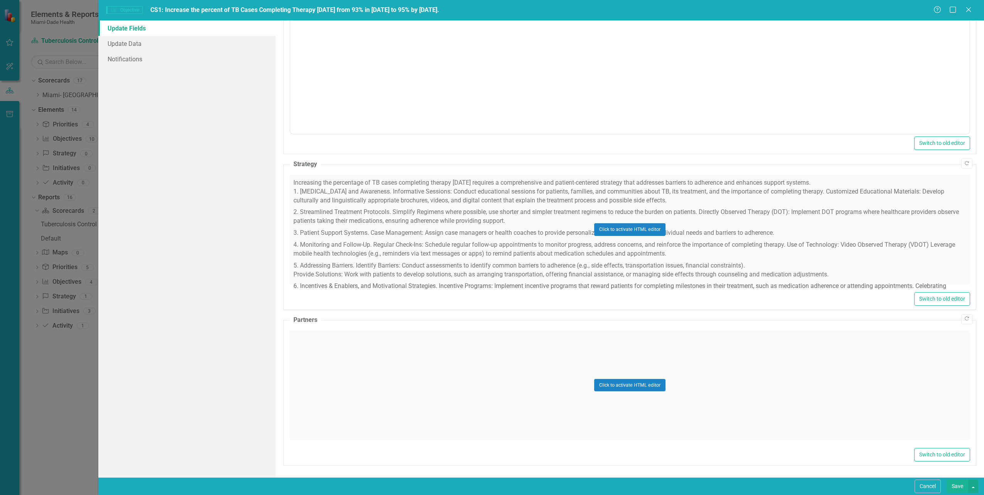
click at [349, 368] on div "Click to activate HTML editor" at bounding box center [629, 385] width 680 height 110
click at [296, 370] on body "Rich Text Area. Press ALT-0 for help." at bounding box center [629, 407] width 679 height 116
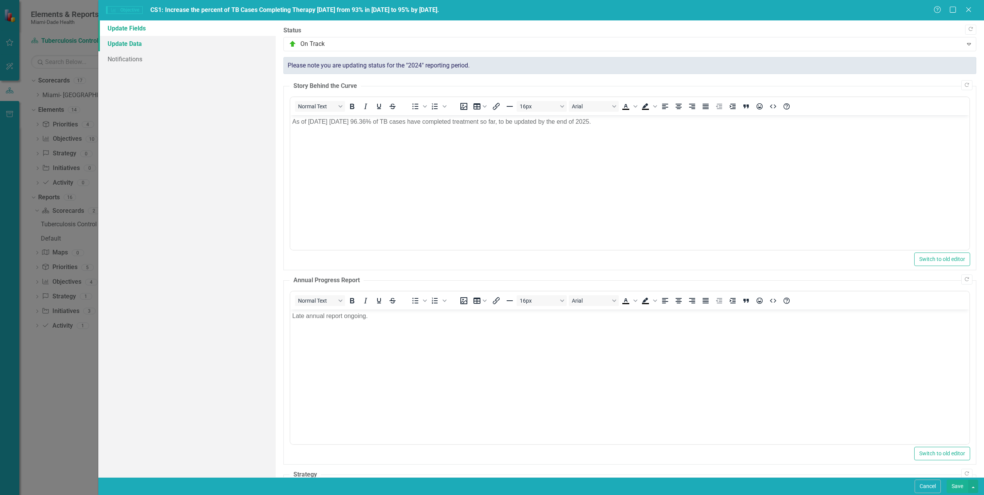
click at [119, 43] on link "Update Data" at bounding box center [186, 43] width 177 height 15
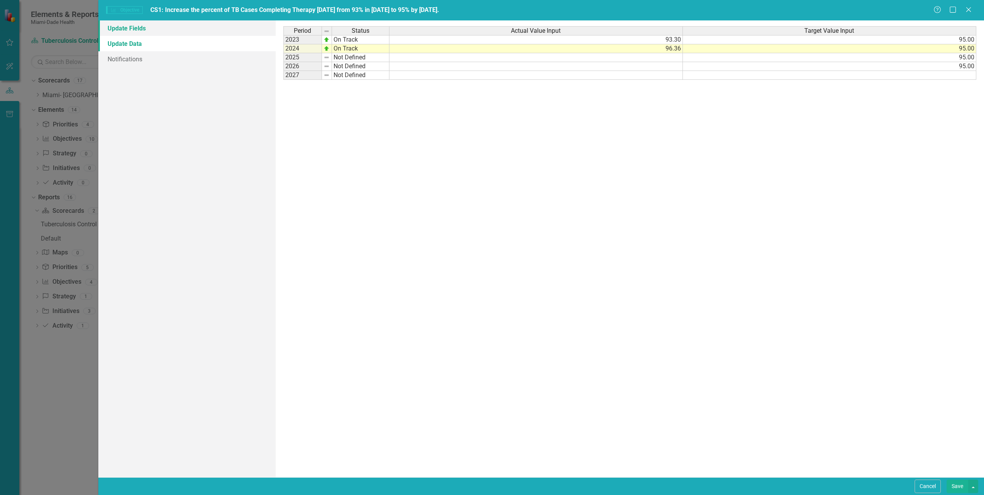
click at [136, 29] on link "Update Fields" at bounding box center [186, 27] width 177 height 15
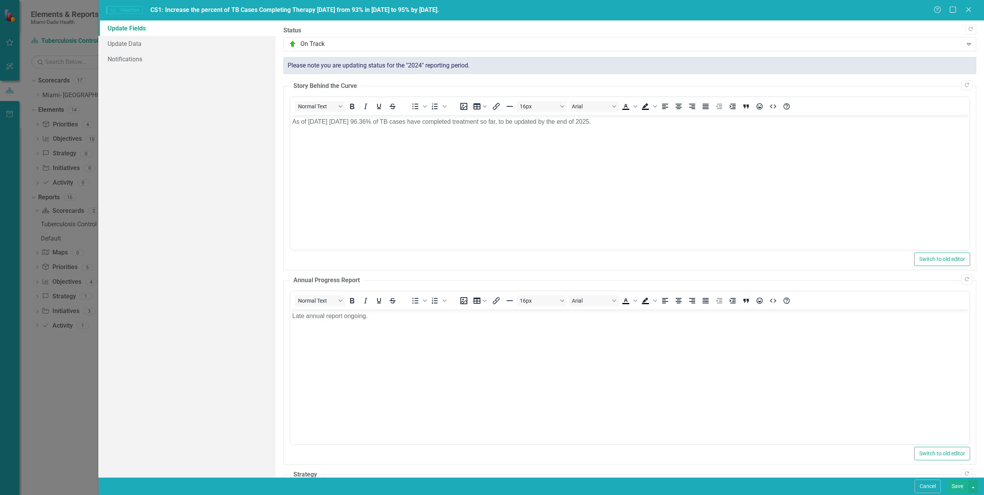
click at [955, 483] on button "Save" at bounding box center [957, 486] width 22 height 13
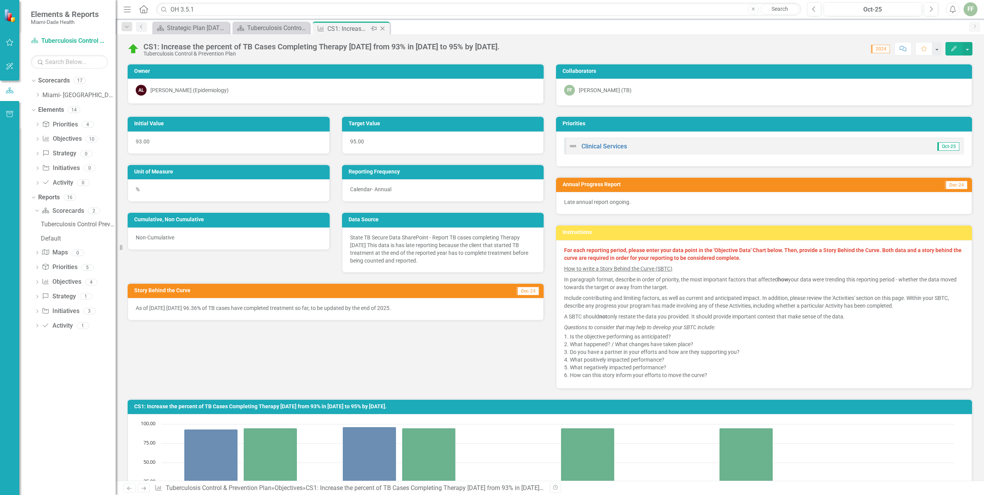
click at [384, 29] on icon "Close" at bounding box center [383, 28] width 8 height 6
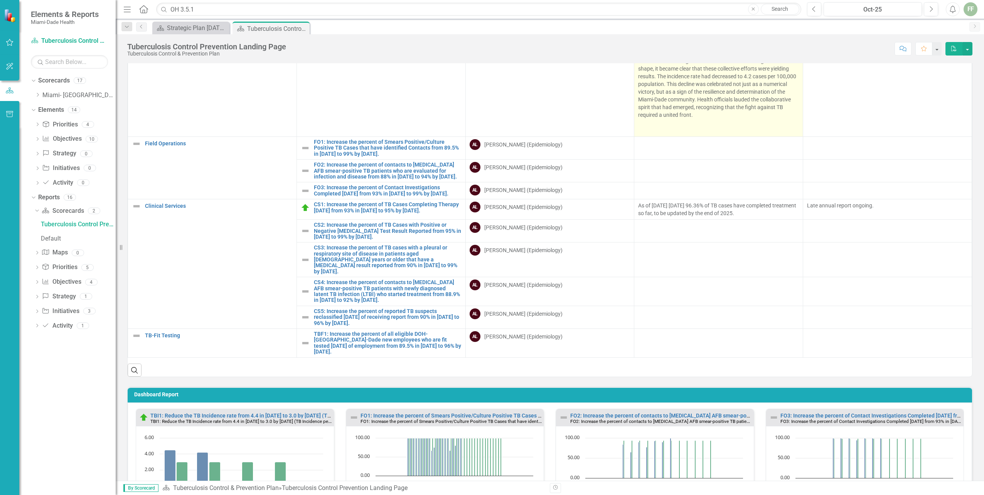
scroll to position [0, 0]
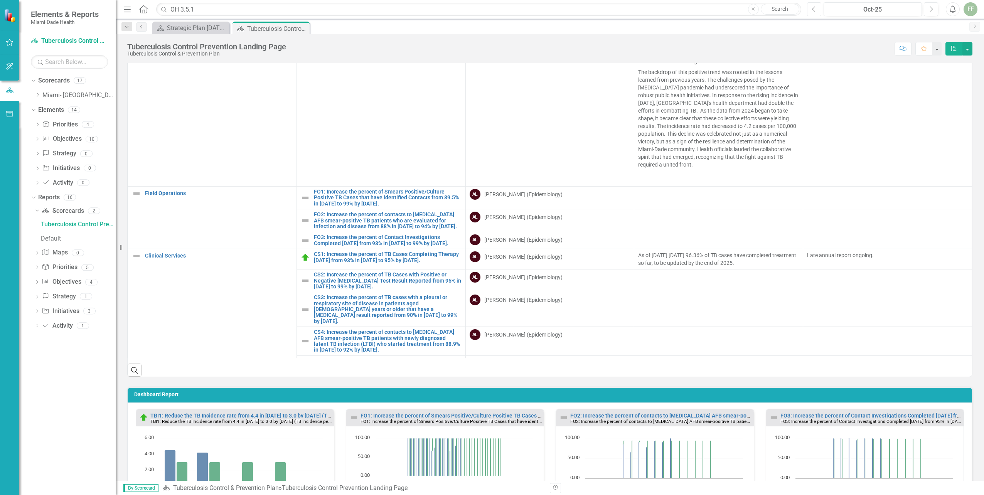
click at [813, 9] on icon "Previous" at bounding box center [814, 9] width 4 height 7
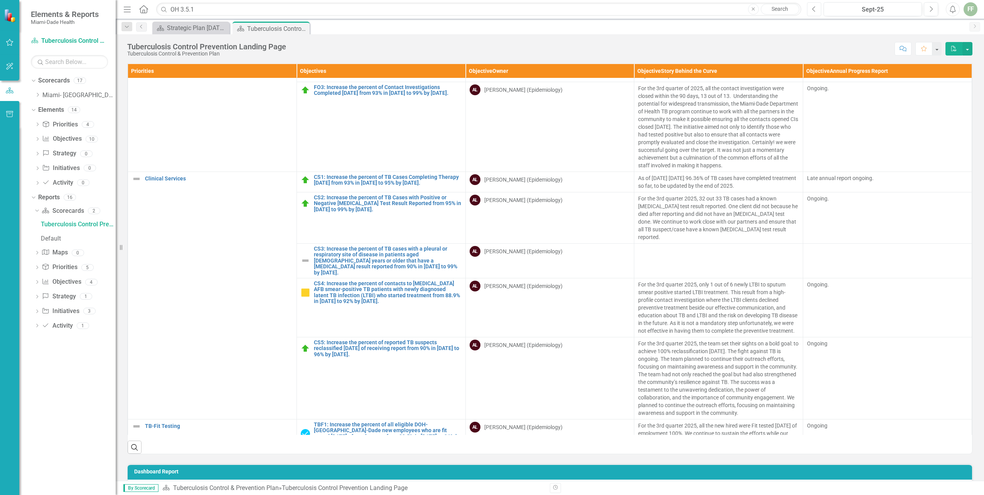
scroll to position [330, 0]
click at [375, 257] on link "CS3: Increase the percent of TB cases with a pleural or respiratory site of dis…" at bounding box center [388, 261] width 148 height 30
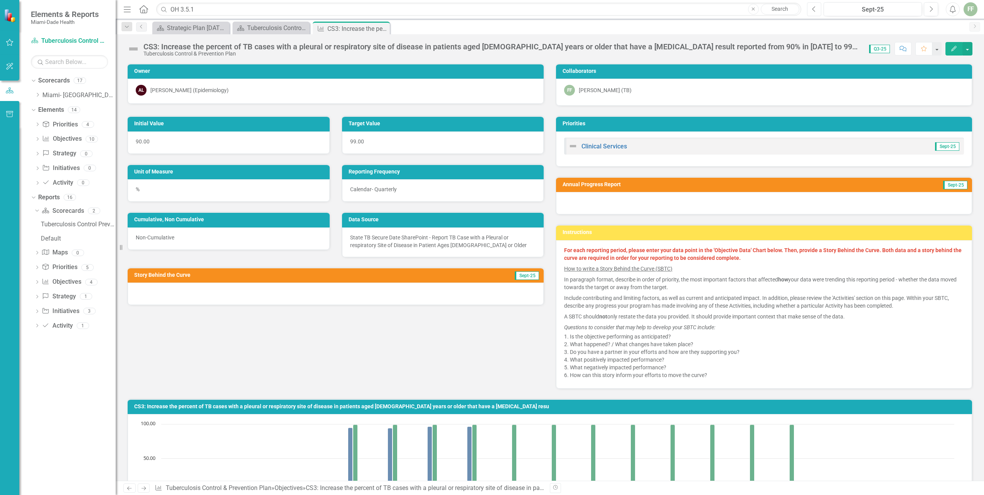
click at [815, 10] on icon "Previous" at bounding box center [814, 9] width 4 height 7
click at [814, 7] on icon "button" at bounding box center [813, 8] width 3 height 5
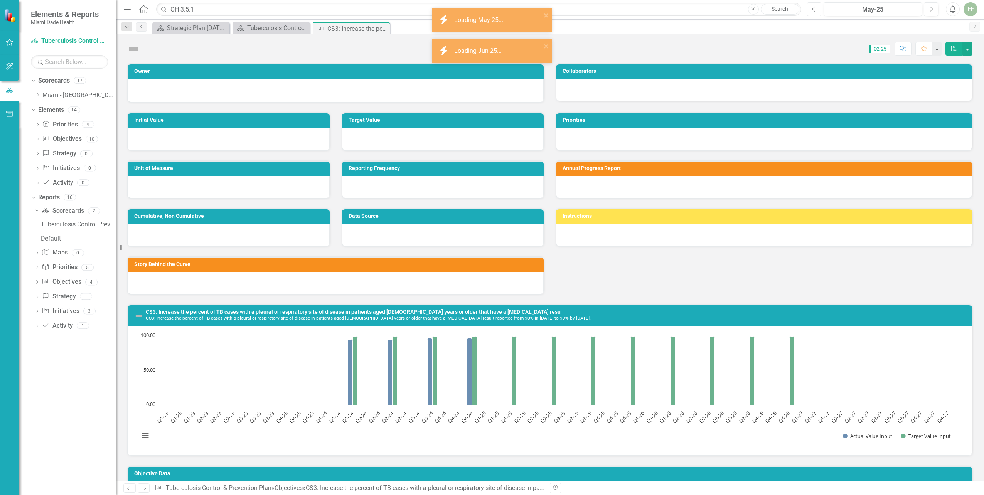
click at [814, 7] on icon "button" at bounding box center [813, 8] width 3 height 5
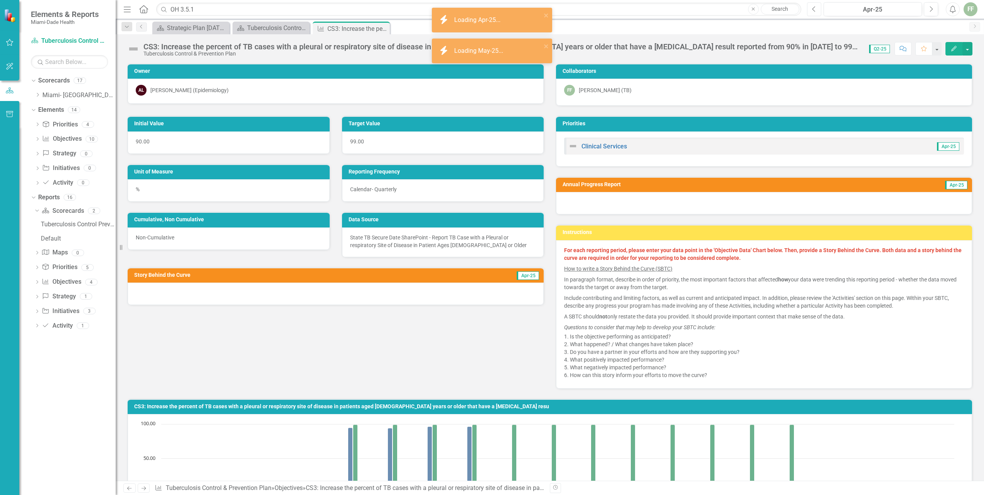
click at [814, 7] on icon "button" at bounding box center [813, 8] width 3 height 5
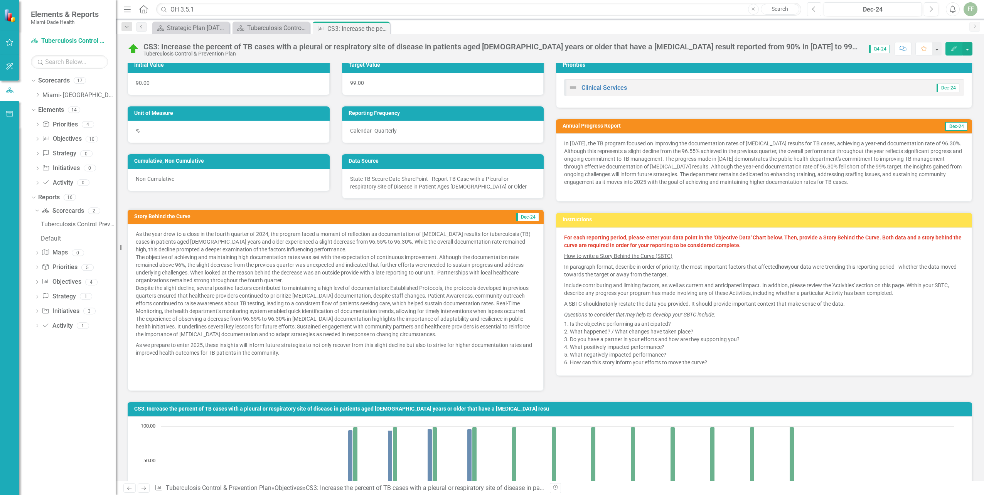
scroll to position [39, 0]
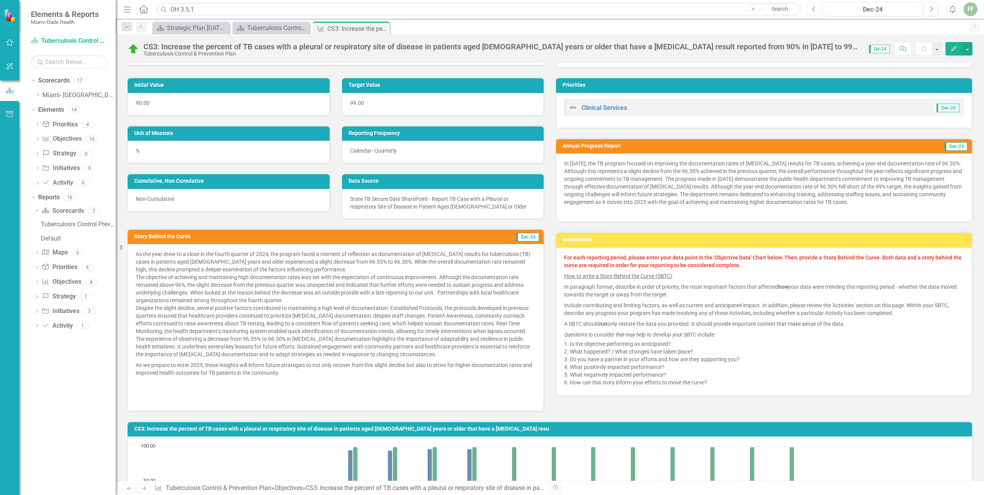
click at [814, 9] on icon "Previous" at bounding box center [814, 9] width 4 height 7
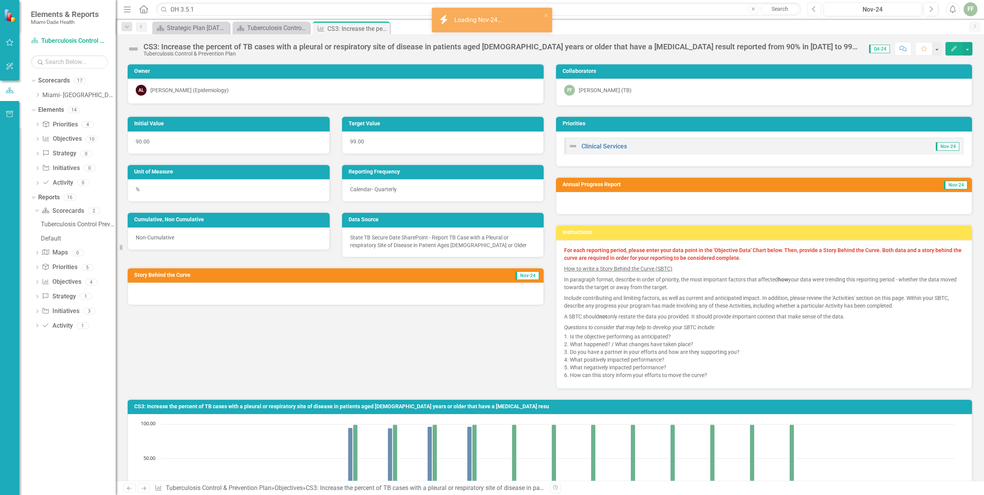
click at [814, 8] on icon "Previous" at bounding box center [814, 9] width 4 height 7
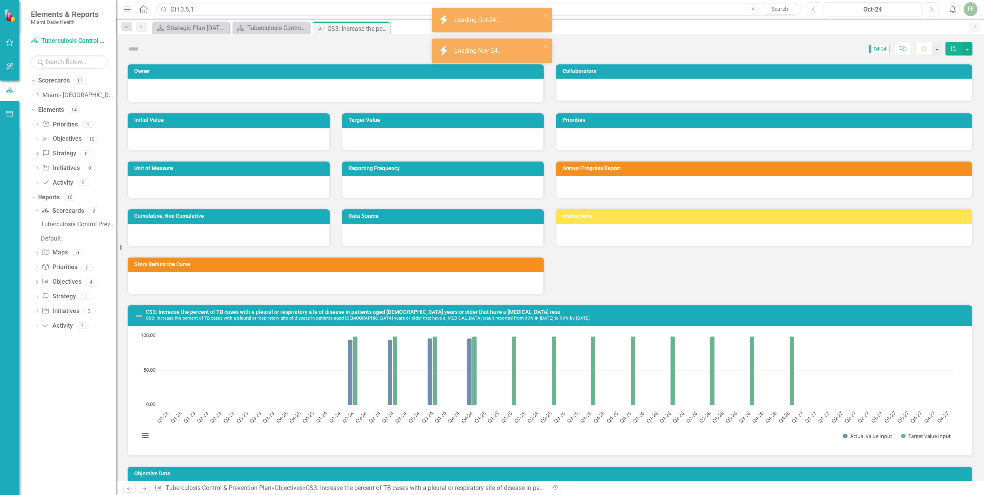
click at [814, 8] on icon "Previous" at bounding box center [814, 9] width 4 height 7
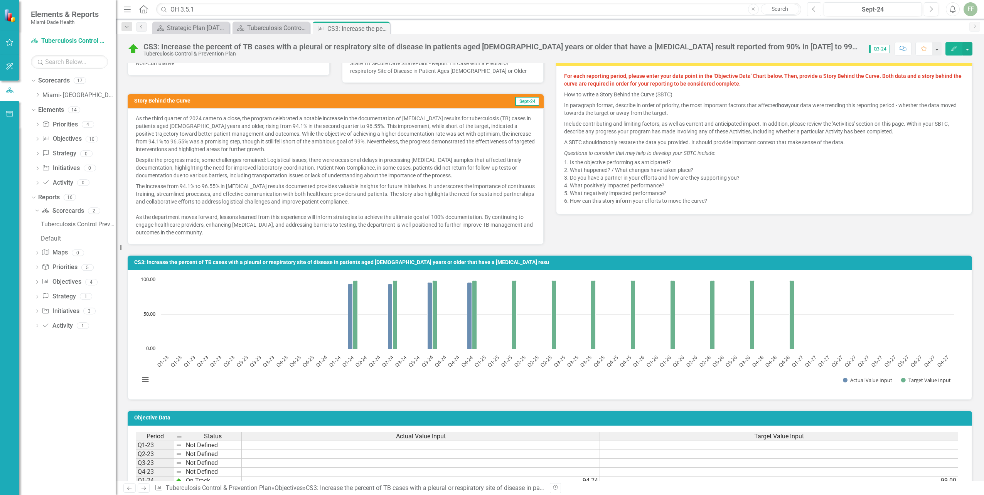
scroll to position [113, 0]
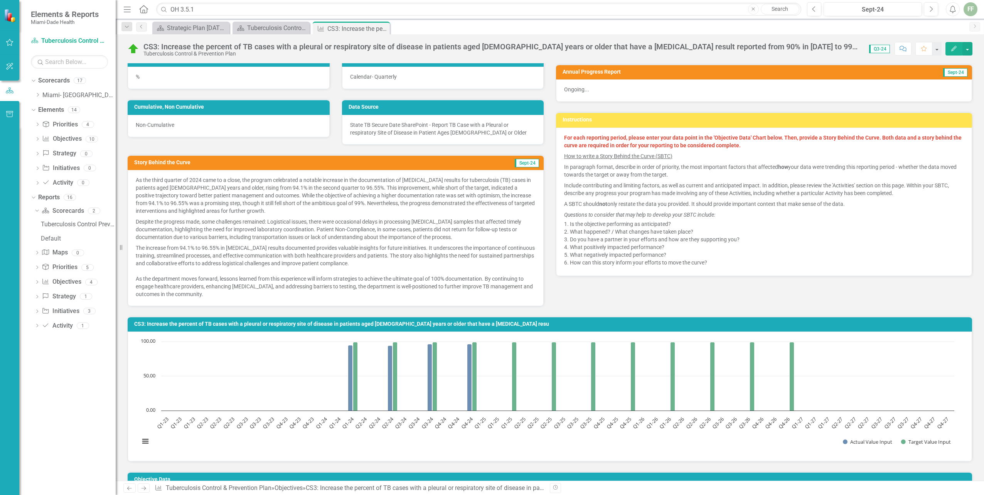
click at [951, 45] on button "Edit" at bounding box center [953, 48] width 17 height 13
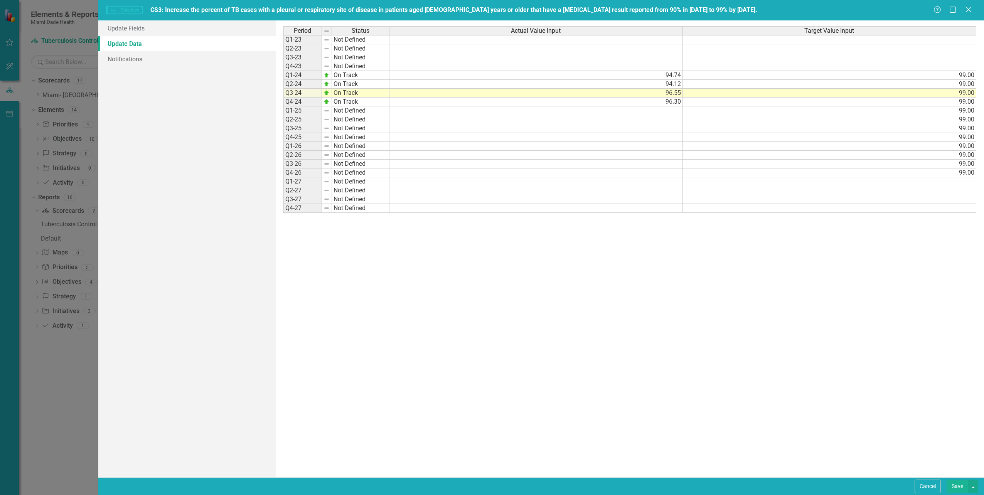
scroll to position [0, 0]
click at [137, 28] on link "Update Fields" at bounding box center [186, 27] width 177 height 15
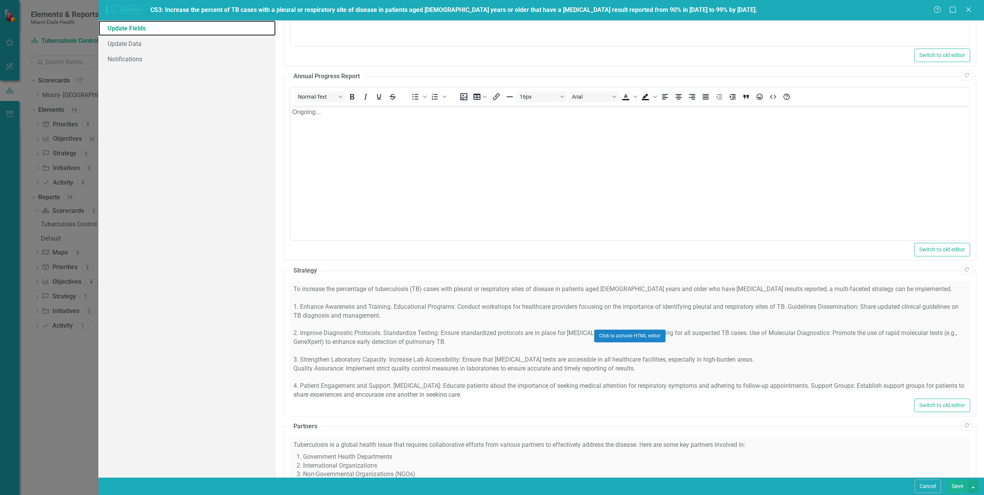
scroll to position [170, 0]
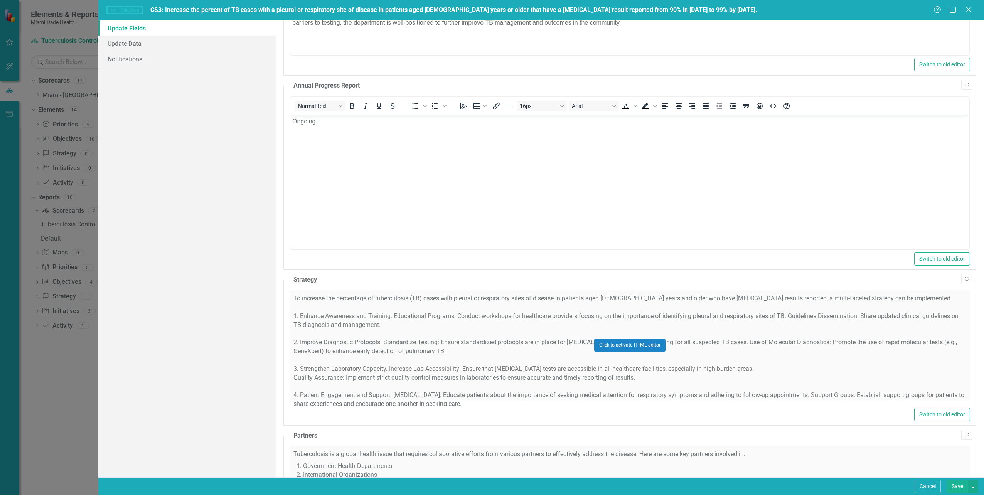
click at [827, 257] on div "Switch to old editor" at bounding box center [629, 258] width 680 height 13
click at [182, 367] on div "Update Fields Update Data Notifications" at bounding box center [186, 248] width 177 height 457
click at [969, 10] on icon "Close" at bounding box center [968, 9] width 10 height 7
